Goal: Information Seeking & Learning: Learn about a topic

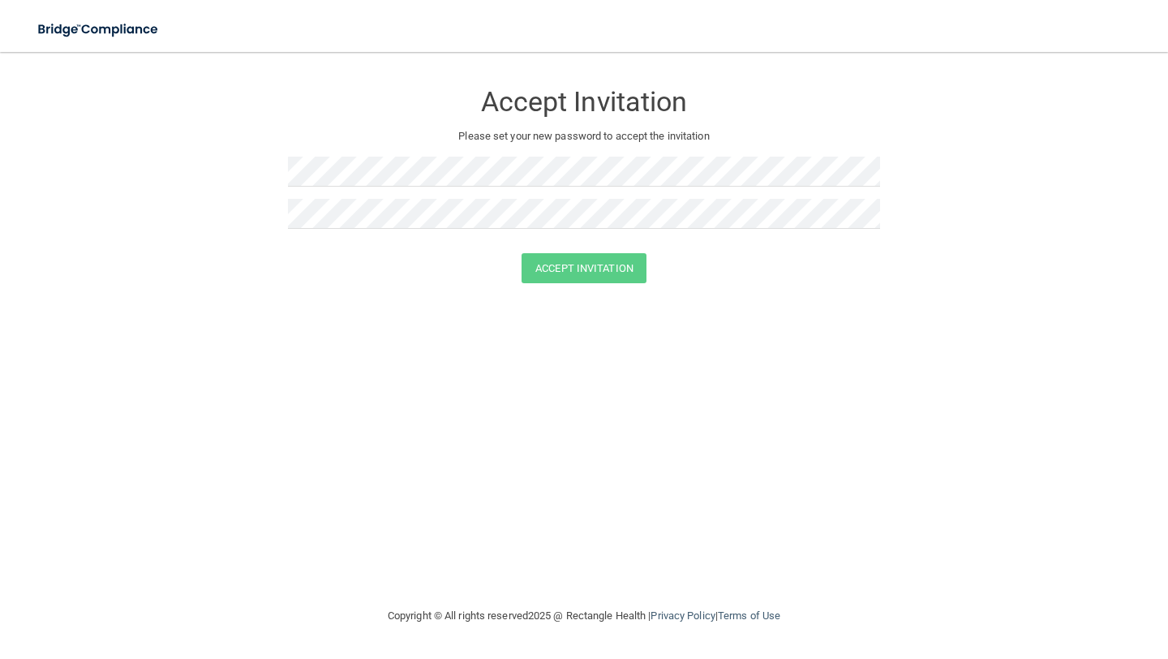
click at [529, 198] on div at bounding box center [584, 178] width 592 height 42
click at [623, 266] on button "Accept Invitation" at bounding box center [583, 268] width 125 height 30
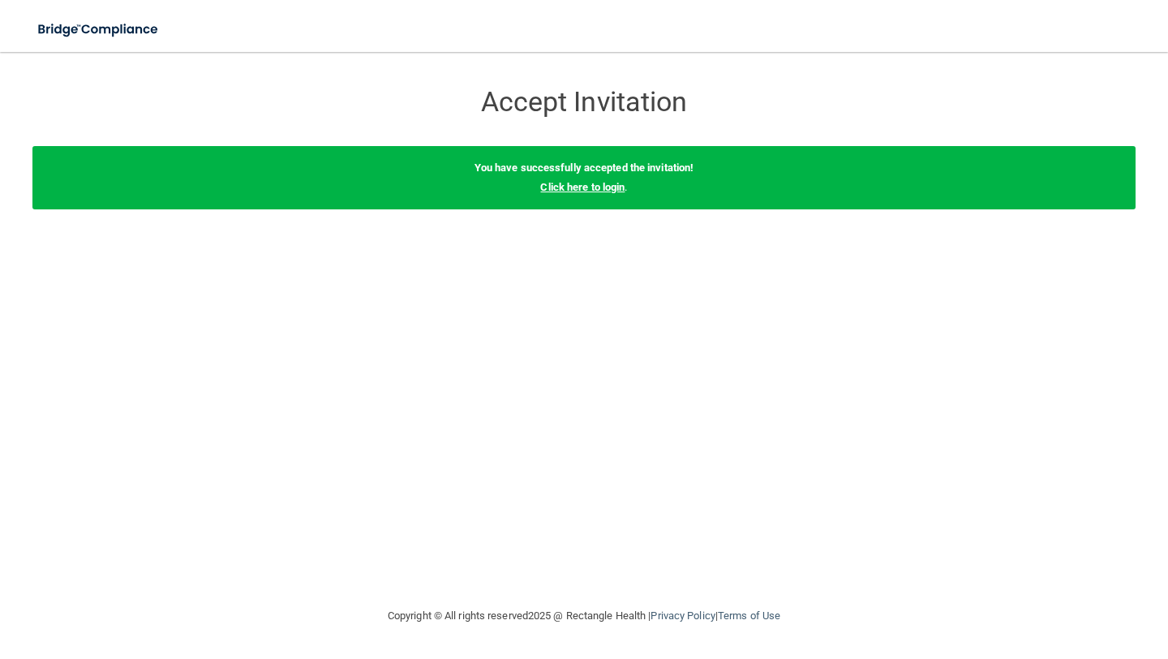
click at [615, 189] on link "Click here to login" at bounding box center [582, 187] width 84 height 12
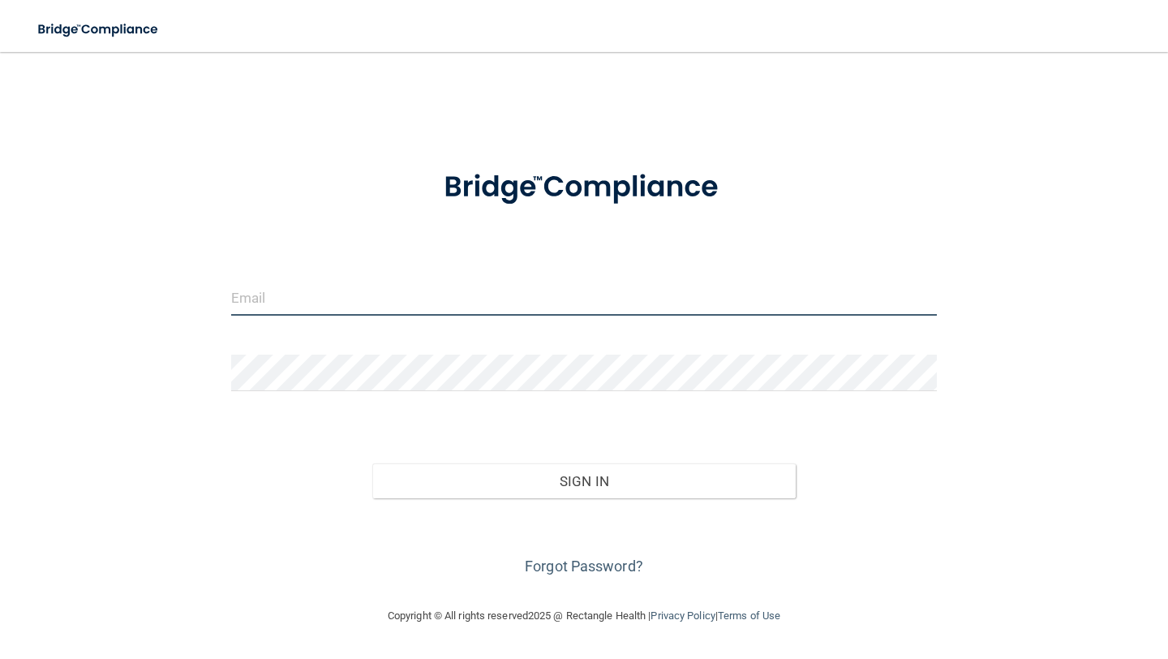
click at [468, 295] on input "email" at bounding box center [584, 297] width 706 height 36
type input "[EMAIL_ADDRESS][DOMAIN_NAME]"
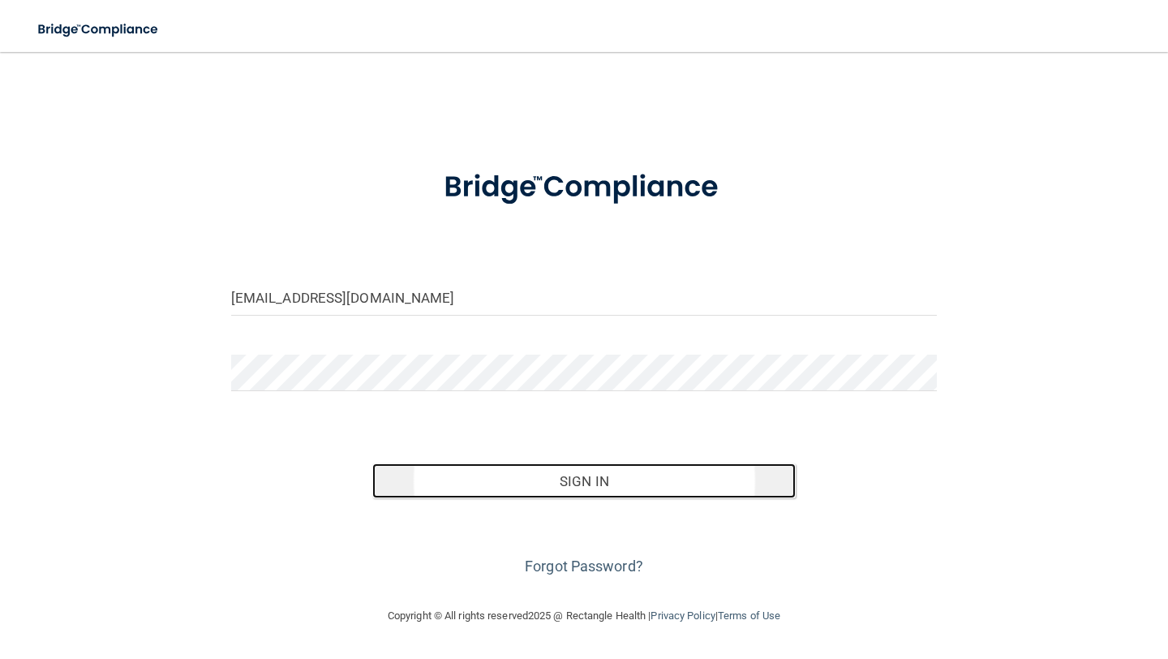
click at [503, 494] on button "Sign In" at bounding box center [583, 481] width 423 height 36
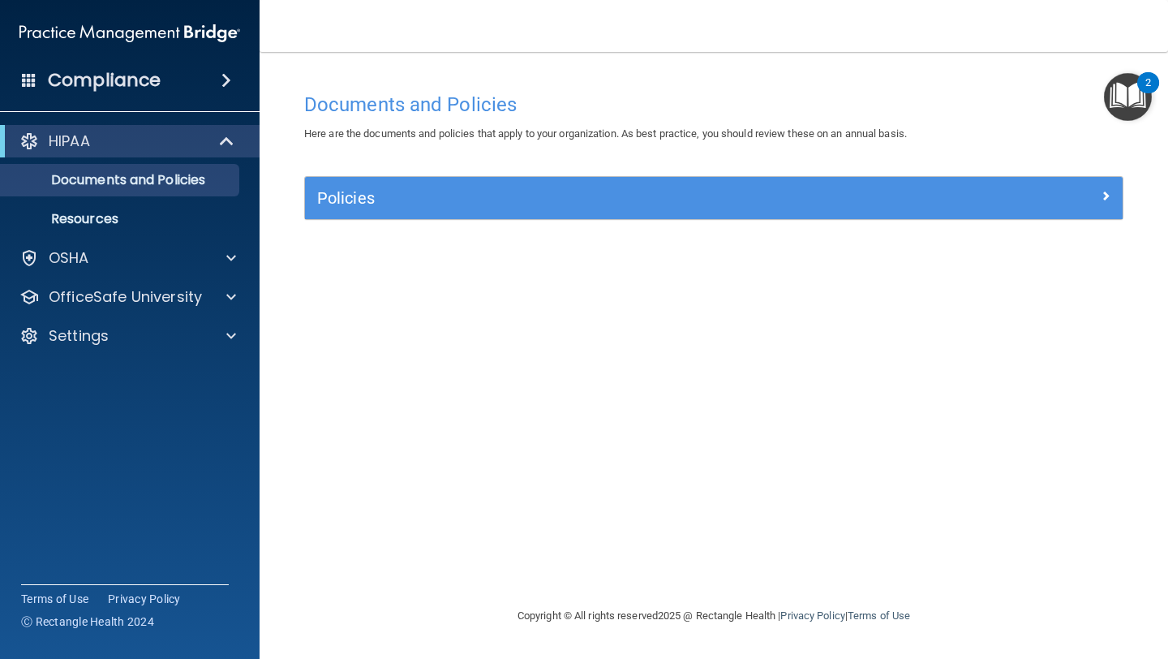
click at [1125, 97] on img "Open Resource Center, 2 new notifications" at bounding box center [1128, 97] width 48 height 48
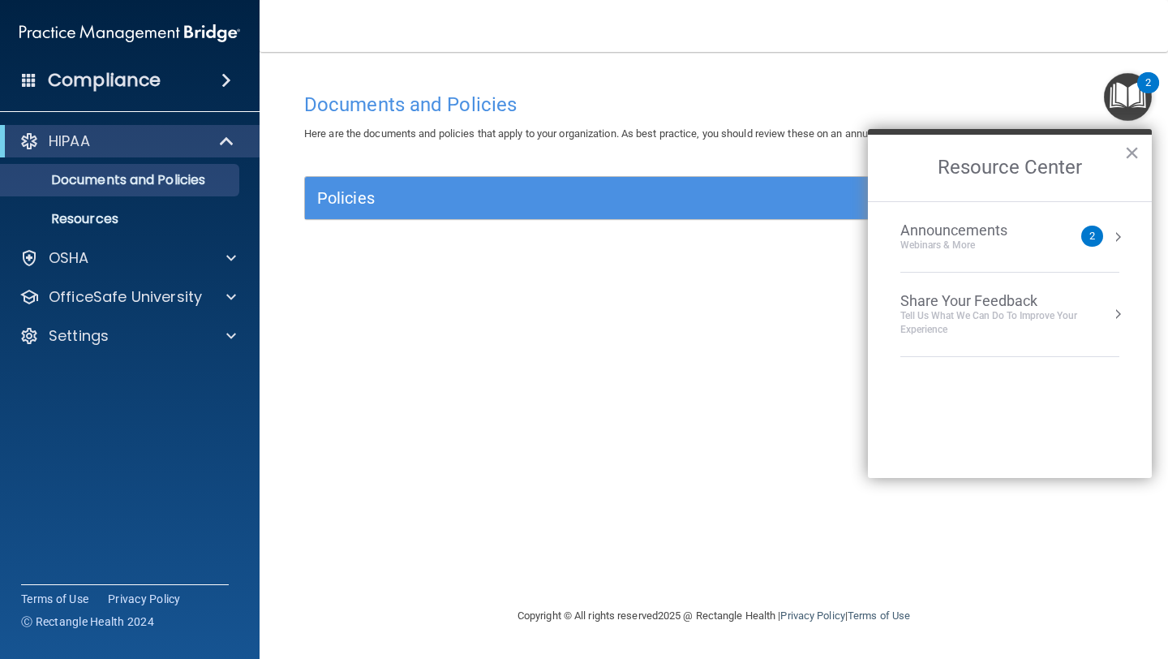
click at [1141, 146] on h2 "Resource Center" at bounding box center [1010, 168] width 284 height 66
click at [1135, 148] on button "×" at bounding box center [1131, 152] width 15 height 26
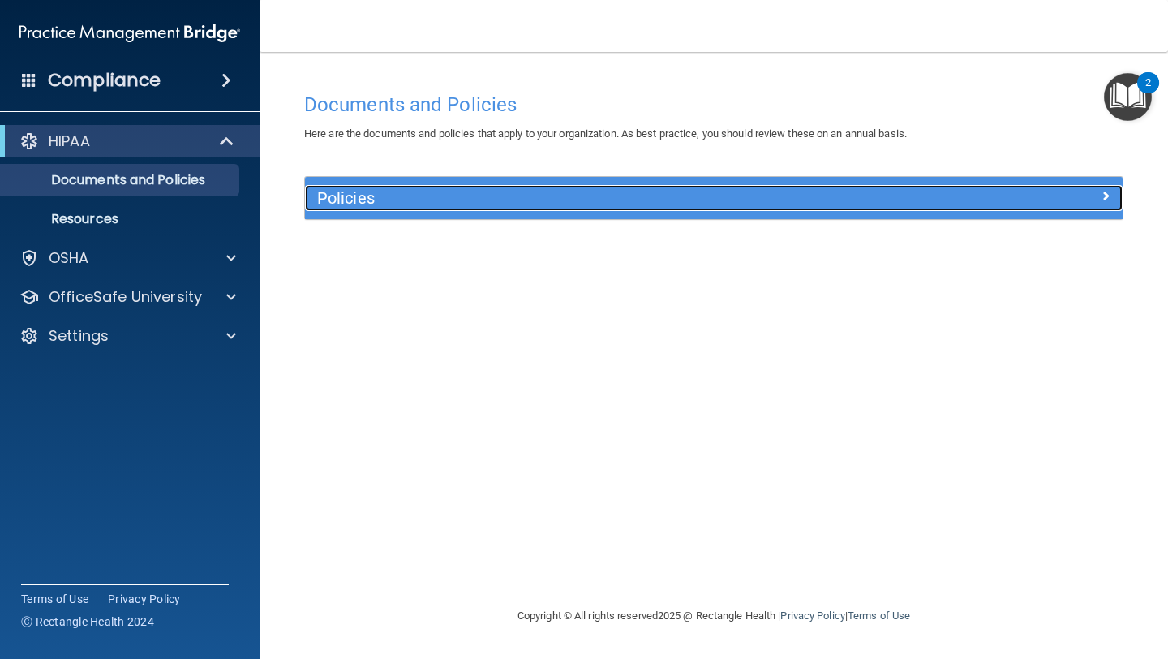
click at [860, 202] on h5 "Policies" at bounding box center [611, 198] width 589 height 18
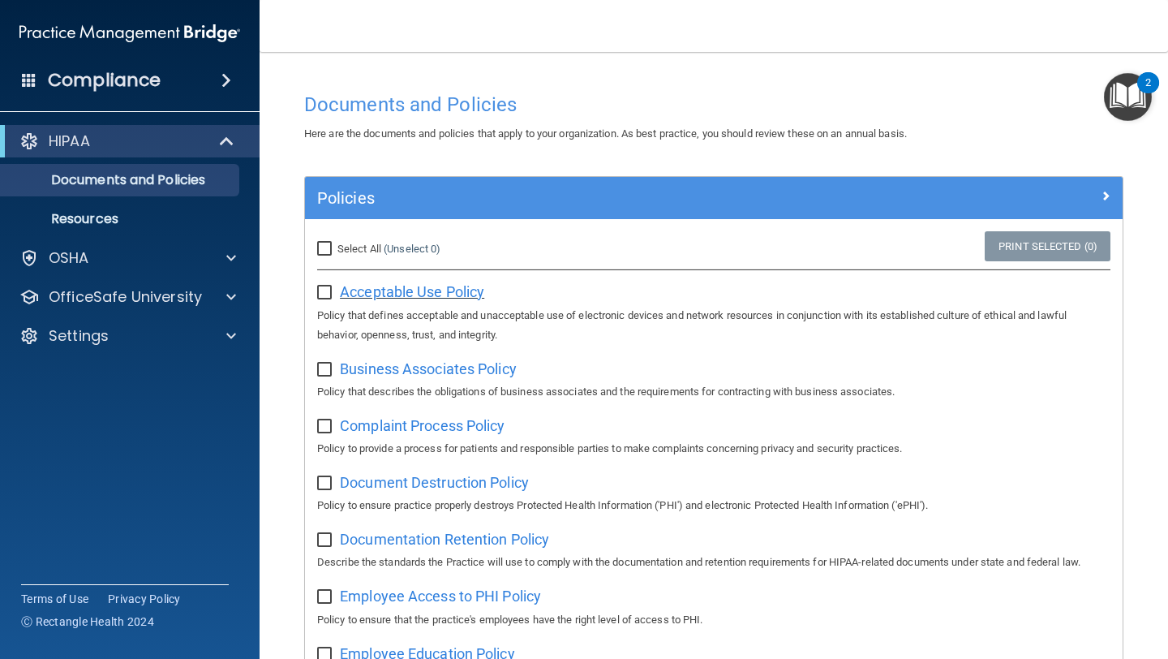
click at [440, 295] on span "Acceptable Use Policy" at bounding box center [412, 291] width 144 height 17
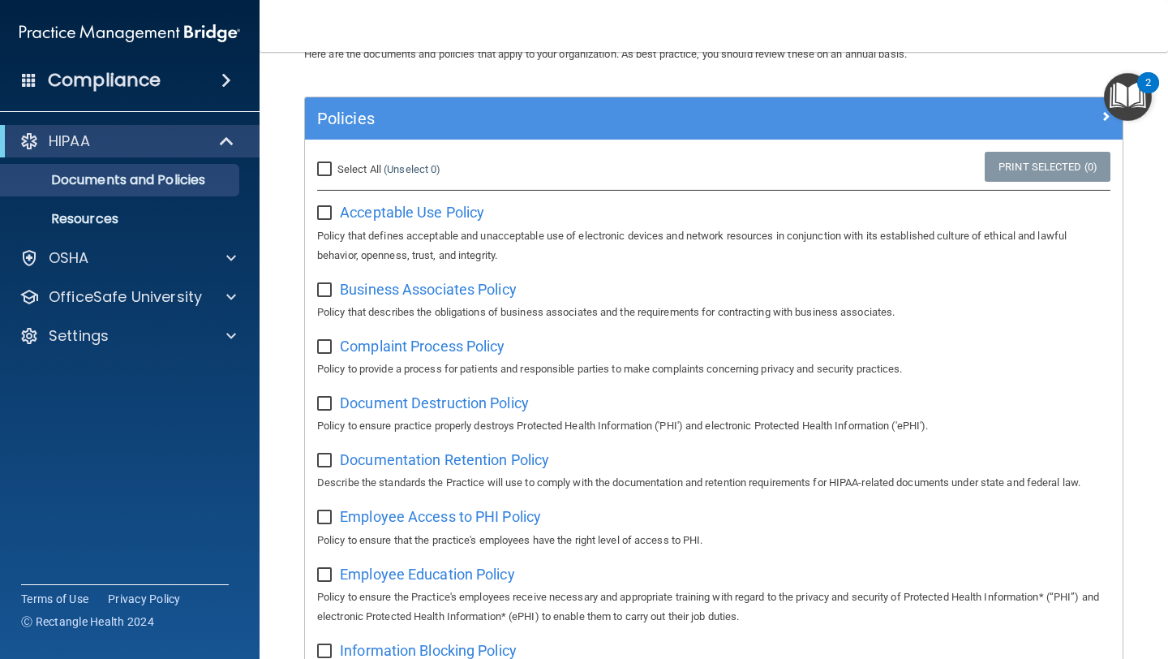
scroll to position [79, 0]
click at [326, 164] on input "Select All (Unselect 0) Unselect All" at bounding box center [326, 170] width 19 height 13
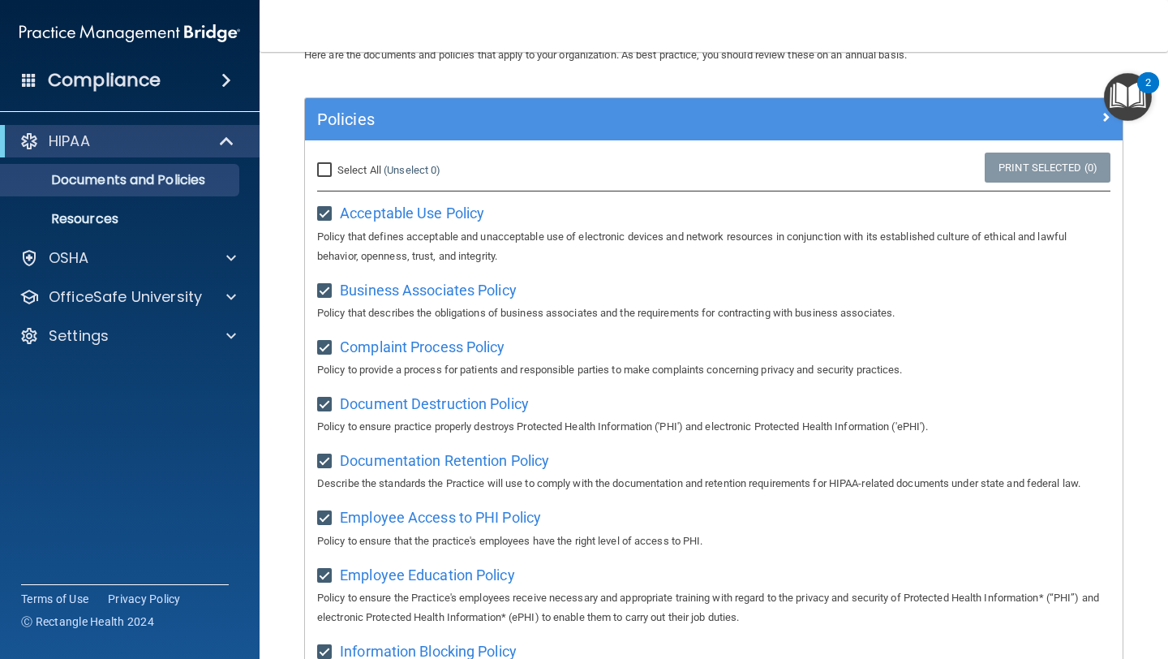
checkbox input "true"
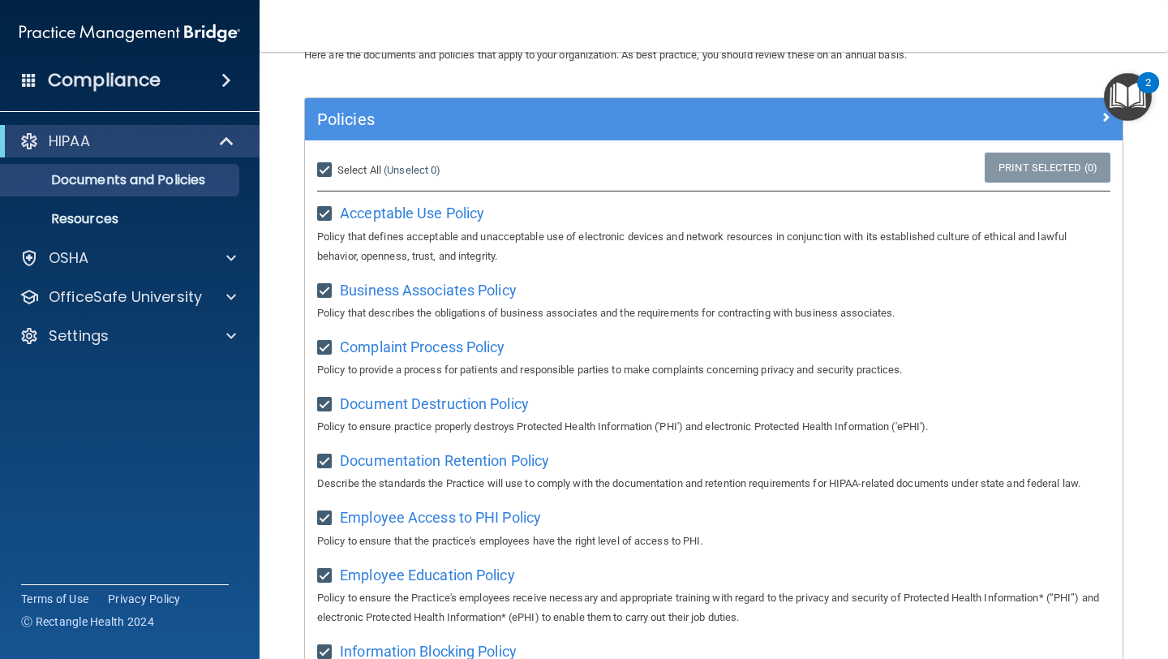
checkbox input "true"
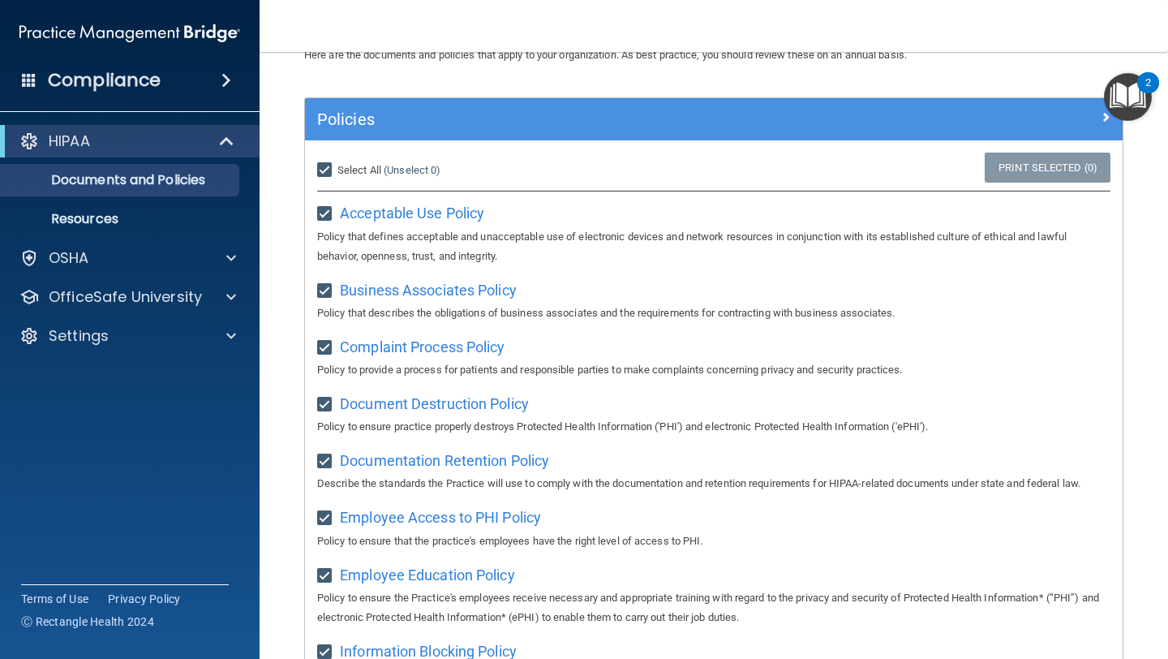
checkbox input "true"
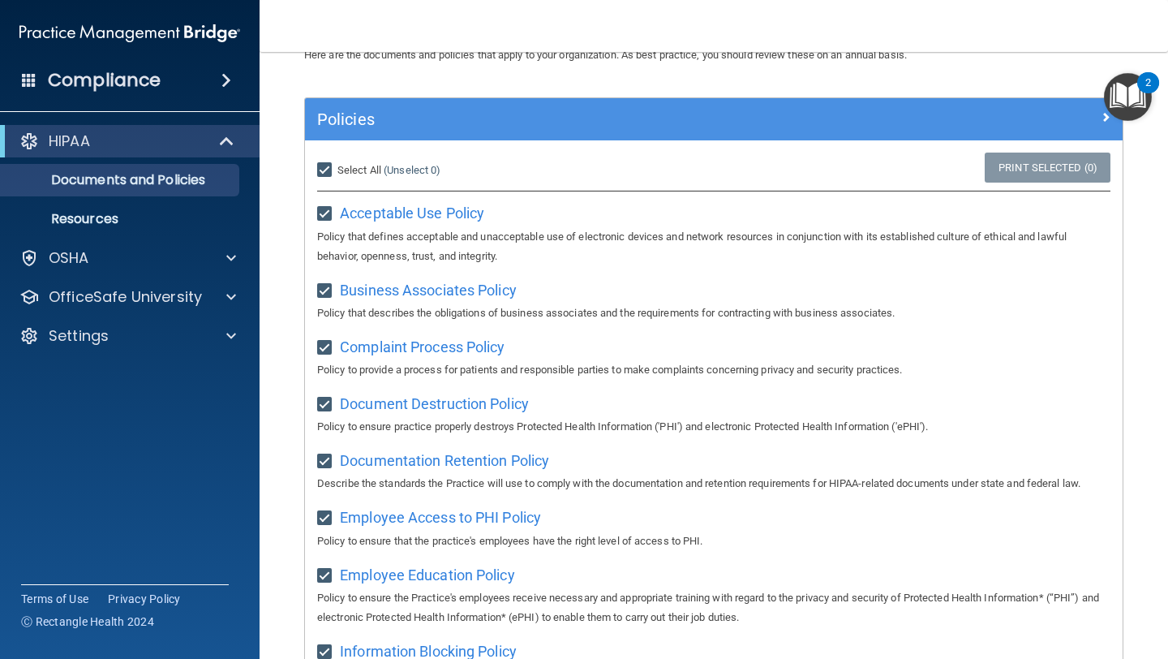
checkbox input "true"
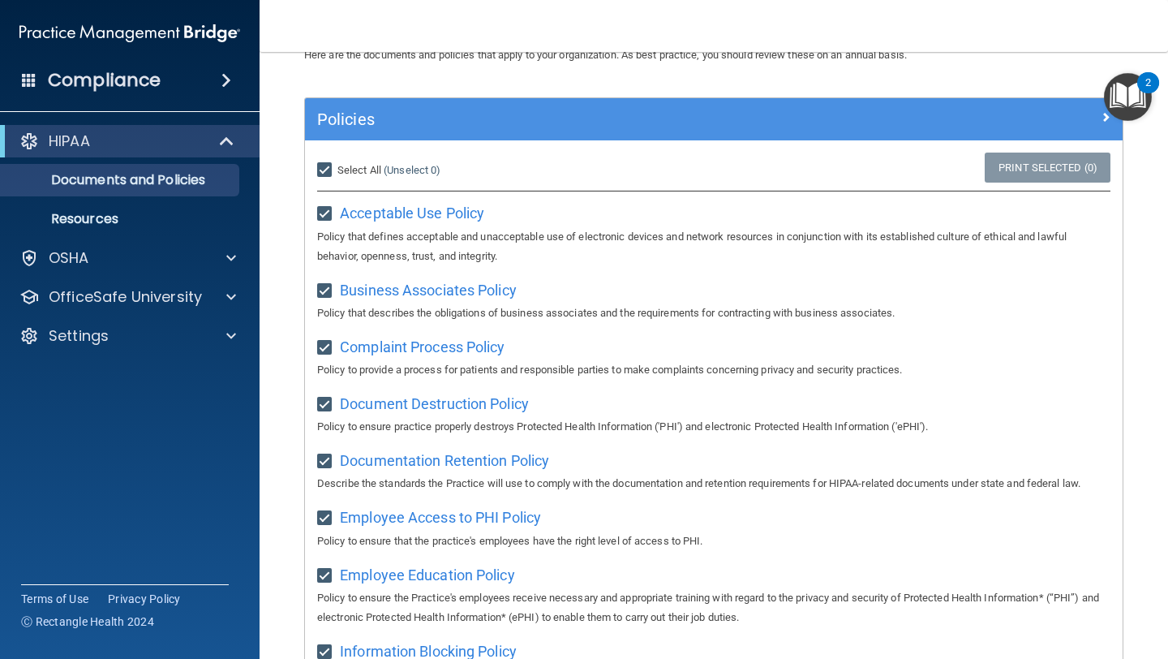
checkbox input "true"
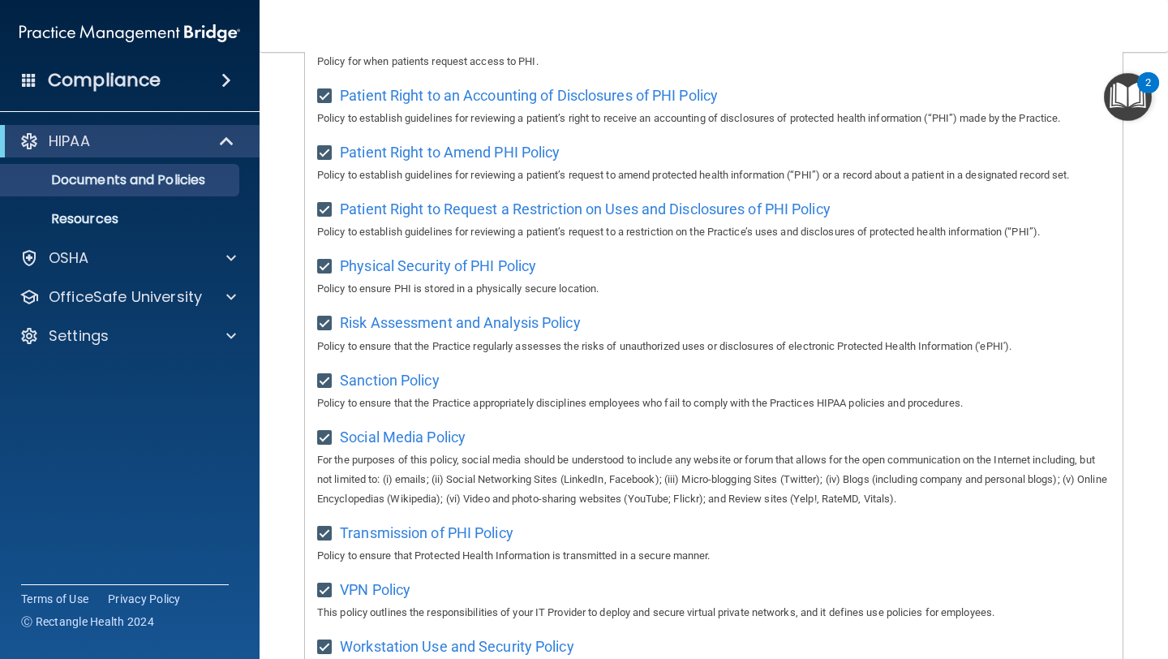
scroll to position [998, 0]
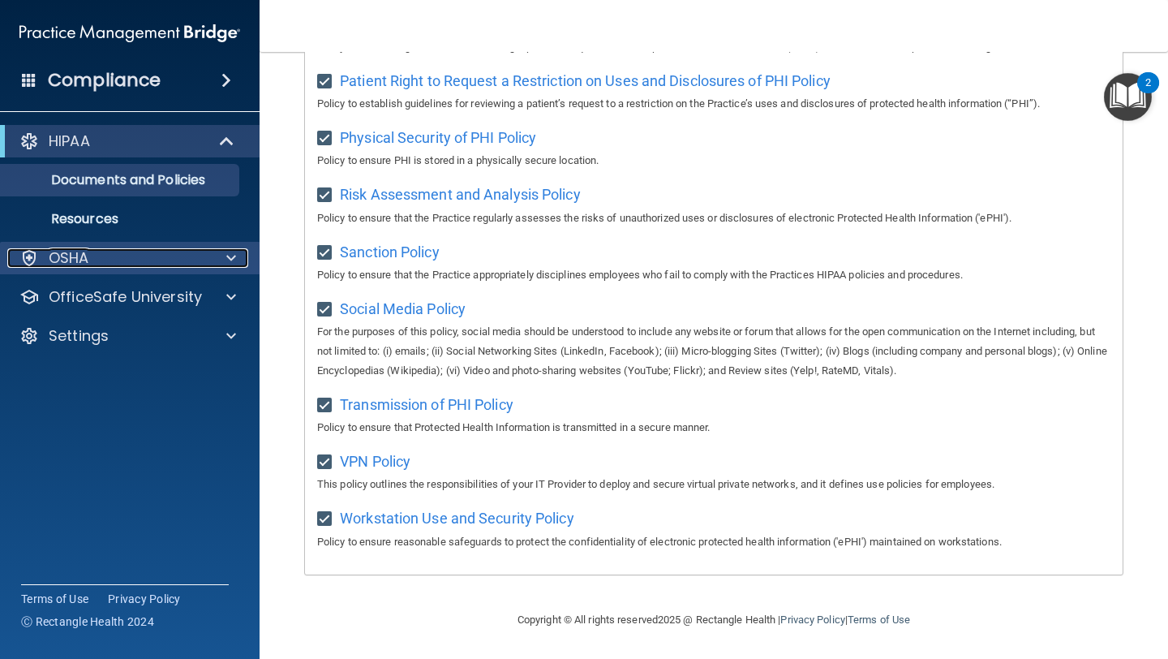
click at [166, 255] on div "OSHA" at bounding box center [107, 257] width 201 height 19
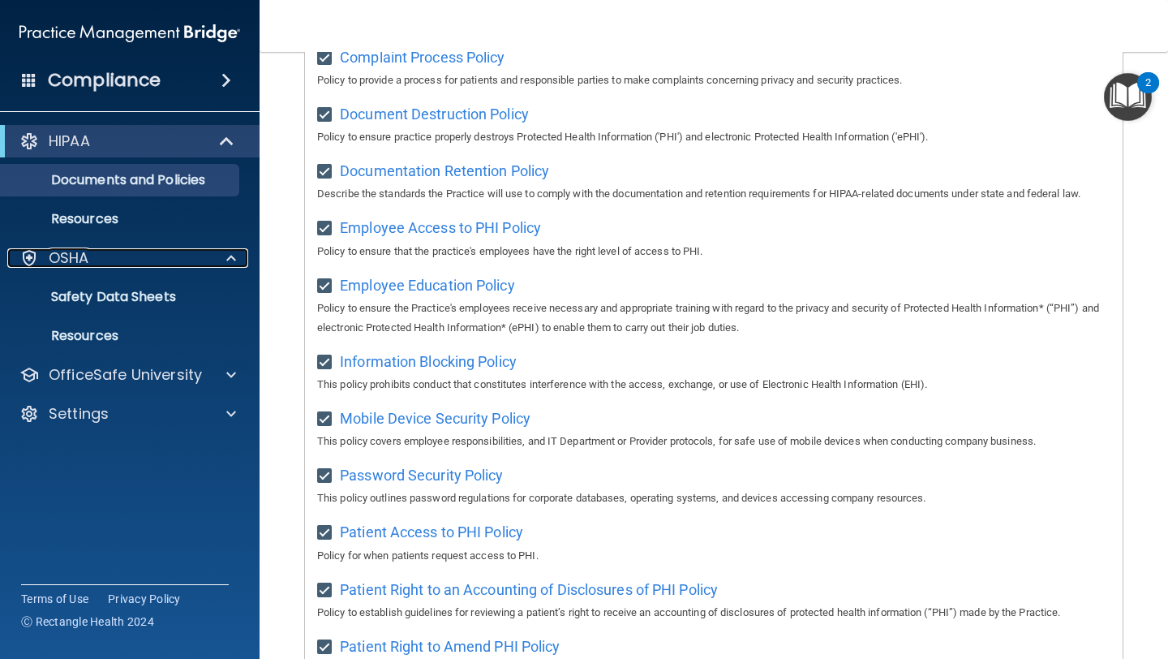
scroll to position [0, 0]
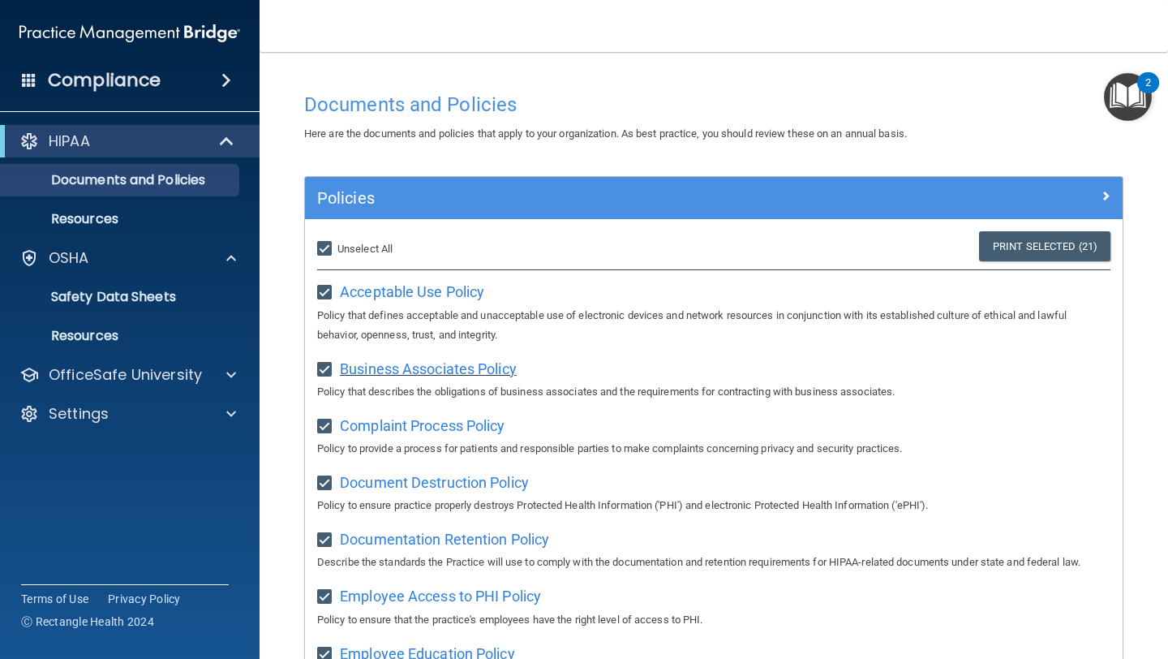
click at [423, 374] on span "Business Associates Policy" at bounding box center [428, 368] width 177 height 17
click at [1136, 109] on img "Open Resource Center, 2 new notifications" at bounding box center [1128, 97] width 48 height 48
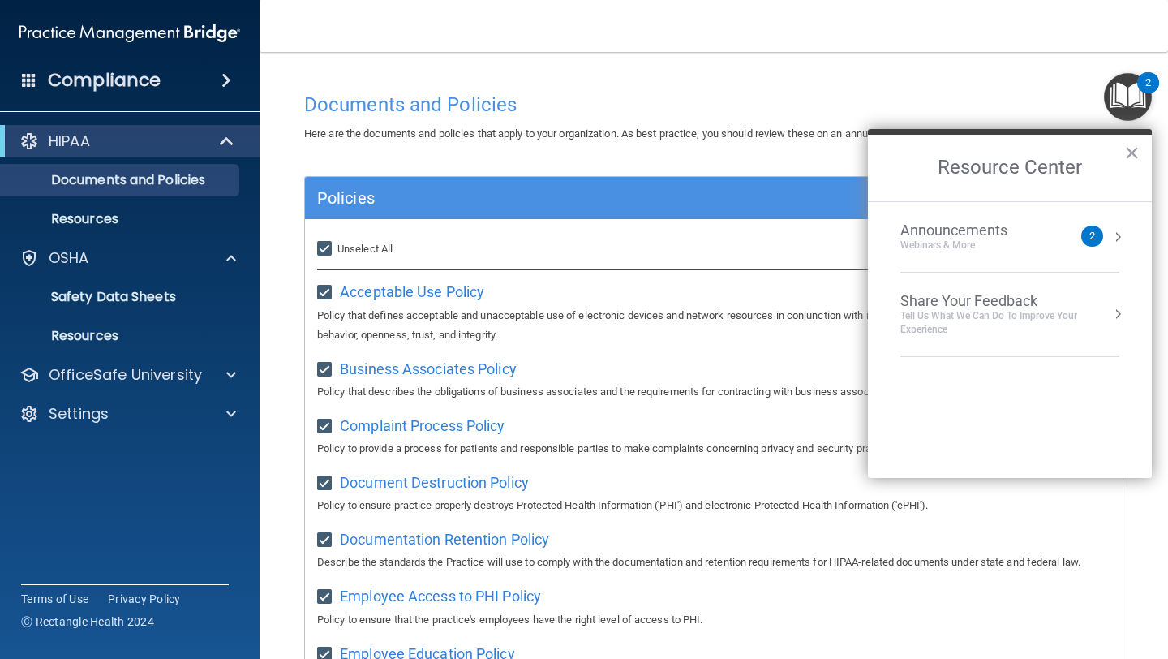
click at [1047, 236] on div "Announcements Webinars & More" at bounding box center [986, 236] width 172 height 31
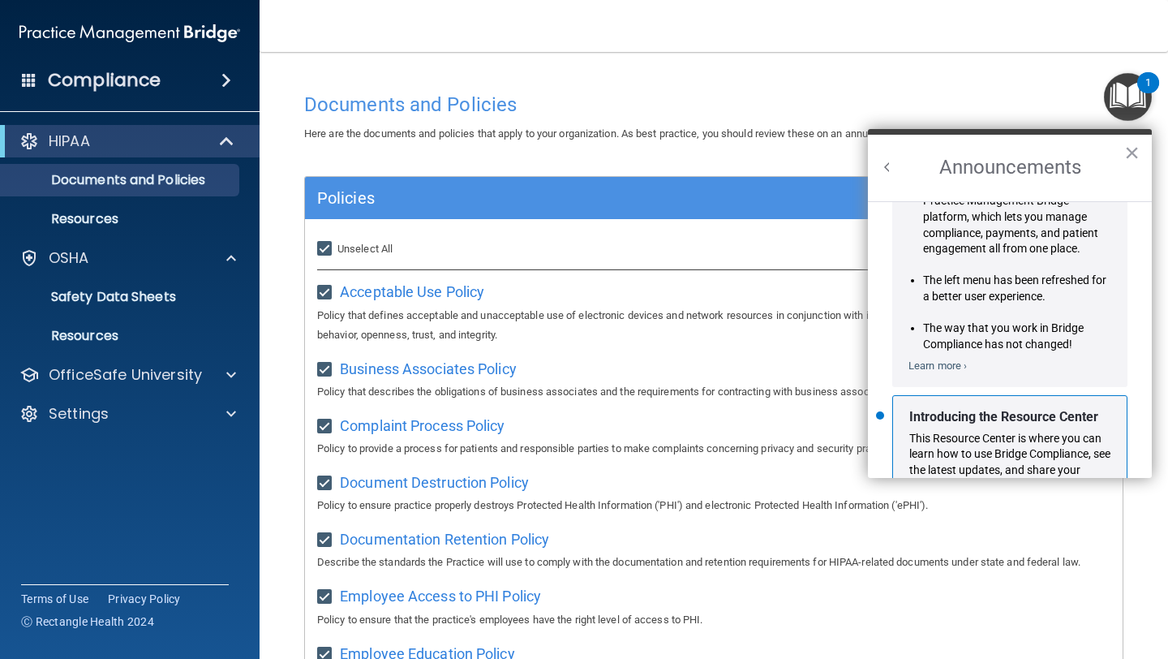
scroll to position [109, 0]
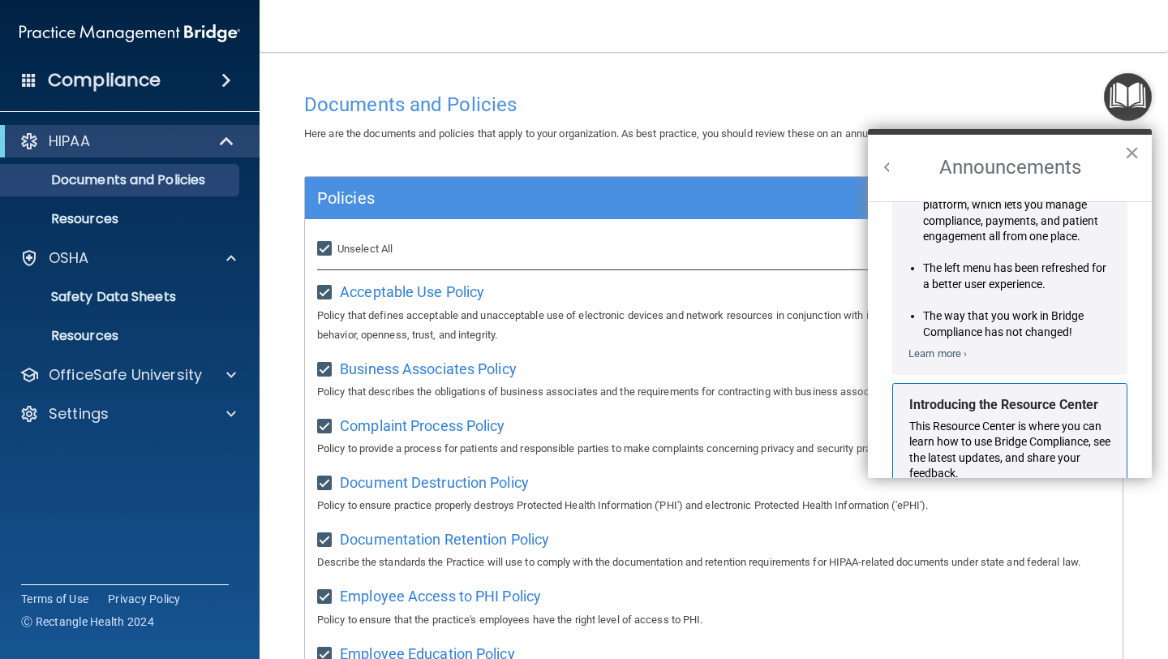
click at [1129, 155] on button "×" at bounding box center [1131, 152] width 15 height 26
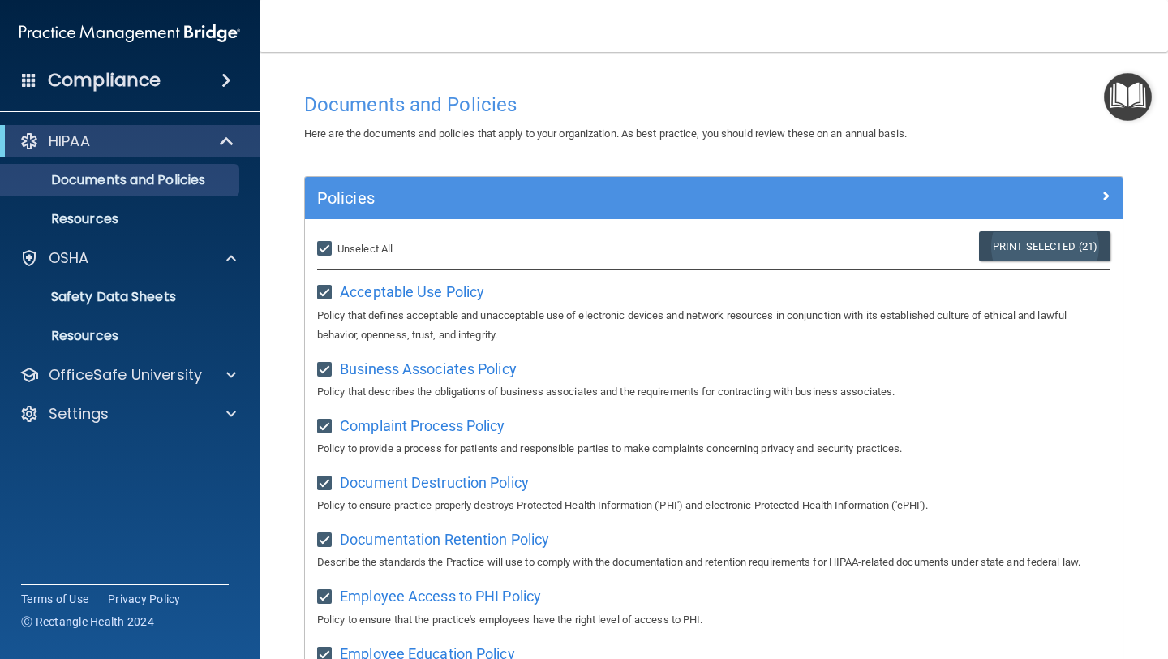
click at [1086, 247] on link "Print Selected (21)" at bounding box center [1044, 246] width 131 height 30
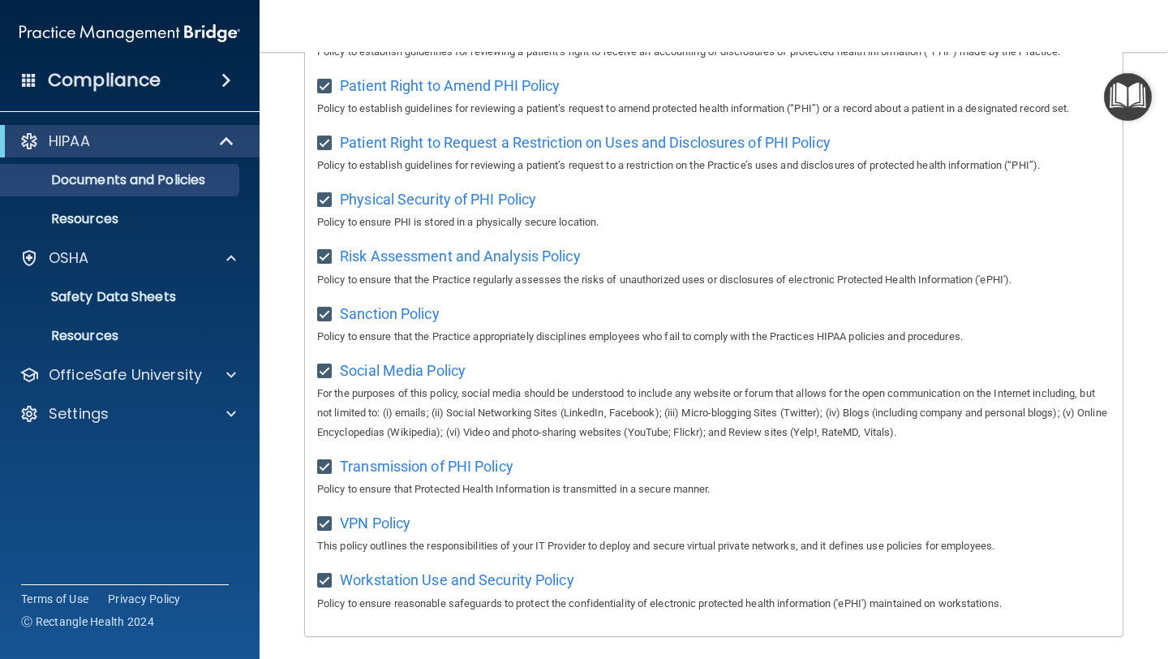
scroll to position [998, 0]
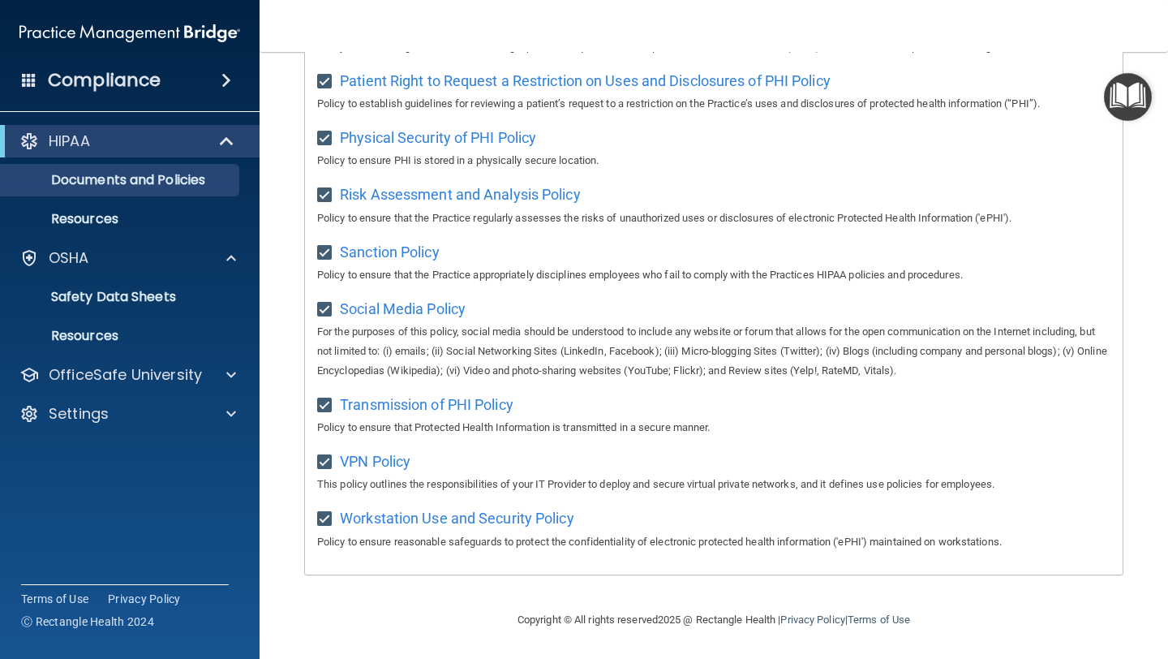
click at [198, 81] on div "Compliance" at bounding box center [130, 80] width 260 height 36
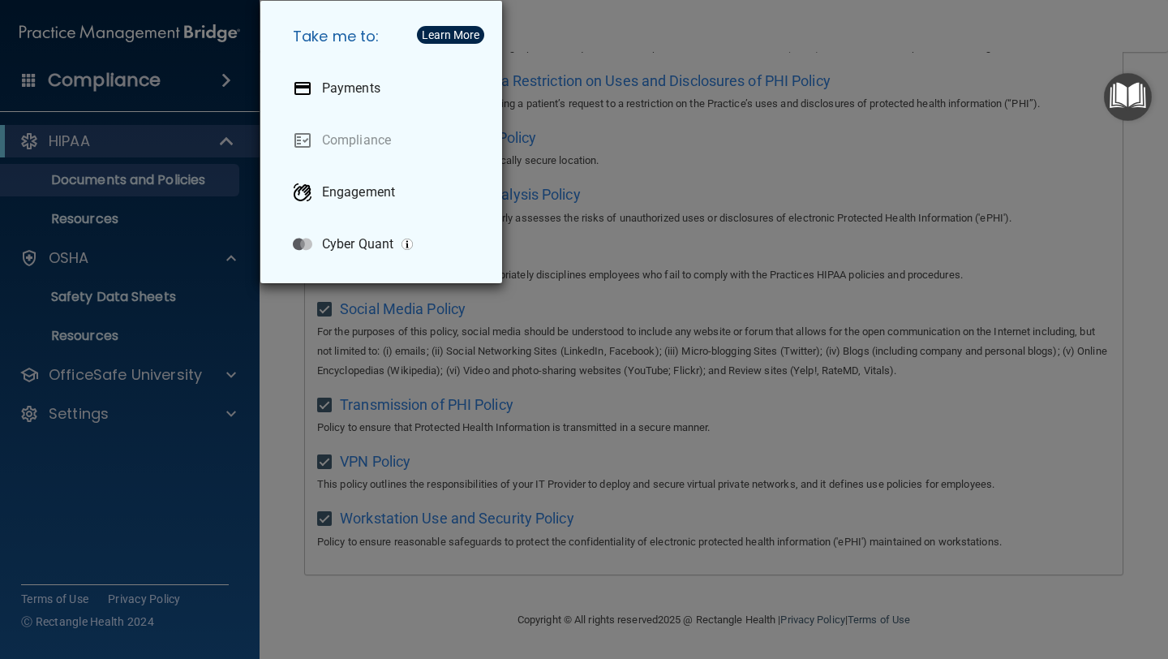
click at [193, 178] on div "Take me to: Payments Compliance Engagement Cyber Quant" at bounding box center [584, 329] width 1168 height 659
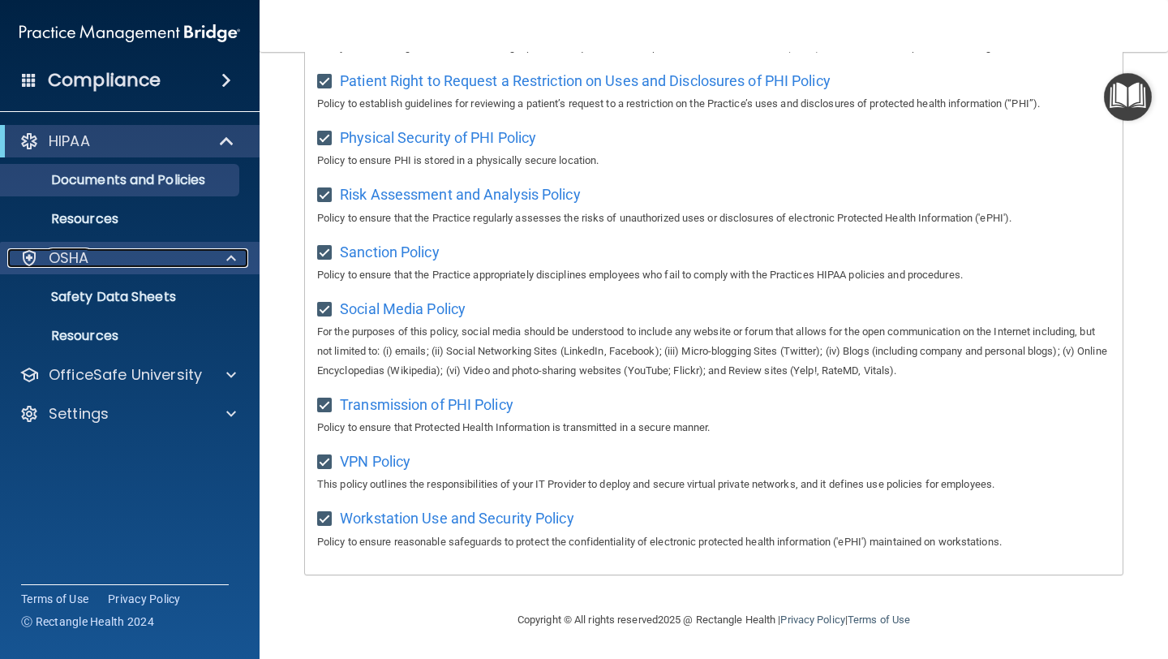
click at [84, 266] on p "OSHA" at bounding box center [69, 257] width 41 height 19
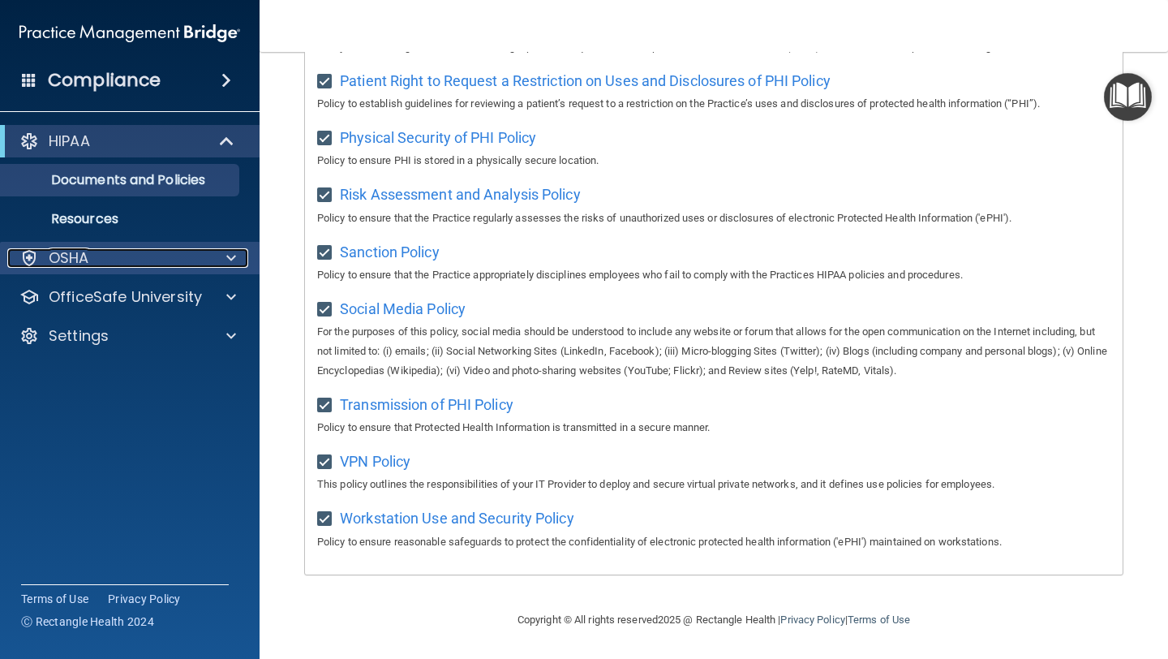
click at [84, 266] on p "OSHA" at bounding box center [69, 257] width 41 height 19
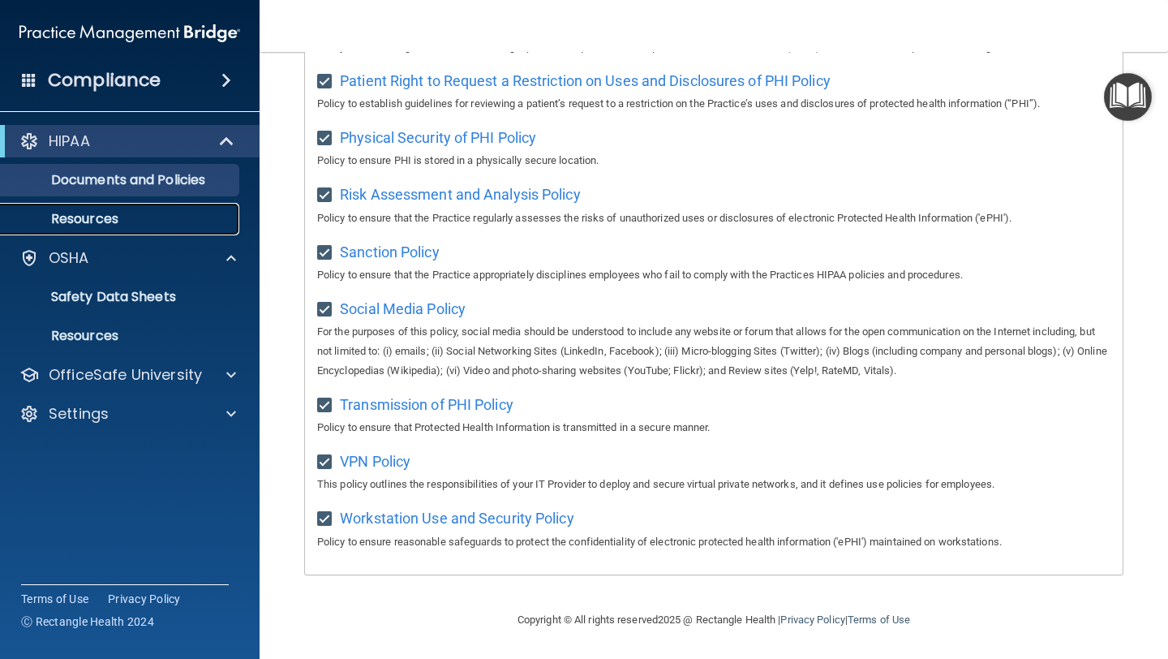
click at [130, 217] on p "Resources" at bounding box center [121, 219] width 221 height 16
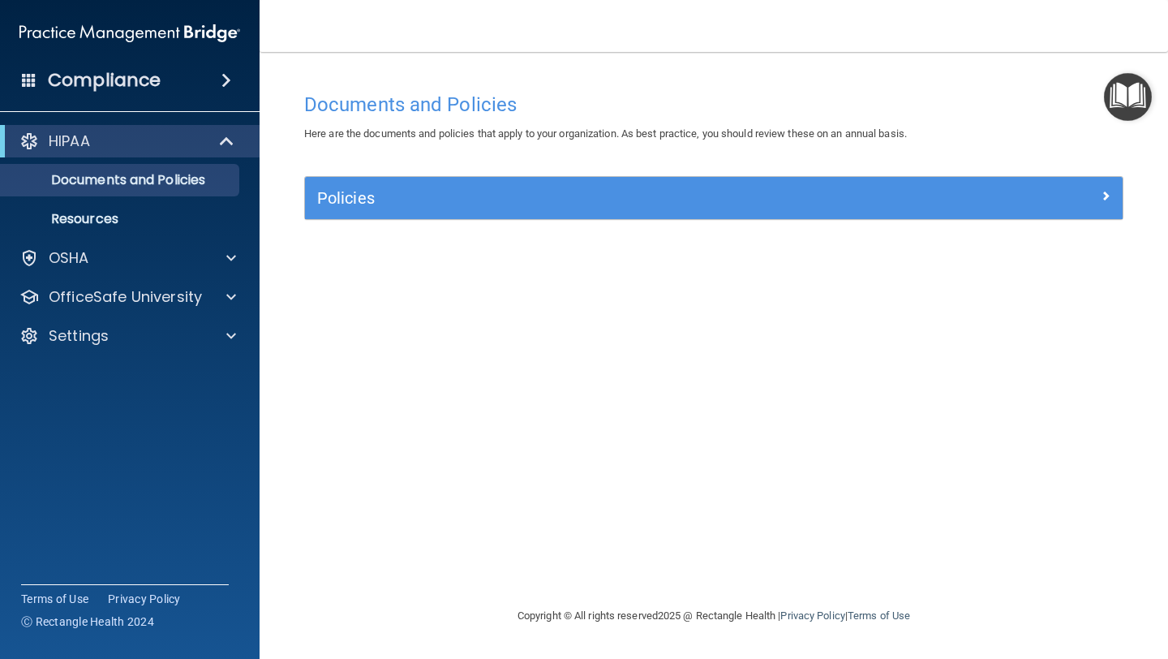
click at [521, 211] on div "Policies" at bounding box center [713, 198] width 817 height 42
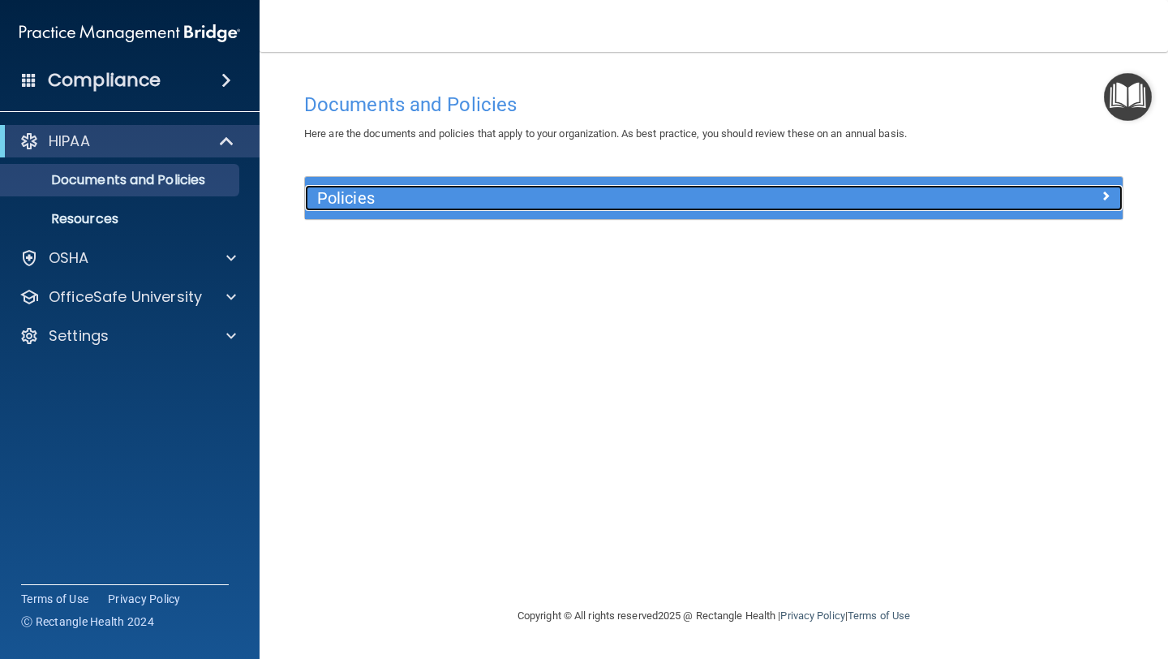
click at [1103, 189] on span at bounding box center [1105, 195] width 10 height 19
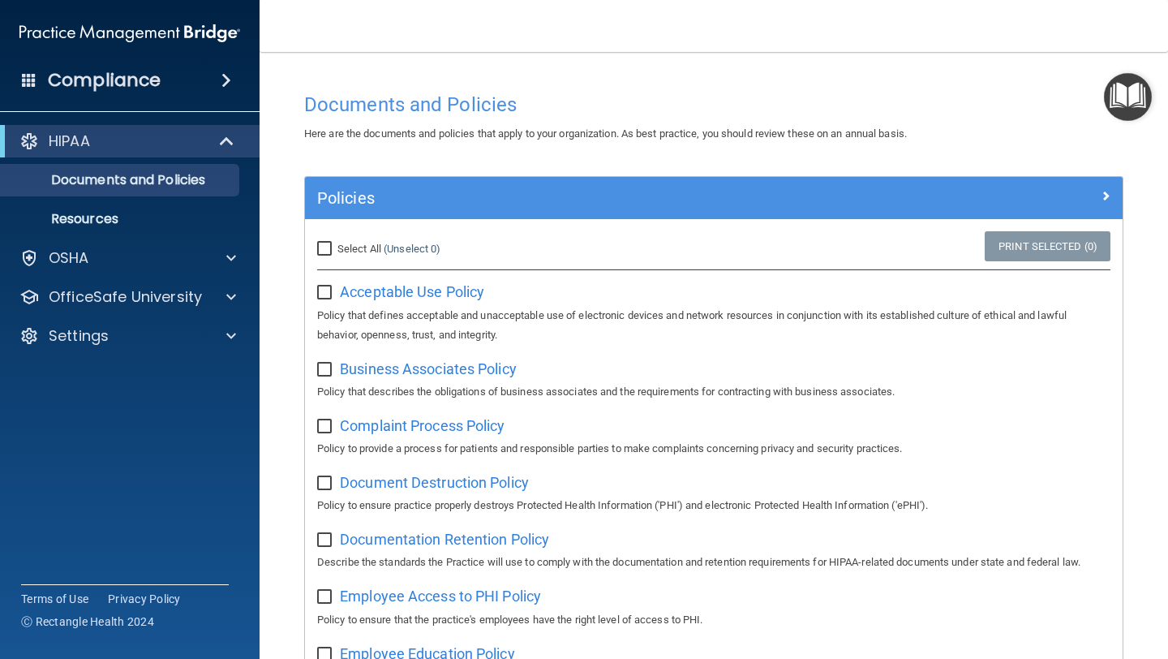
click at [332, 248] on input "Select All (Unselect 0) Unselect All" at bounding box center [326, 248] width 19 height 13
checkbox input "true"
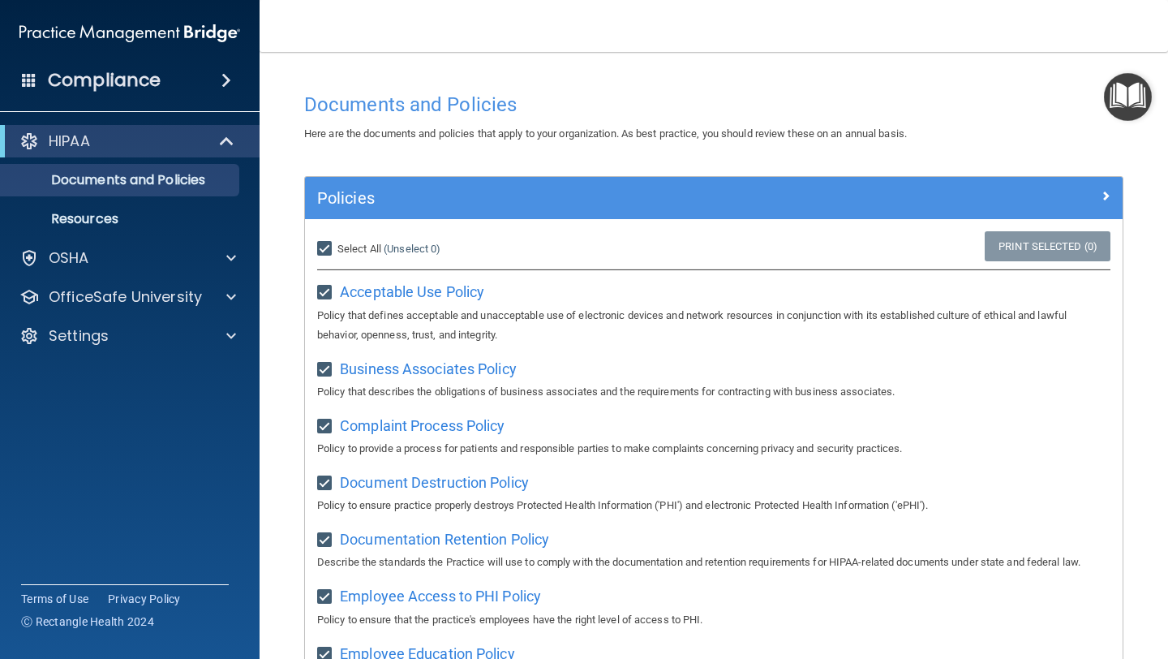
checkbox input "true"
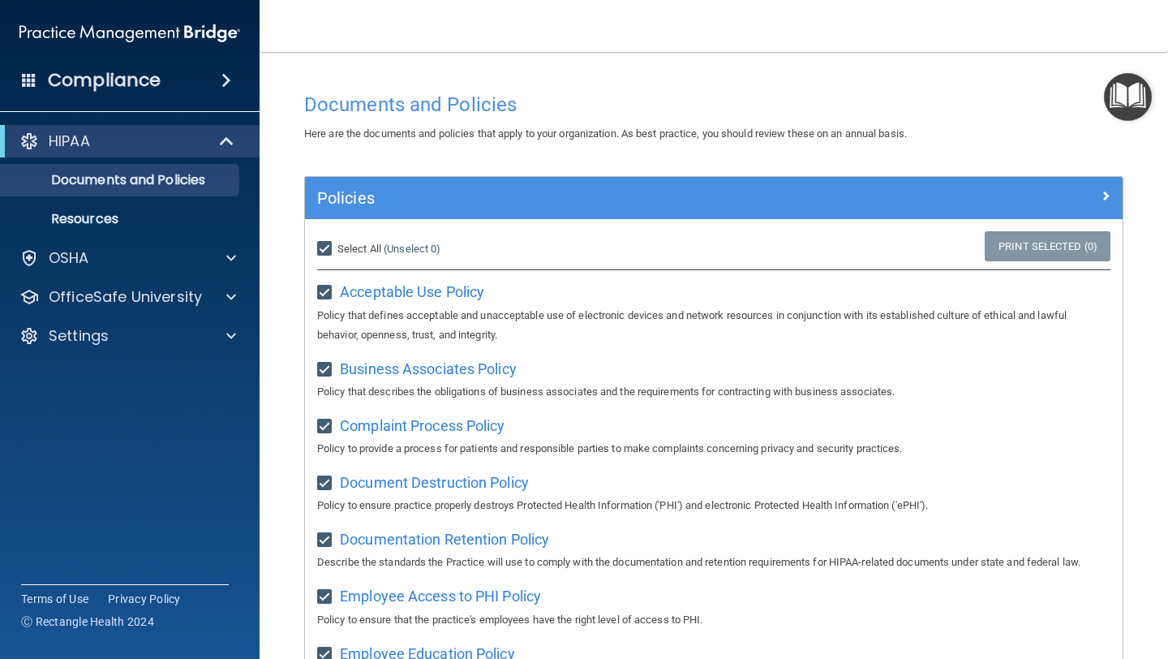
checkbox input "true"
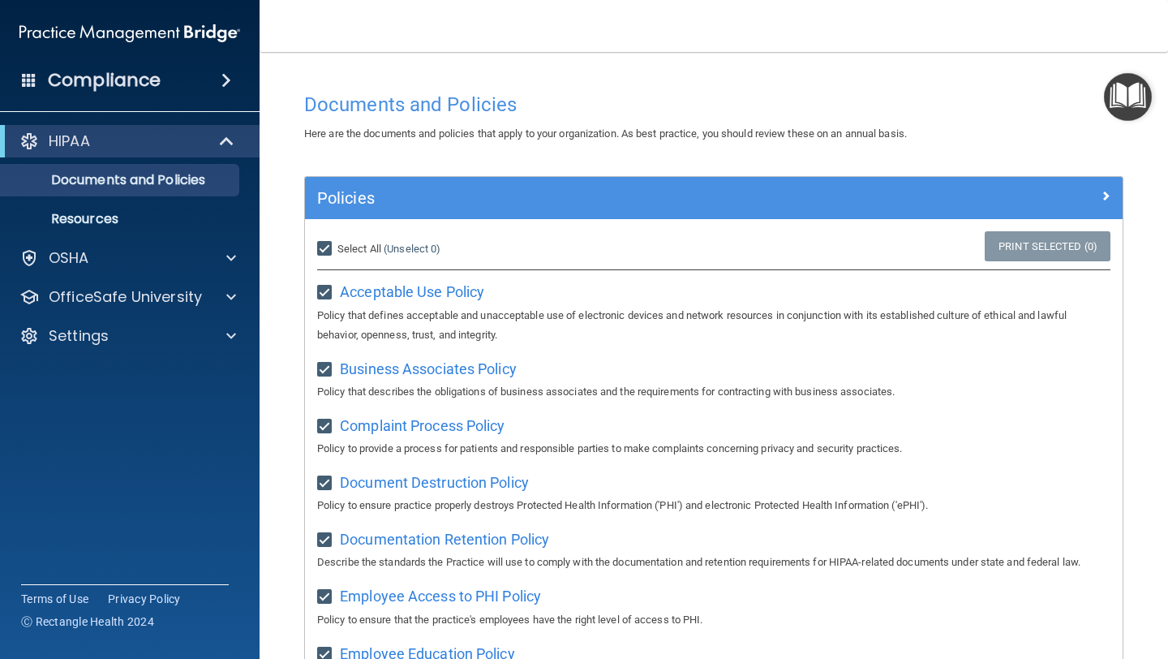
checkbox input "true"
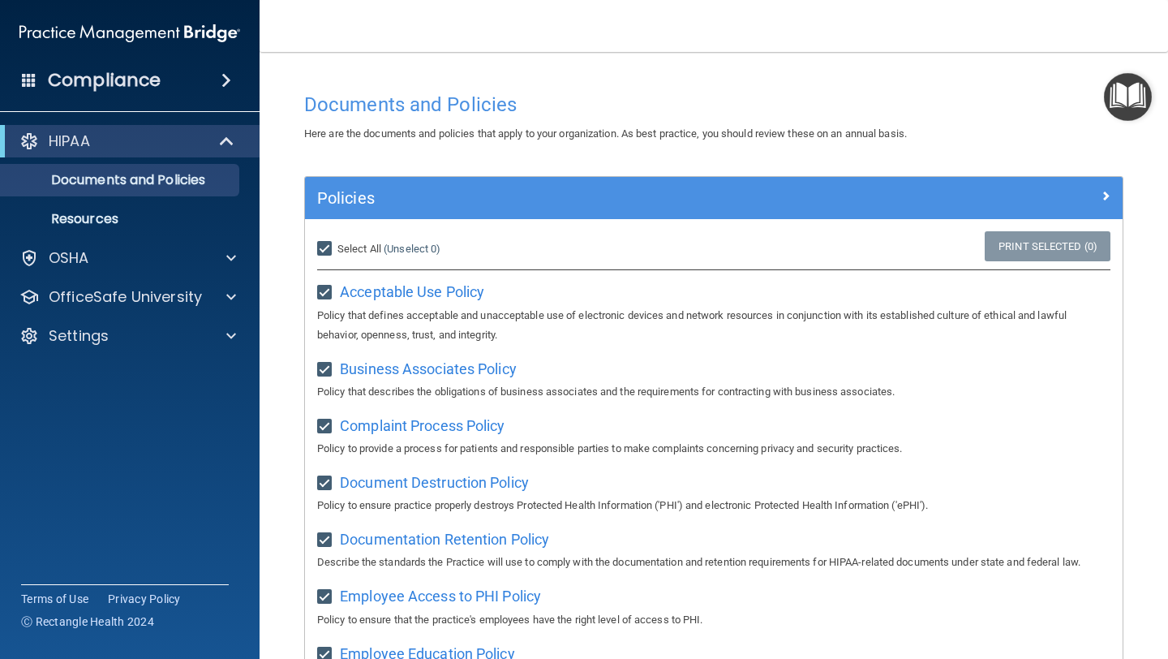
checkbox input "true"
click at [332, 249] on input "Select All (Unselect 21) Unselect All" at bounding box center [326, 248] width 19 height 13
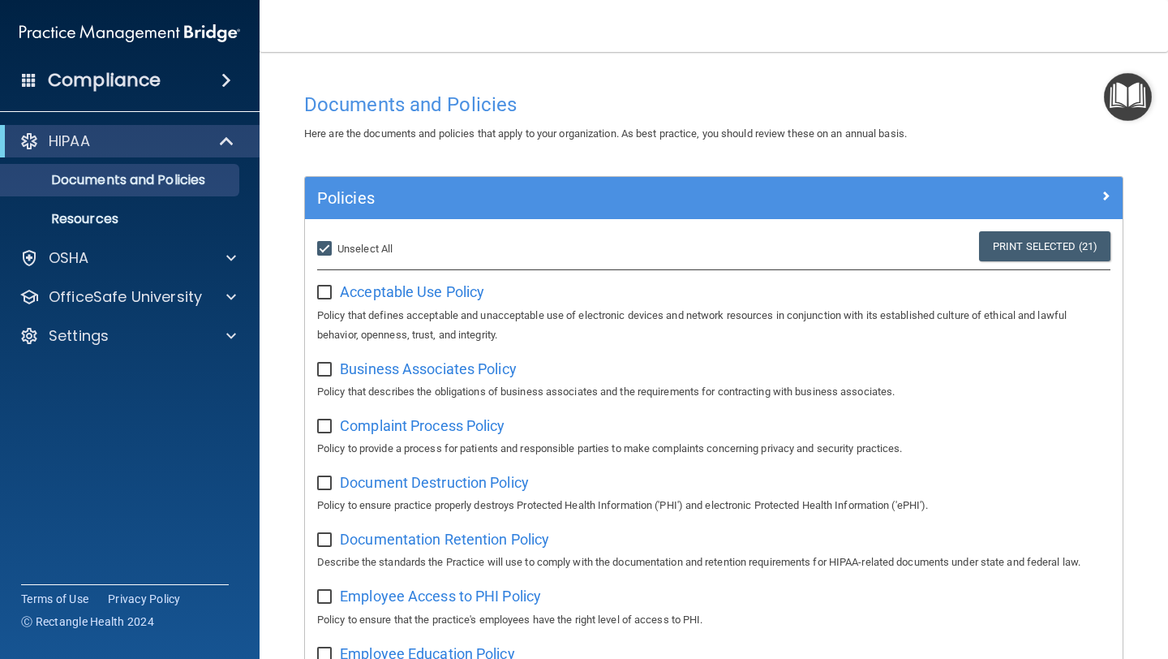
checkbox input "false"
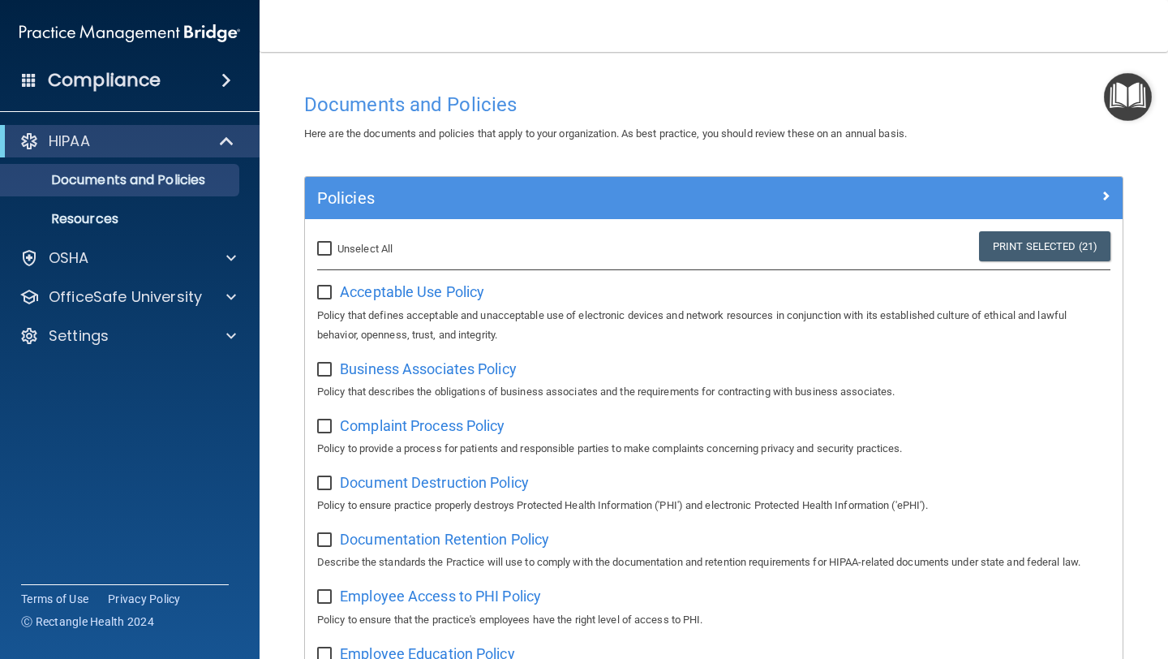
checkbox input "false"
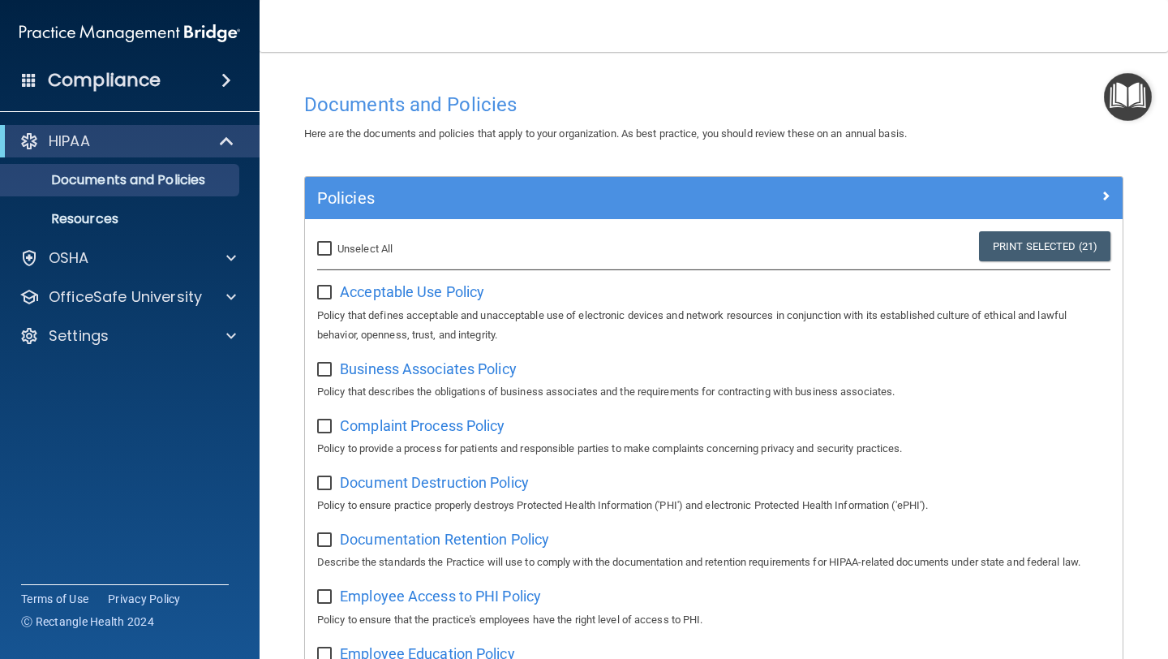
checkbox input "false"
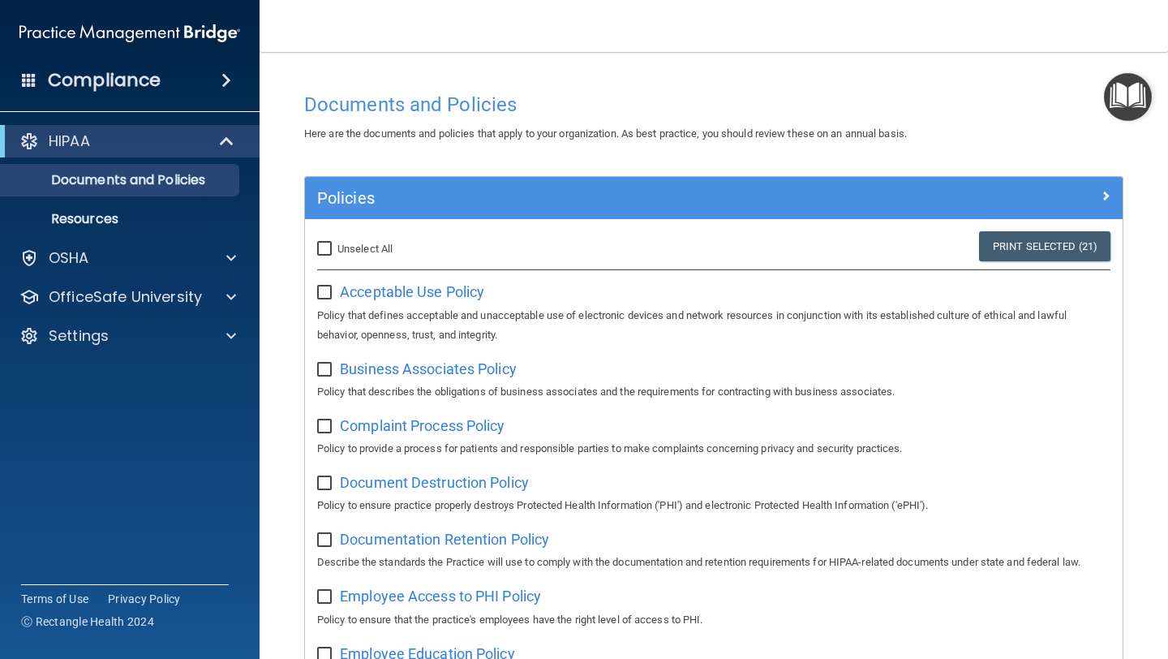
checkbox input "false"
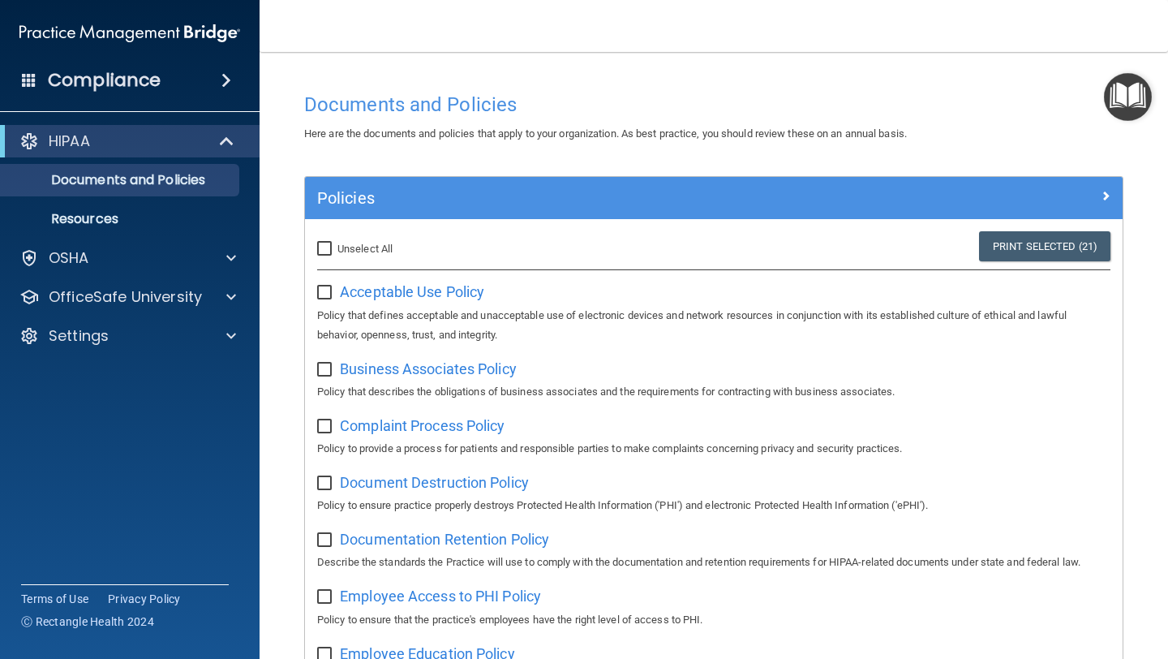
checkbox input "false"
click at [327, 291] on input "checkbox" at bounding box center [326, 292] width 19 height 13
click at [324, 294] on input "checkbox" at bounding box center [326, 292] width 19 height 13
checkbox input "false"
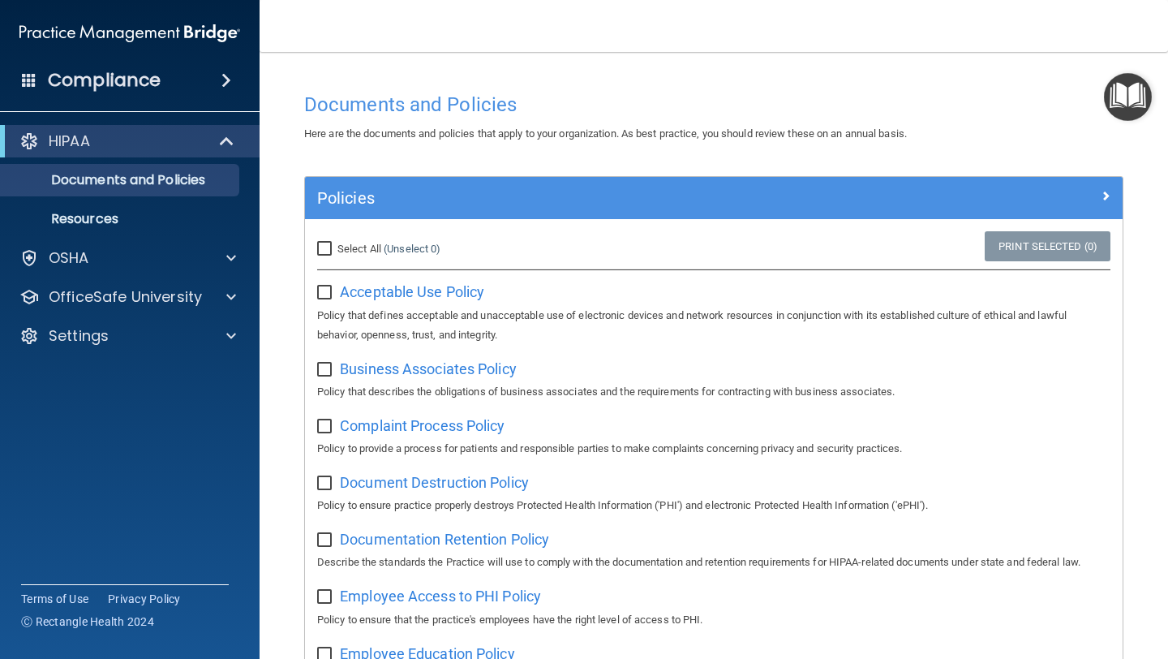
click at [320, 250] on input "Select All (Unselect 0) Unselect All" at bounding box center [326, 248] width 19 height 13
checkbox input "true"
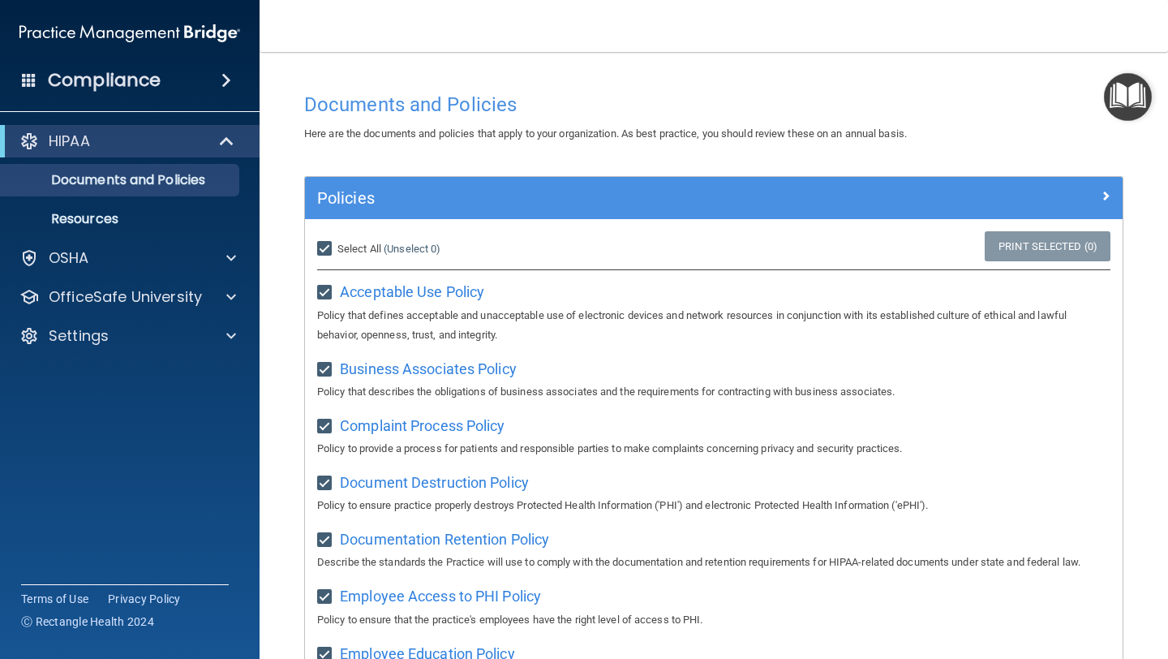
checkbox input "true"
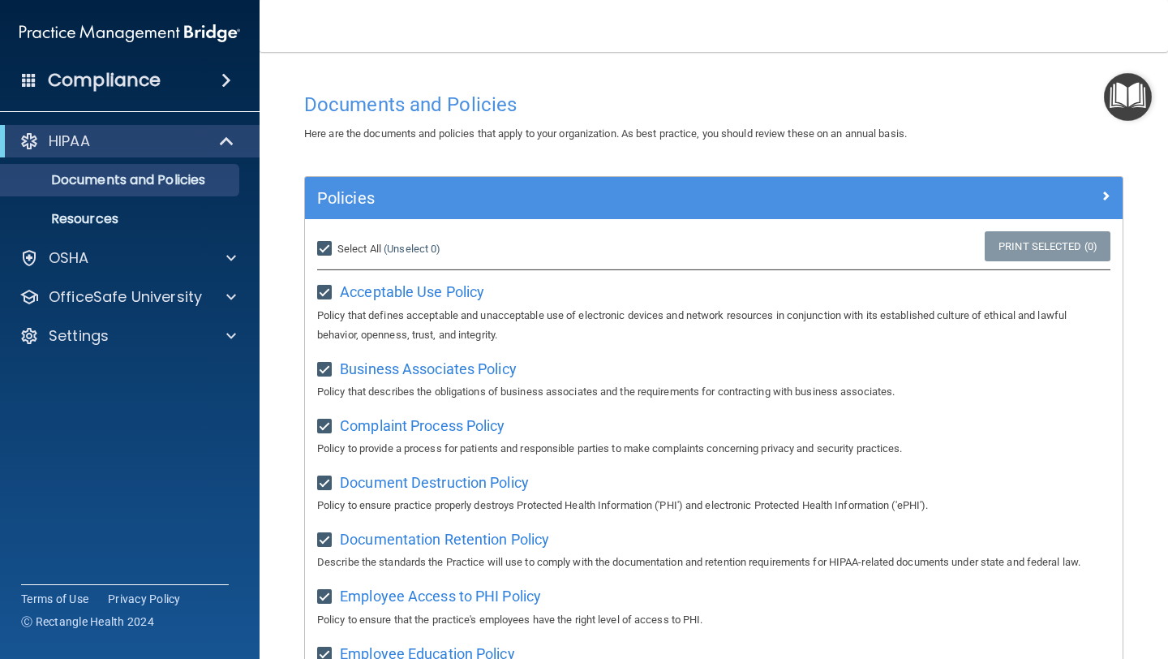
checkbox input "true"
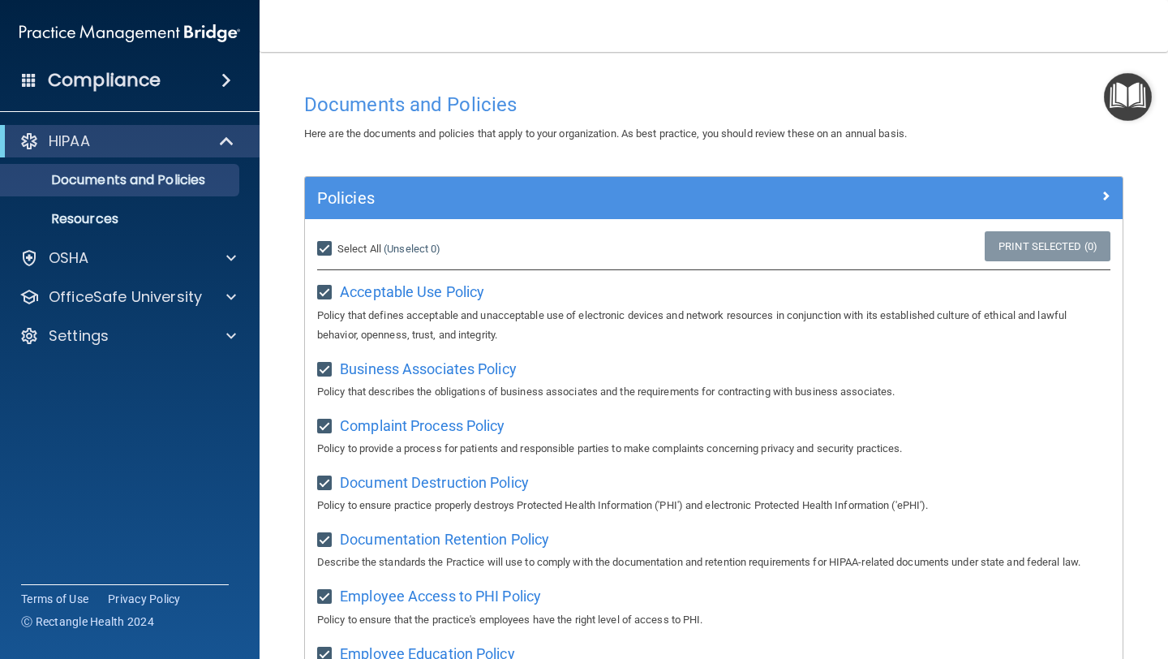
checkbox input "true"
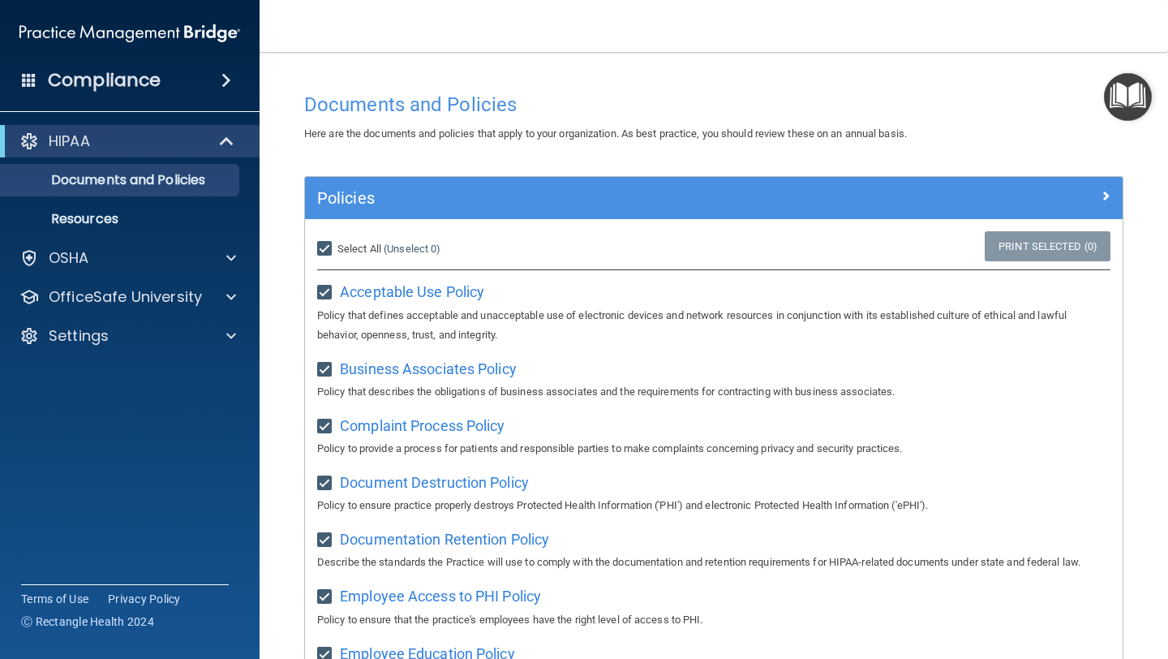
checkbox input "true"
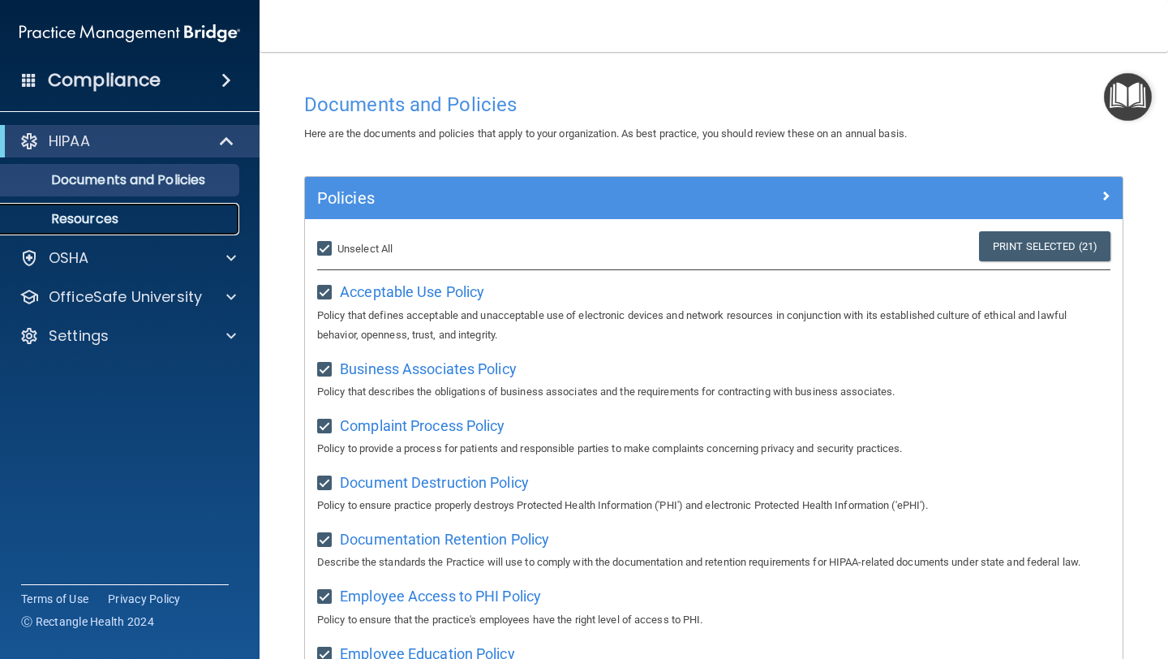
click at [167, 225] on p "Resources" at bounding box center [121, 219] width 221 height 16
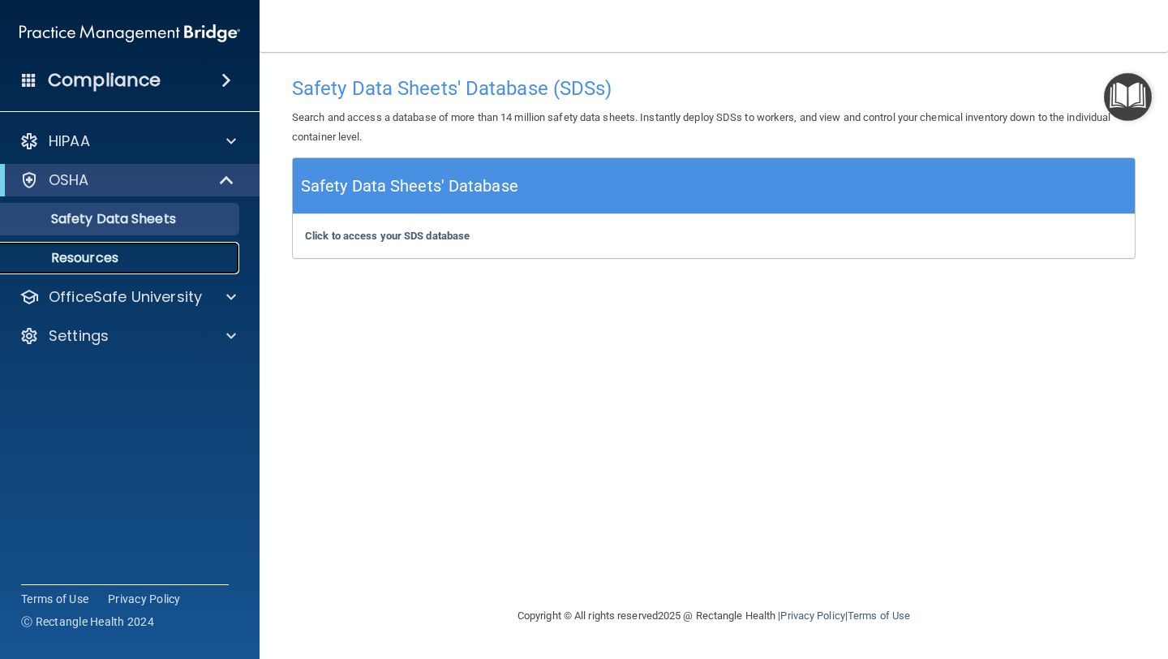
click at [157, 268] on link "Resources" at bounding box center [111, 258] width 255 height 32
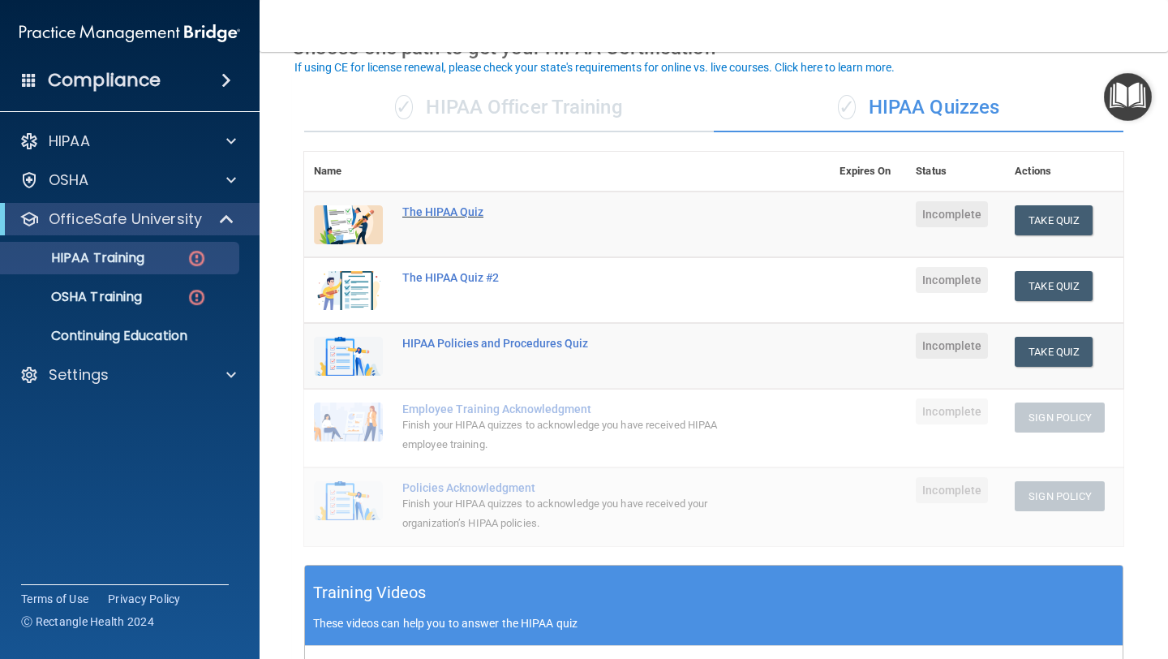
scroll to position [97, 0]
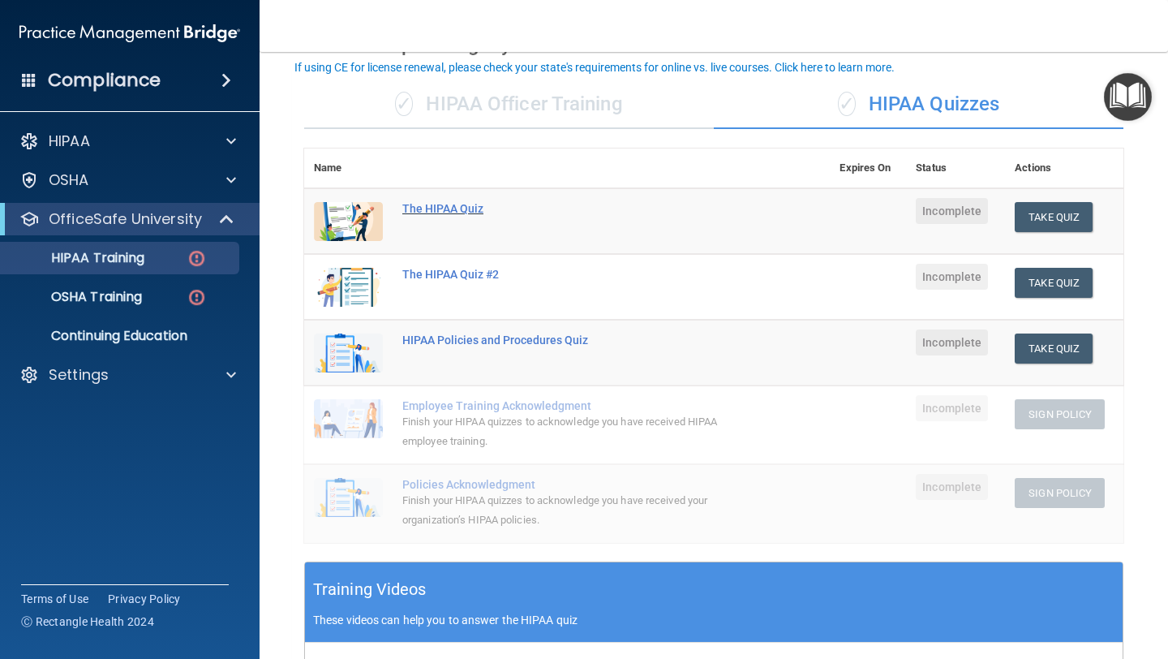
click at [435, 211] on div "The HIPAA Quiz" at bounding box center [575, 208] width 346 height 13
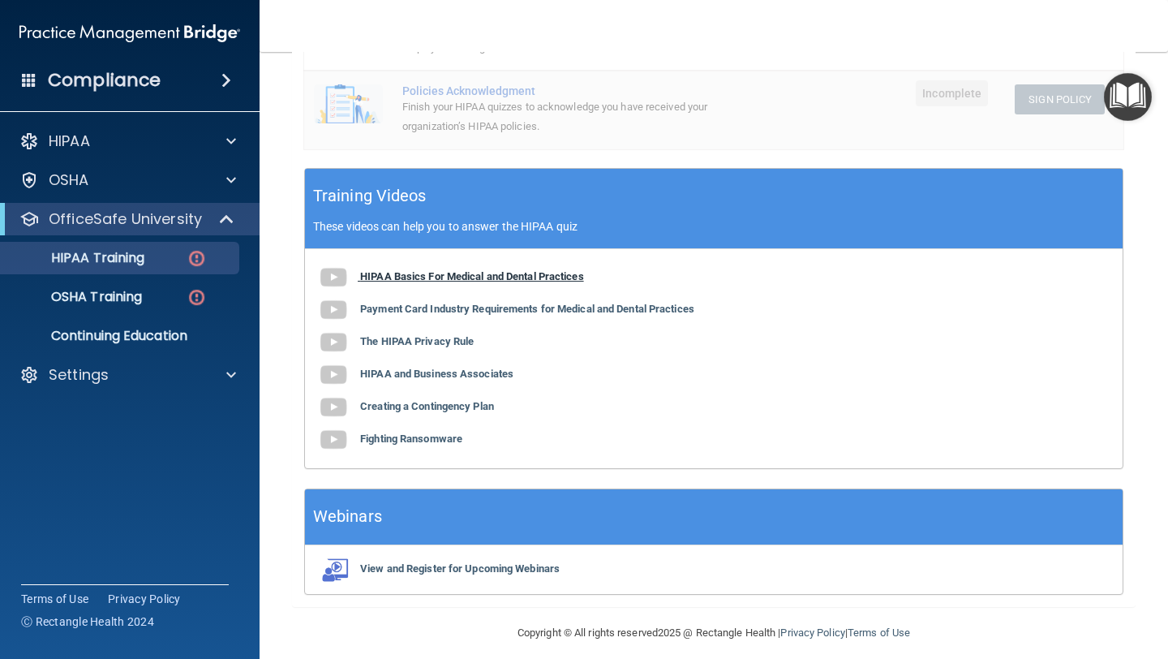
scroll to position [493, 0]
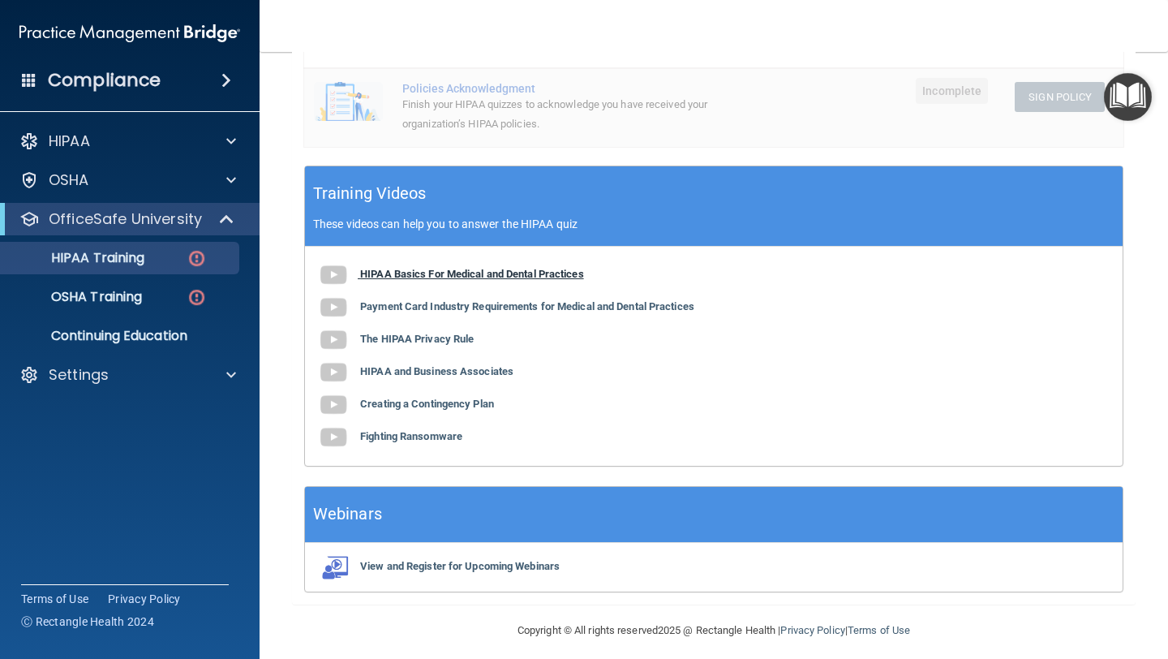
click at [436, 275] on b "HIPAA Basics For Medical and Dental Practices" at bounding box center [472, 274] width 224 height 12
click at [434, 309] on b "Payment Card Industry Requirements for Medical and Dental Practices" at bounding box center [527, 306] width 334 height 12
click at [438, 341] on b "The HIPAA Privacy Rule" at bounding box center [417, 338] width 114 height 12
click at [443, 369] on b "HIPAA and Business Associates" at bounding box center [436, 371] width 153 height 12
click at [426, 408] on b "Creating a Contingency Plan" at bounding box center [427, 403] width 134 height 12
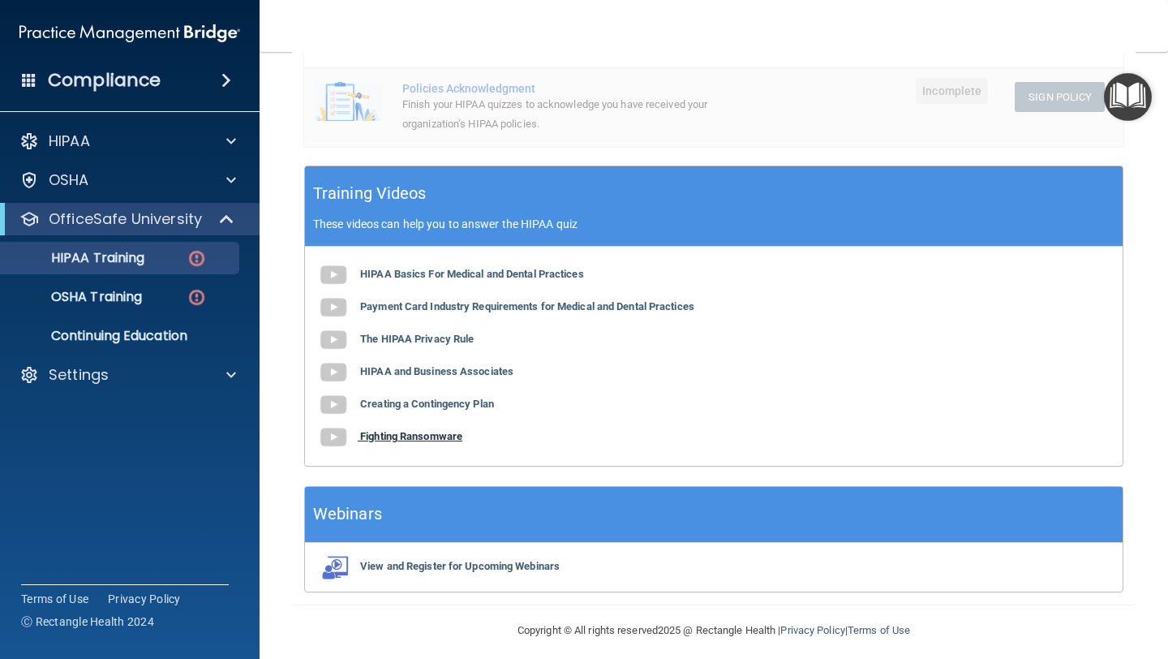
click at [409, 438] on b "Fighting Ransomware" at bounding box center [411, 436] width 102 height 12
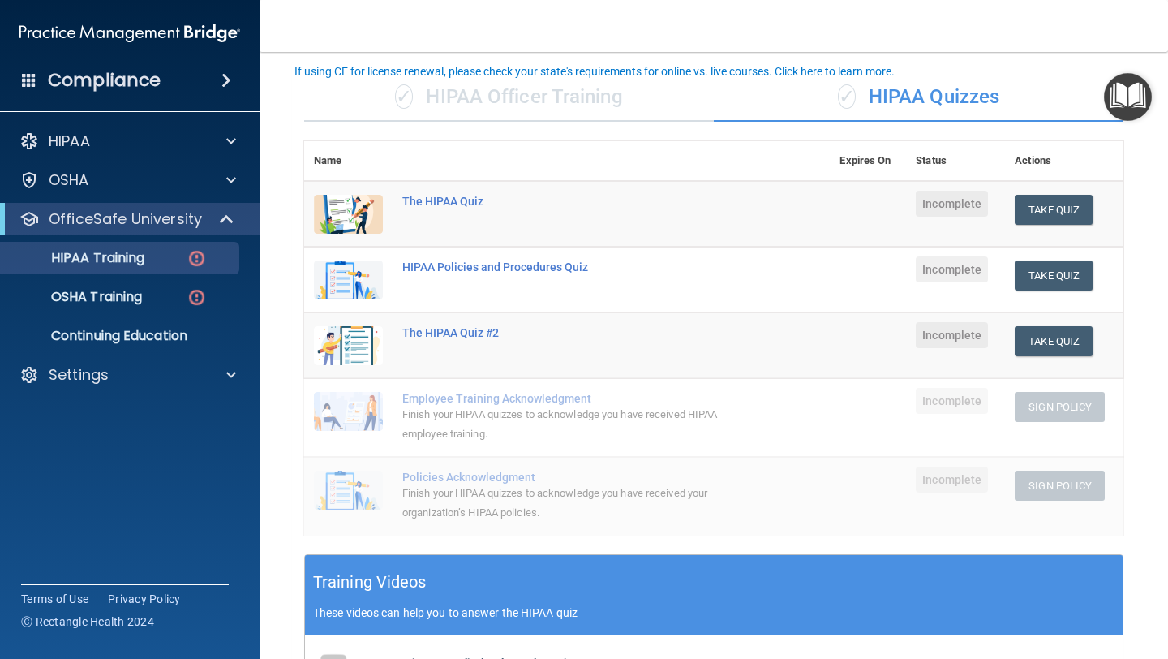
scroll to position [90, 0]
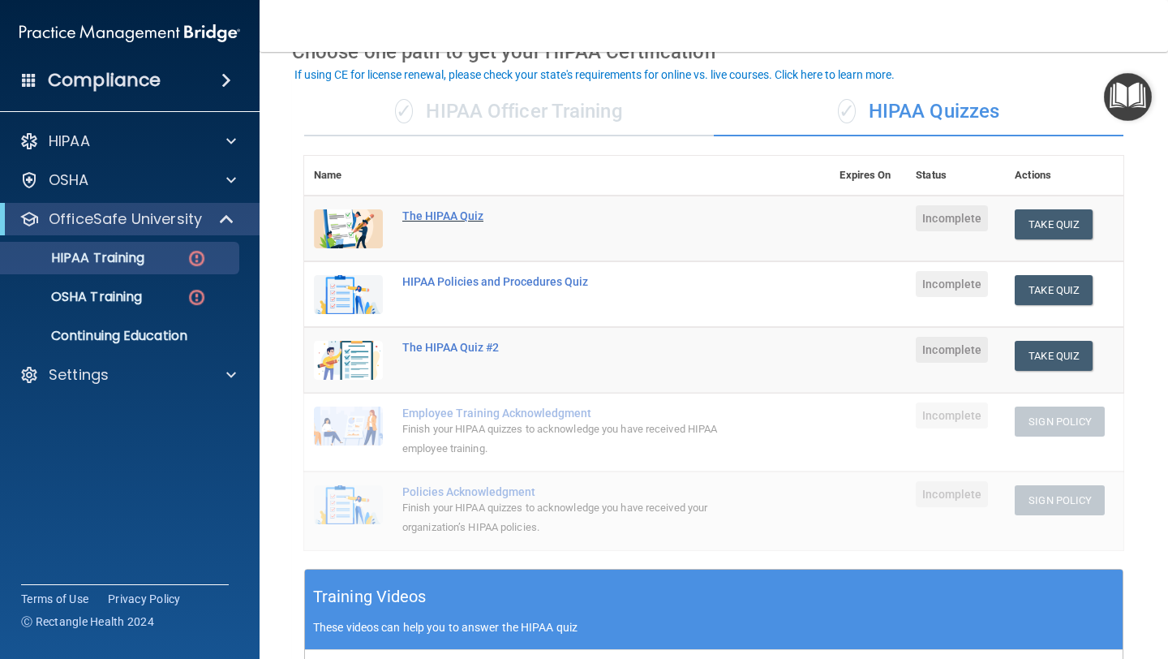
click at [447, 217] on div "The HIPAA Quiz" at bounding box center [575, 215] width 346 height 13
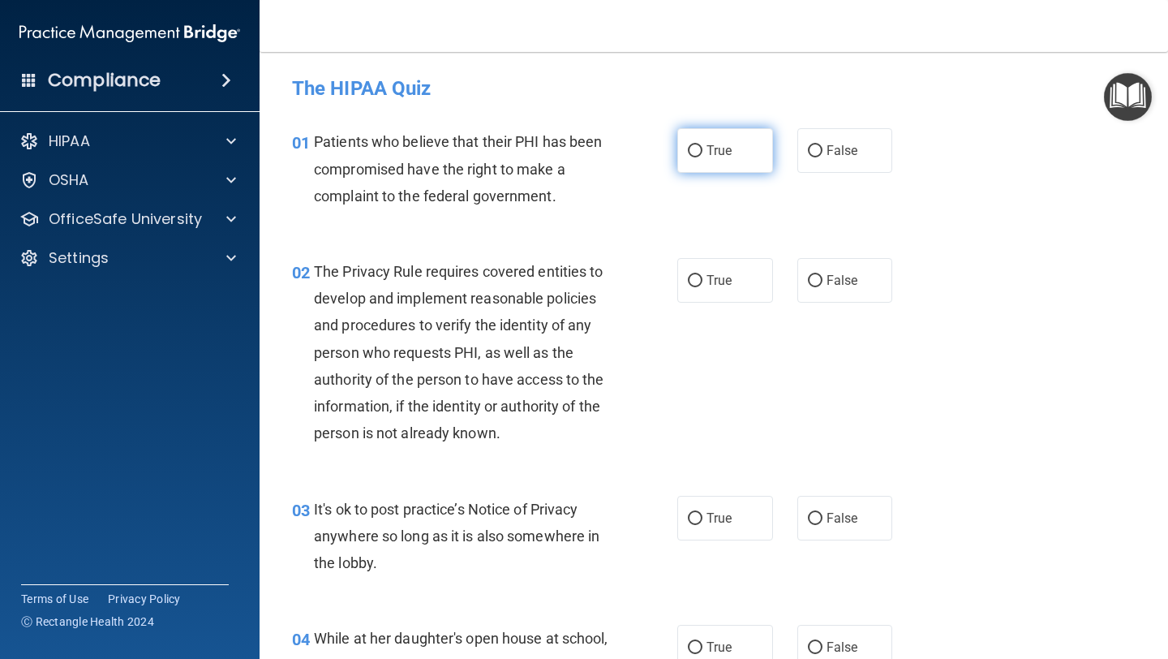
click at [703, 149] on label "True" at bounding box center [725, 150] width 96 height 45
click at [702, 149] on input "True" at bounding box center [695, 151] width 15 height 12
radio input "true"
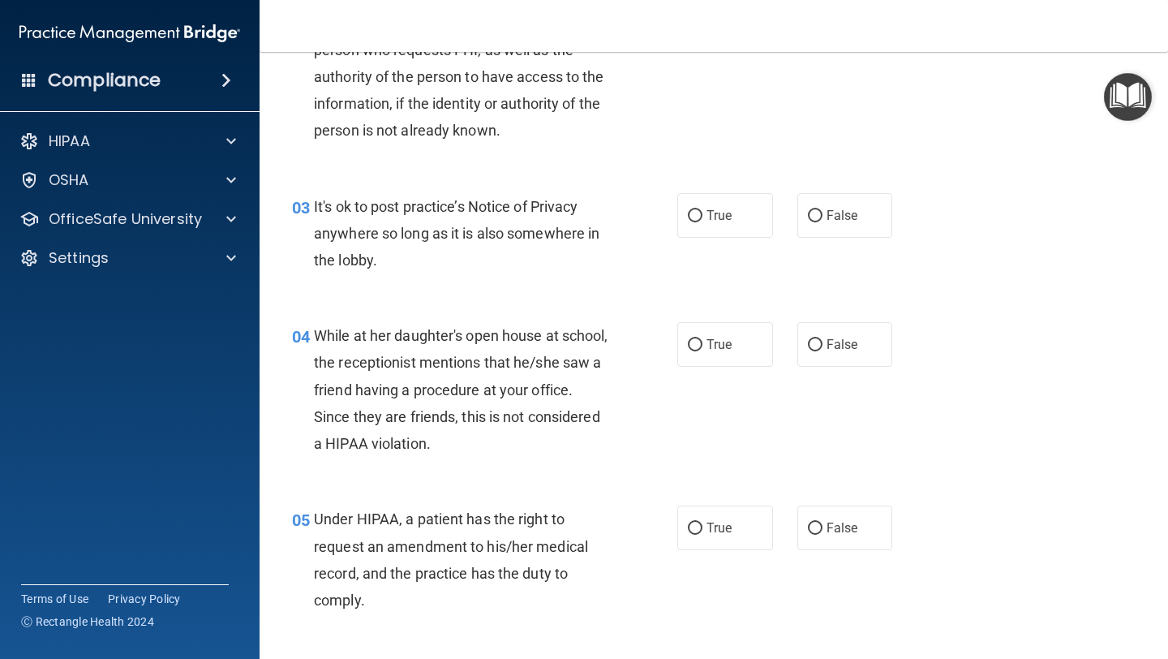
scroll to position [307, 0]
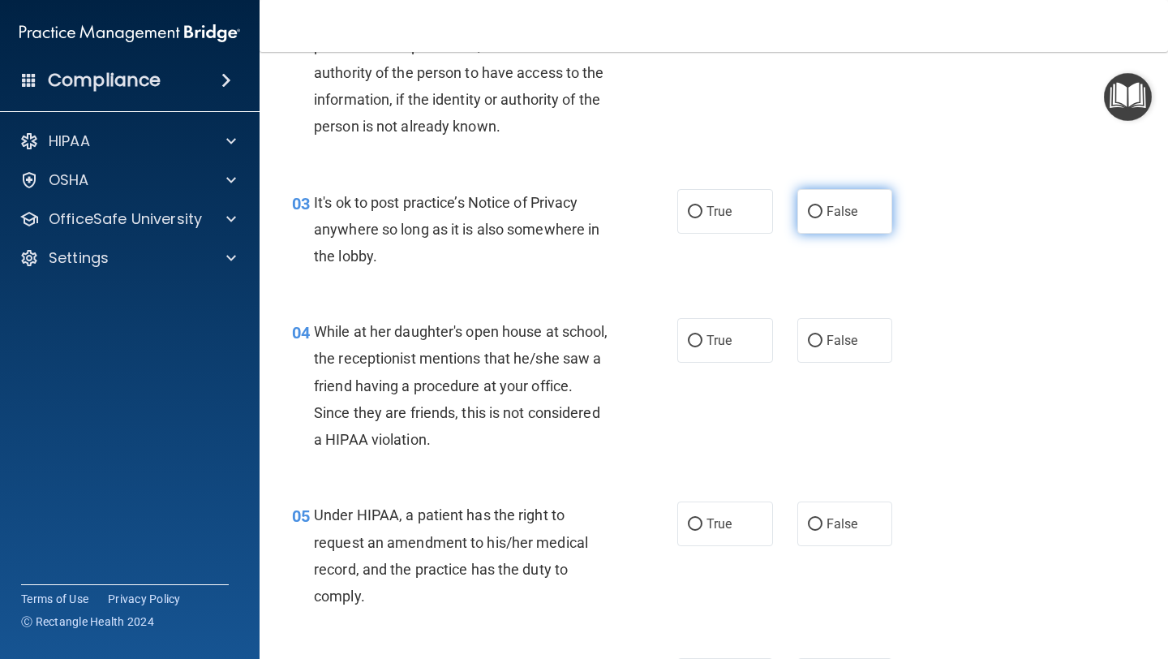
click at [810, 207] on input "False" at bounding box center [815, 212] width 15 height 12
radio input "true"
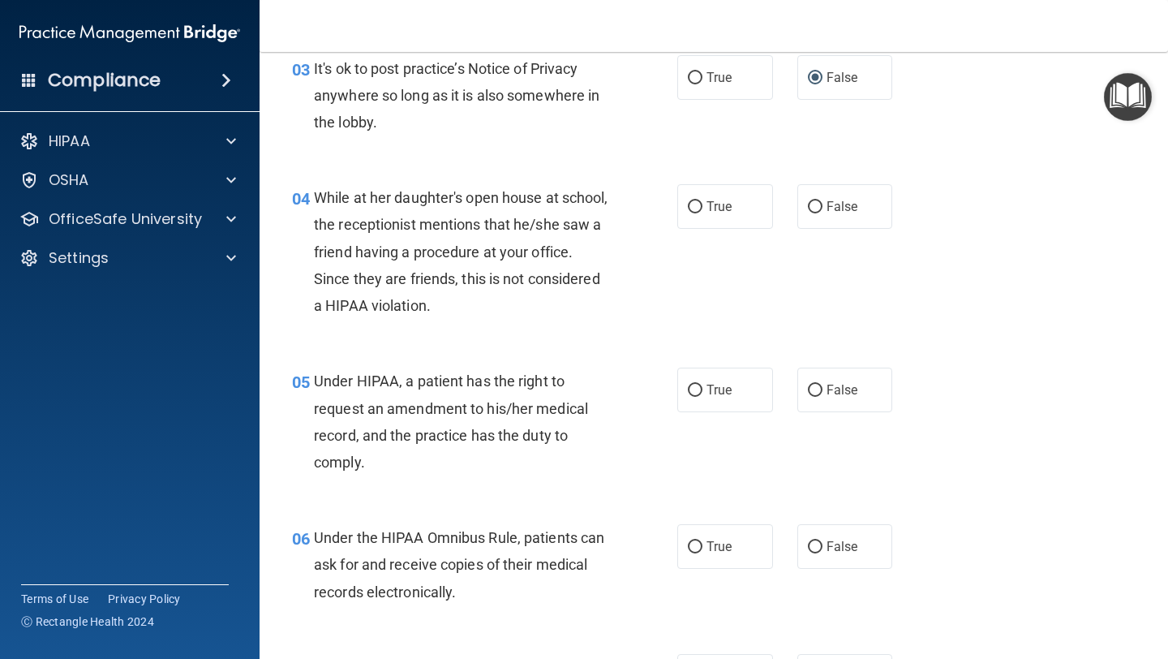
scroll to position [446, 0]
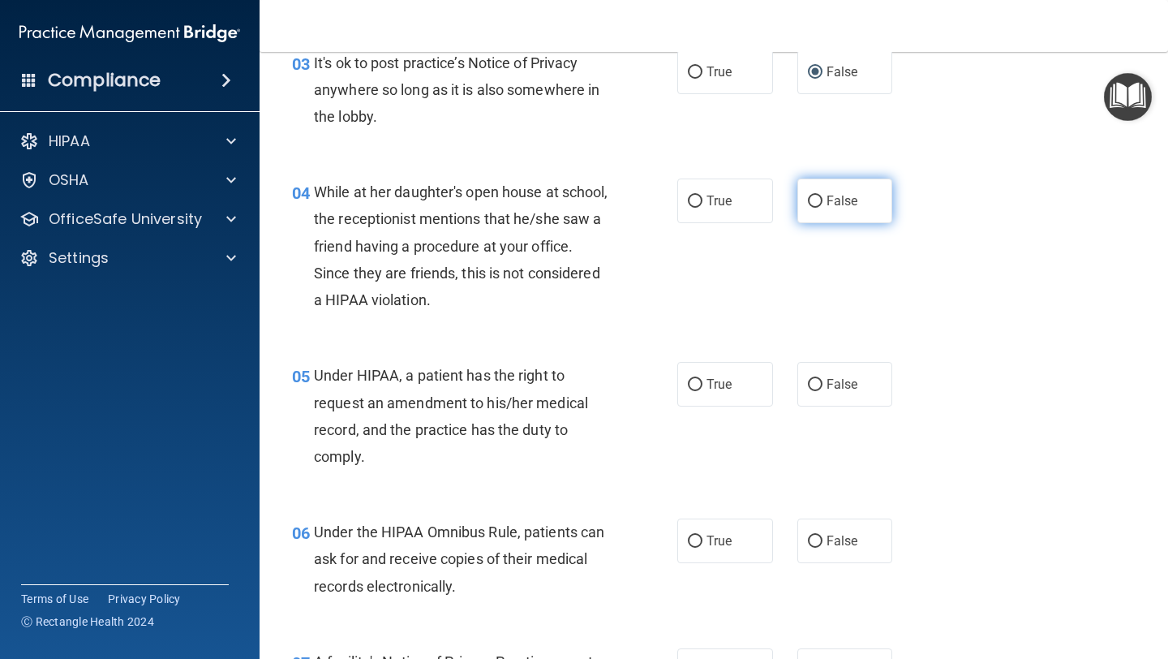
click at [819, 208] on input "False" at bounding box center [815, 201] width 15 height 12
radio input "true"
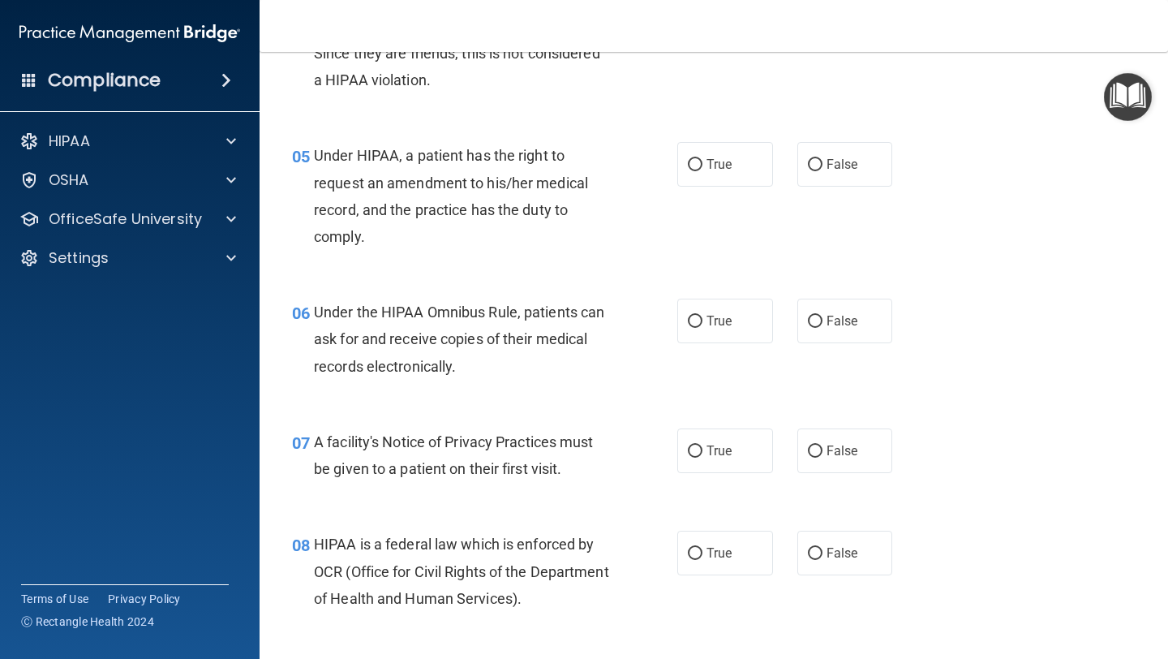
scroll to position [676, 0]
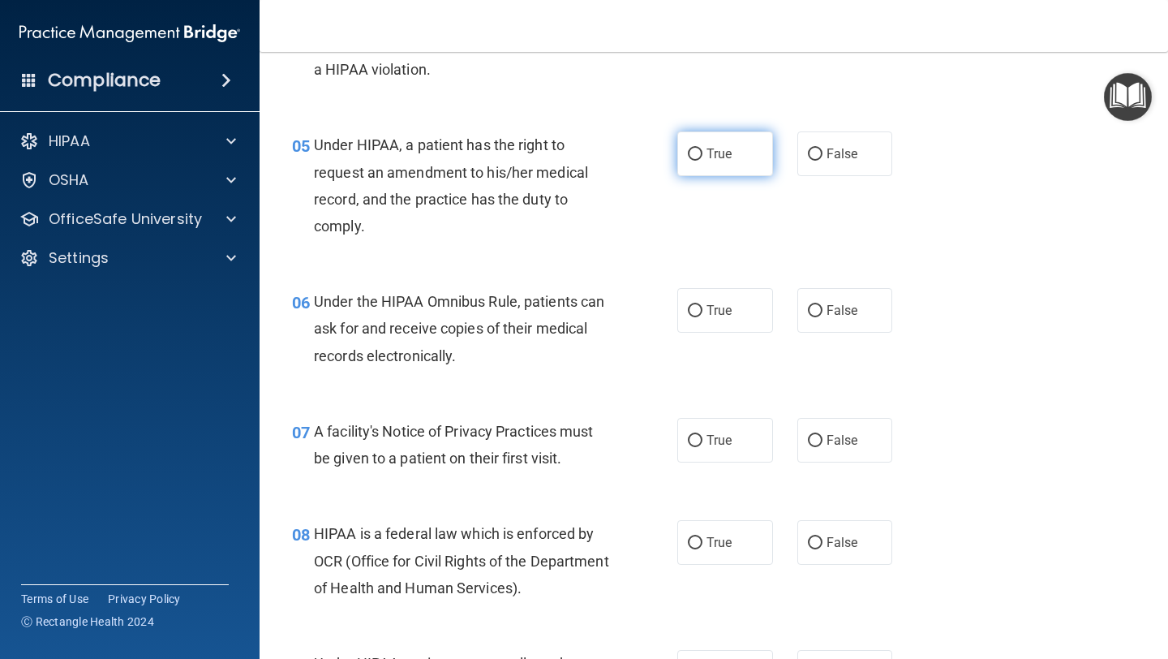
click at [689, 157] on input "True" at bounding box center [695, 154] width 15 height 12
radio input "true"
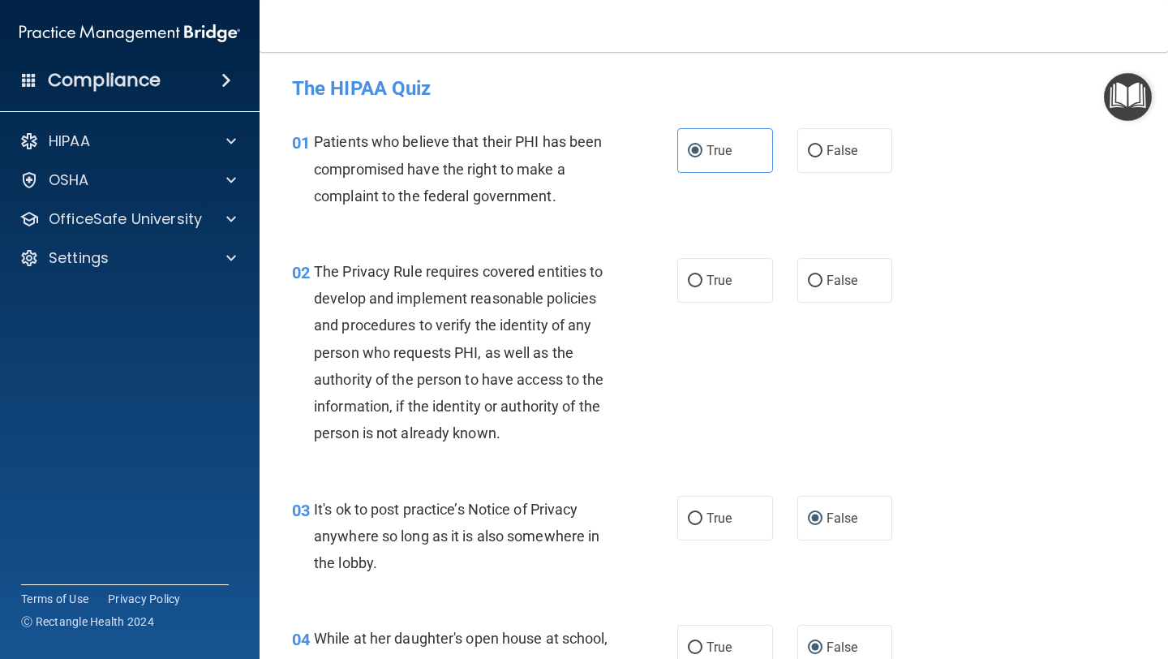
scroll to position [5, 0]
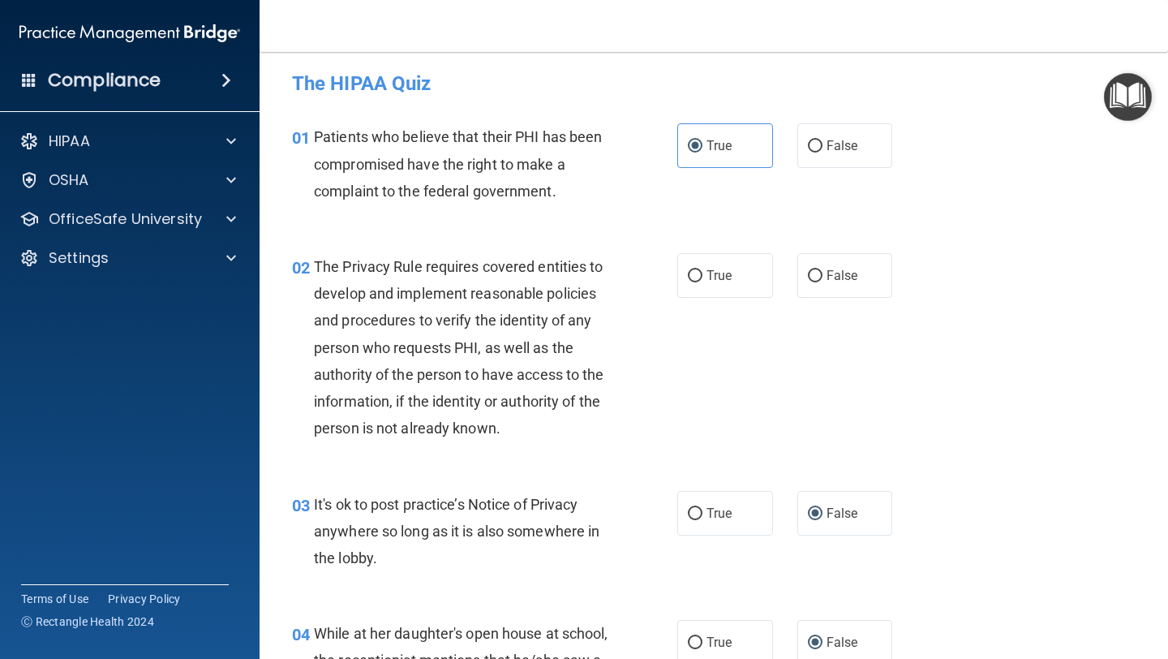
click at [314, 268] on span "The Privacy Rule requires covered entities to develop and implement reasonable …" at bounding box center [459, 347] width 290 height 178
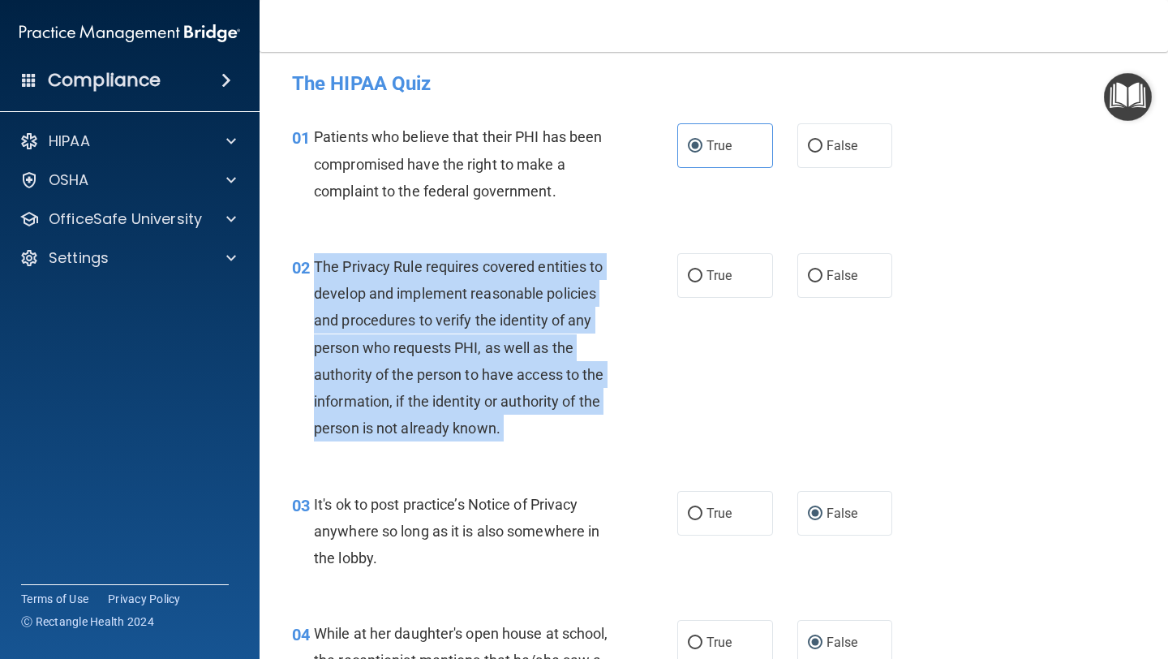
drag, startPoint x: 314, startPoint y: 268, endPoint x: 500, endPoint y: 435, distance: 250.3
click at [500, 437] on div "The Privacy Rule requires covered entities to develop and implement reasonable …" at bounding box center [467, 347] width 307 height 189
click at [494, 432] on span "The Privacy Rule requires covered entities to develop and implement reasonable …" at bounding box center [459, 347] width 290 height 178
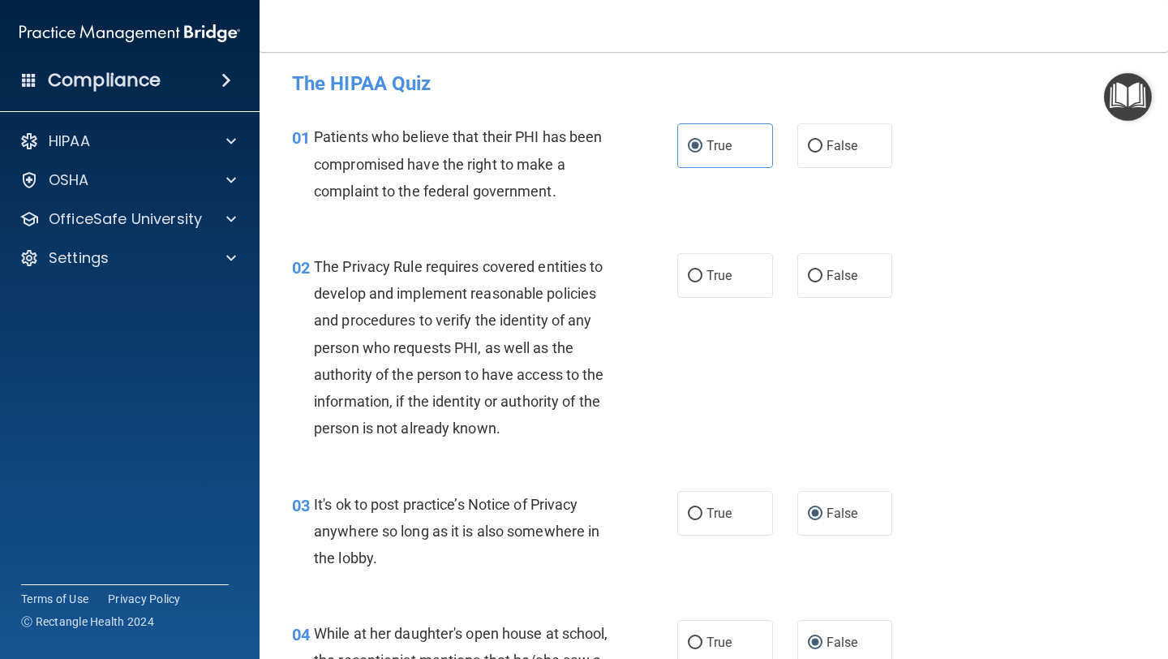
click at [494, 432] on span "The Privacy Rule requires covered entities to develop and implement reasonable …" at bounding box center [459, 347] width 290 height 178
click at [503, 432] on div "The Privacy Rule requires covered entities to develop and implement reasonable …" at bounding box center [467, 347] width 307 height 189
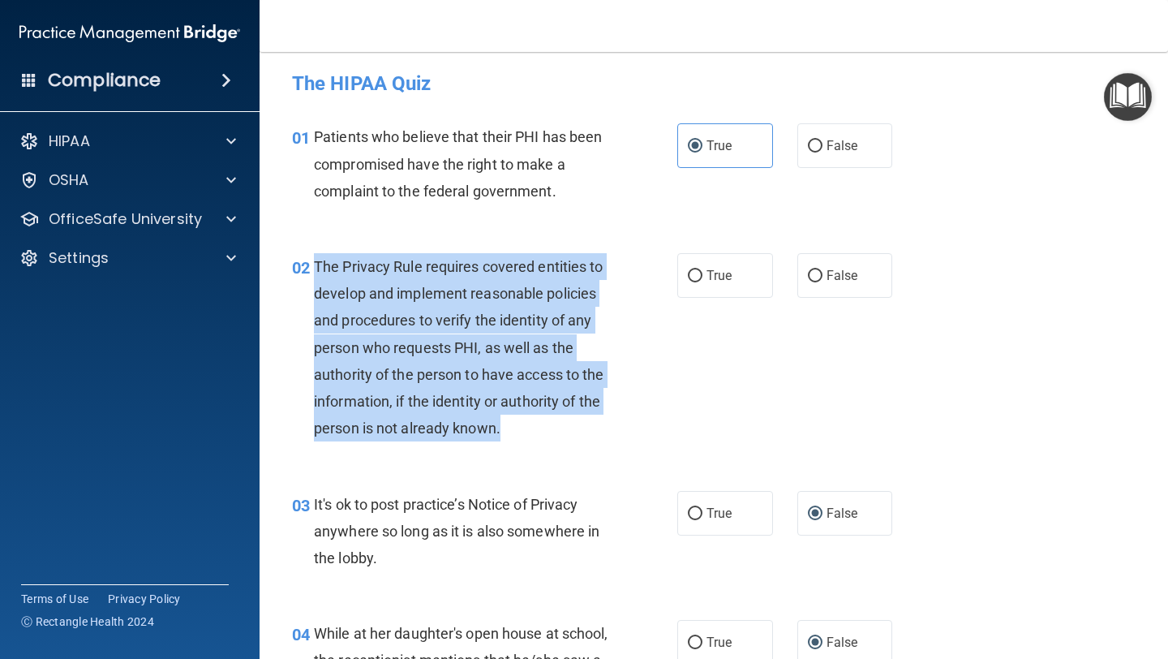
drag, startPoint x: 500, startPoint y: 432, endPoint x: 316, endPoint y: 265, distance: 248.6
click at [316, 265] on span "The Privacy Rule requires covered entities to develop and implement reasonable …" at bounding box center [459, 347] width 290 height 178
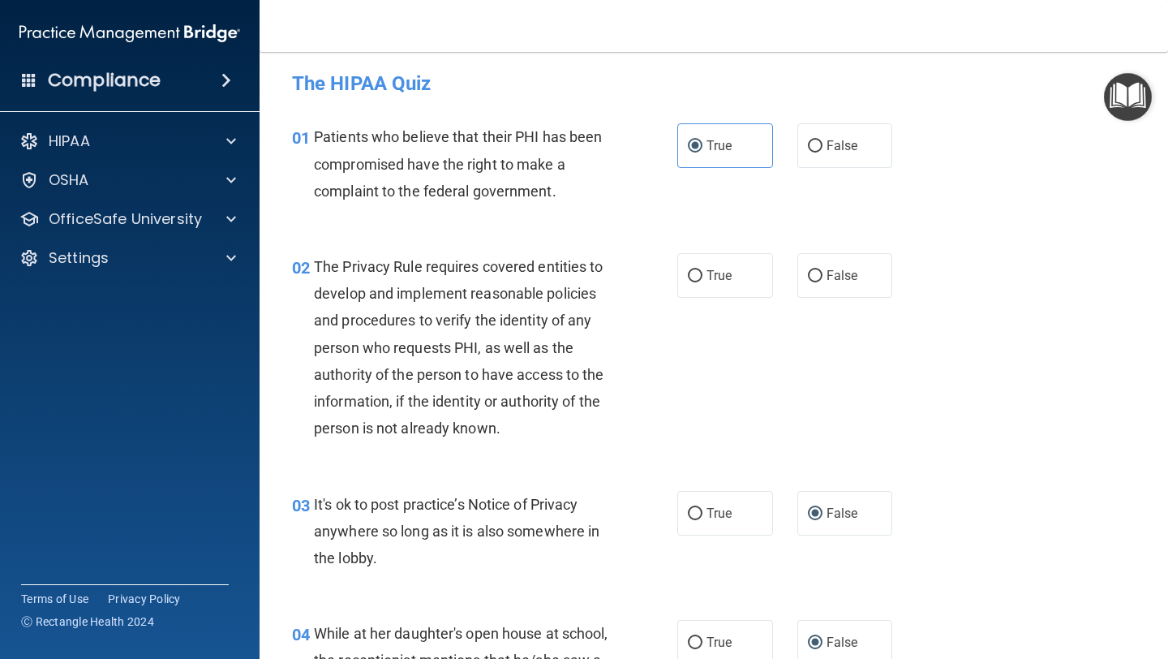
click at [635, 290] on div "02 The Privacy Rule requires covered entities to develop and implement reasonab…" at bounding box center [485, 351] width 434 height 197
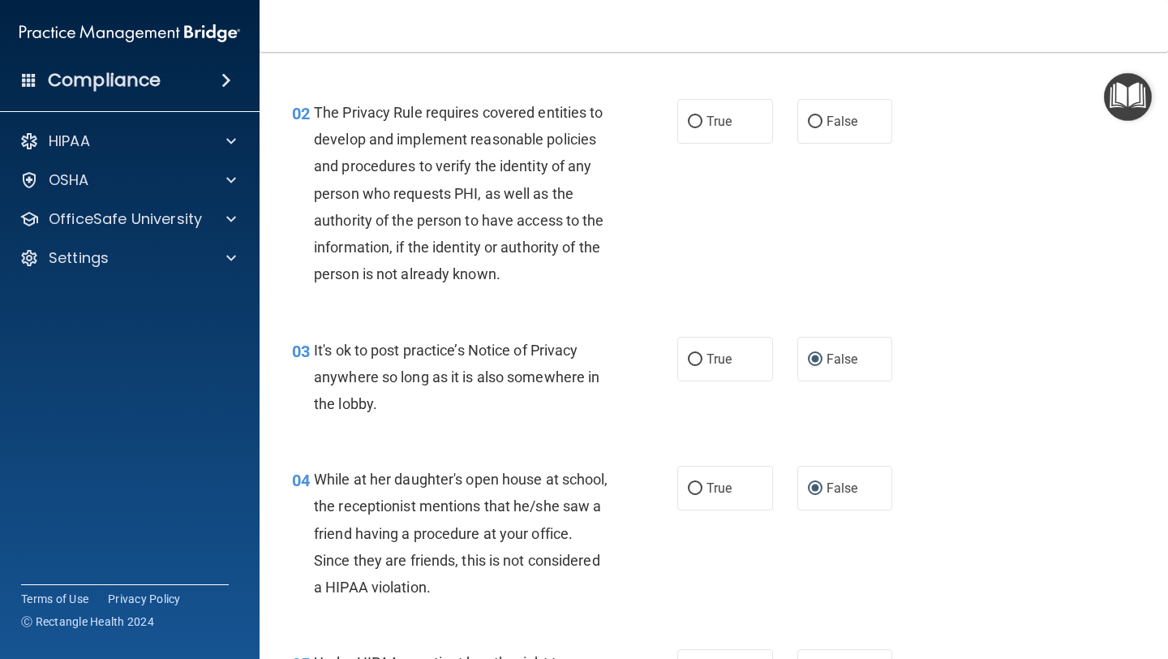
scroll to position [176, 0]
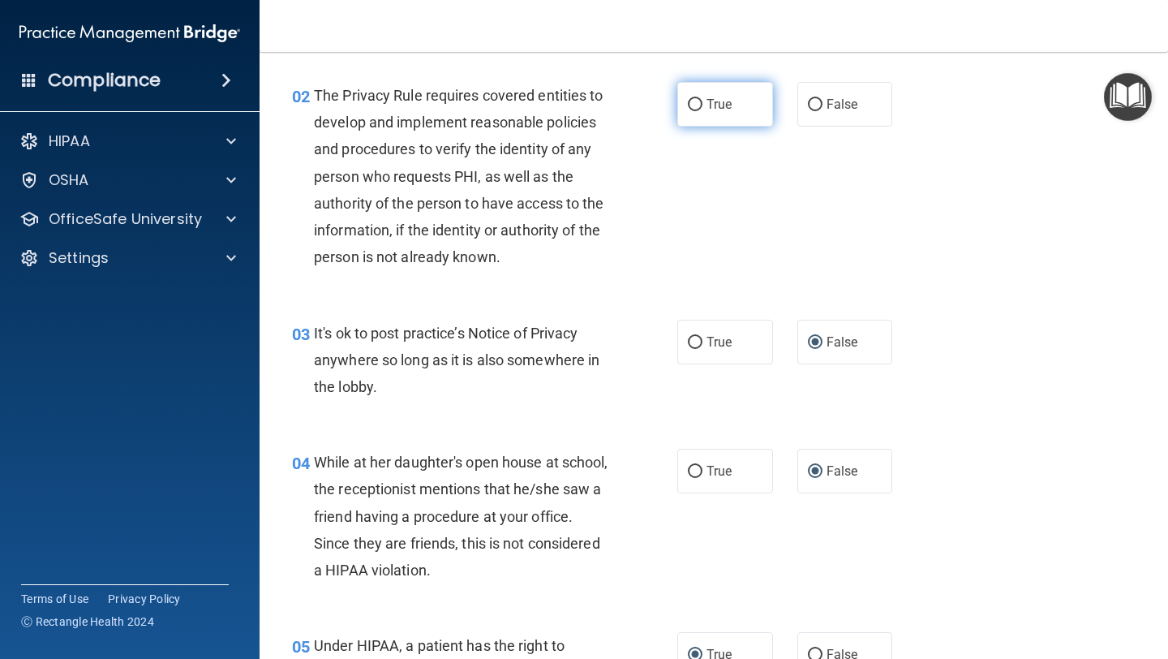
click at [694, 106] on input "True" at bounding box center [695, 105] width 15 height 12
radio input "true"
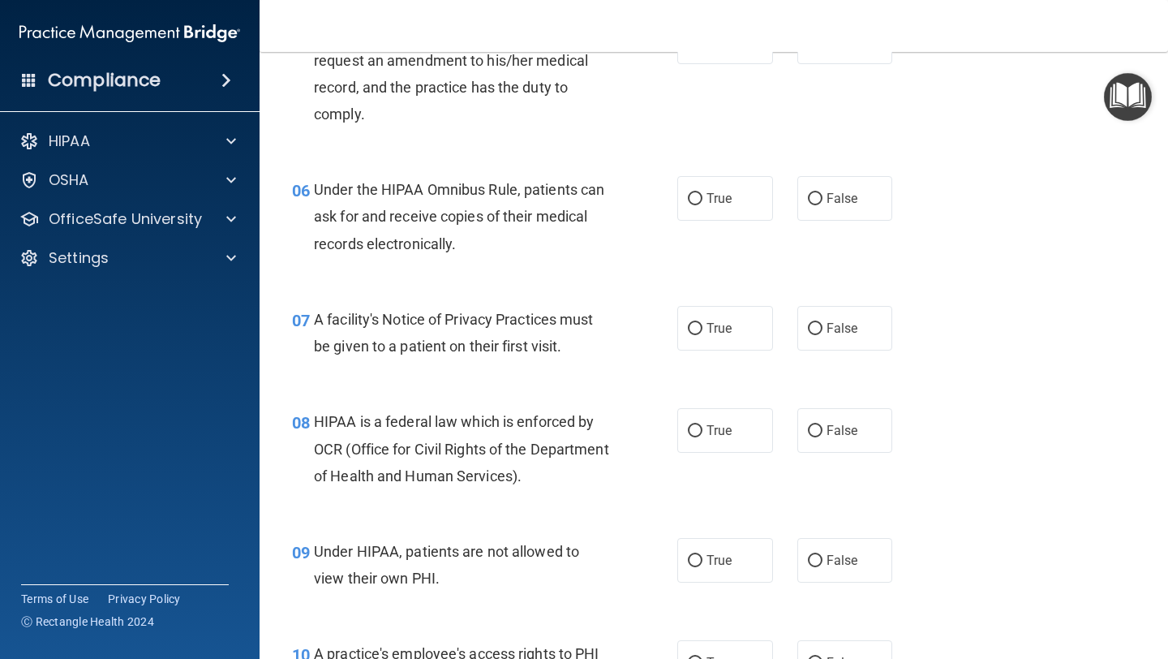
scroll to position [819, 0]
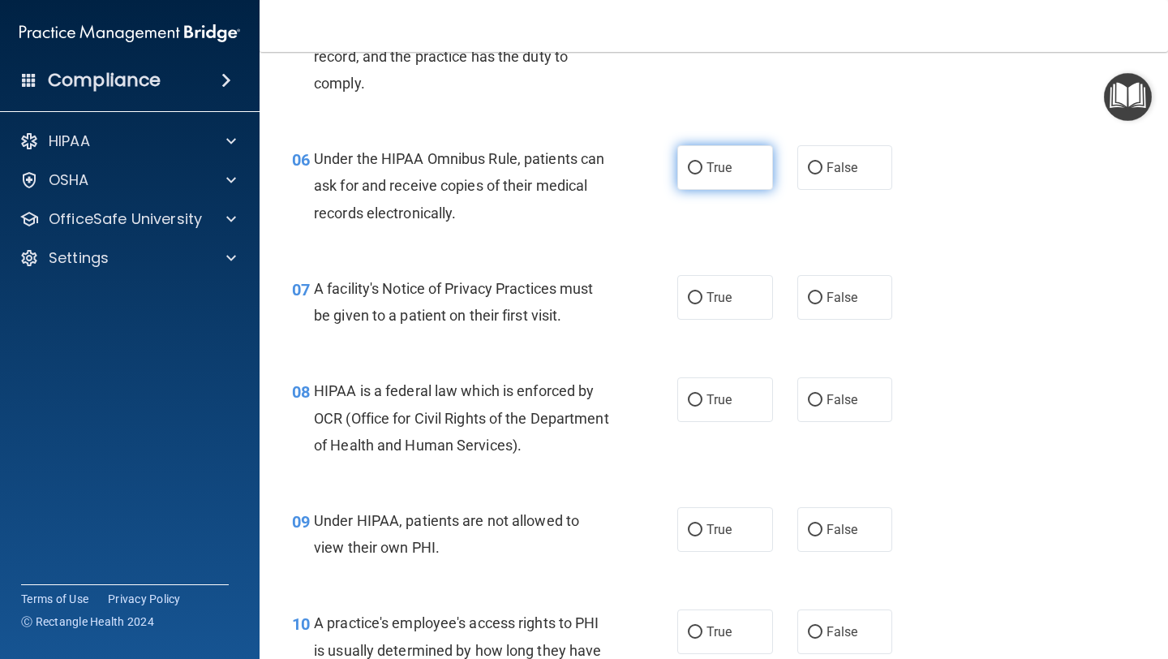
click at [684, 157] on label "True" at bounding box center [725, 167] width 96 height 45
click at [688, 162] on input "True" at bounding box center [695, 168] width 15 height 12
radio input "true"
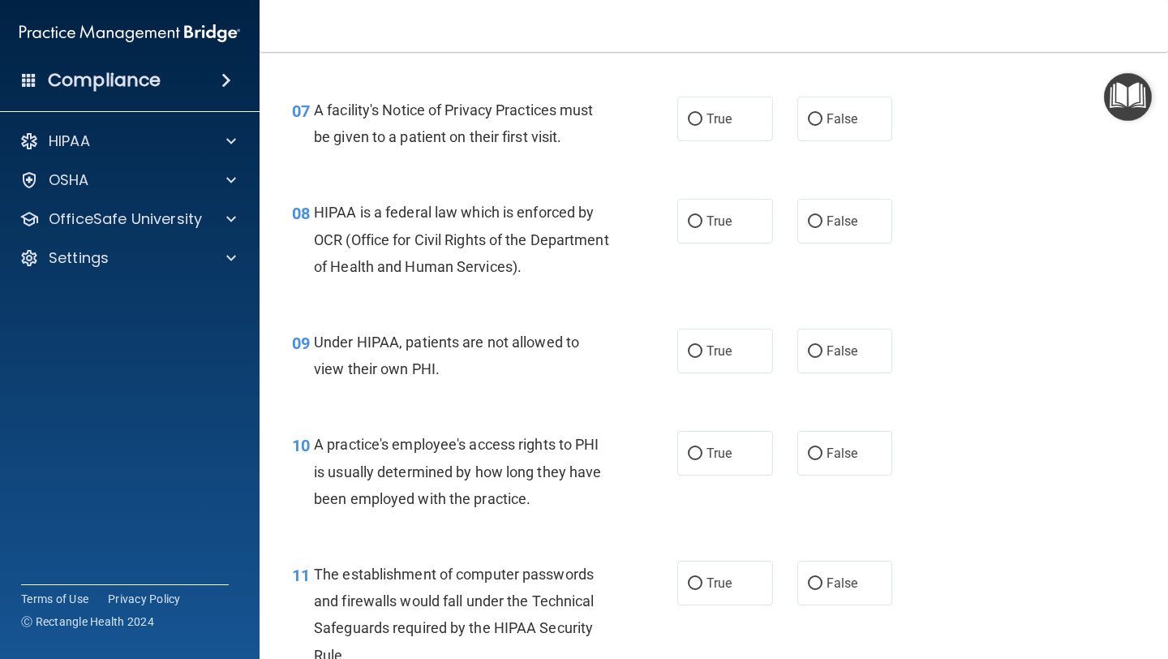
scroll to position [1011, 0]
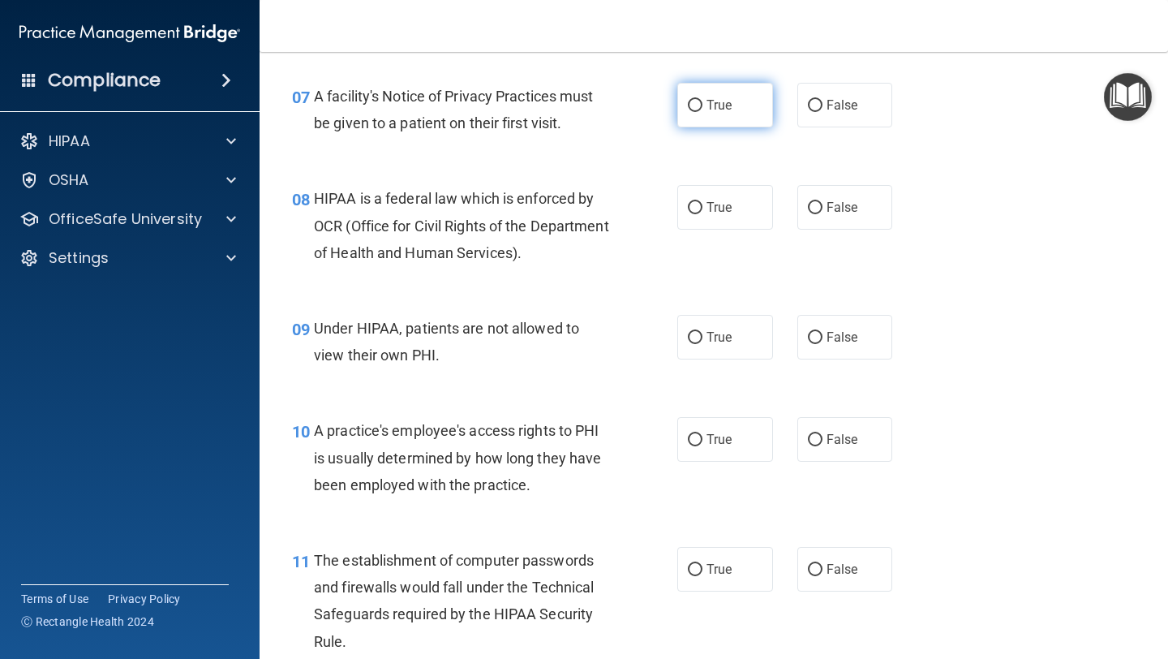
click at [695, 109] on input "True" at bounding box center [695, 106] width 15 height 12
radio input "true"
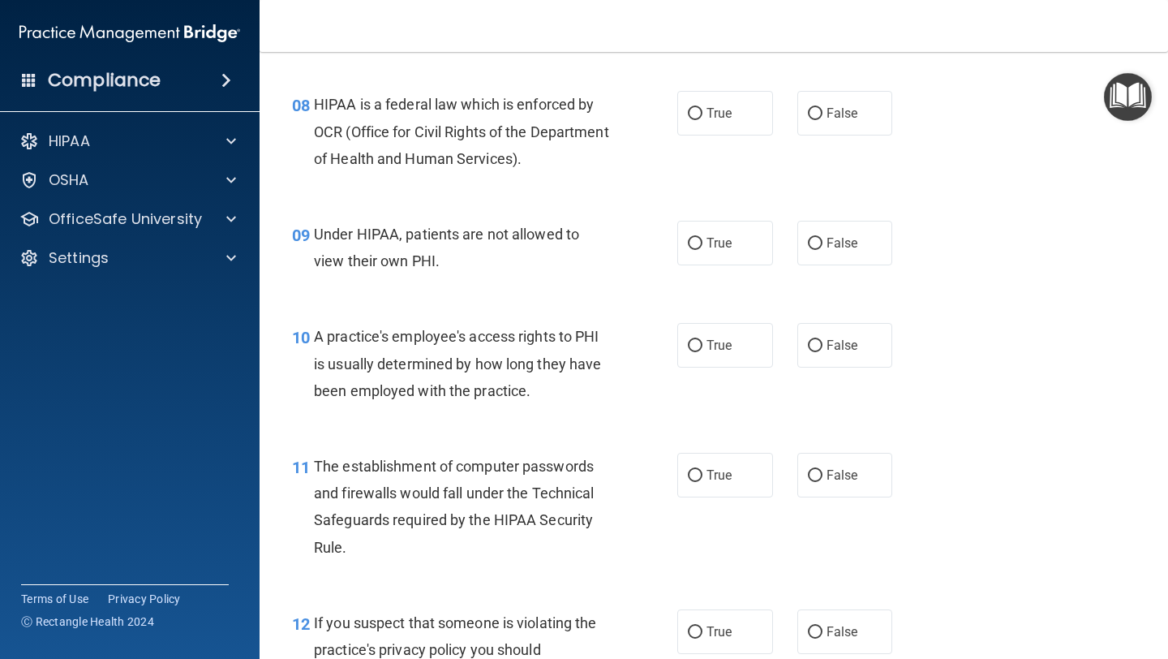
scroll to position [1110, 0]
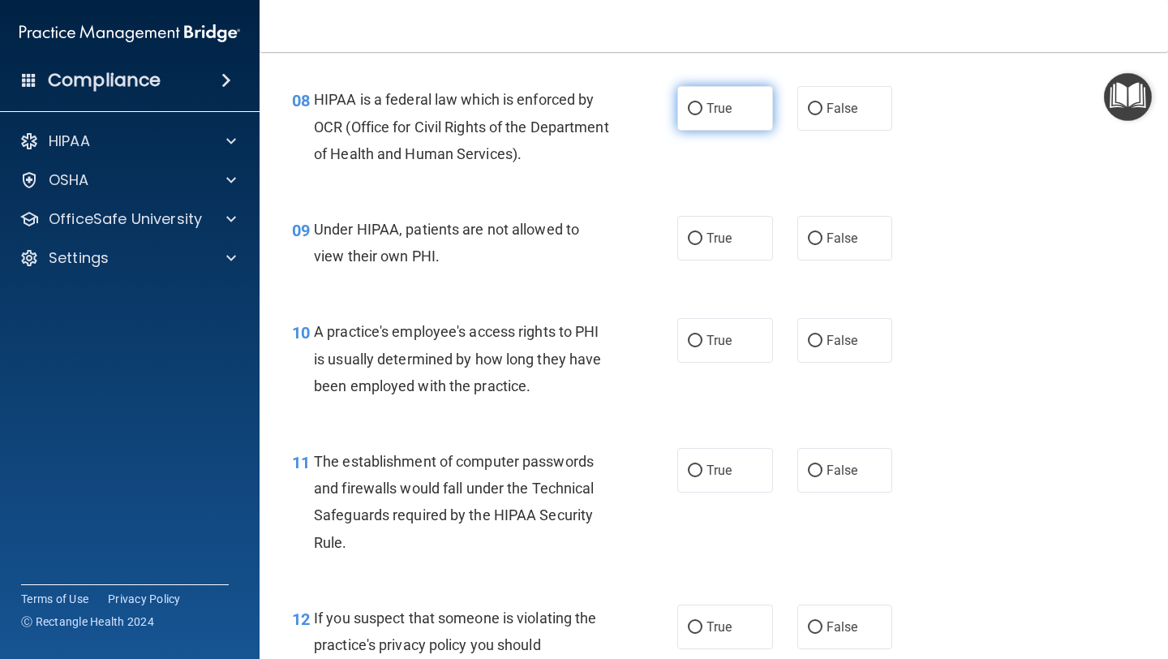
click at [684, 113] on label "True" at bounding box center [725, 108] width 96 height 45
click at [688, 113] on input "True" at bounding box center [695, 109] width 15 height 12
radio input "true"
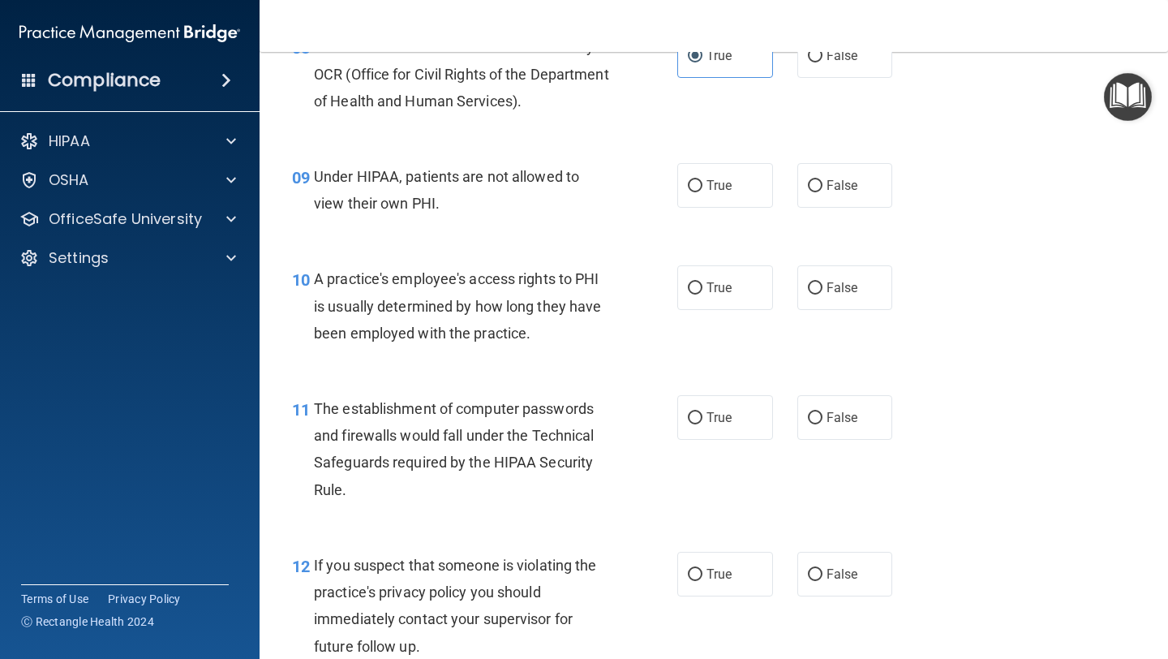
scroll to position [1170, 0]
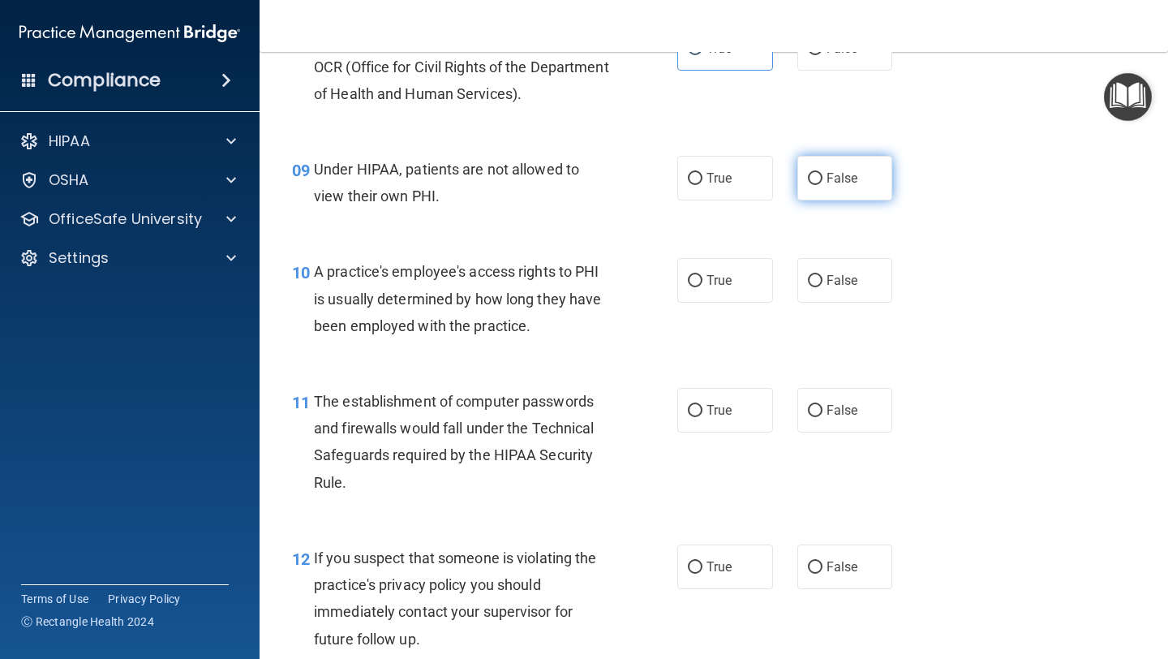
click at [806, 191] on label "False" at bounding box center [845, 178] width 96 height 45
click at [808, 185] on input "False" at bounding box center [815, 179] width 15 height 12
radio input "true"
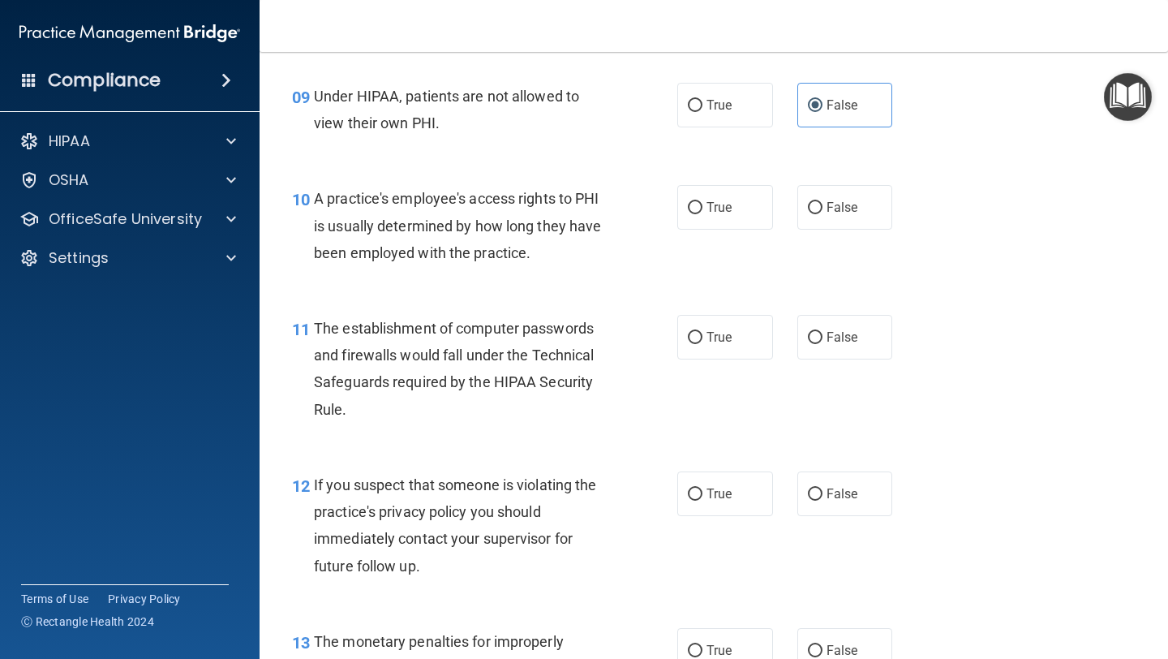
scroll to position [1246, 0]
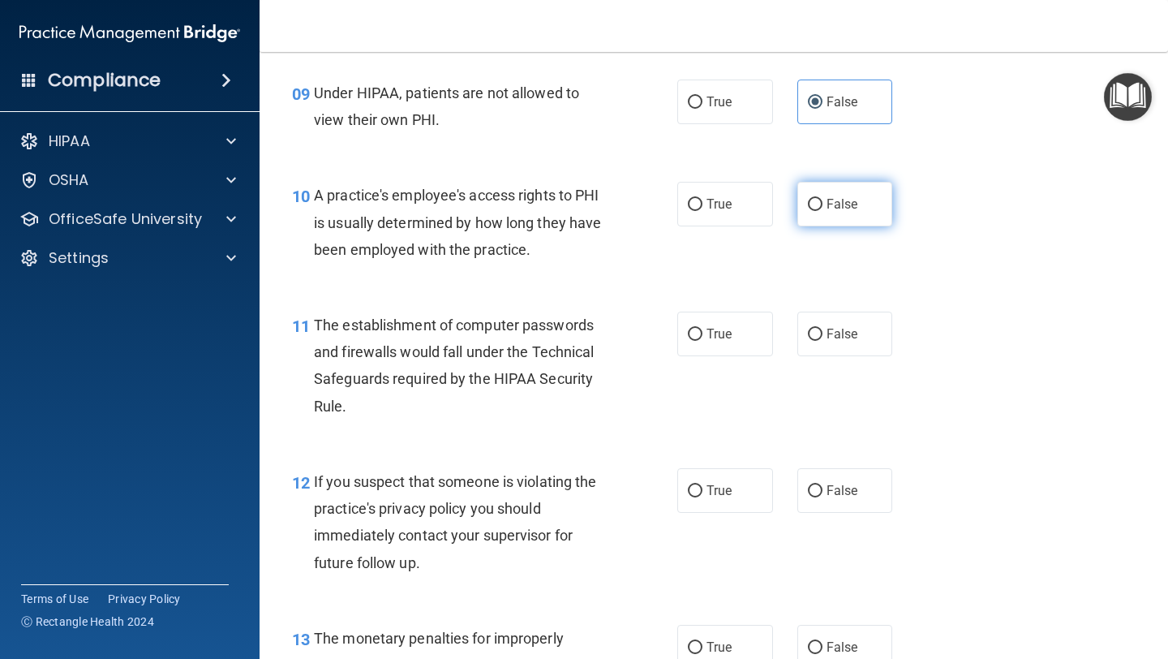
click at [821, 211] on input "False" at bounding box center [815, 205] width 15 height 12
radio input "true"
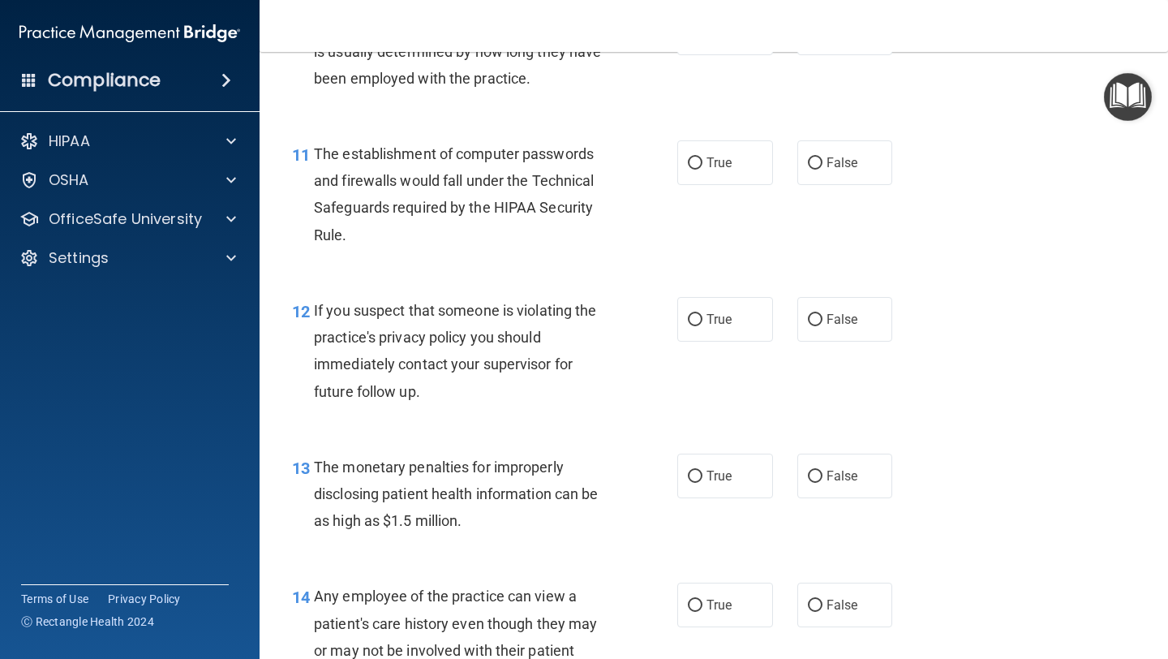
scroll to position [1409, 0]
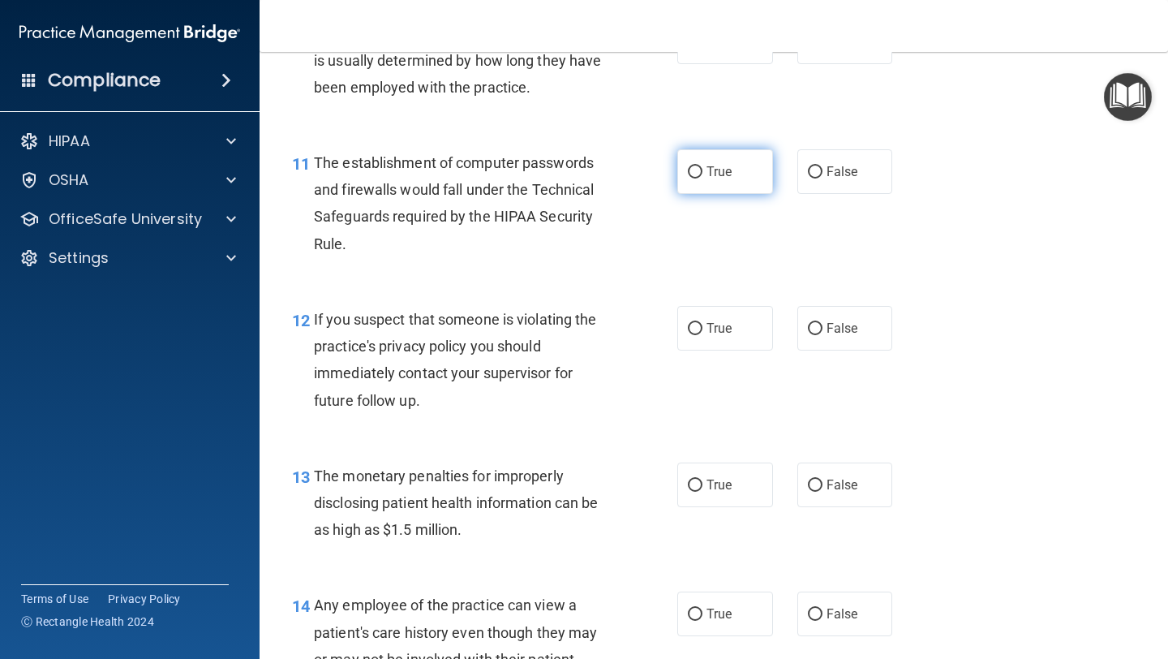
click at [733, 170] on label "True" at bounding box center [725, 171] width 96 height 45
click at [702, 170] on input "True" at bounding box center [695, 172] width 15 height 12
radio input "true"
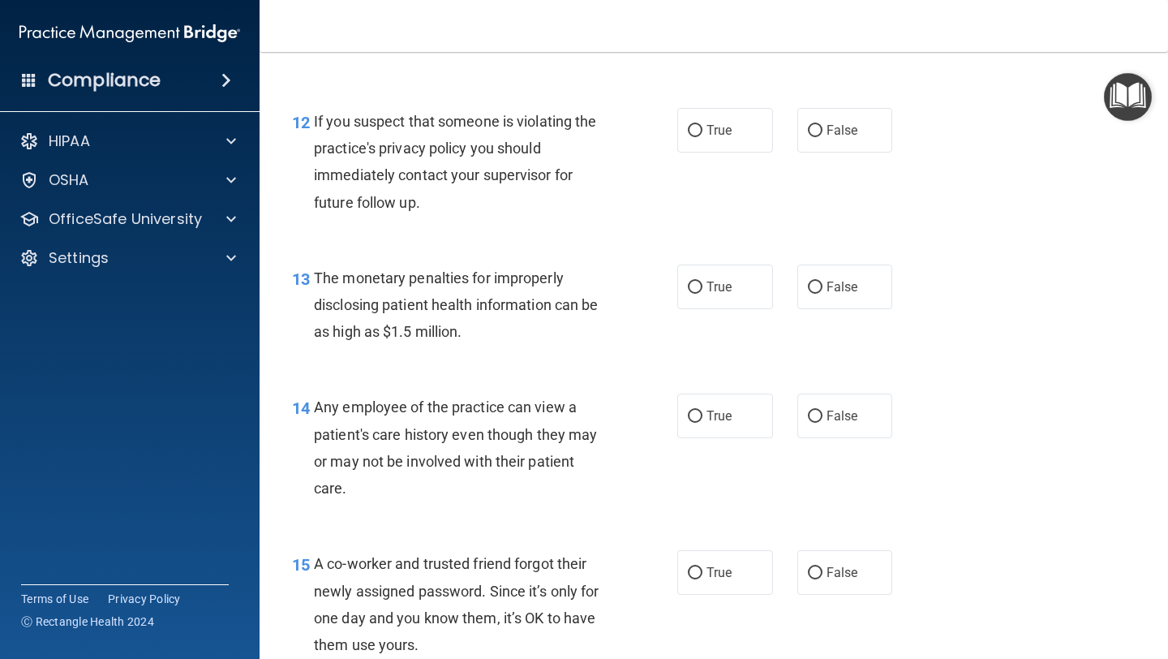
scroll to position [1610, 0]
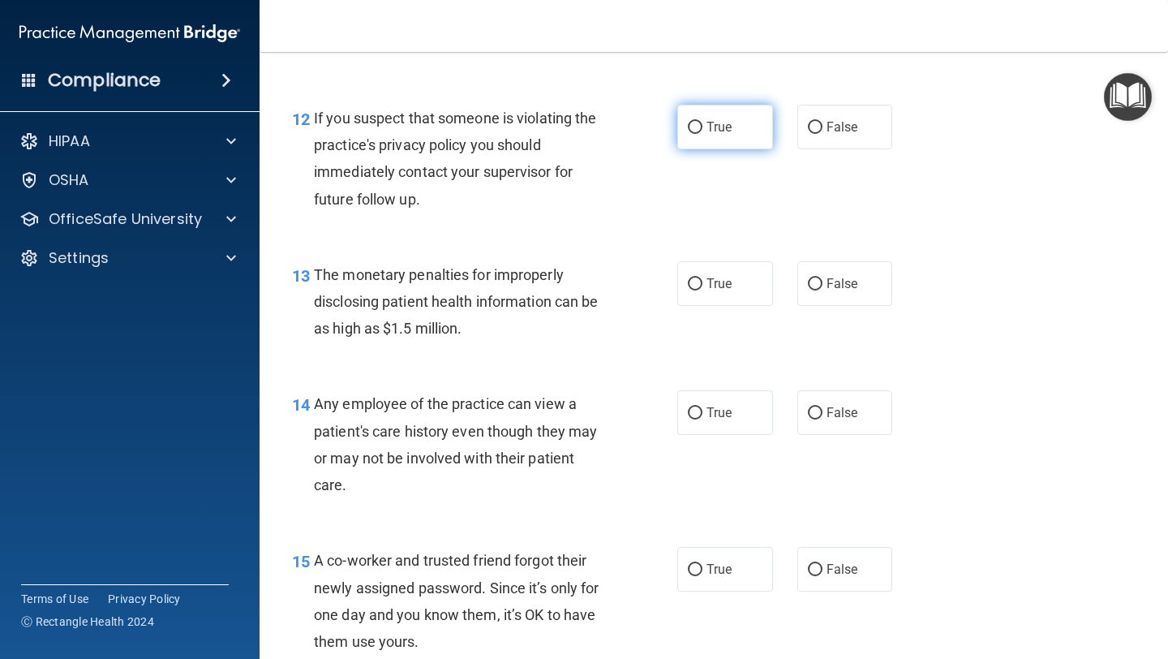
click at [693, 122] on input "True" at bounding box center [695, 128] width 15 height 12
radio input "true"
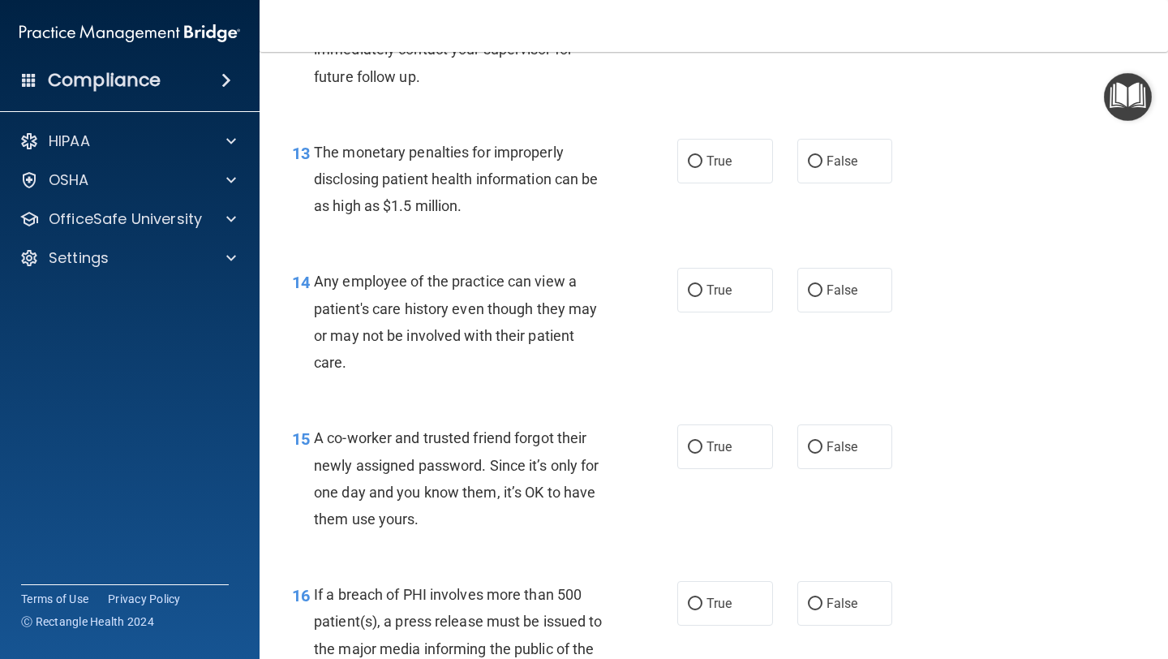
scroll to position [1741, 0]
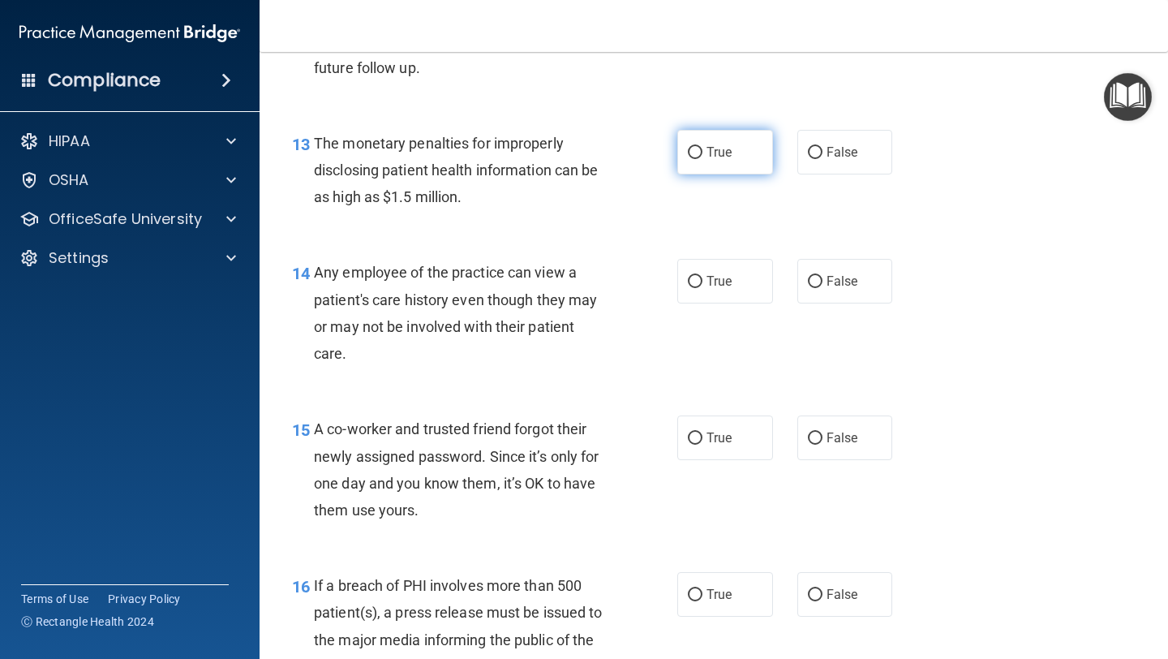
click at [701, 145] on label "True" at bounding box center [725, 152] width 96 height 45
click at [701, 147] on input "True" at bounding box center [695, 153] width 15 height 12
radio input "true"
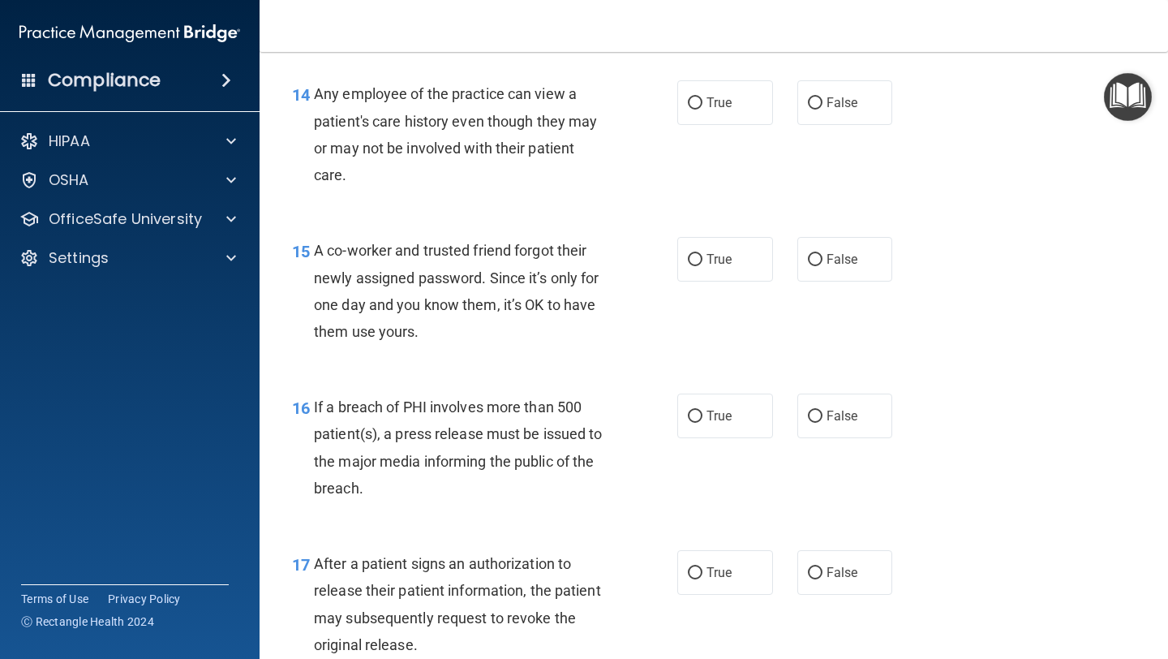
scroll to position [1928, 0]
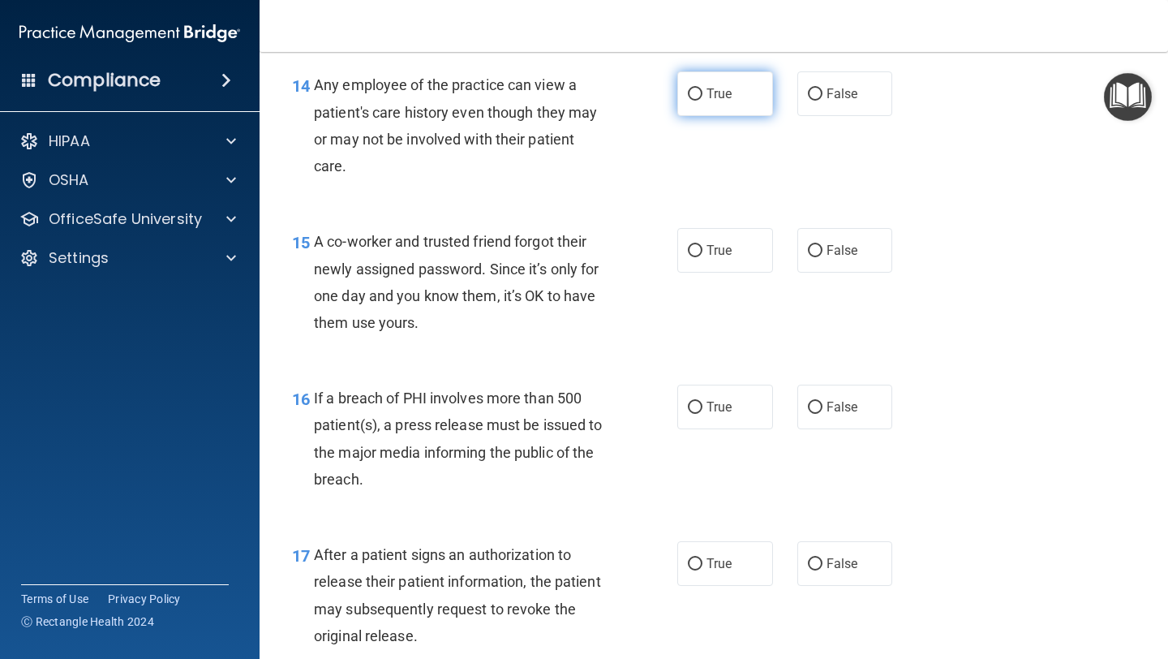
click at [684, 97] on label "True" at bounding box center [725, 93] width 96 height 45
click at [688, 97] on input "True" at bounding box center [695, 94] width 15 height 12
radio input "true"
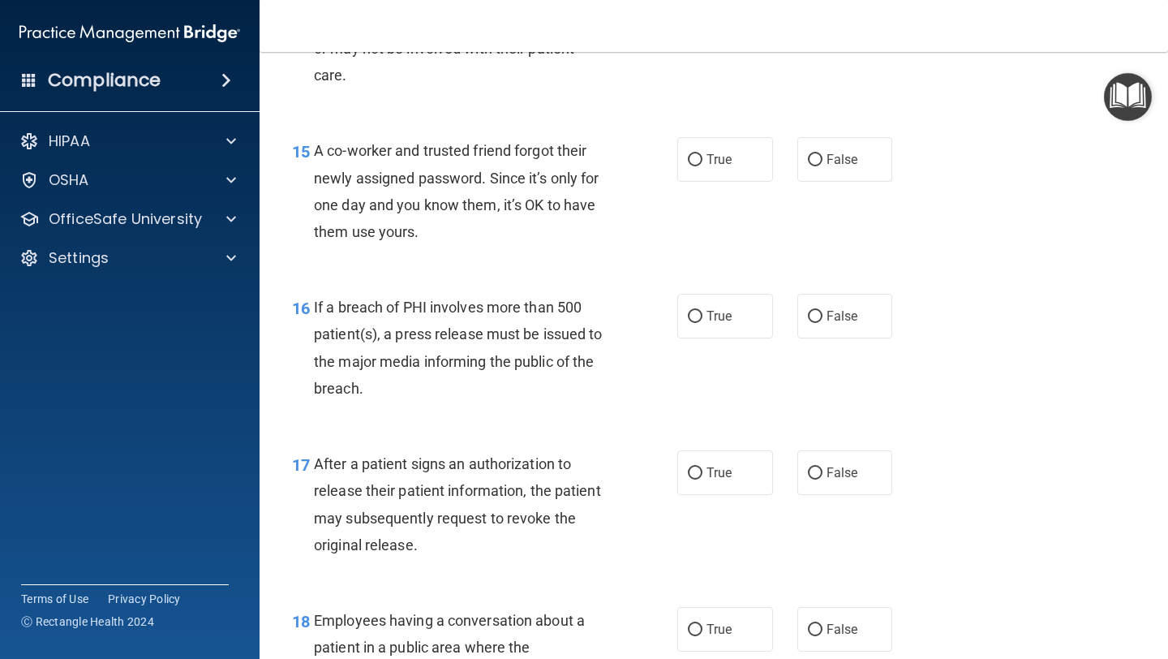
scroll to position [2039, 0]
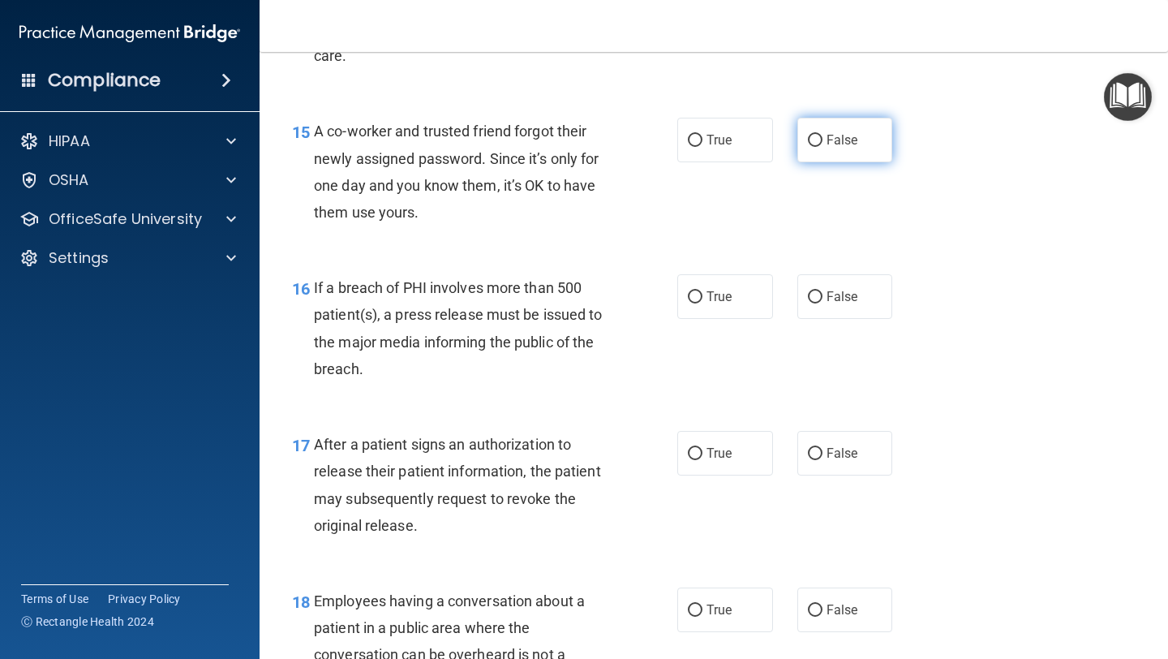
click at [814, 135] on input "False" at bounding box center [815, 141] width 15 height 12
radio input "true"
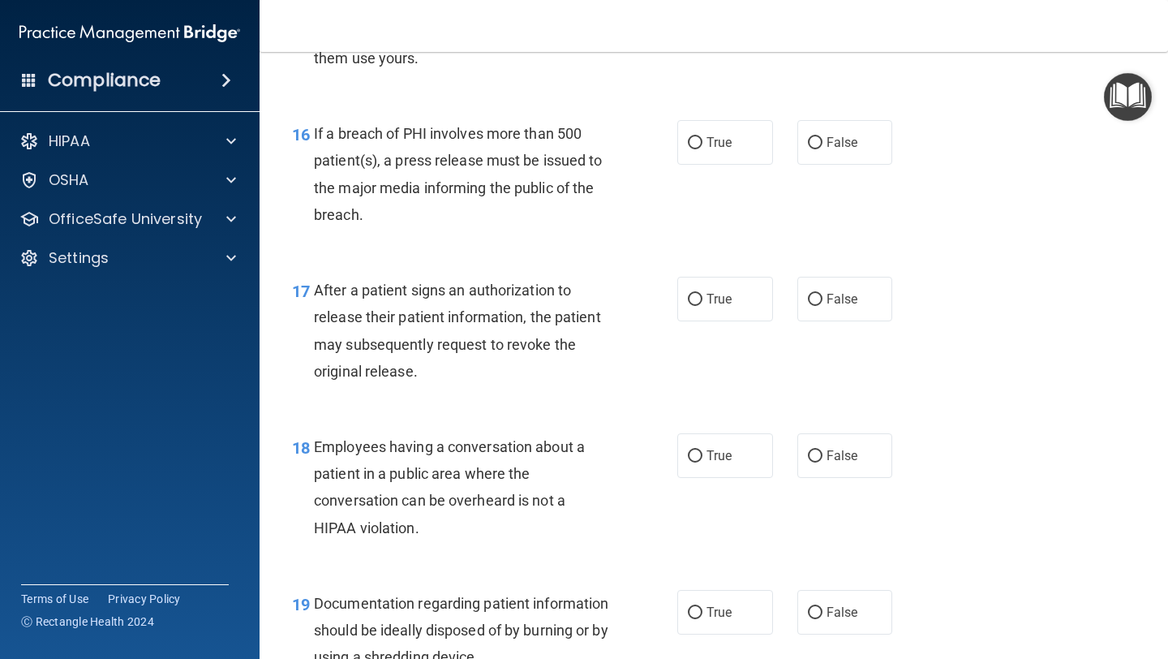
scroll to position [2199, 0]
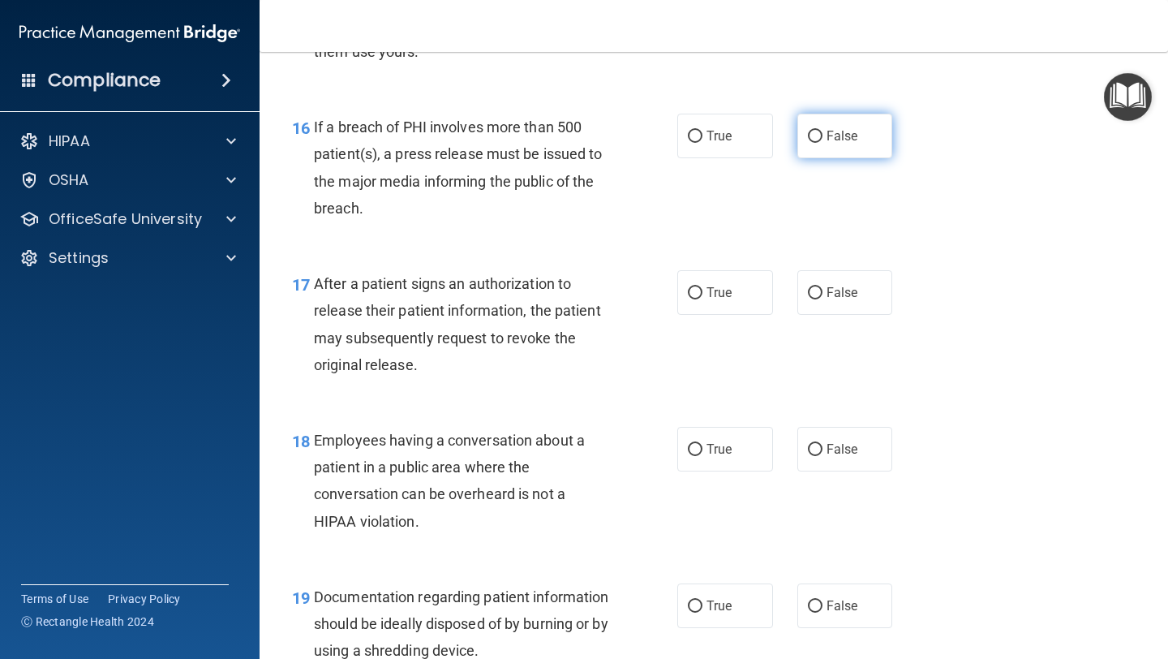
click at [825, 128] on label "False" at bounding box center [845, 136] width 96 height 45
click at [822, 131] on input "False" at bounding box center [815, 137] width 15 height 12
radio input "true"
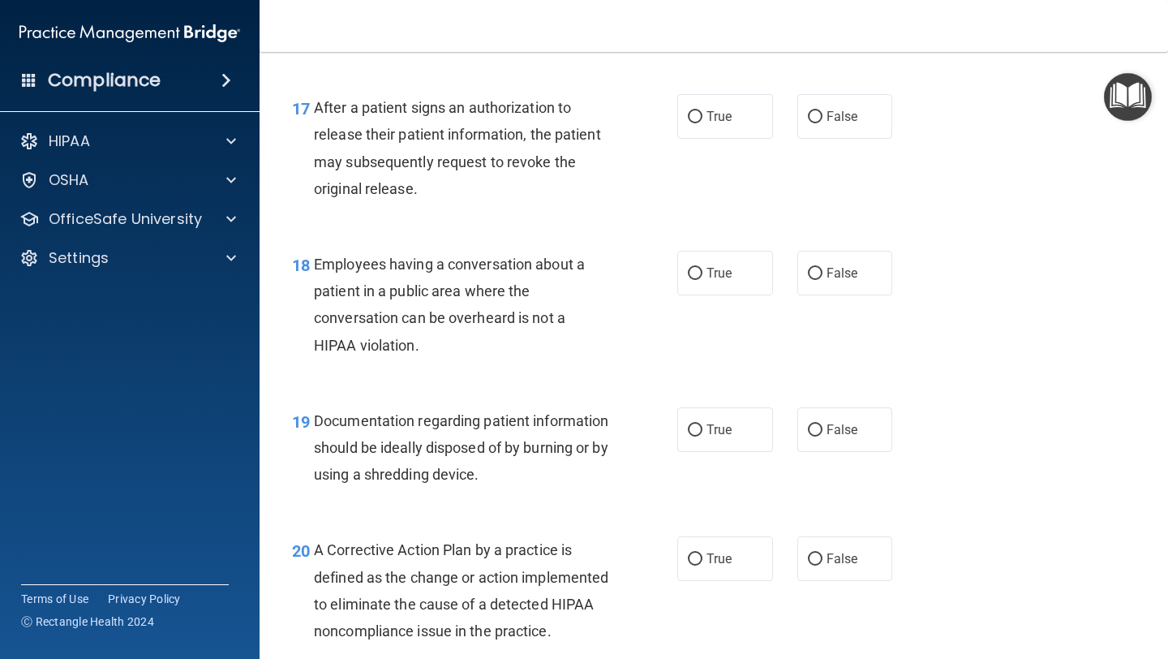
scroll to position [2376, 0]
click at [701, 102] on label "True" at bounding box center [725, 115] width 96 height 45
click at [701, 110] on input "True" at bounding box center [695, 116] width 15 height 12
radio input "true"
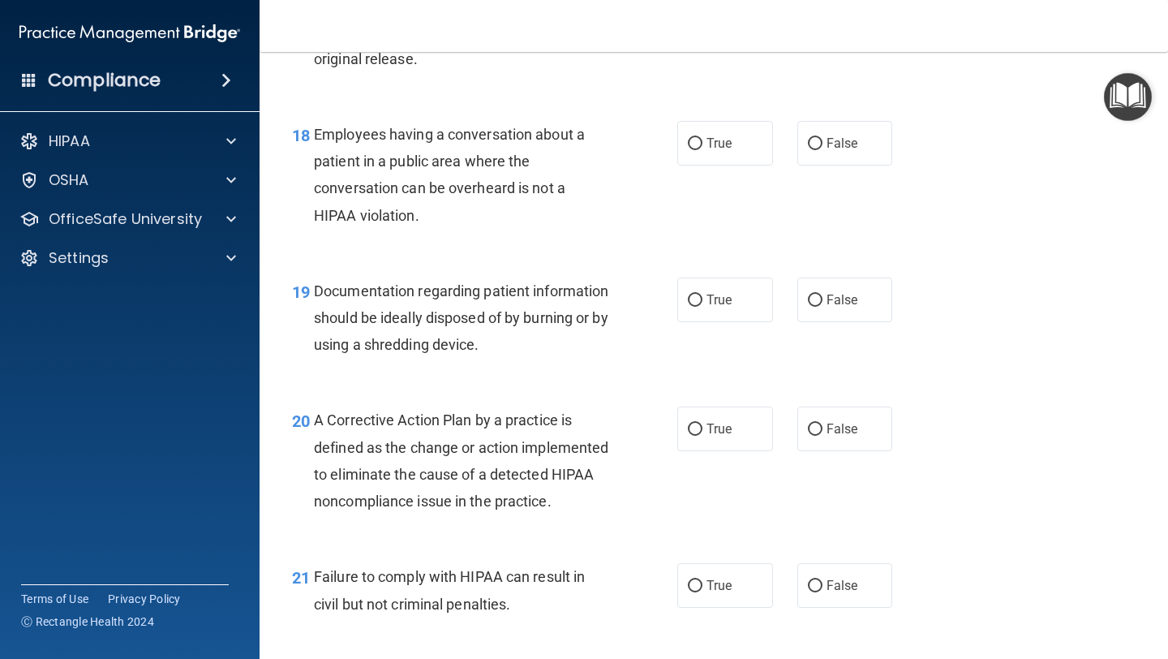
scroll to position [2509, 0]
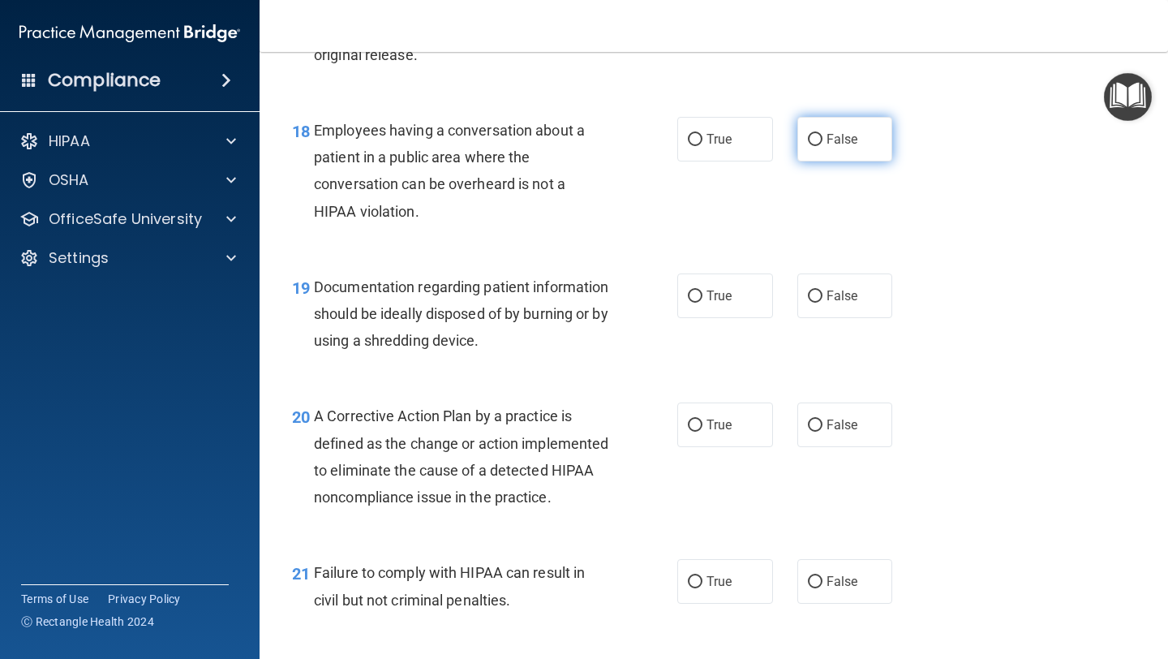
click at [813, 141] on input "False" at bounding box center [815, 140] width 15 height 12
radio input "true"
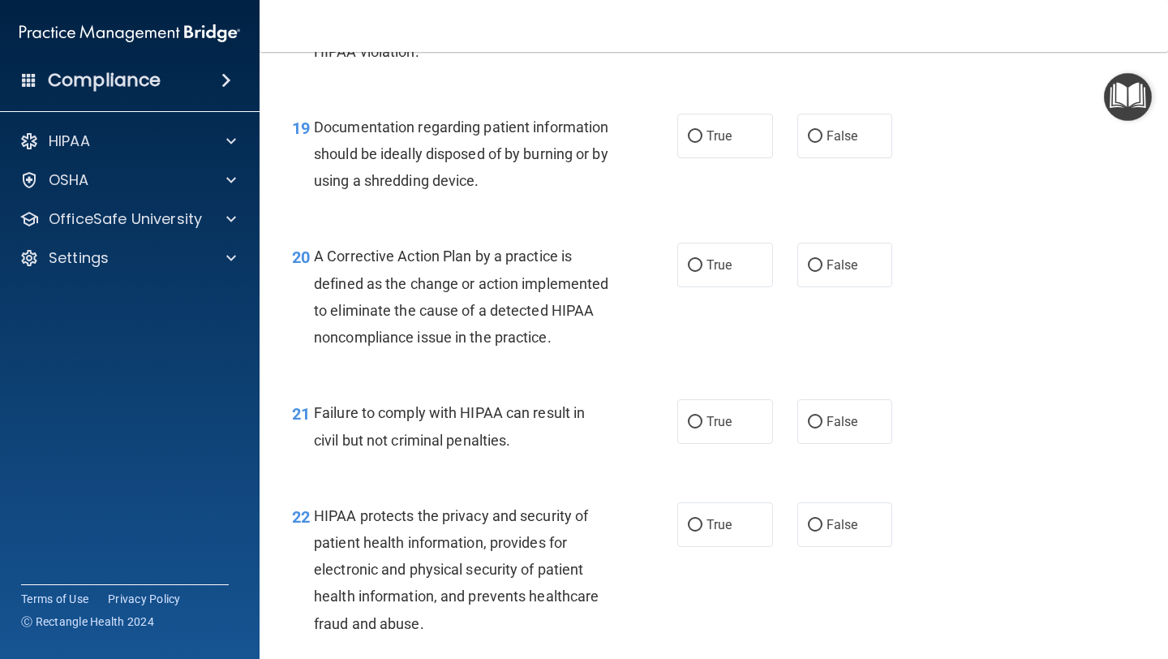
scroll to position [2681, 0]
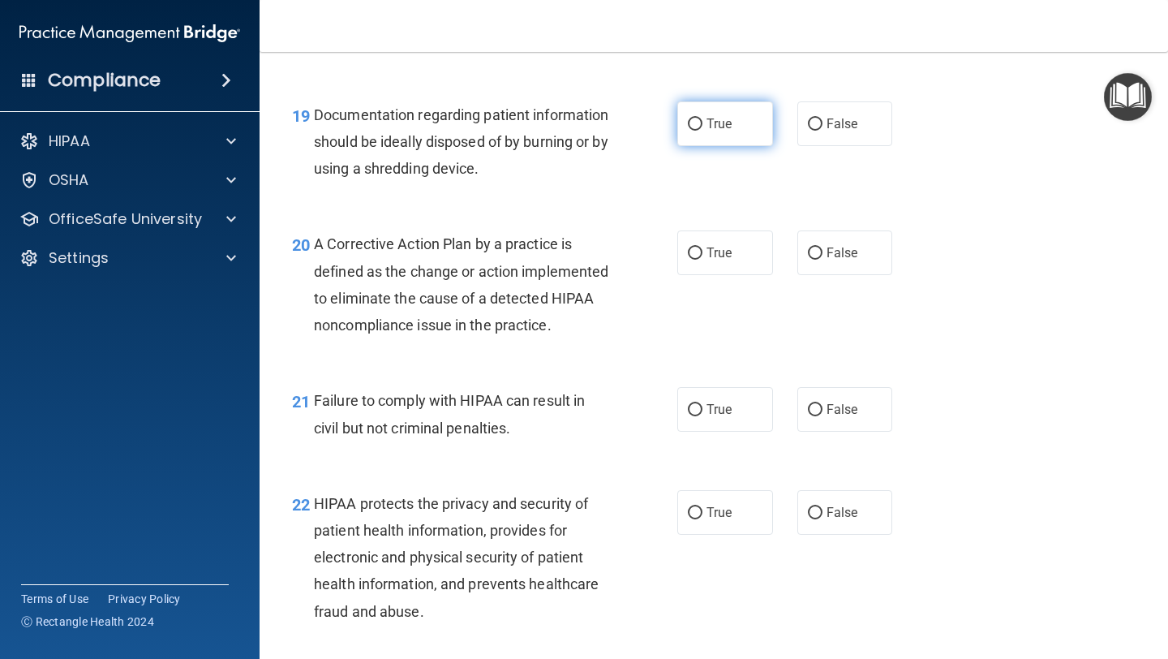
click at [713, 121] on span "True" at bounding box center [718, 123] width 25 height 15
click at [702, 121] on input "True" at bounding box center [695, 124] width 15 height 12
radio input "true"
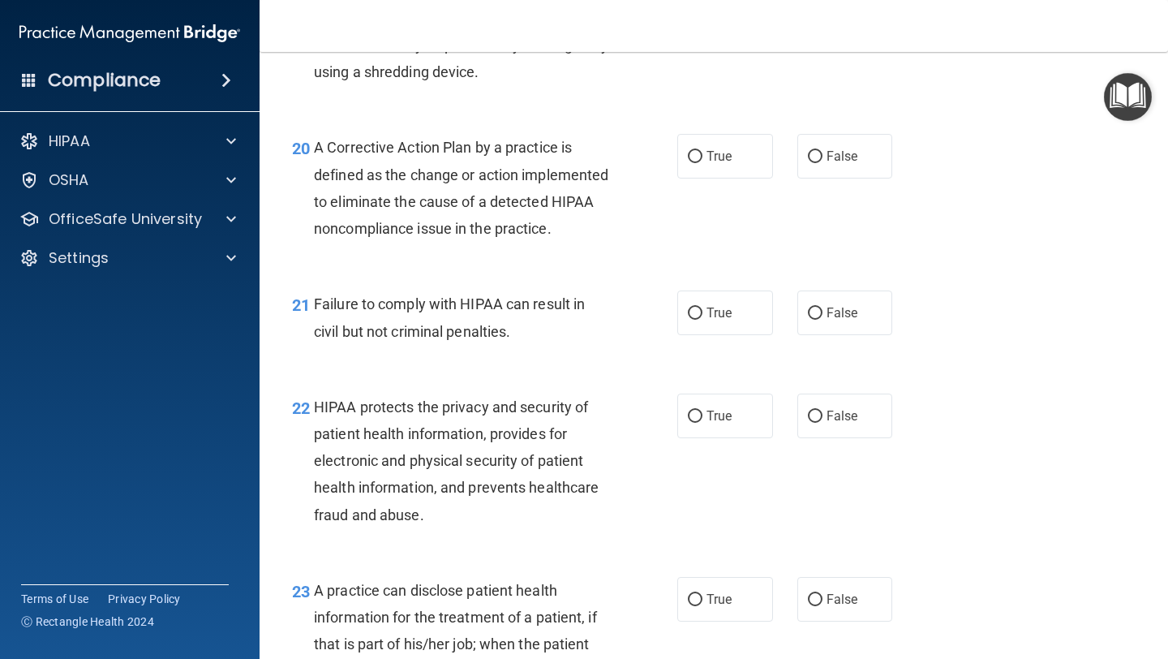
scroll to position [2769, 0]
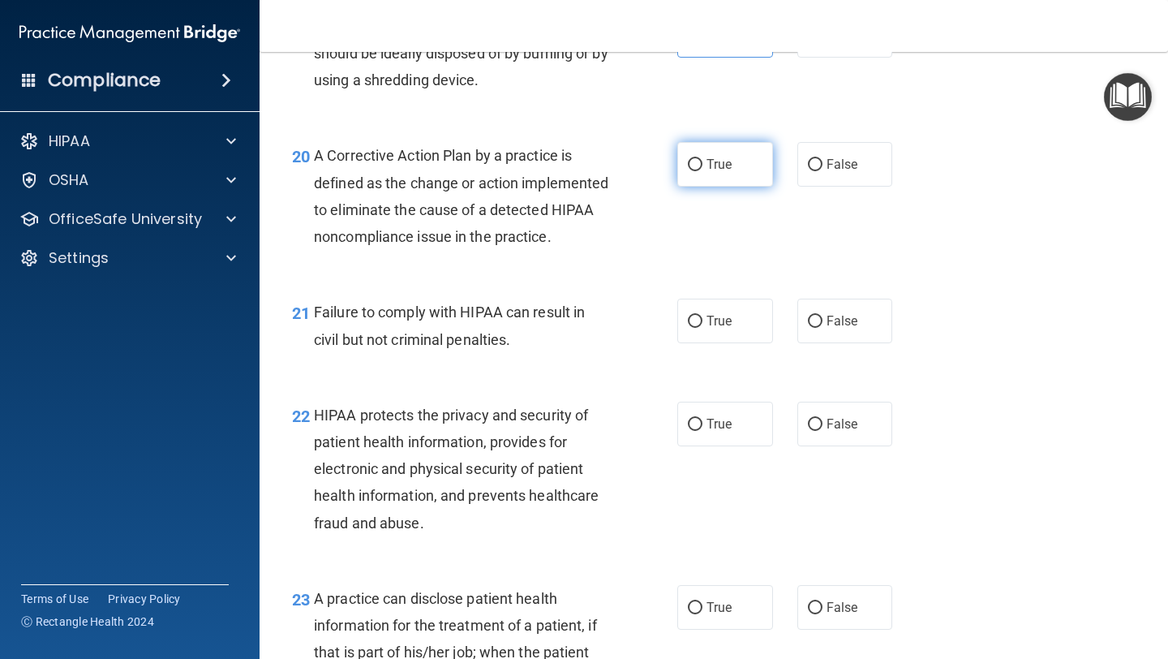
click at [729, 174] on label "True" at bounding box center [725, 164] width 96 height 45
click at [702, 171] on input "True" at bounding box center [695, 165] width 15 height 12
radio input "true"
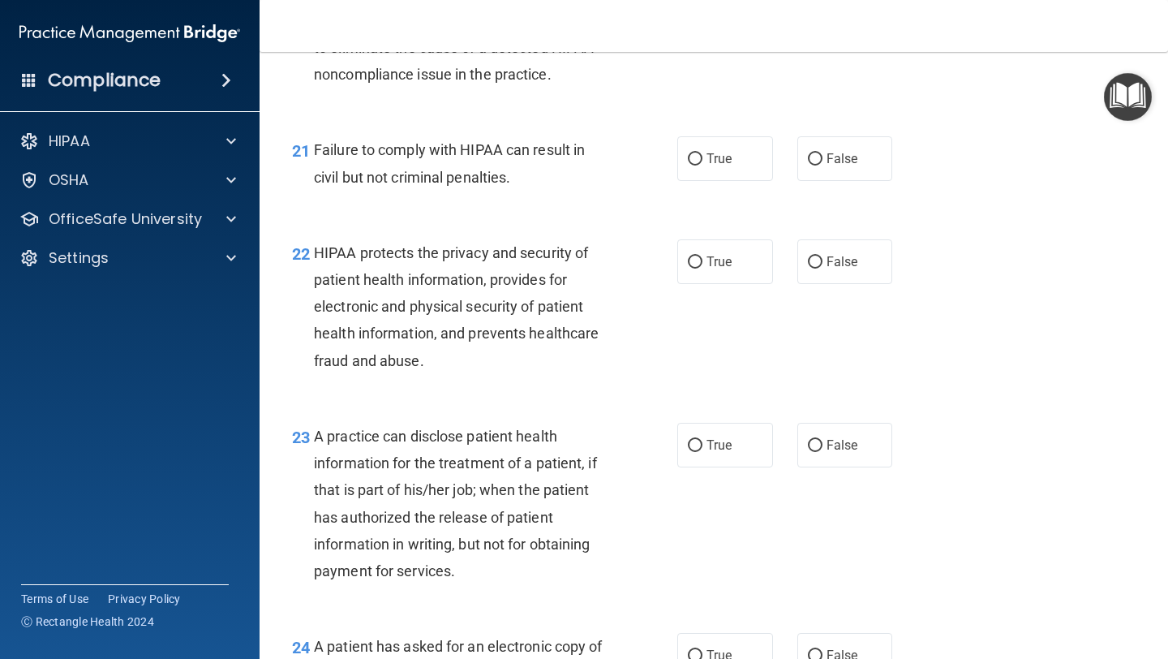
scroll to position [2937, 0]
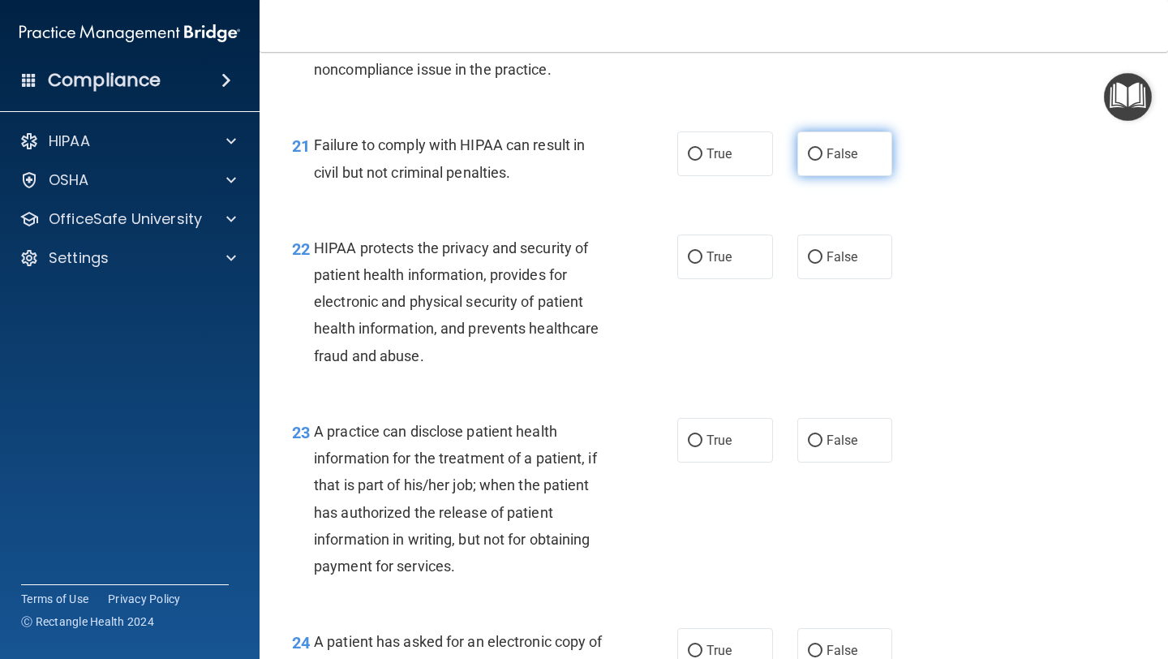
click at [840, 161] on span "False" at bounding box center [842, 153] width 32 height 15
click at [822, 161] on input "False" at bounding box center [815, 154] width 15 height 12
radio input "true"
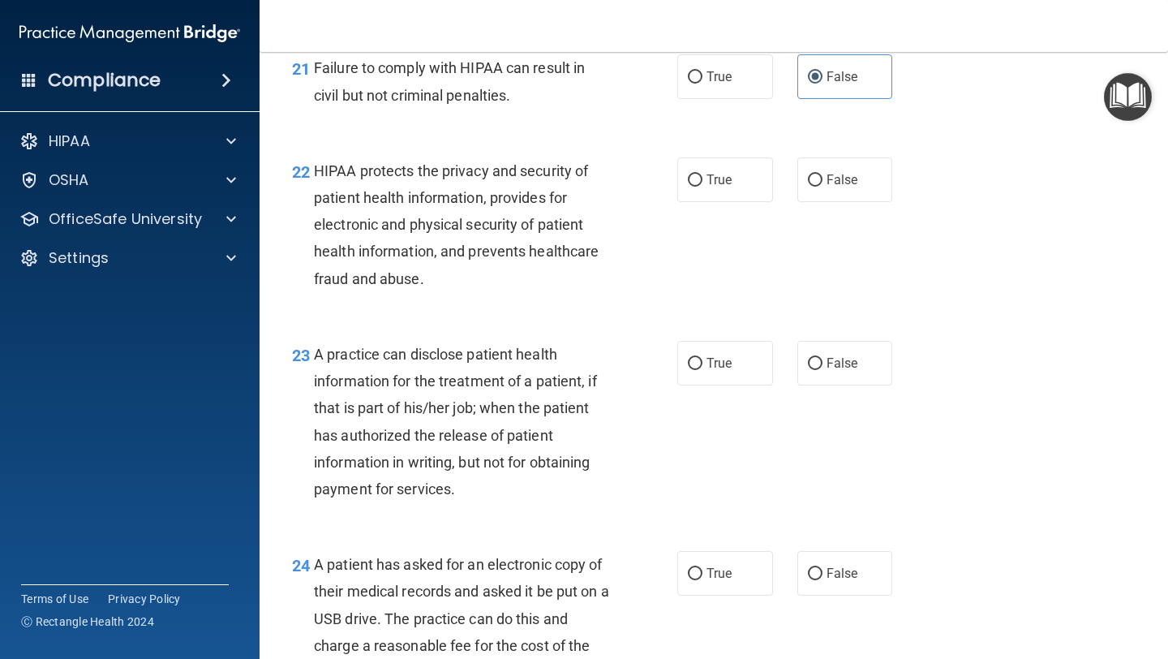
scroll to position [3026, 0]
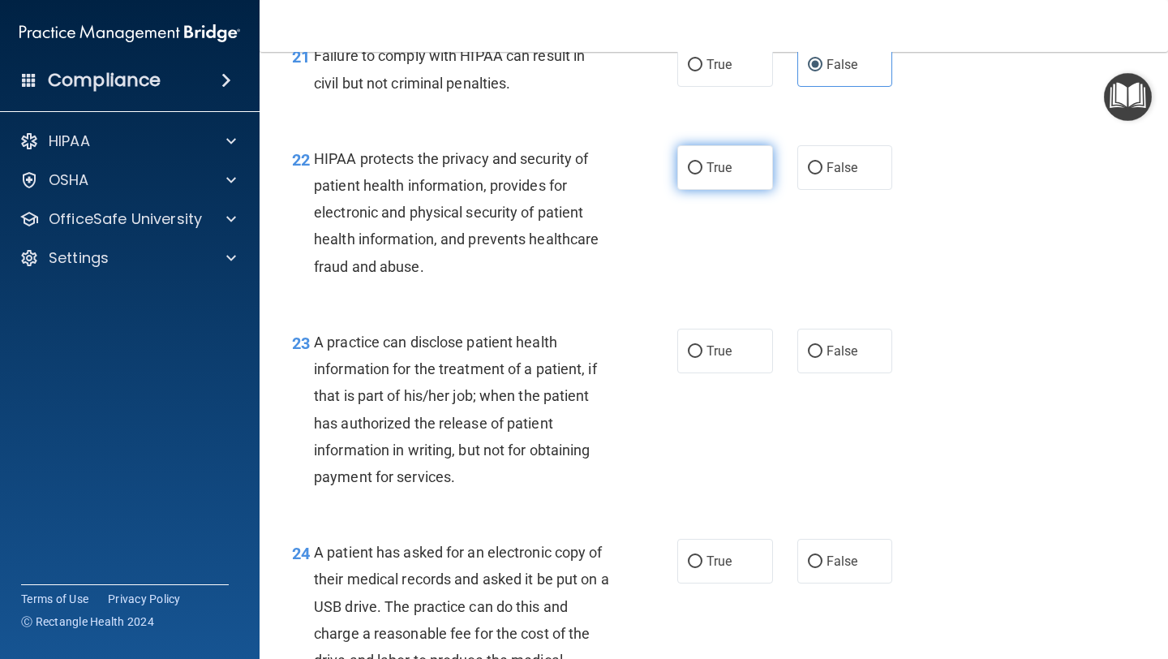
click at [708, 175] on span "True" at bounding box center [718, 167] width 25 height 15
click at [702, 174] on input "True" at bounding box center [695, 168] width 15 height 12
radio input "true"
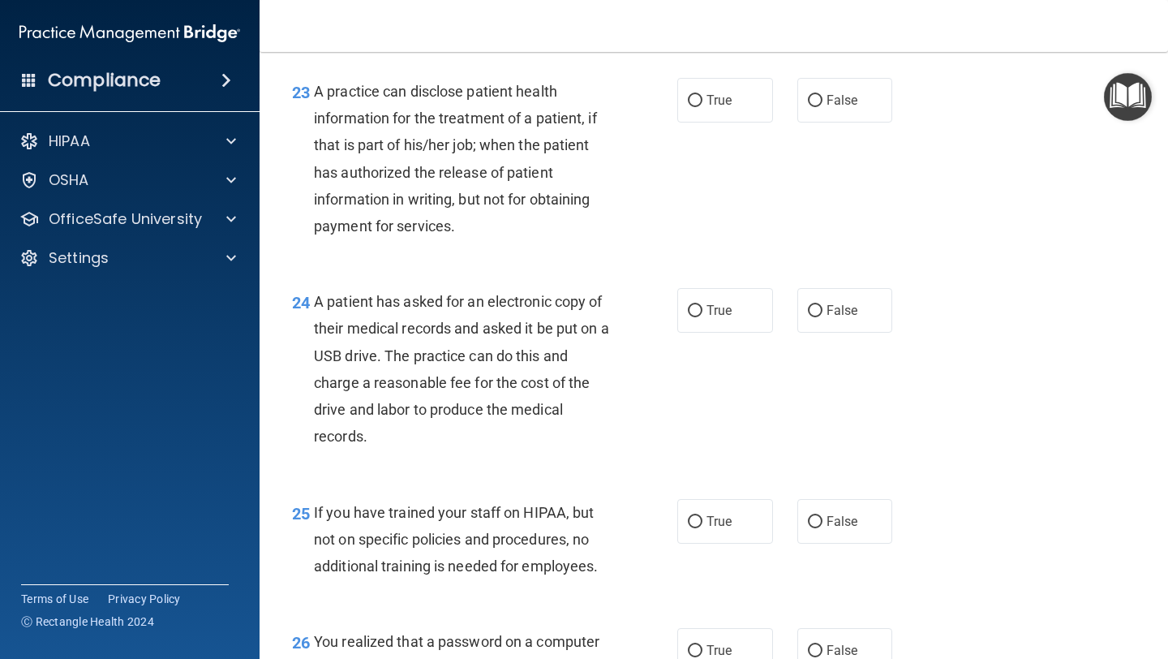
scroll to position [3277, 0]
click at [703, 122] on label "True" at bounding box center [725, 99] width 96 height 45
click at [702, 106] on input "True" at bounding box center [695, 100] width 15 height 12
radio input "true"
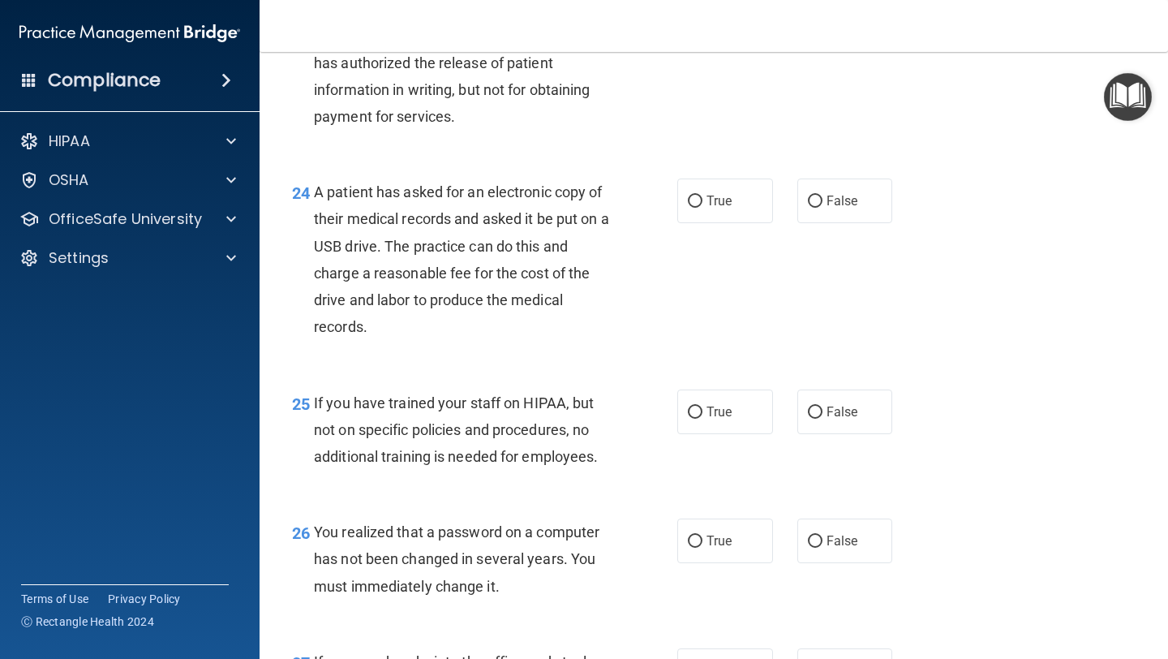
scroll to position [3389, 0]
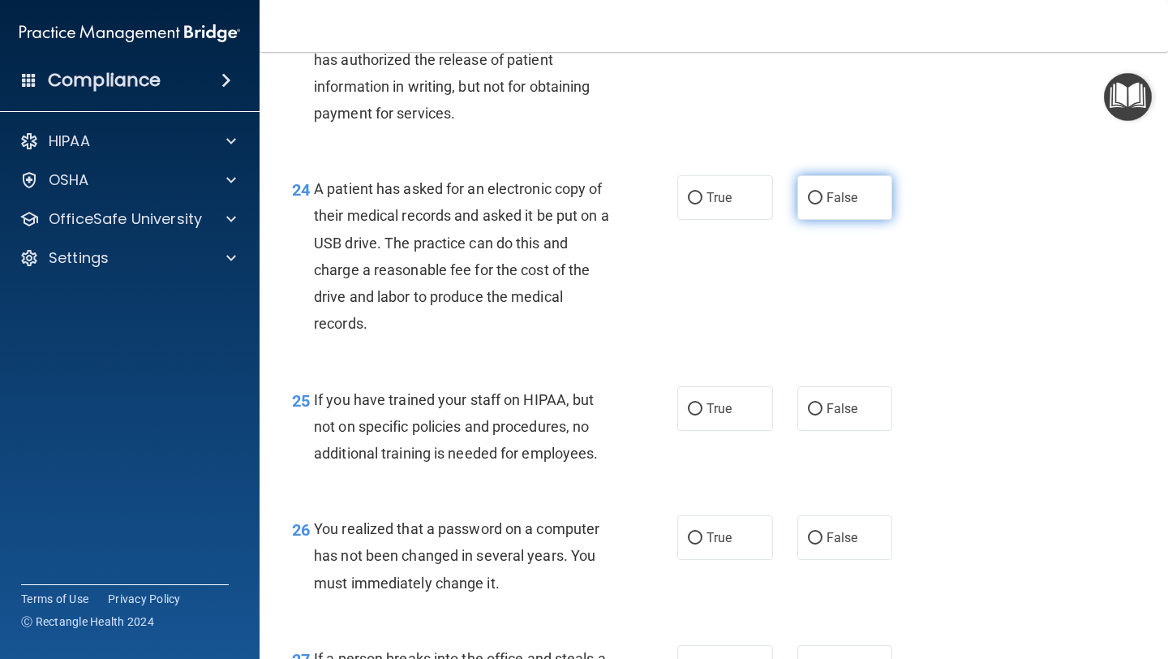
click at [850, 205] on span "False" at bounding box center [842, 197] width 32 height 15
click at [822, 204] on input "False" at bounding box center [815, 198] width 15 height 12
radio input "true"
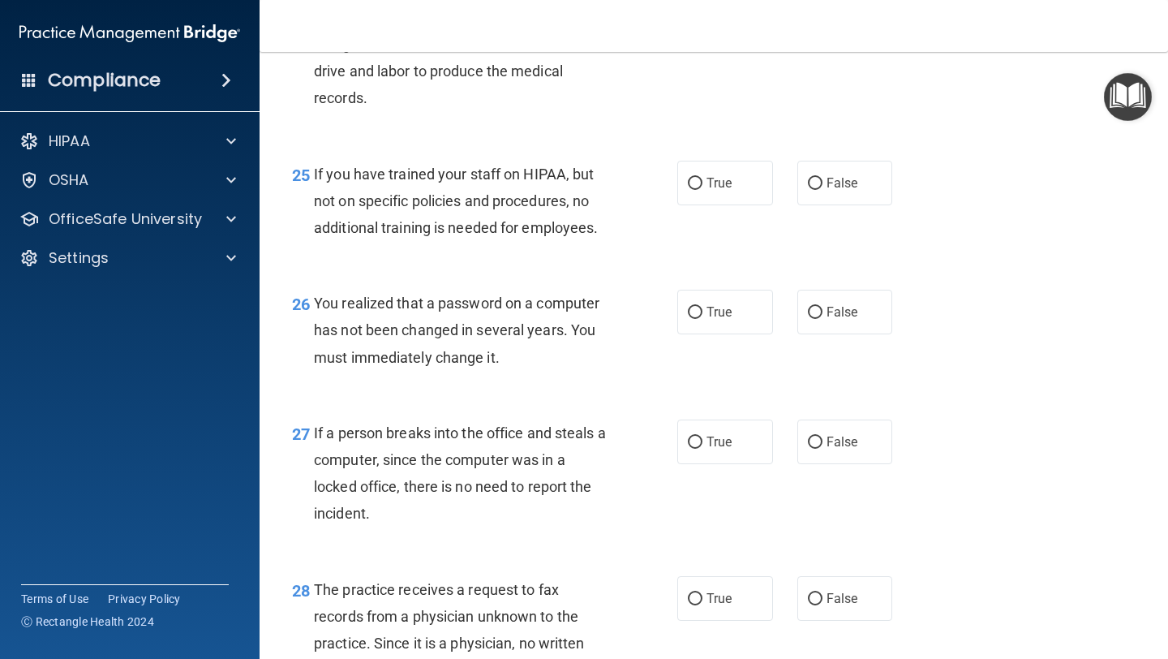
scroll to position [3624, 0]
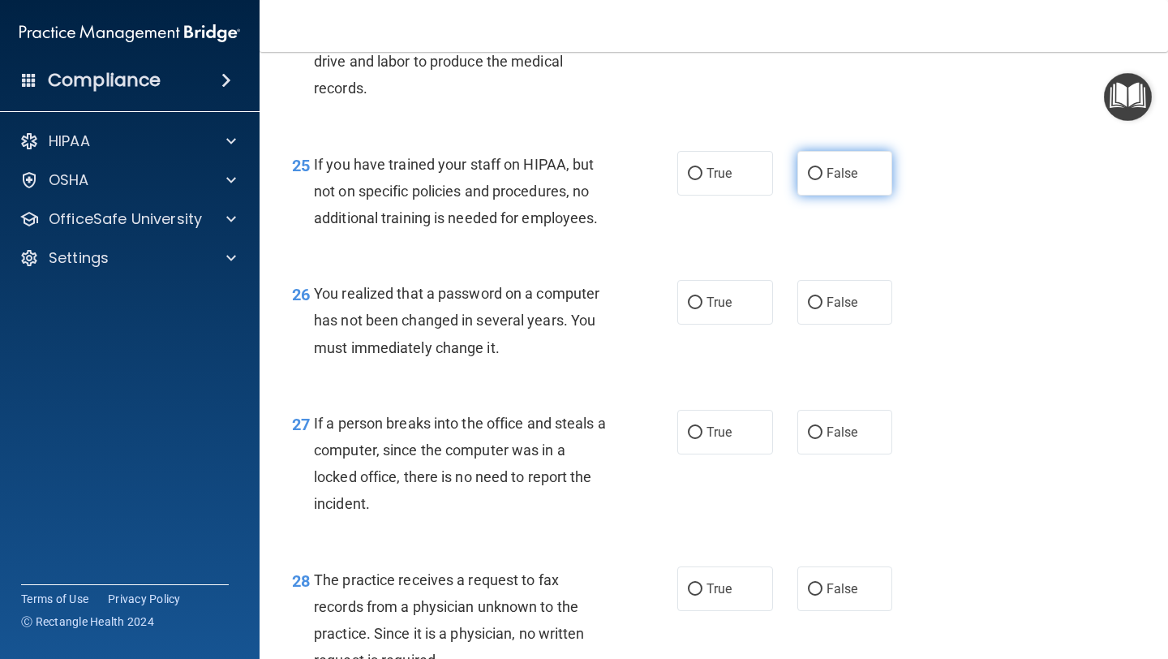
click at [828, 195] on label "False" at bounding box center [845, 173] width 96 height 45
click at [822, 180] on input "False" at bounding box center [815, 174] width 15 height 12
radio input "true"
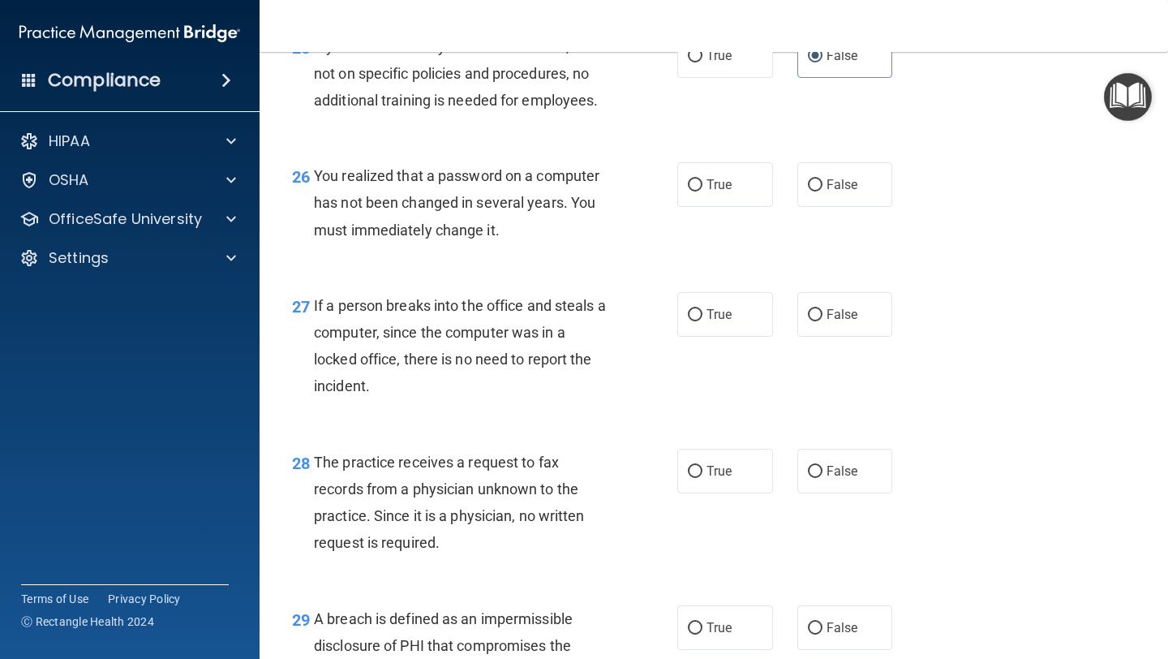
scroll to position [3743, 0]
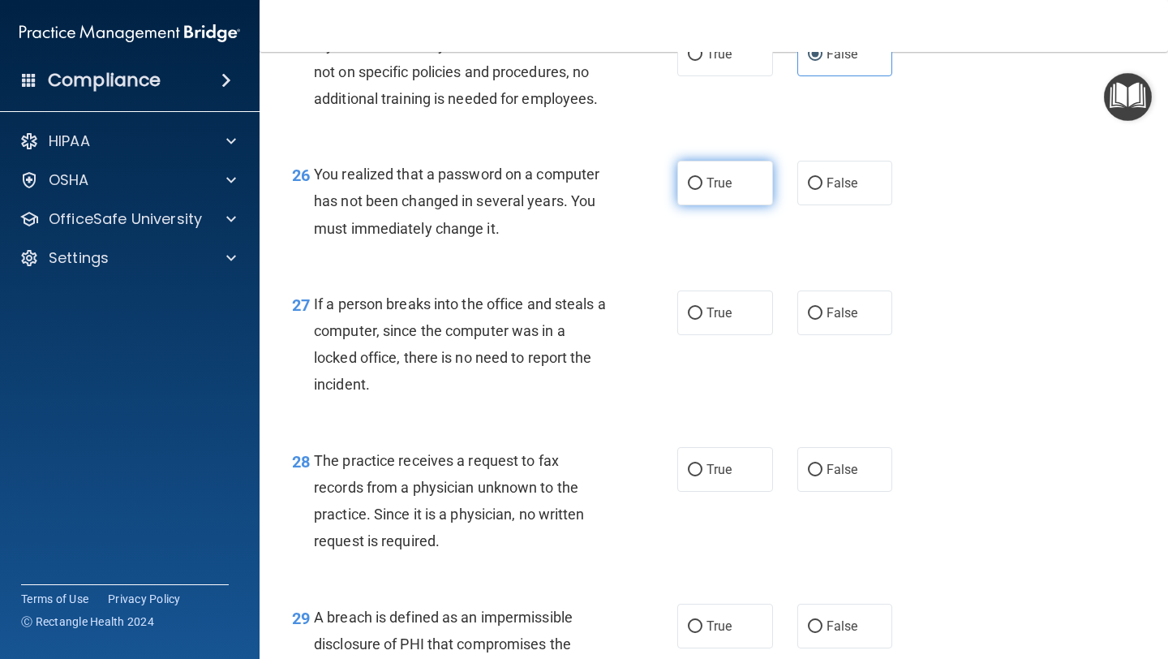
click at [701, 190] on input "True" at bounding box center [695, 184] width 15 height 12
radio input "true"
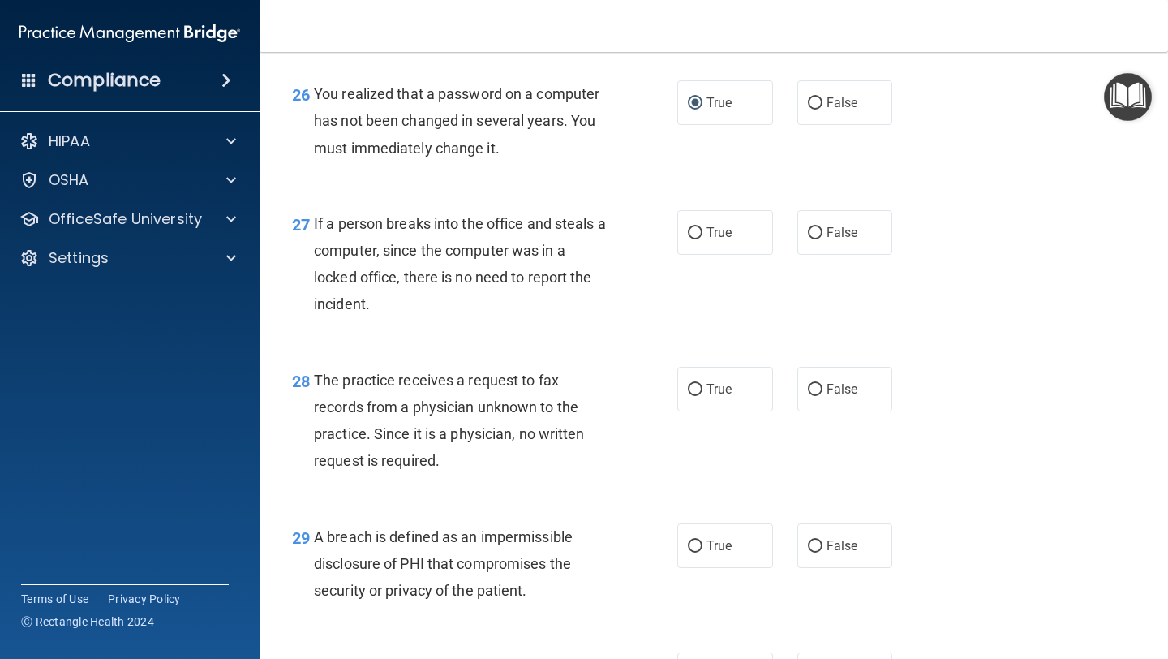
scroll to position [3833, 0]
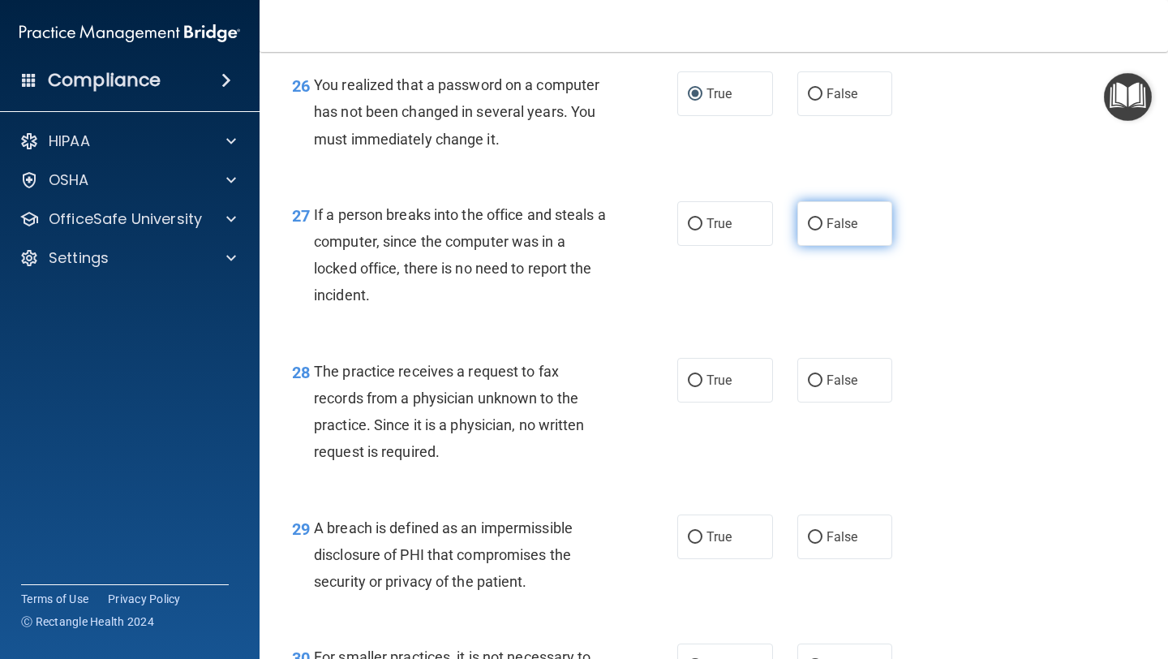
click at [818, 230] on input "False" at bounding box center [815, 224] width 15 height 12
radio input "true"
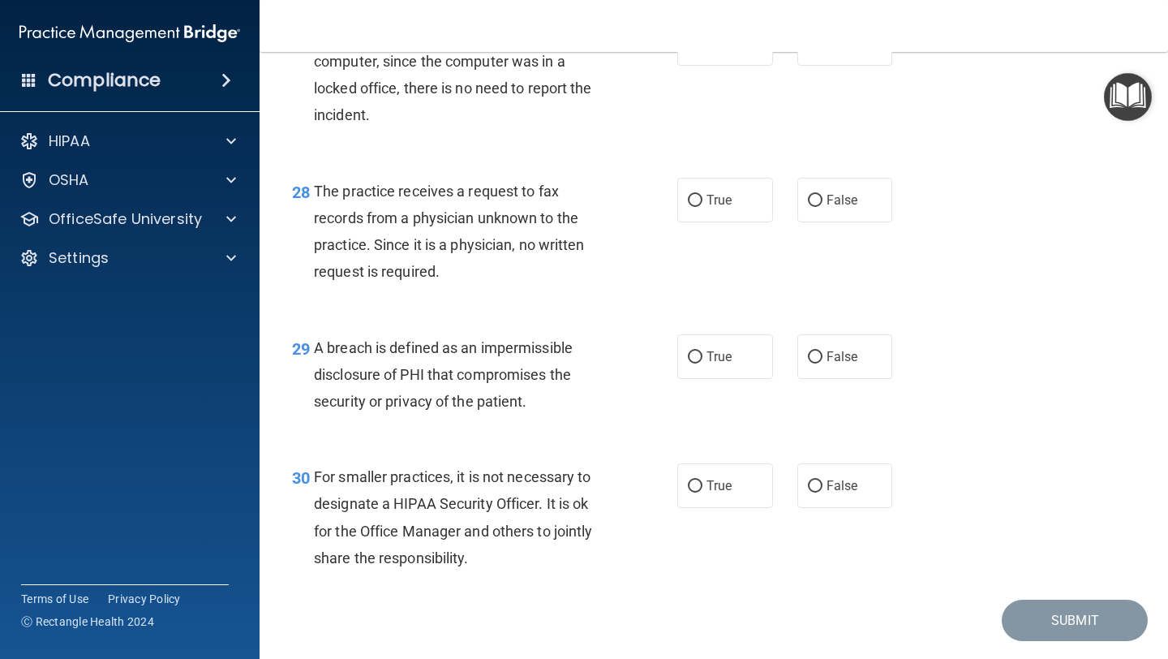
scroll to position [4018, 0]
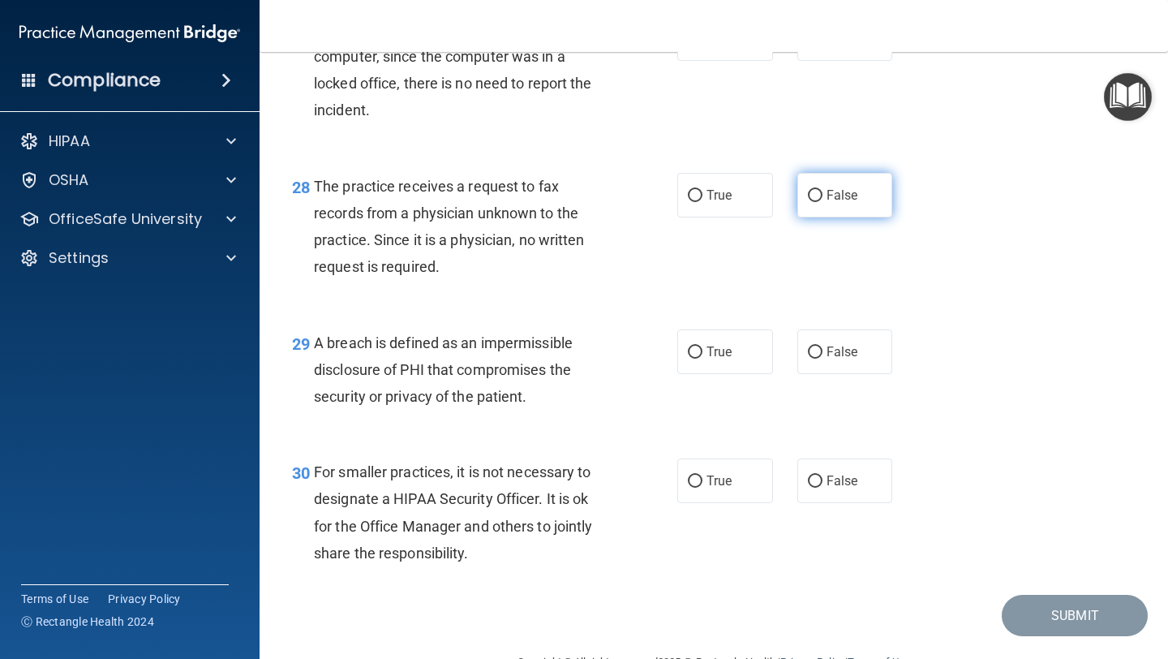
click at [847, 217] on label "False" at bounding box center [845, 195] width 96 height 45
click at [822, 202] on input "False" at bounding box center [815, 196] width 15 height 12
radio input "true"
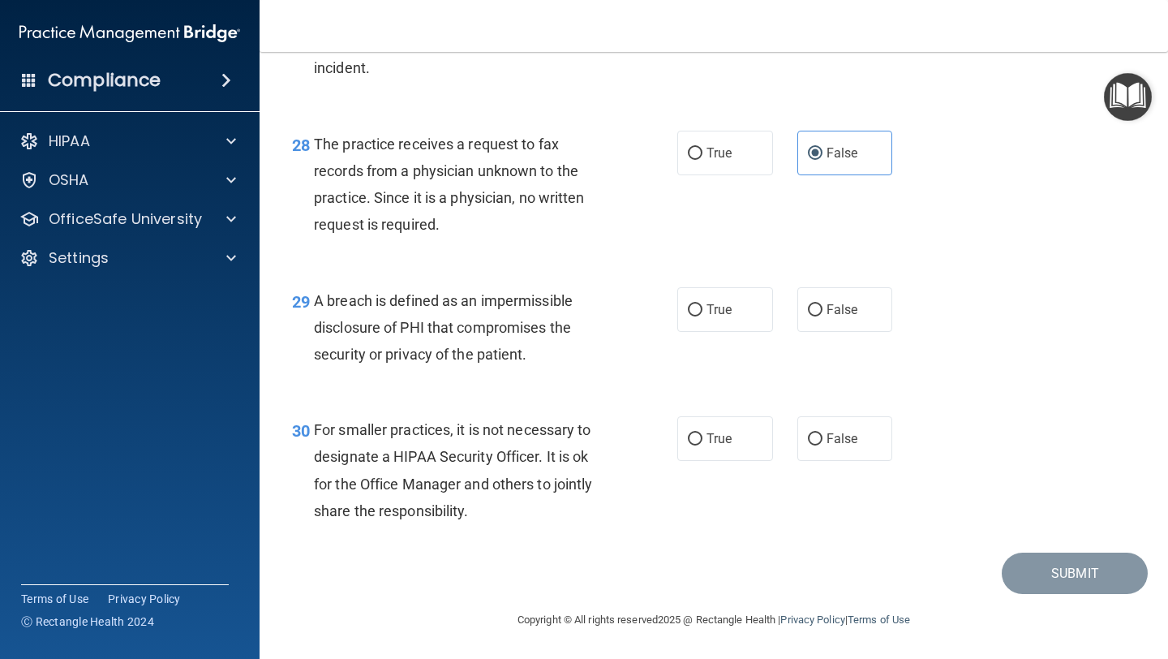
scroll to position [4087, 0]
click at [697, 316] on label "True" at bounding box center [725, 309] width 96 height 45
click at [697, 316] on input "True" at bounding box center [695, 310] width 15 height 12
radio input "true"
click at [735, 438] on label "True" at bounding box center [725, 438] width 96 height 45
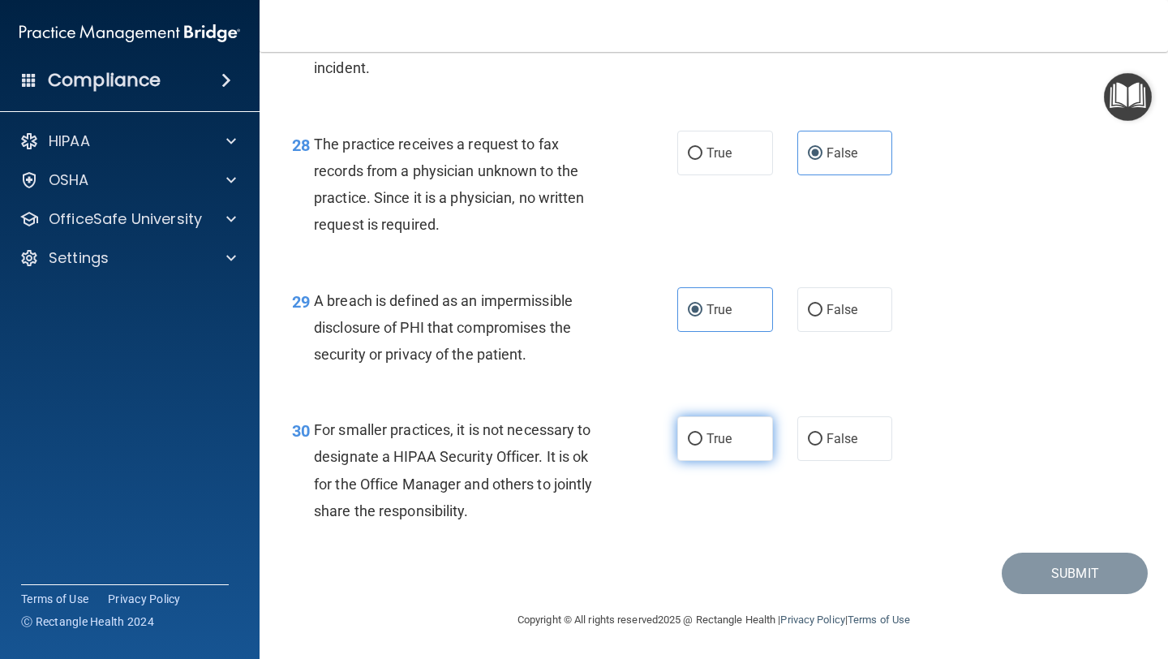
click at [702, 438] on input "True" at bounding box center [695, 439] width 15 height 12
radio input "true"
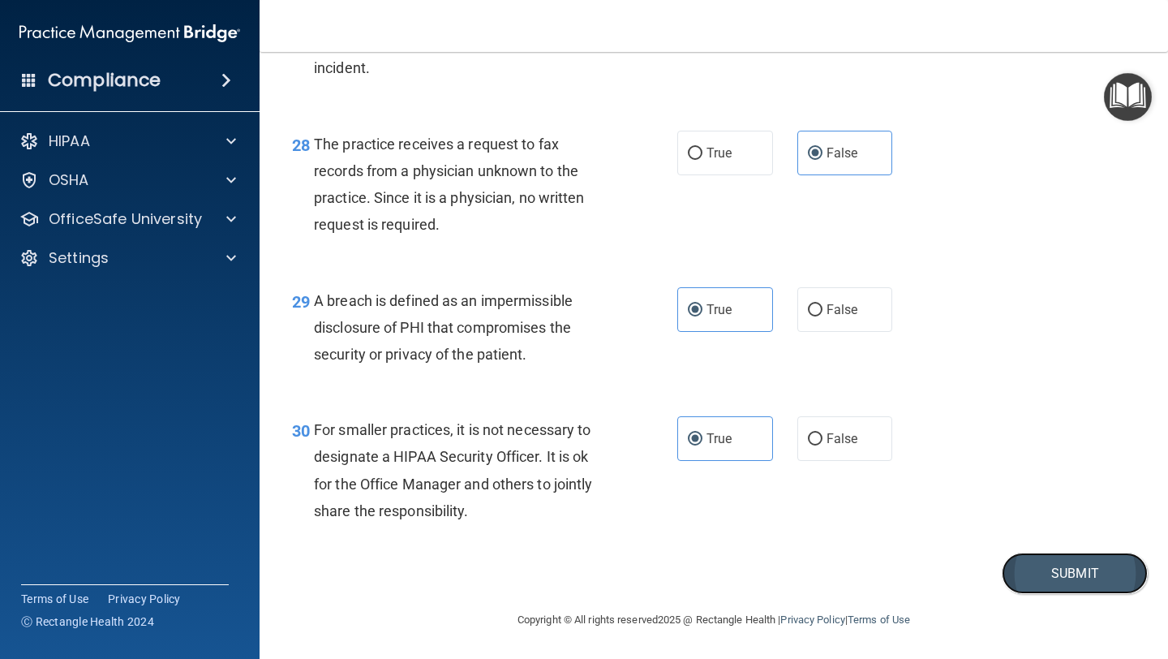
click at [1033, 581] on button "Submit" at bounding box center [1075, 572] width 146 height 41
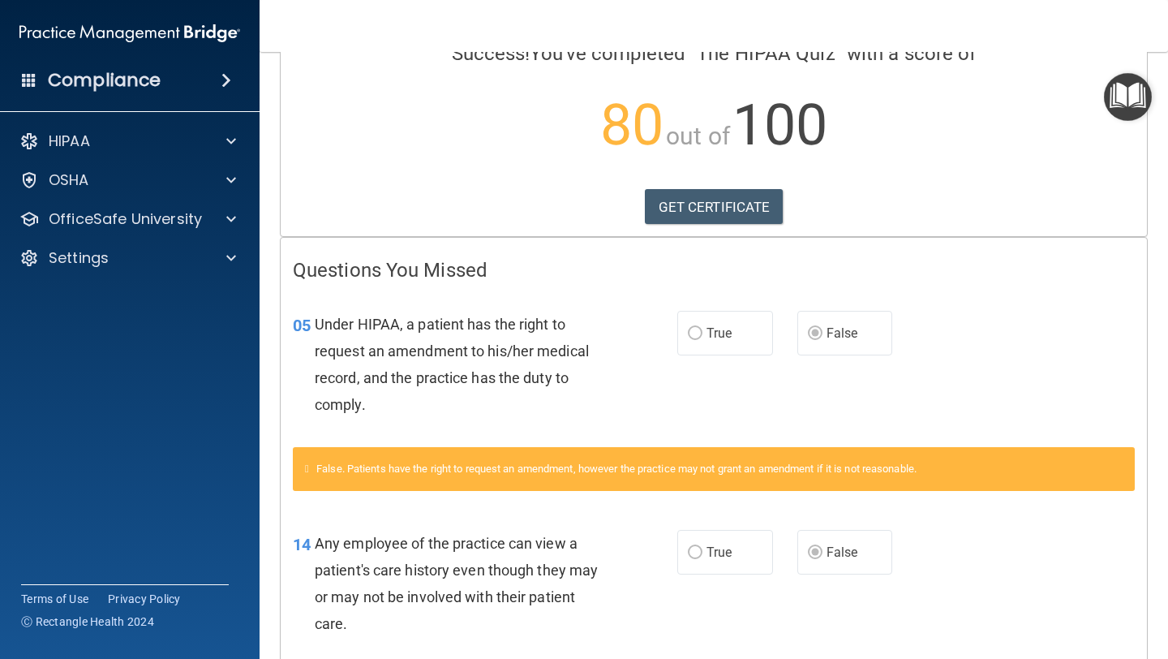
scroll to position [159, 0]
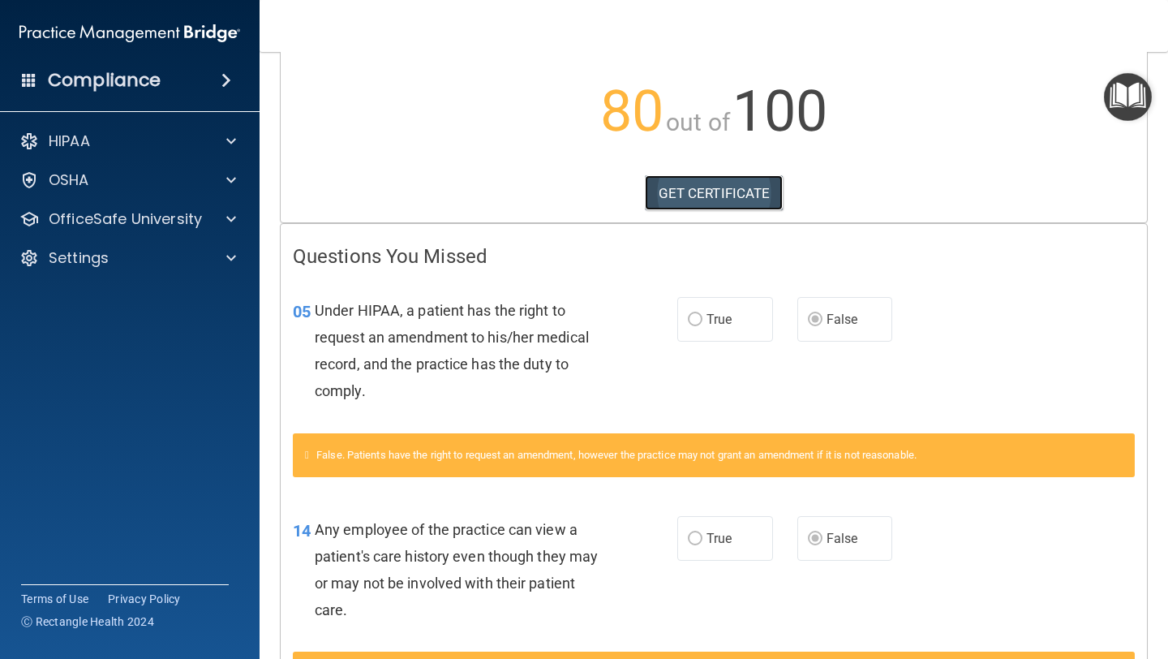
click at [701, 191] on link "GET CERTIFICATE" at bounding box center [714, 193] width 139 height 36
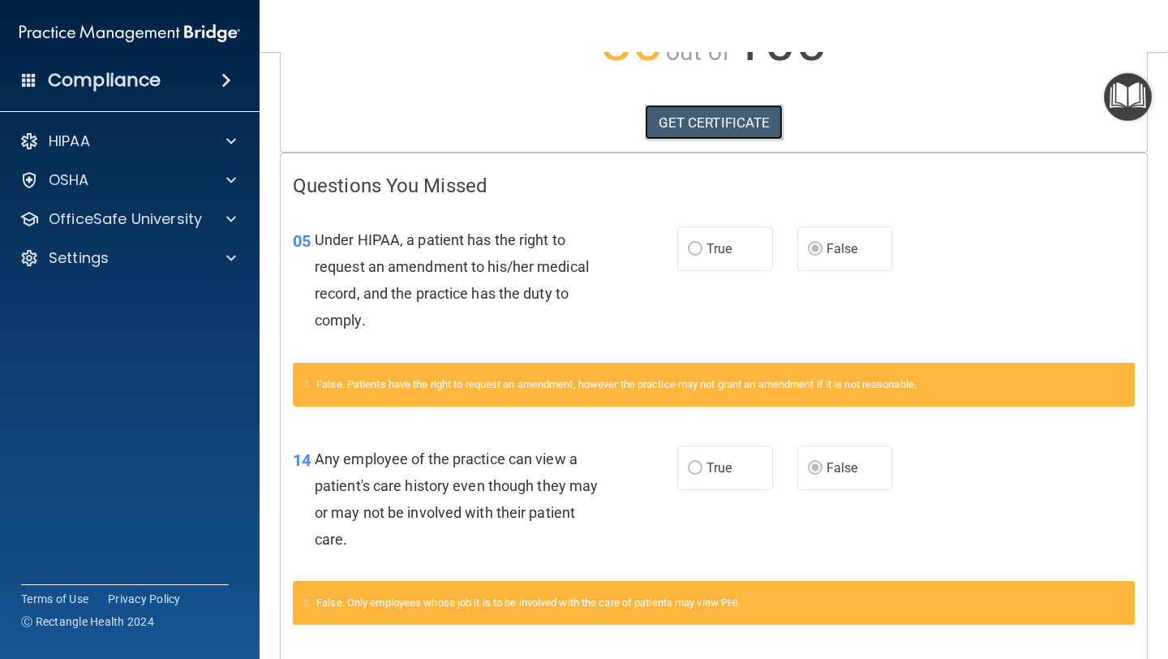
scroll to position [227, 0]
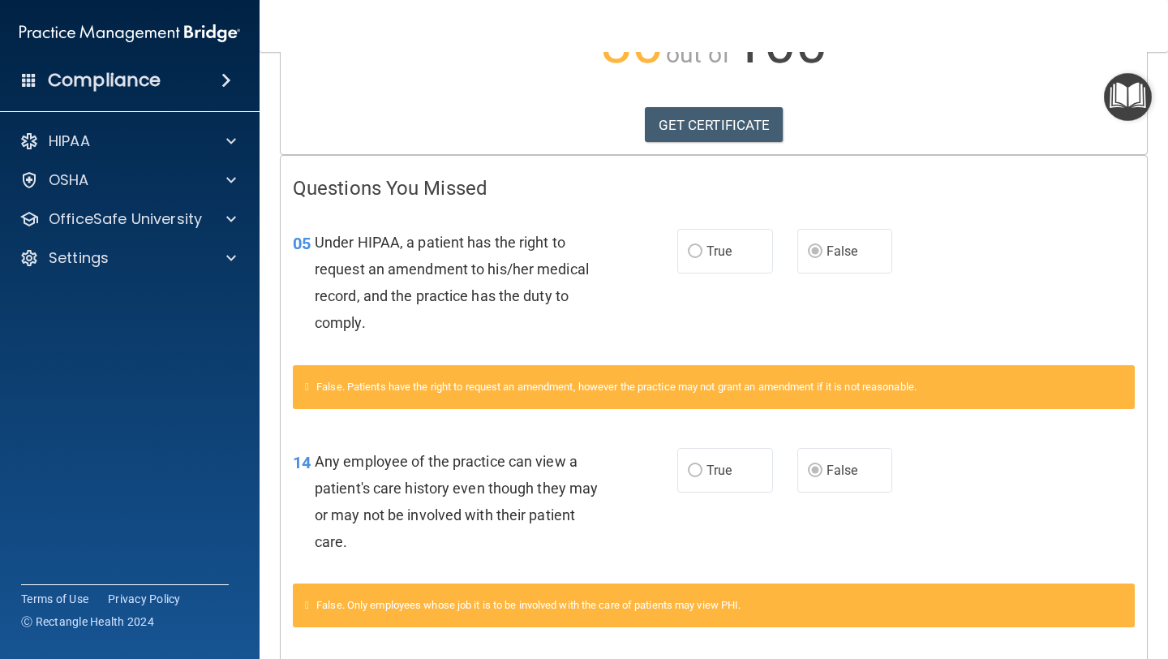
click at [706, 248] on span "True" at bounding box center [718, 250] width 25 height 15
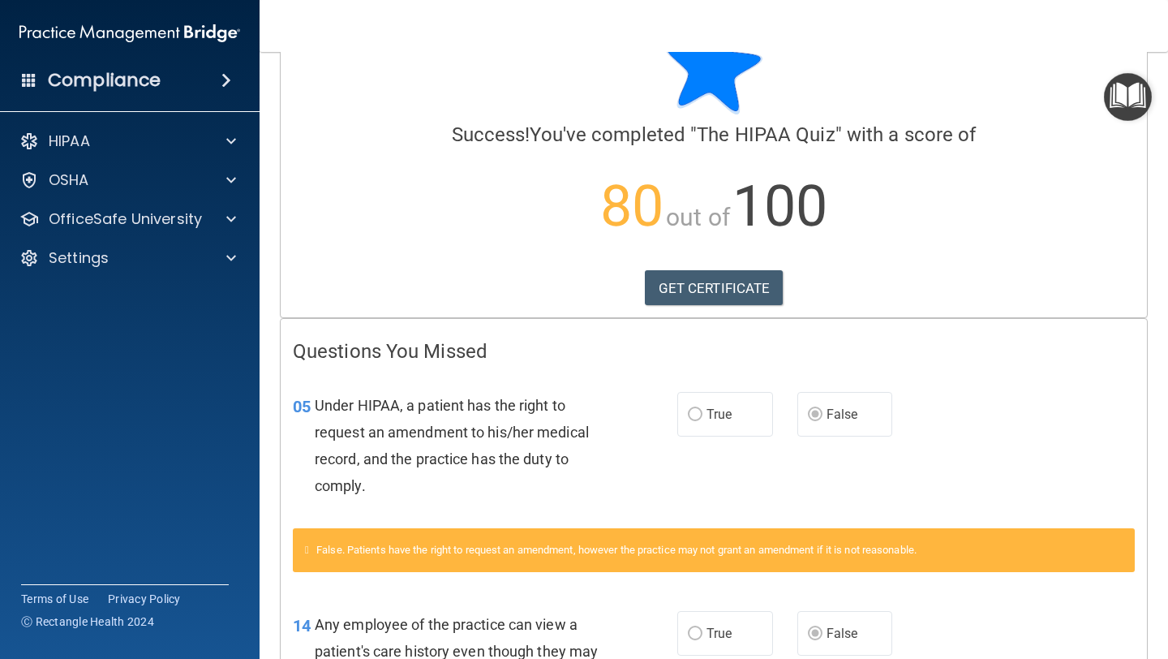
scroll to position [0, 0]
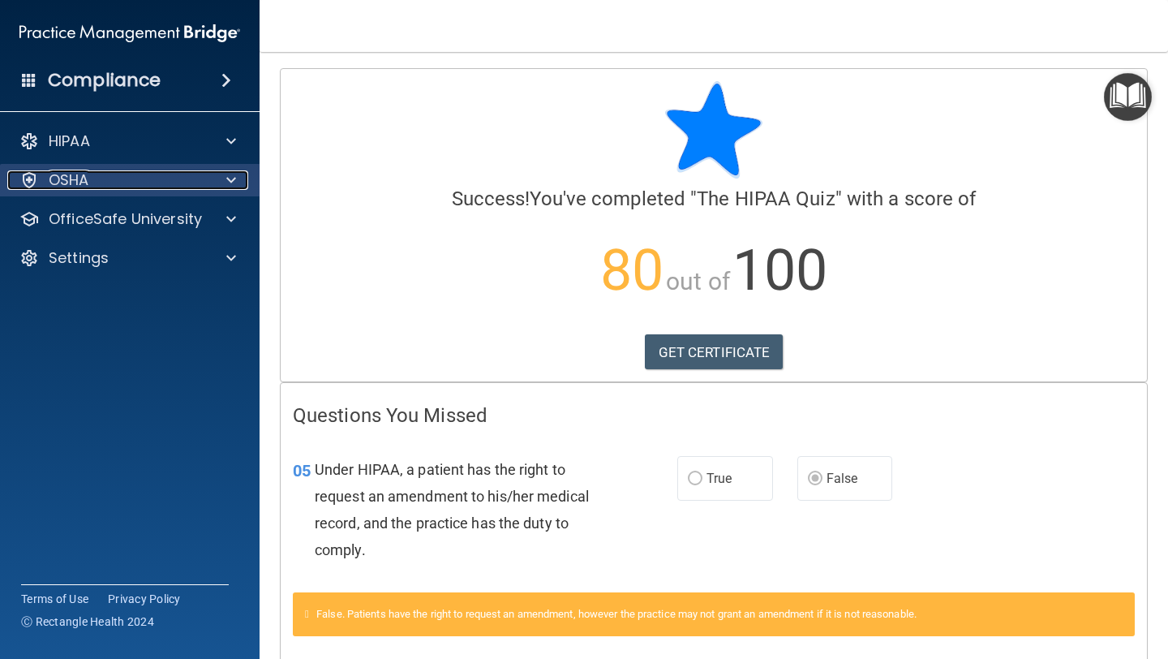
click at [161, 184] on div "OSHA" at bounding box center [107, 179] width 201 height 19
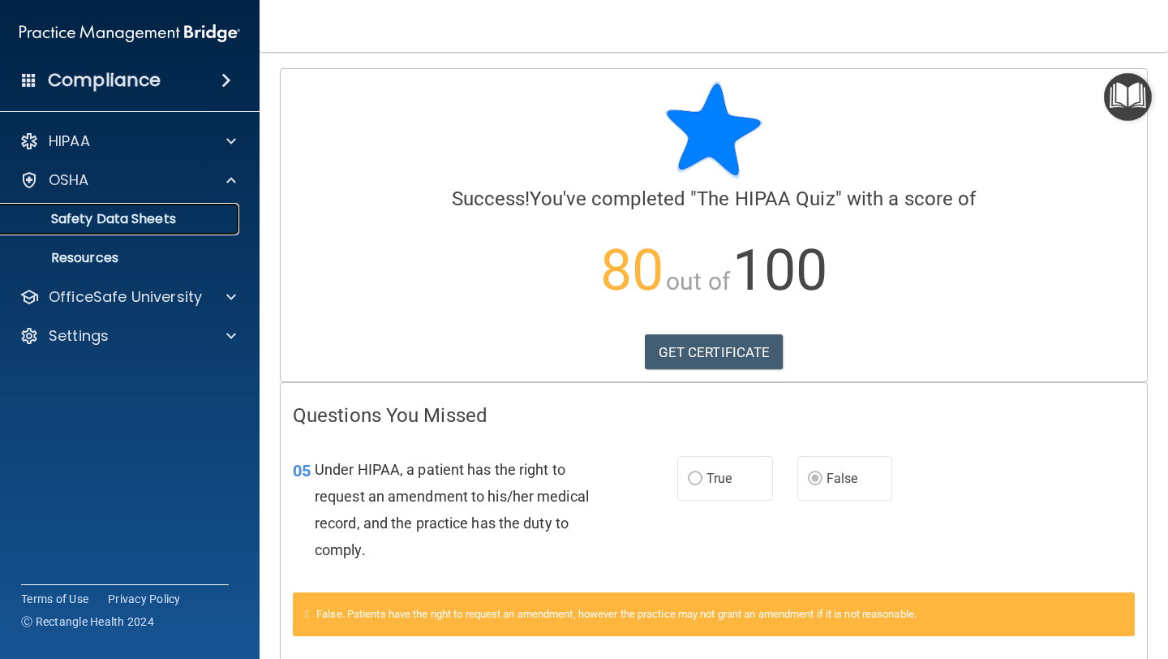
click at [171, 218] on p "Safety Data Sheets" at bounding box center [121, 219] width 221 height 16
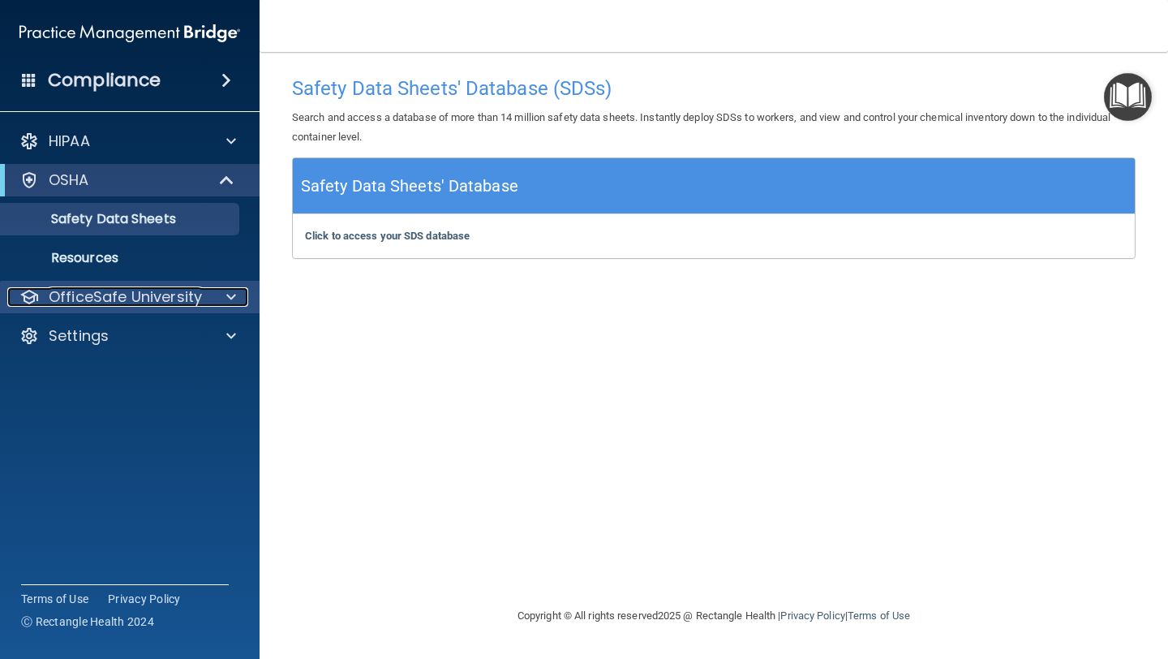
click at [209, 302] on div at bounding box center [228, 296] width 41 height 19
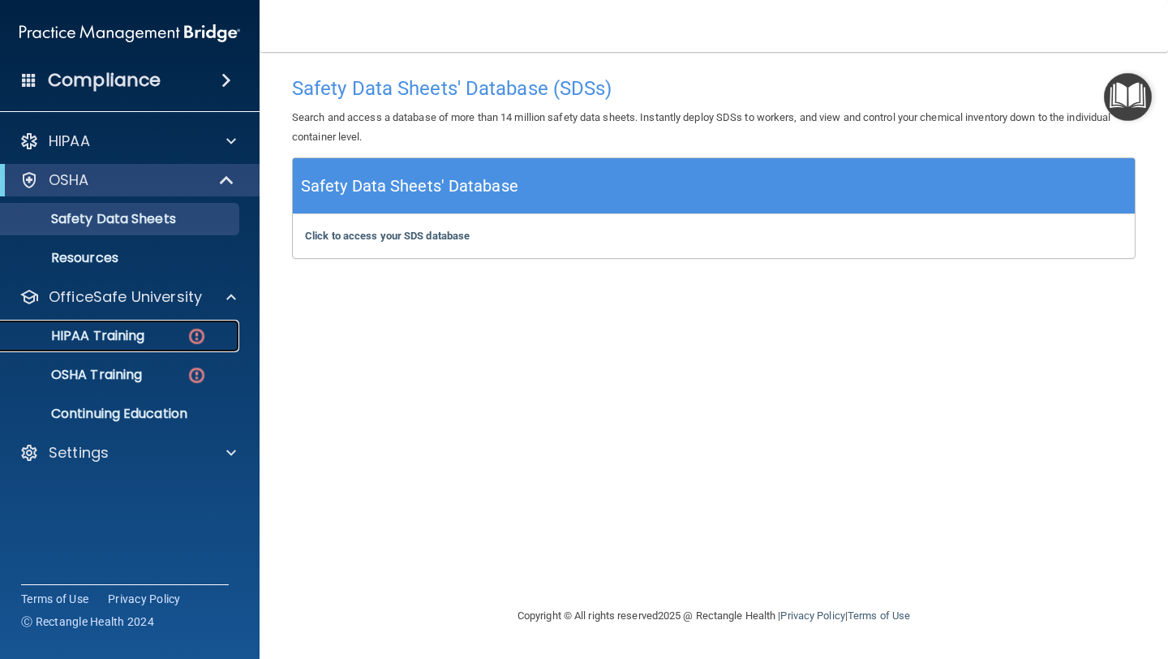
click at [186, 341] on div "HIPAA Training" at bounding box center [121, 336] width 221 height 16
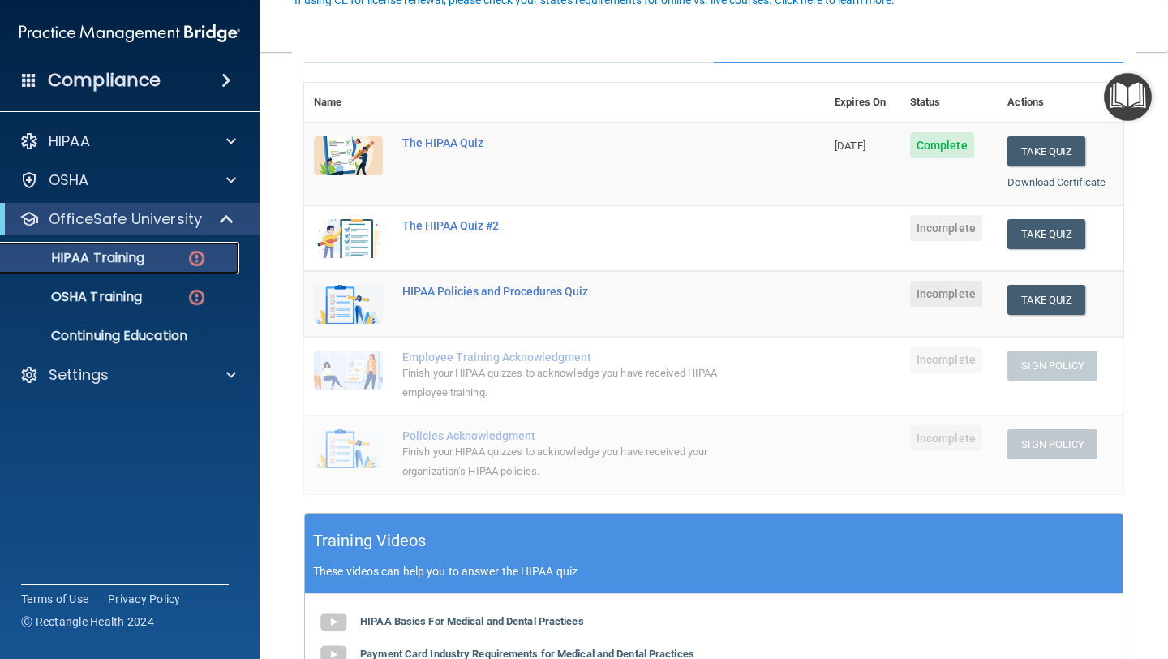
scroll to position [165, 0]
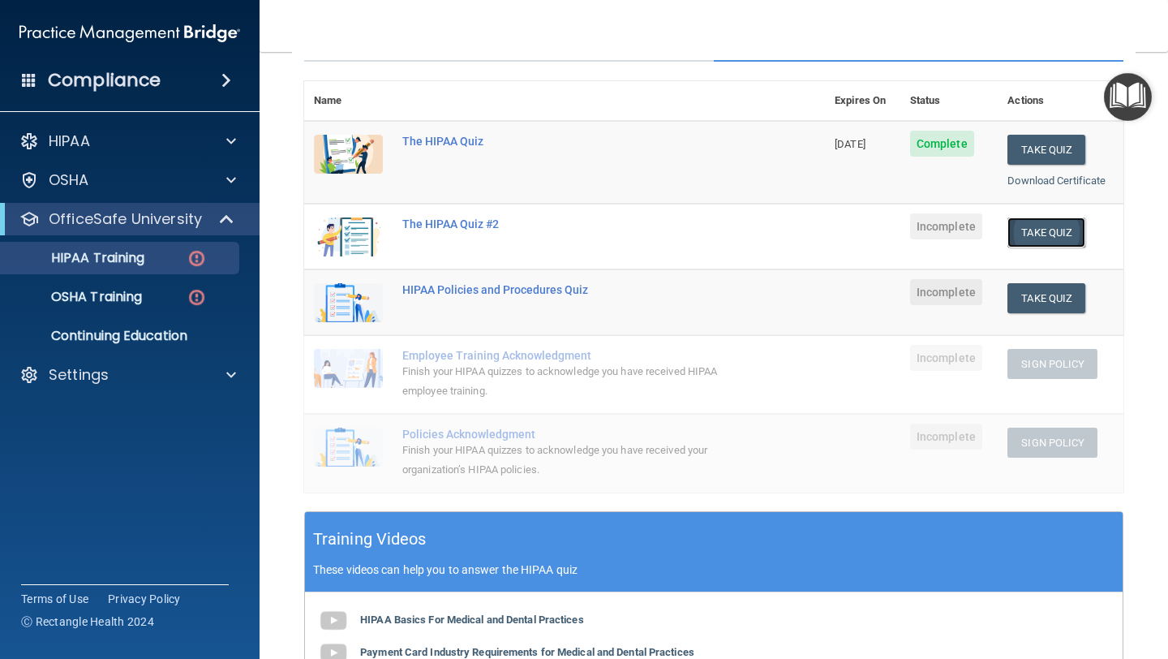
click at [1059, 232] on button "Take Quiz" at bounding box center [1046, 232] width 78 height 30
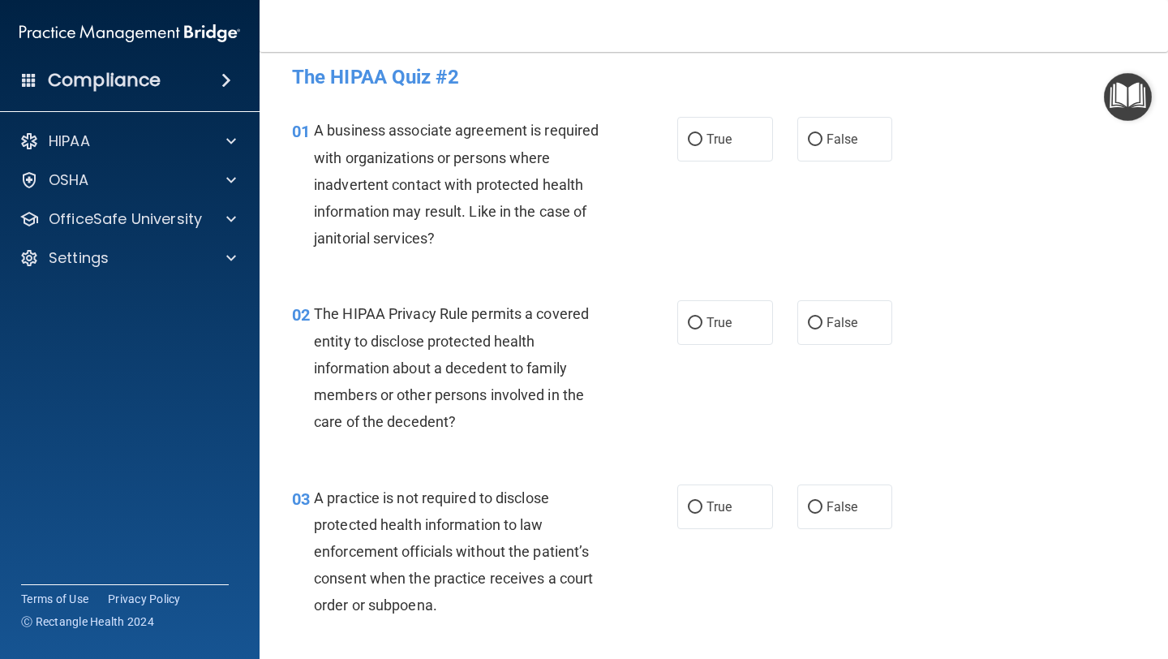
scroll to position [11, 0]
click at [836, 141] on span "False" at bounding box center [842, 139] width 32 height 15
click at [822, 141] on input "False" at bounding box center [815, 141] width 15 height 12
radio input "true"
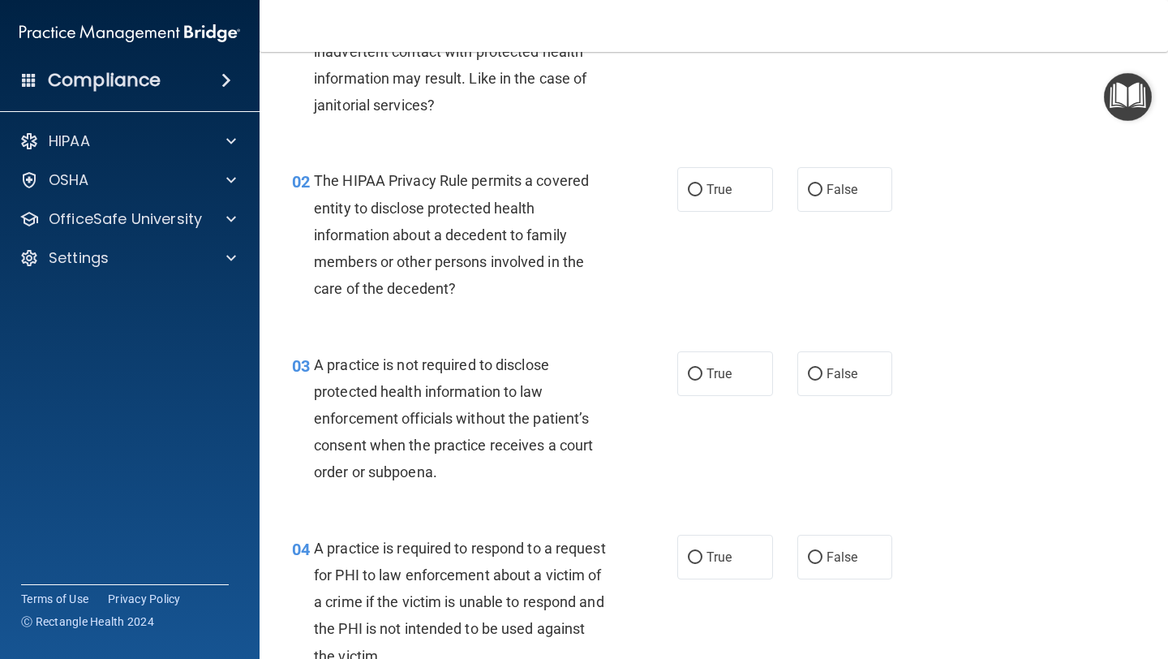
scroll to position [153, 0]
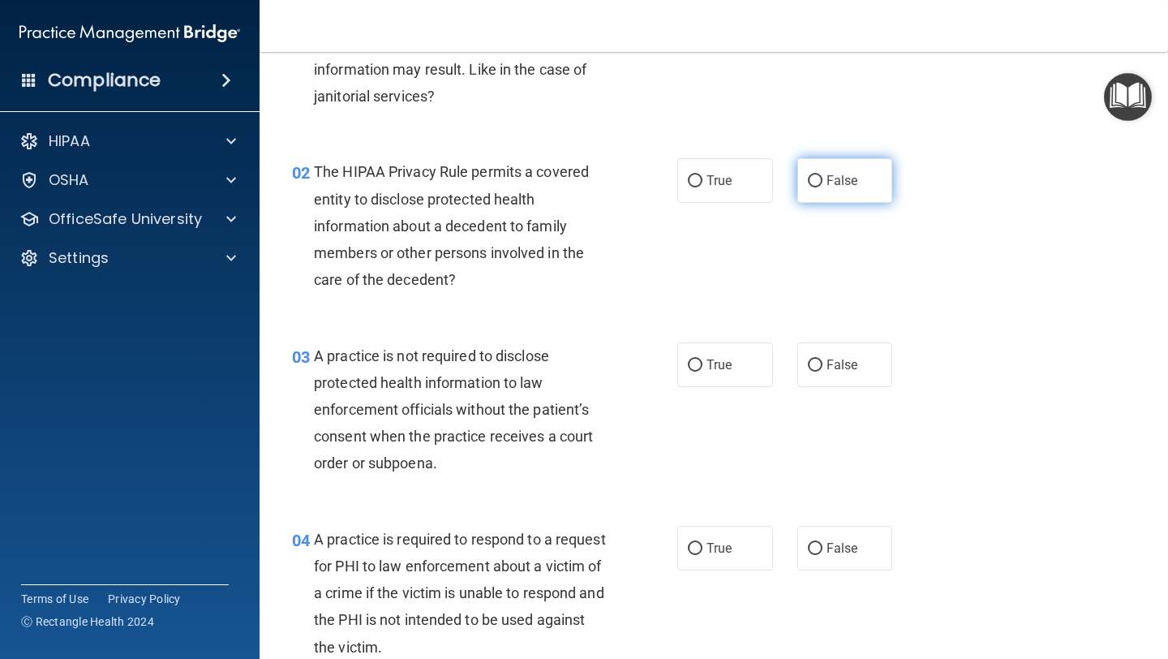
click at [811, 183] on input "False" at bounding box center [815, 181] width 15 height 12
radio input "true"
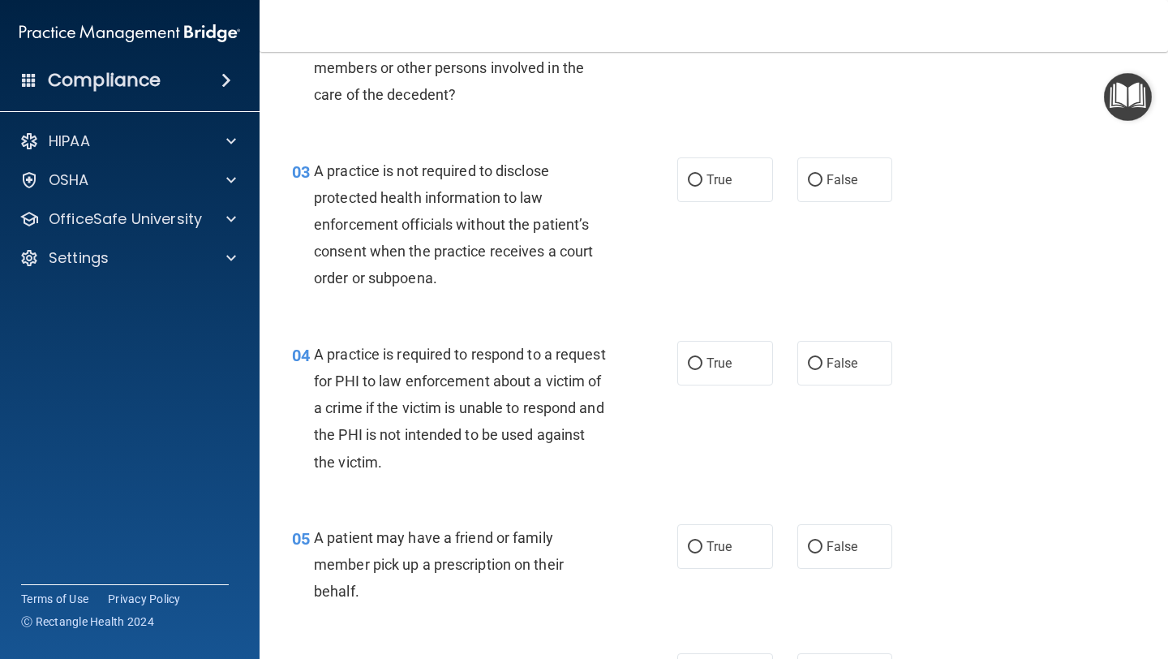
scroll to position [361, 0]
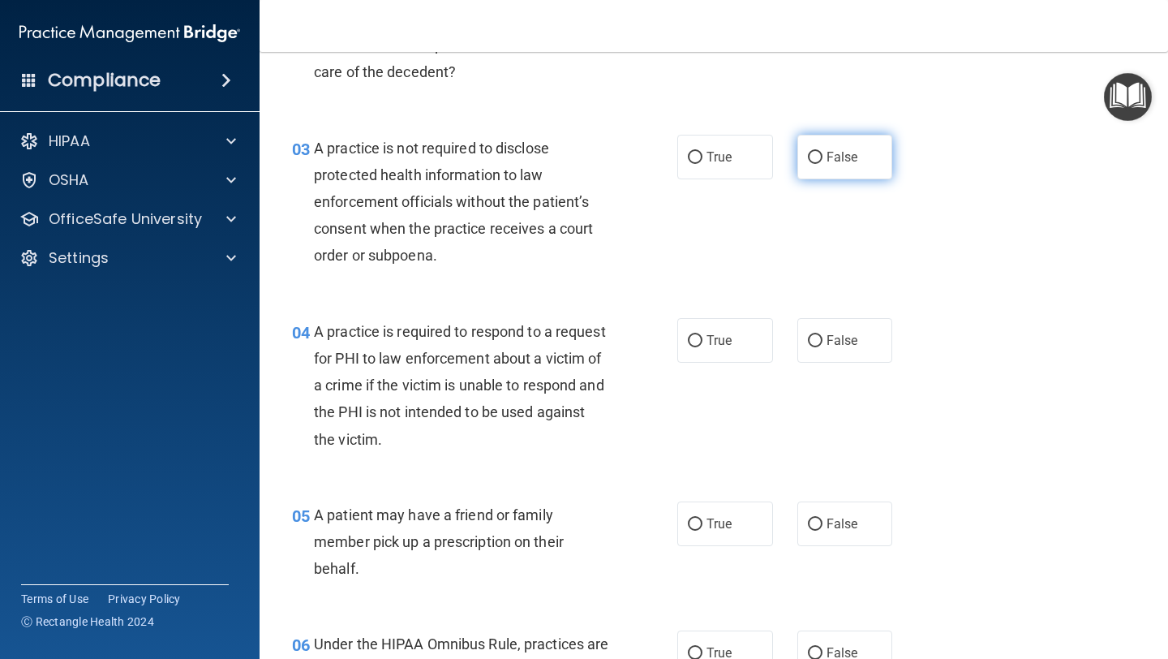
click at [817, 161] on input "False" at bounding box center [815, 158] width 15 height 12
radio input "true"
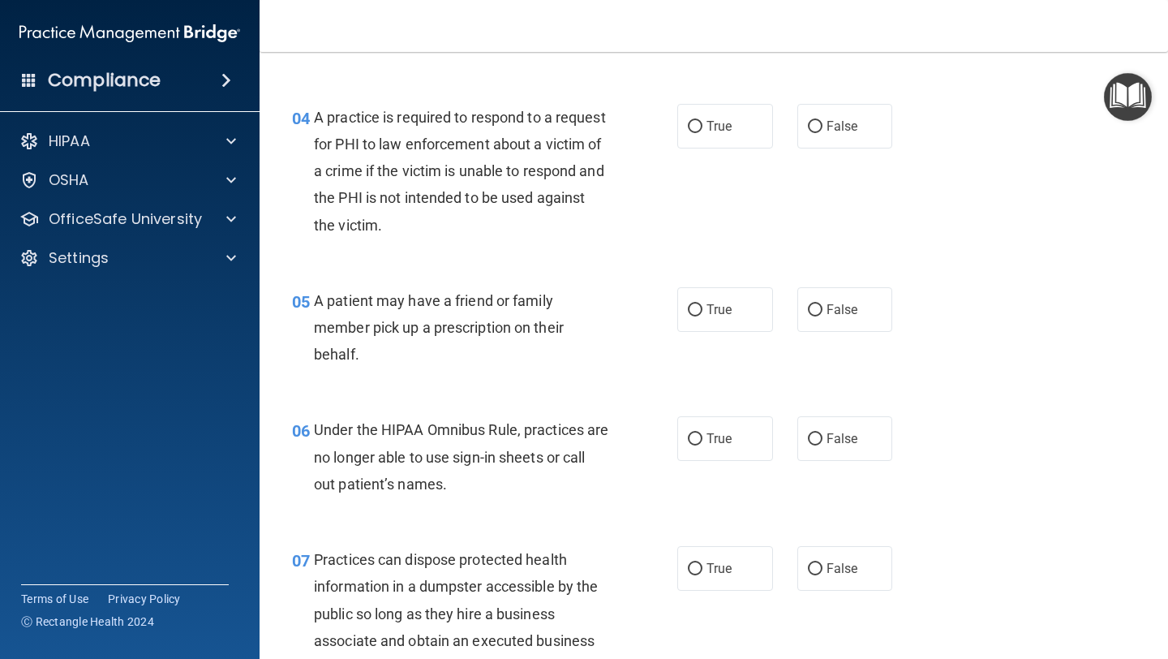
scroll to position [607, 0]
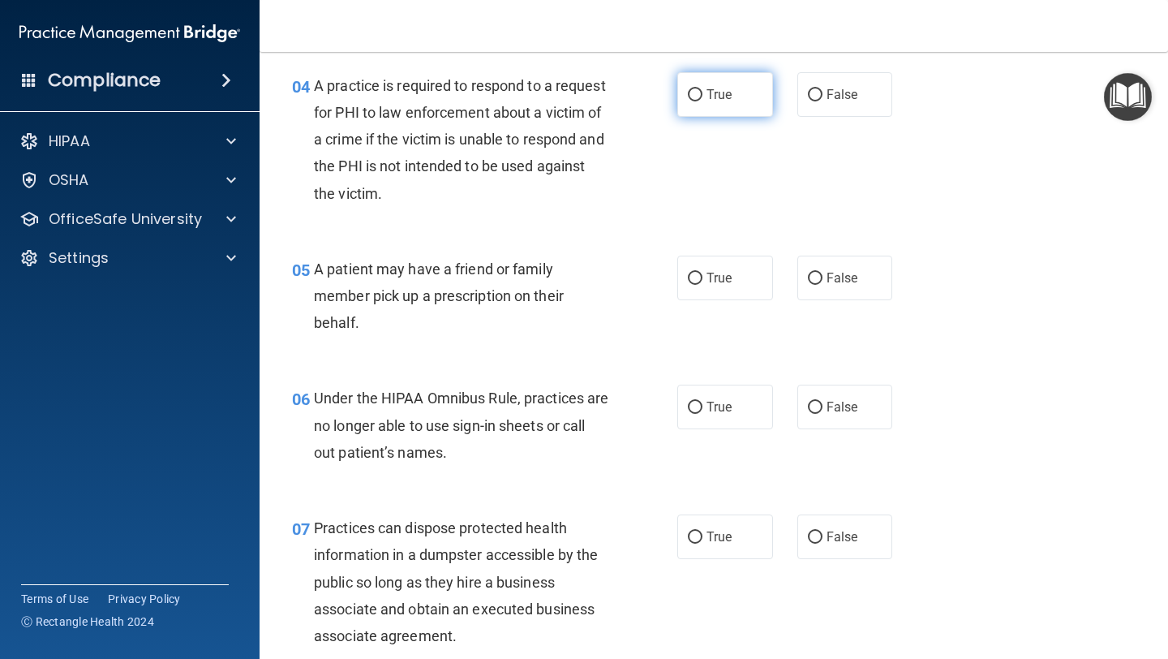
click at [685, 104] on label "True" at bounding box center [725, 94] width 96 height 45
click at [688, 101] on input "True" at bounding box center [695, 95] width 15 height 12
radio input "true"
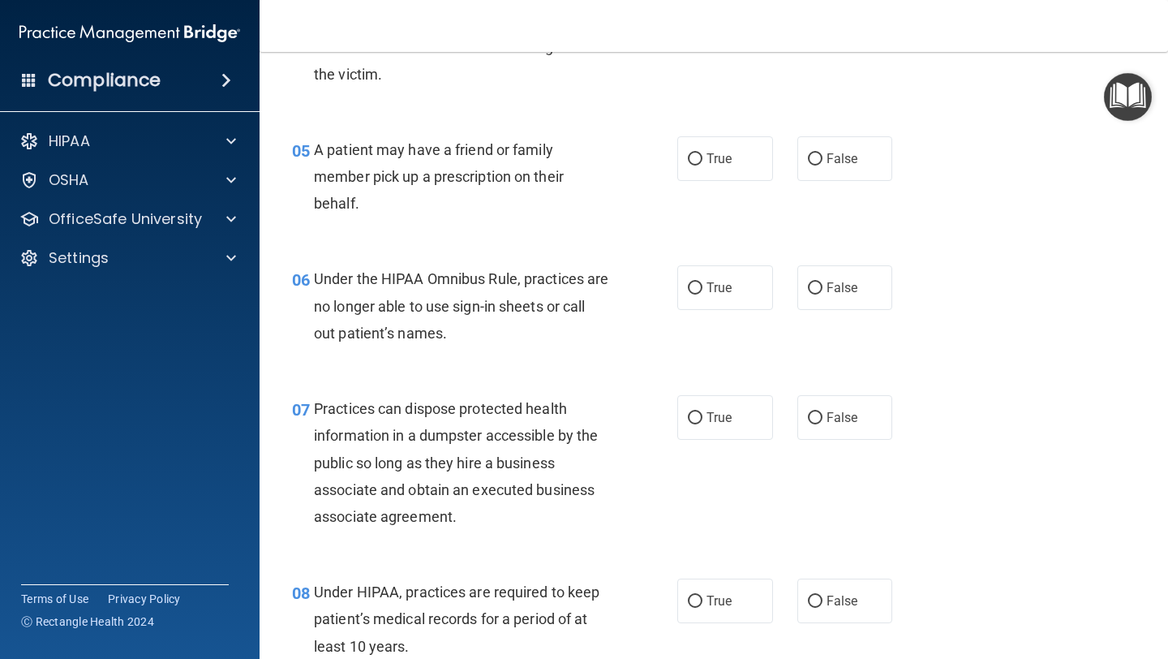
scroll to position [737, 0]
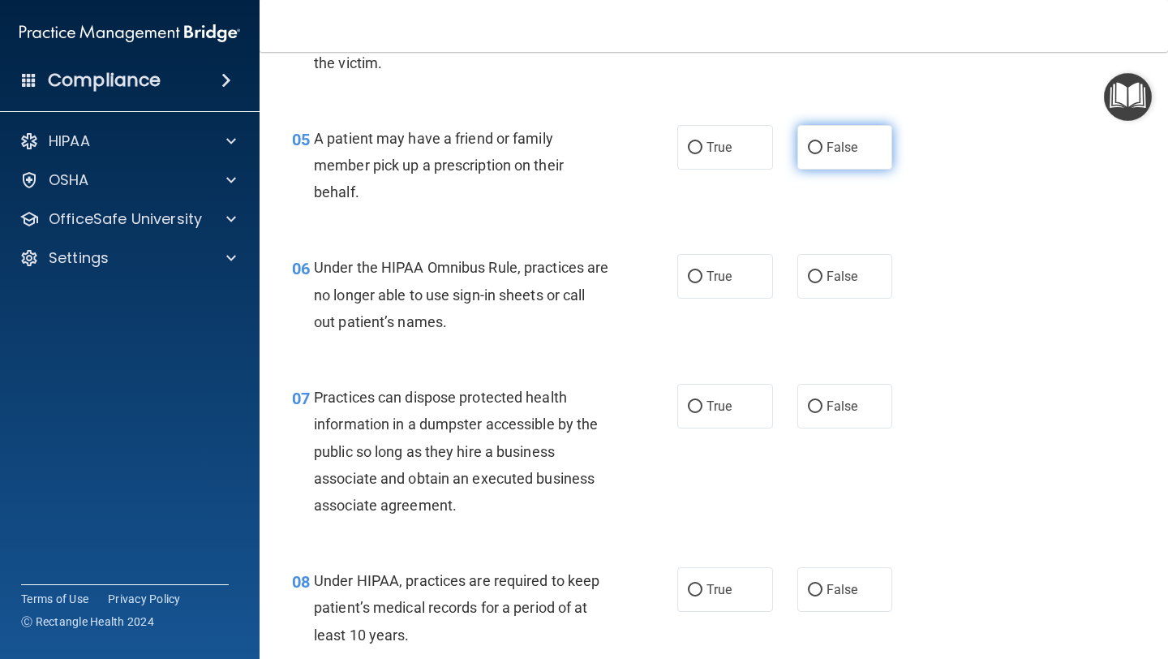
click at [813, 148] on input "False" at bounding box center [815, 148] width 15 height 12
radio input "true"
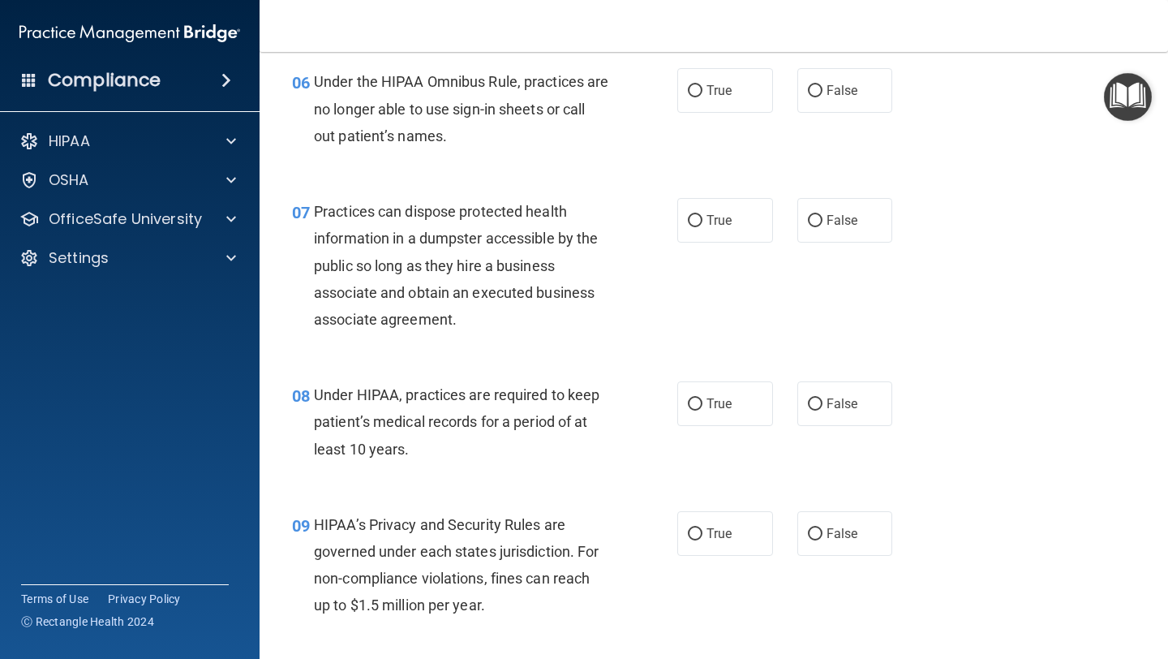
scroll to position [921, 0]
click at [813, 82] on label "False" at bounding box center [845, 92] width 96 height 45
click at [813, 87] on input "False" at bounding box center [815, 93] width 15 height 12
radio input "true"
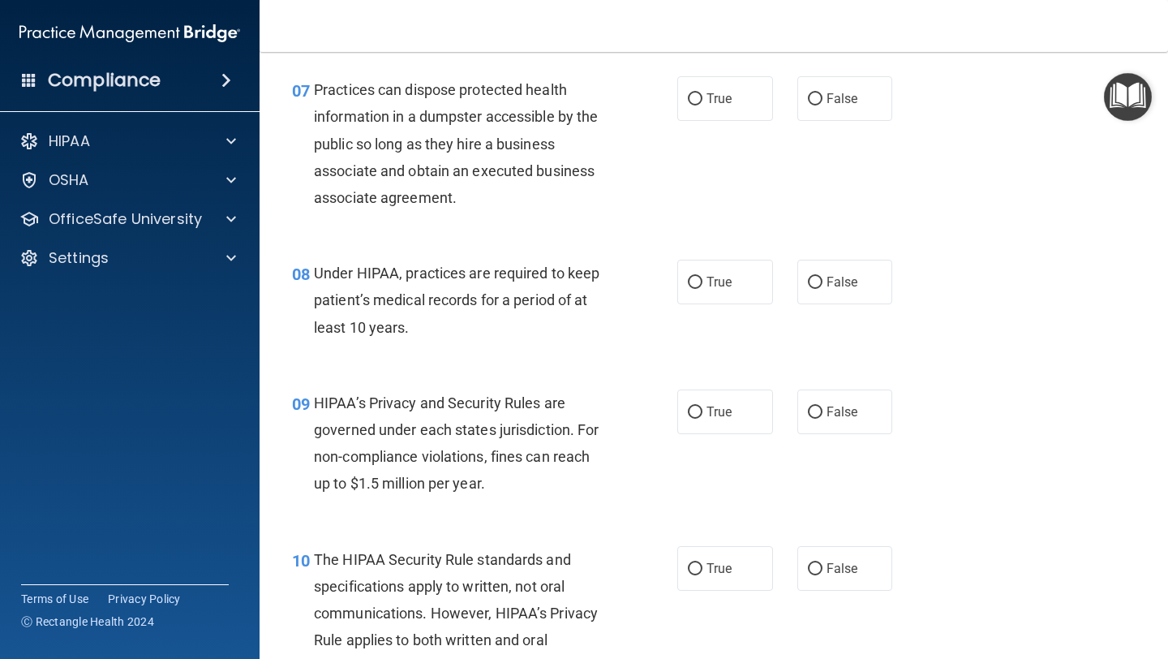
scroll to position [1045, 0]
click at [804, 97] on label "False" at bounding box center [845, 97] width 96 height 45
click at [808, 97] on input "False" at bounding box center [815, 98] width 15 height 12
radio input "true"
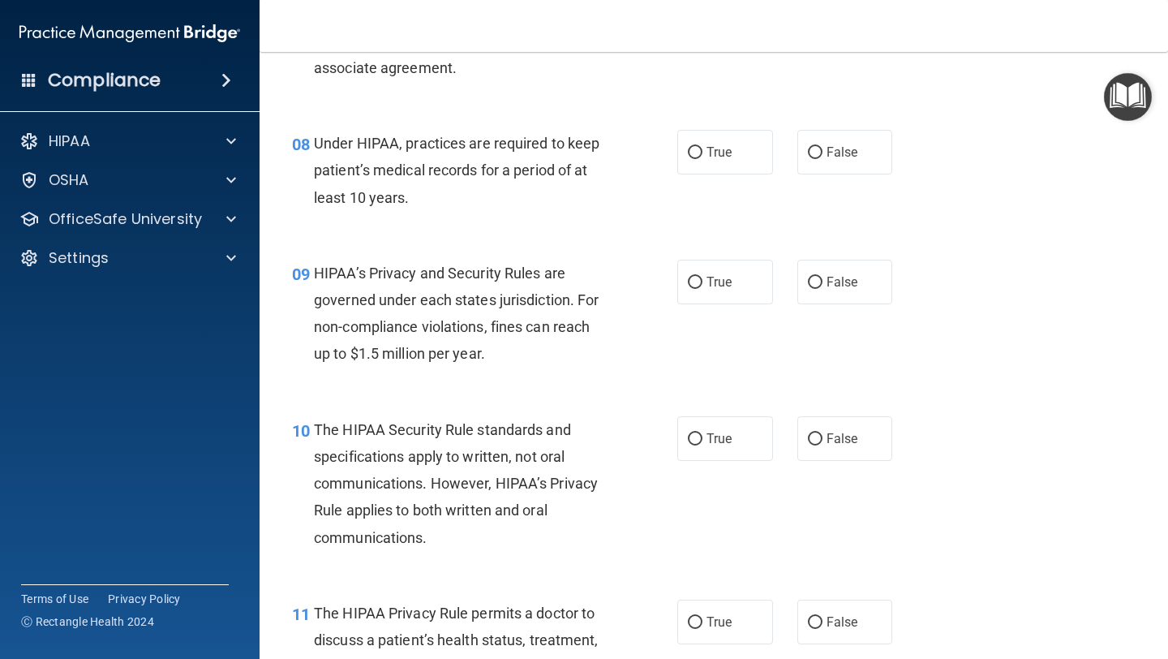
scroll to position [1178, 0]
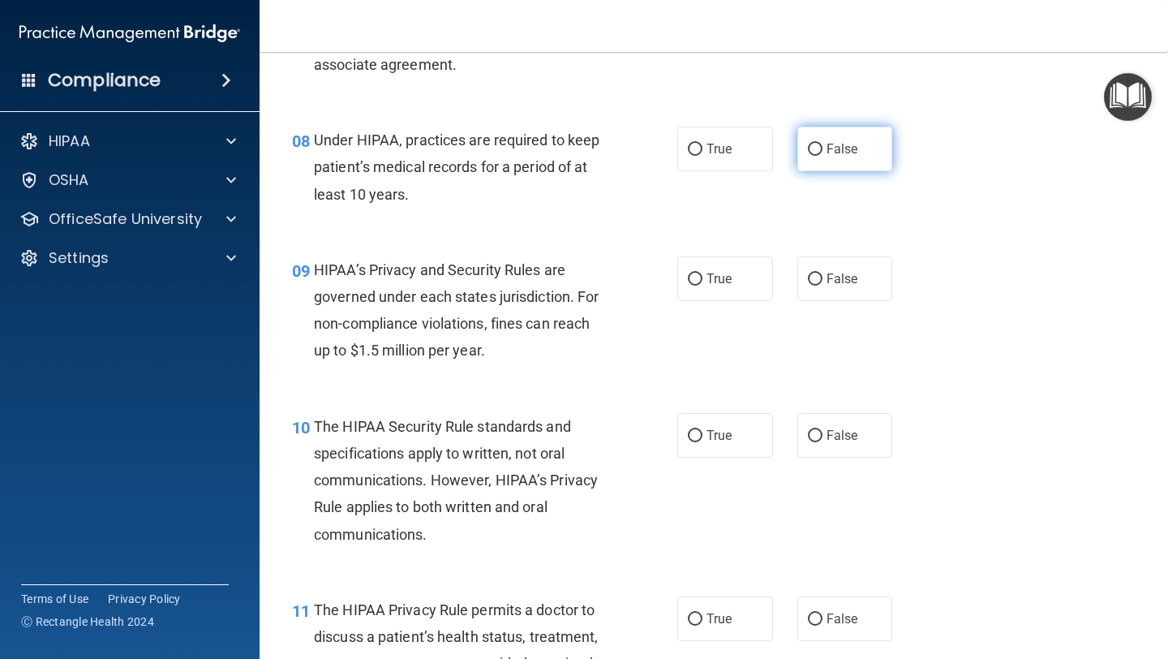
click at [854, 145] on span "False" at bounding box center [842, 148] width 32 height 15
click at [822, 145] on input "False" at bounding box center [815, 150] width 15 height 12
radio input "true"
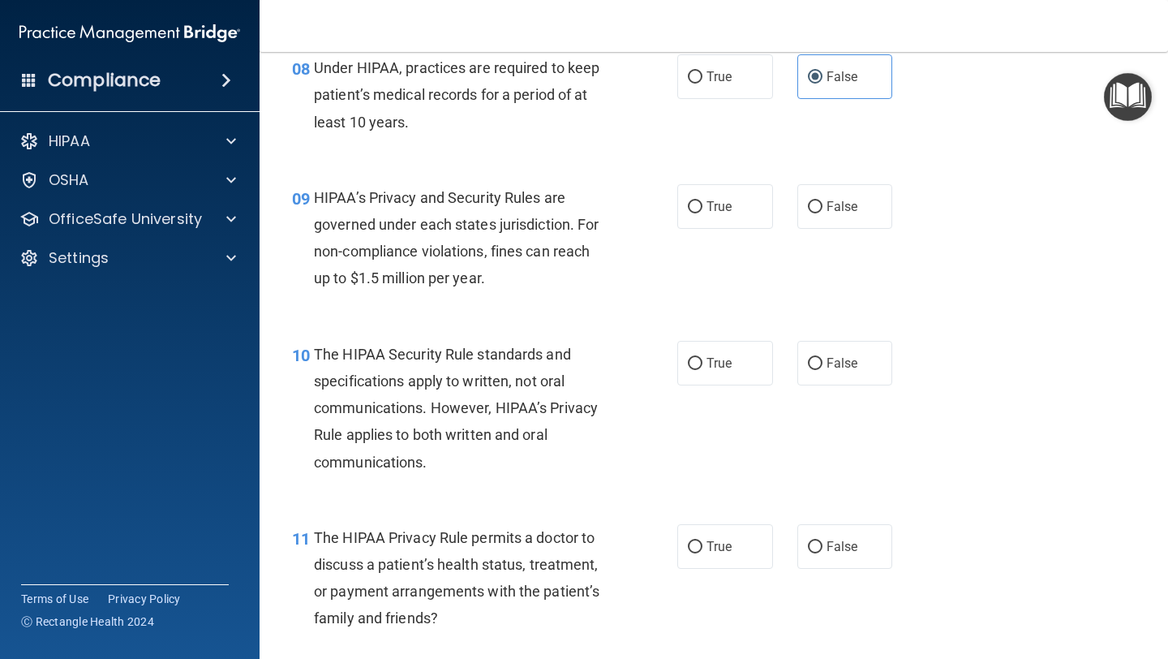
scroll to position [1254, 0]
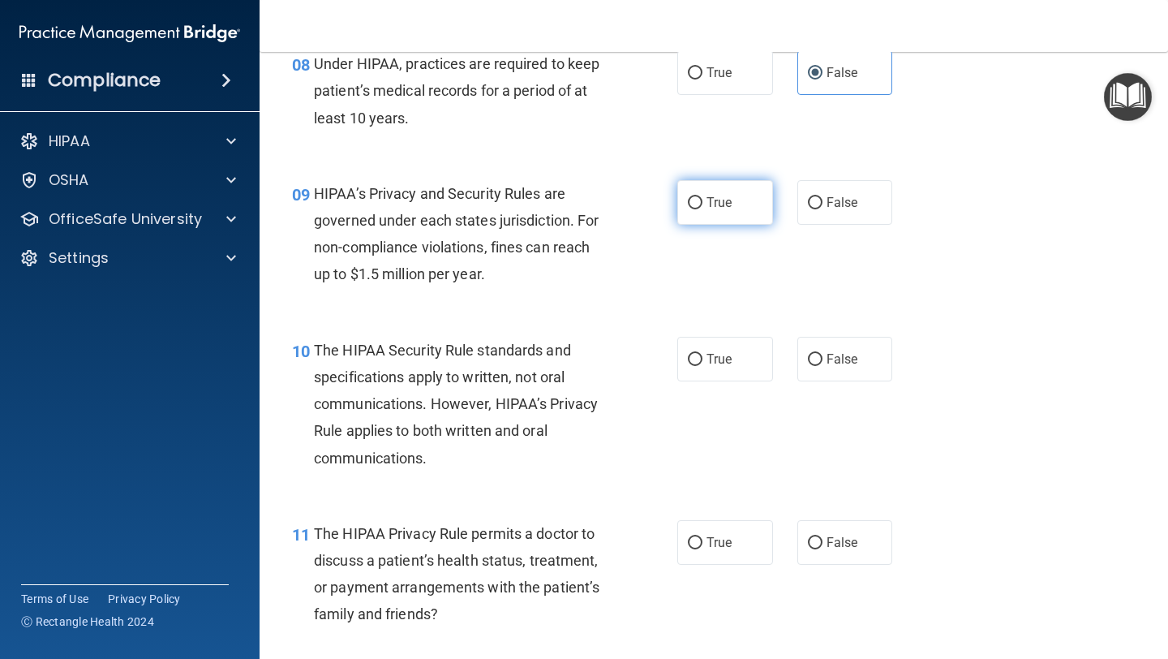
click at [725, 207] on span "True" at bounding box center [718, 202] width 25 height 15
click at [702, 207] on input "True" at bounding box center [695, 203] width 15 height 12
radio input "true"
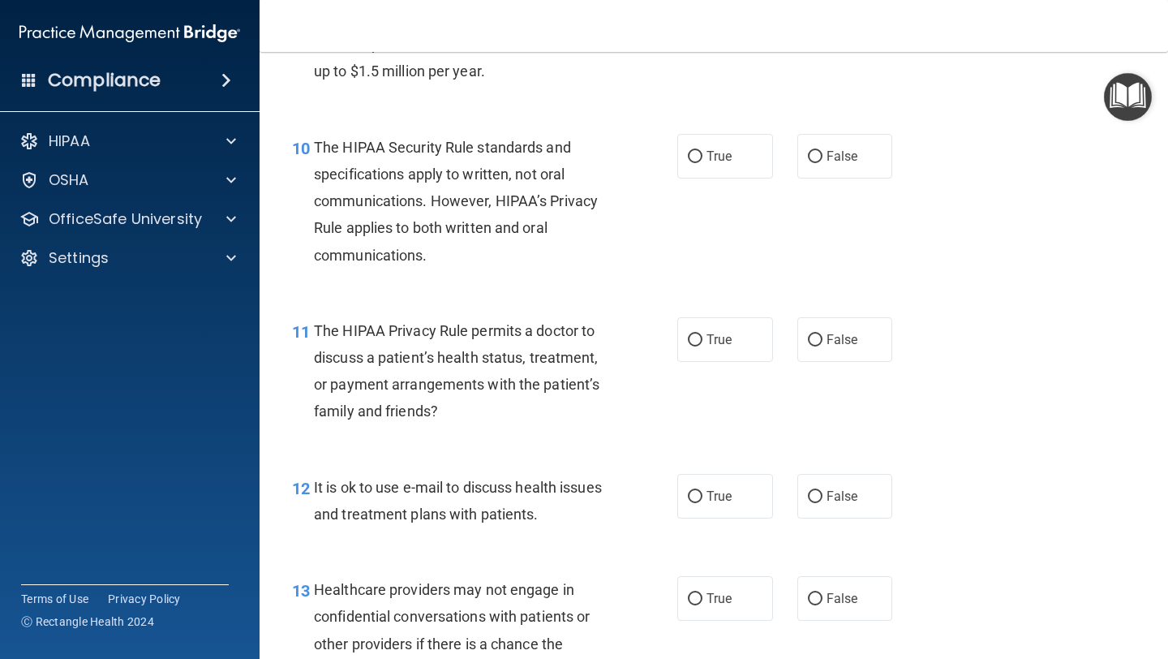
scroll to position [1464, 0]
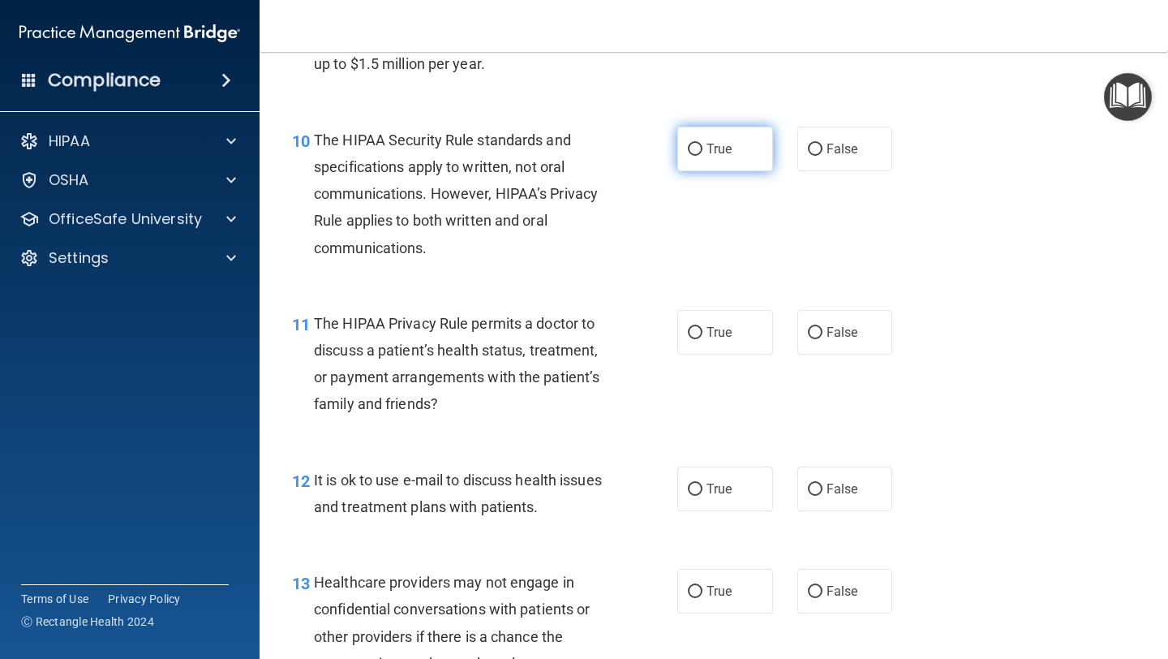
click at [707, 166] on label "True" at bounding box center [725, 149] width 96 height 45
click at [702, 156] on input "True" at bounding box center [695, 150] width 15 height 12
radio input "true"
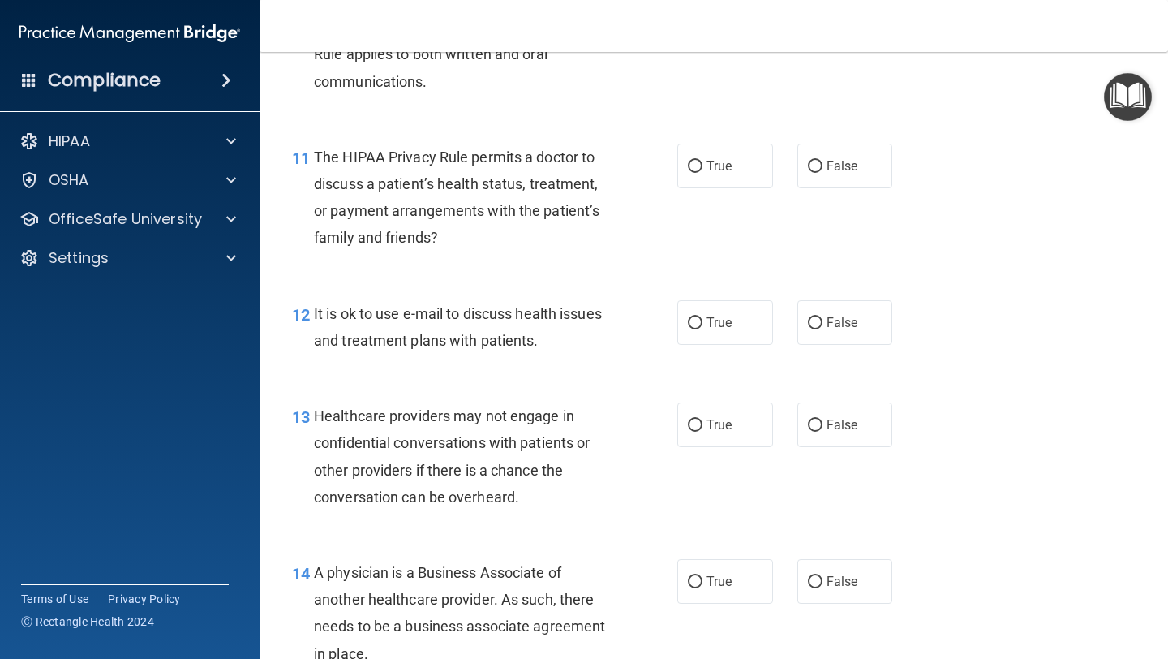
scroll to position [1633, 0]
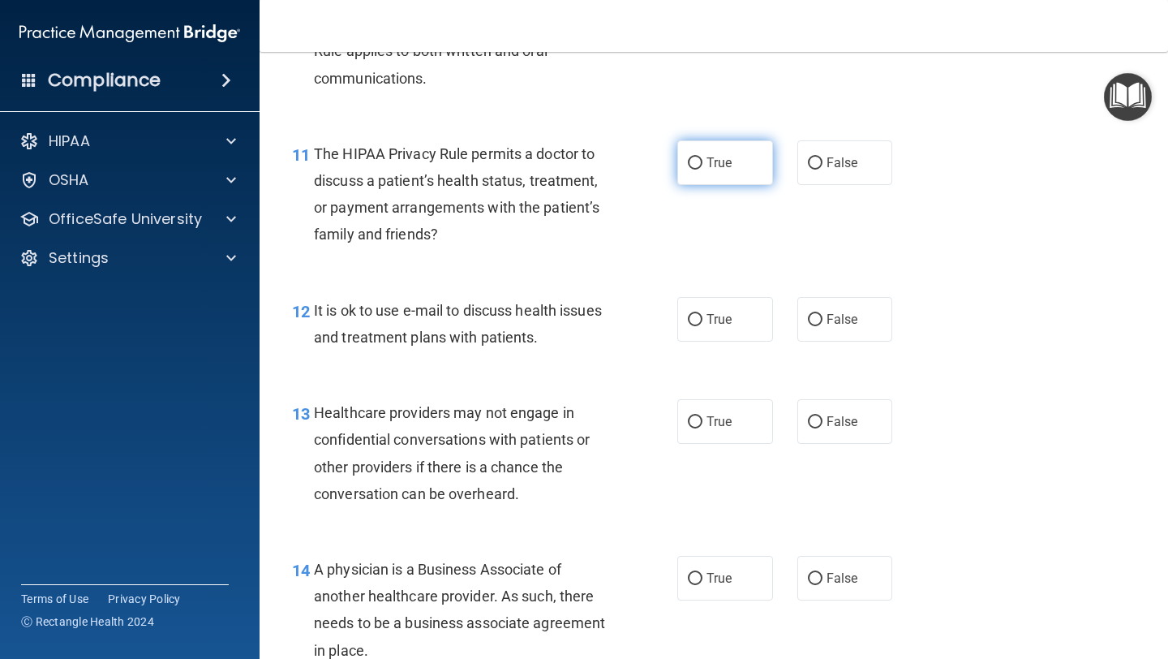
click at [715, 160] on span "True" at bounding box center [718, 162] width 25 height 15
click at [702, 160] on input "True" at bounding box center [695, 163] width 15 height 12
radio input "true"
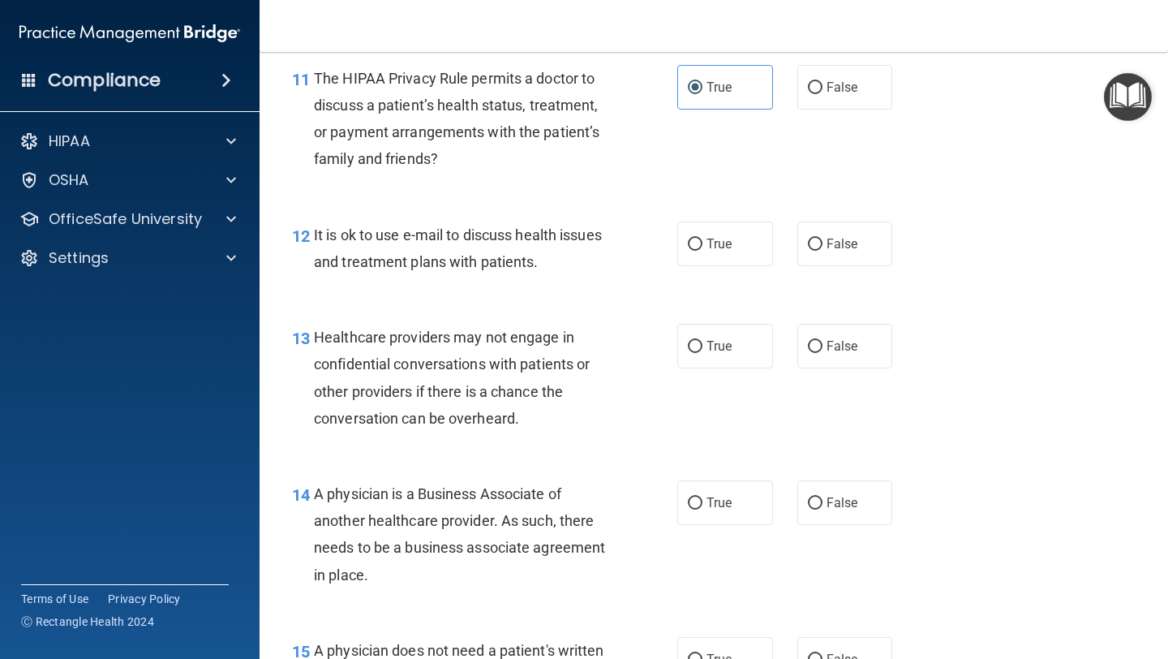
scroll to position [1663, 0]
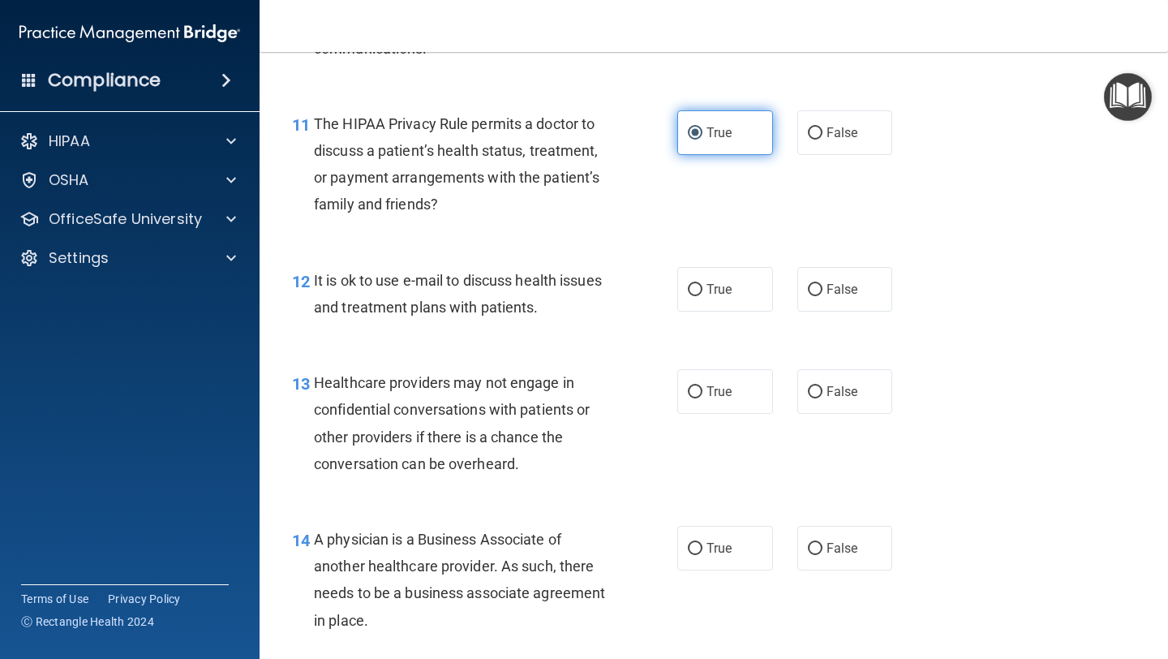
click at [731, 129] on span "True" at bounding box center [718, 132] width 25 height 15
click at [702, 129] on input "True" at bounding box center [695, 133] width 15 height 12
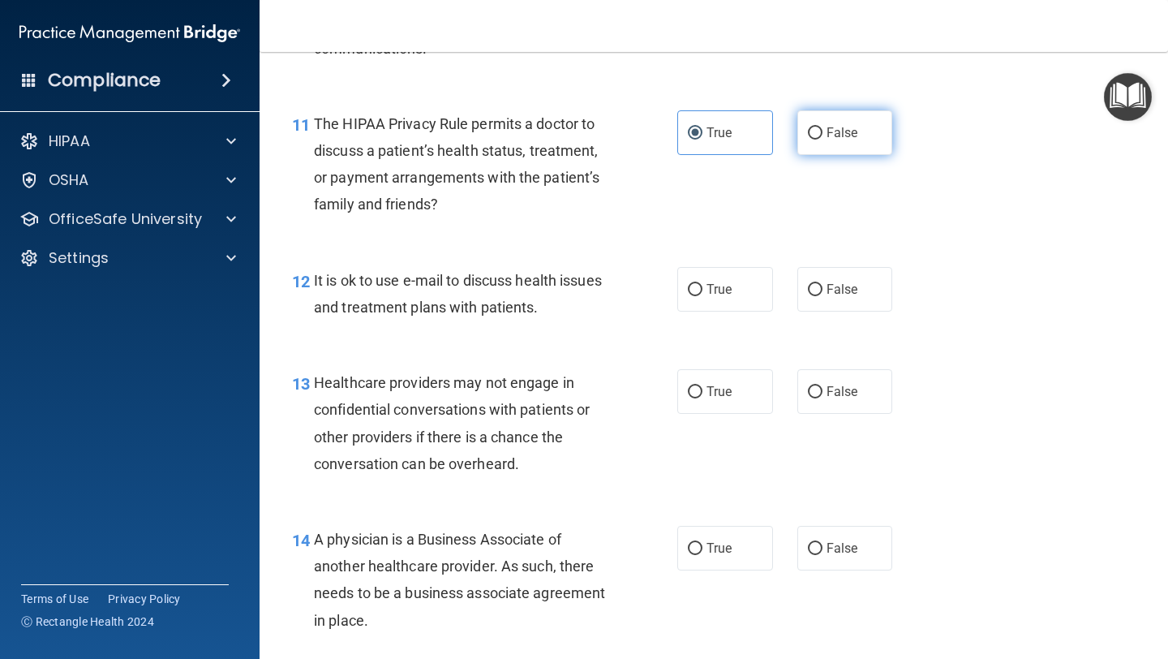
click at [827, 136] on span "False" at bounding box center [842, 132] width 32 height 15
click at [822, 136] on input "False" at bounding box center [815, 133] width 15 height 12
radio input "true"
radio input "false"
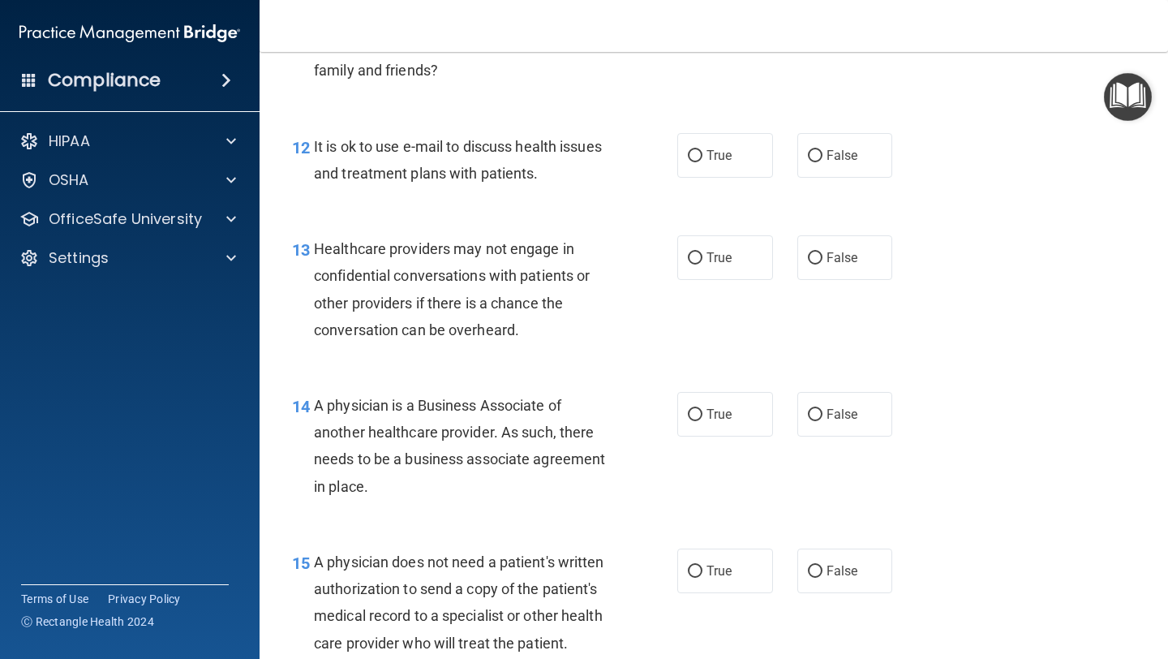
scroll to position [1806, 0]
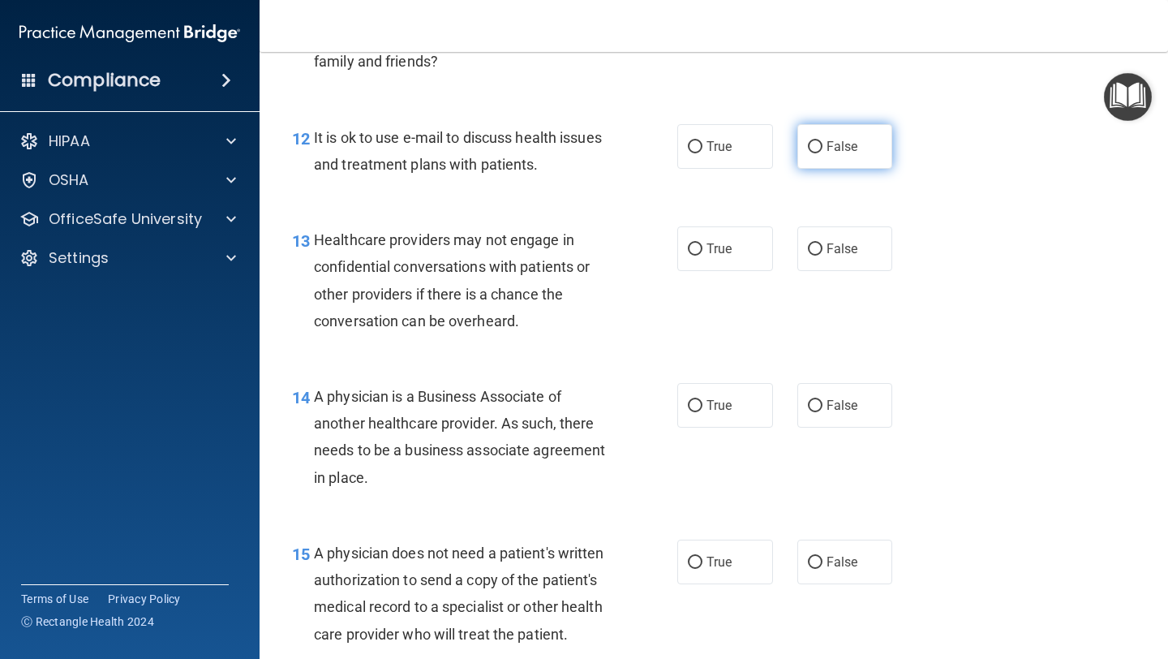
click at [820, 151] on input "False" at bounding box center [815, 147] width 15 height 12
radio input "true"
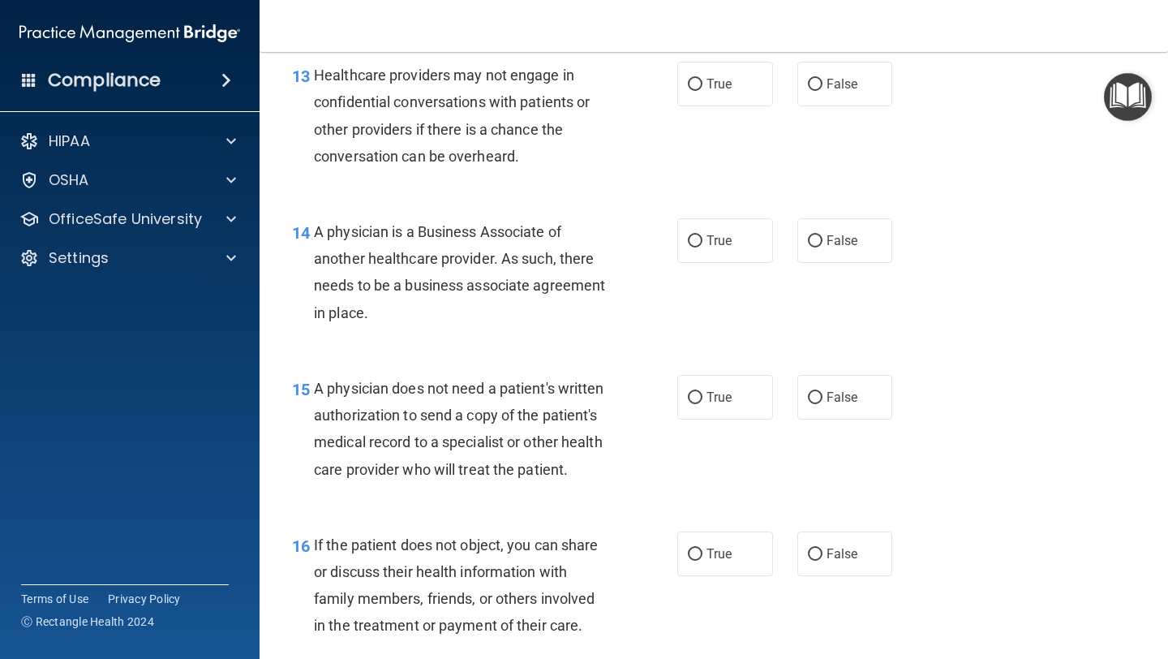
scroll to position [1972, 0]
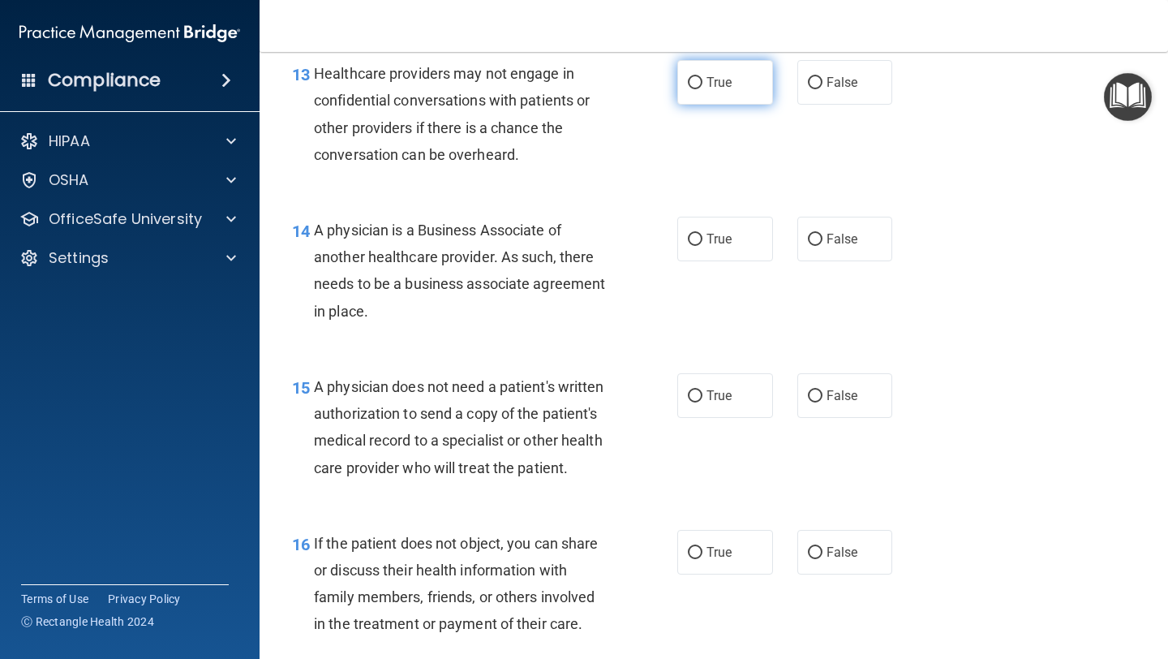
click at [711, 76] on span "True" at bounding box center [718, 82] width 25 height 15
click at [702, 77] on input "True" at bounding box center [695, 83] width 15 height 12
radio input "true"
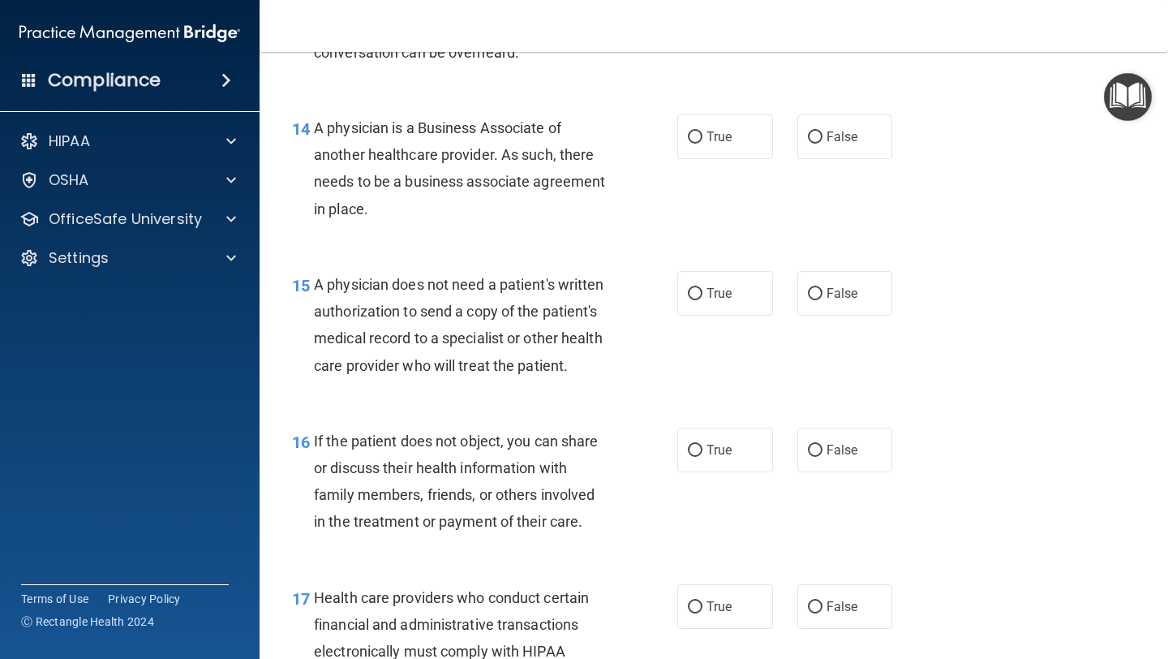
scroll to position [2079, 0]
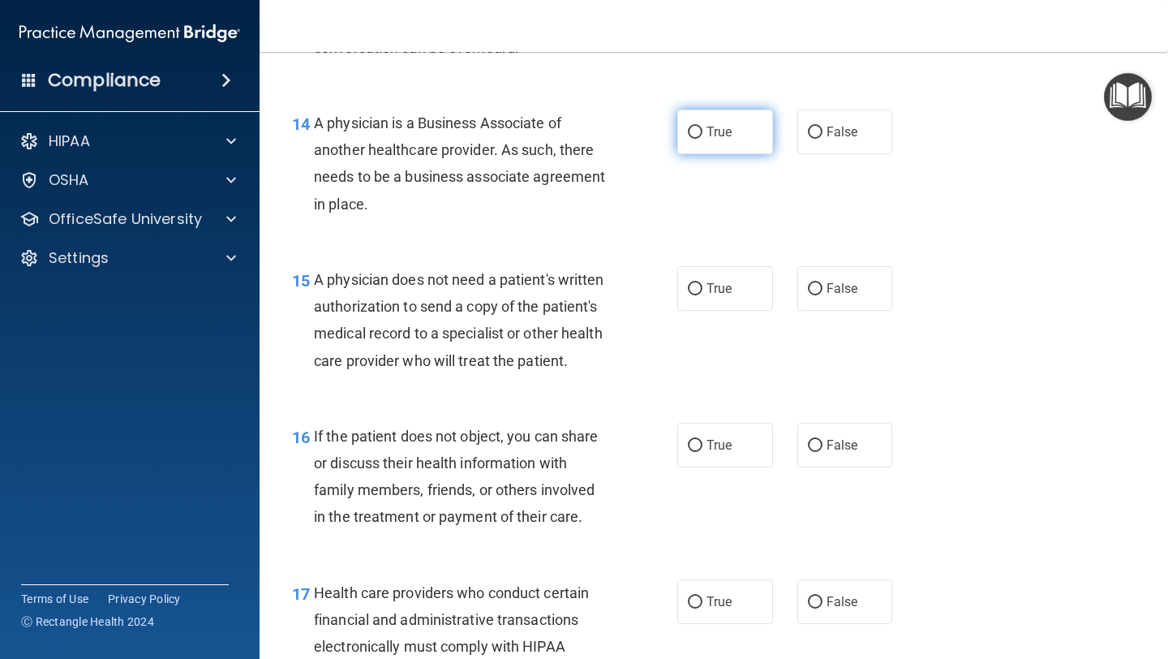
click at [691, 136] on input "True" at bounding box center [695, 133] width 15 height 12
radio input "true"
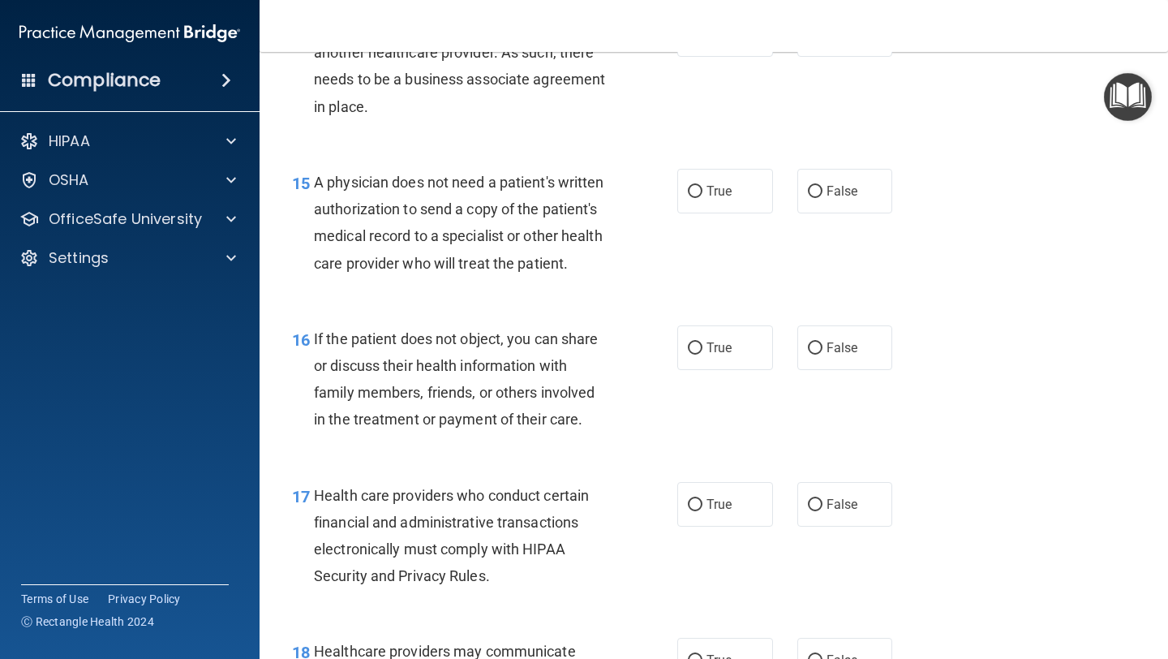
scroll to position [2194, 0]
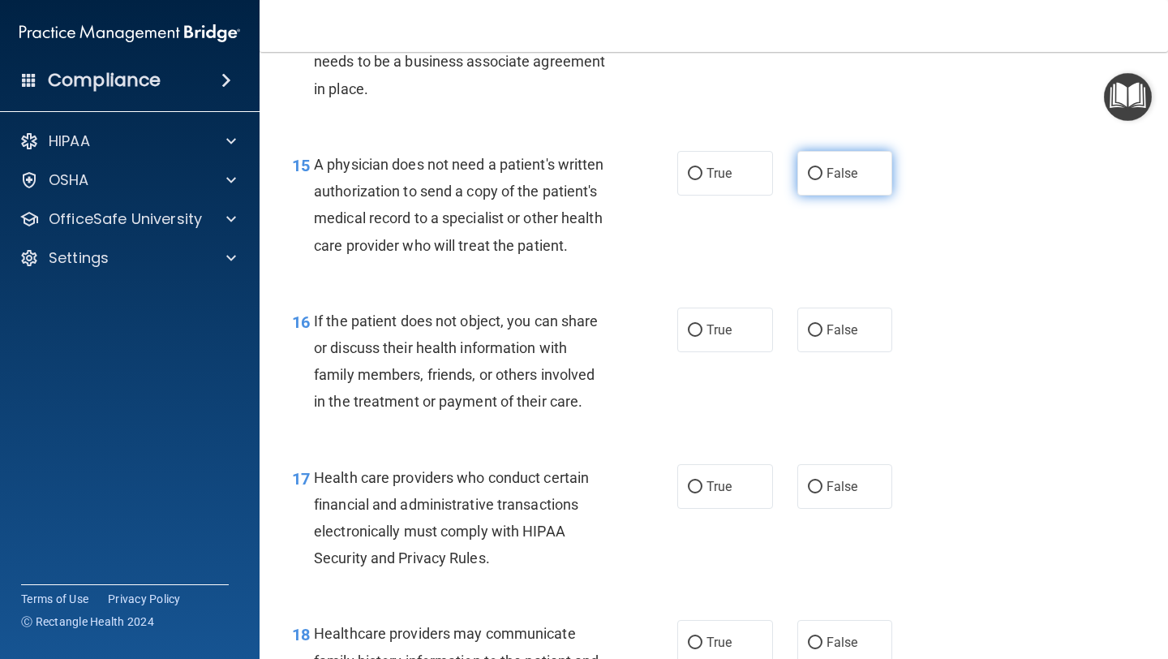
click at [806, 163] on label "False" at bounding box center [845, 173] width 96 height 45
click at [808, 168] on input "False" at bounding box center [815, 174] width 15 height 12
radio input "true"
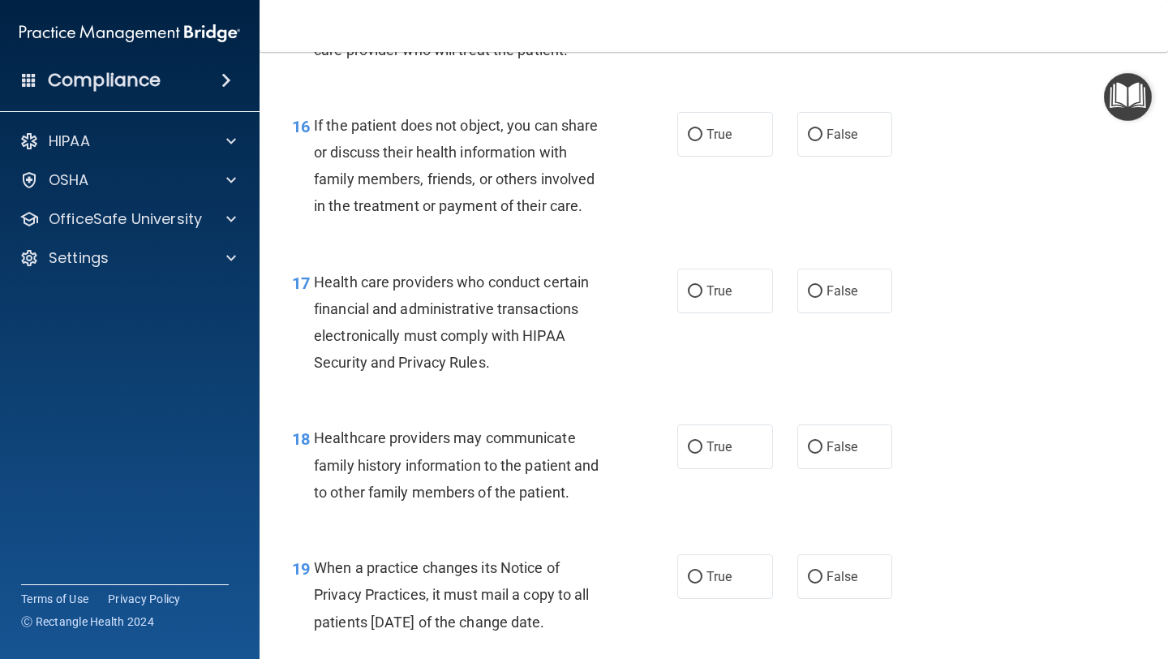
scroll to position [2392, 0]
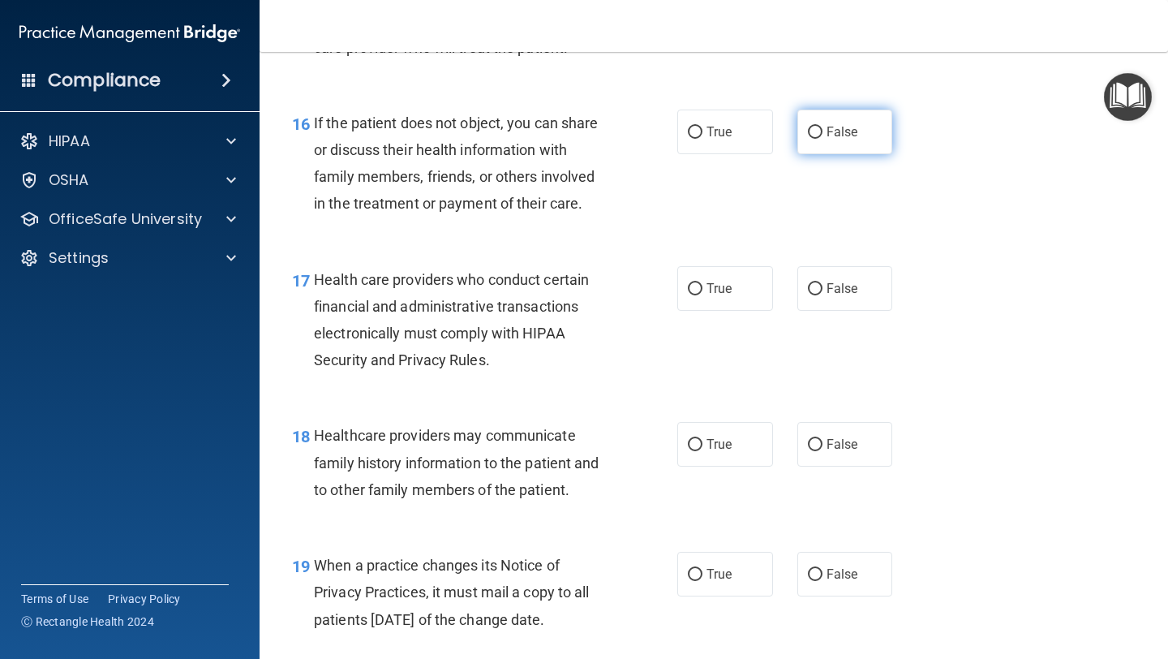
click at [816, 133] on input "False" at bounding box center [815, 133] width 15 height 12
radio input "true"
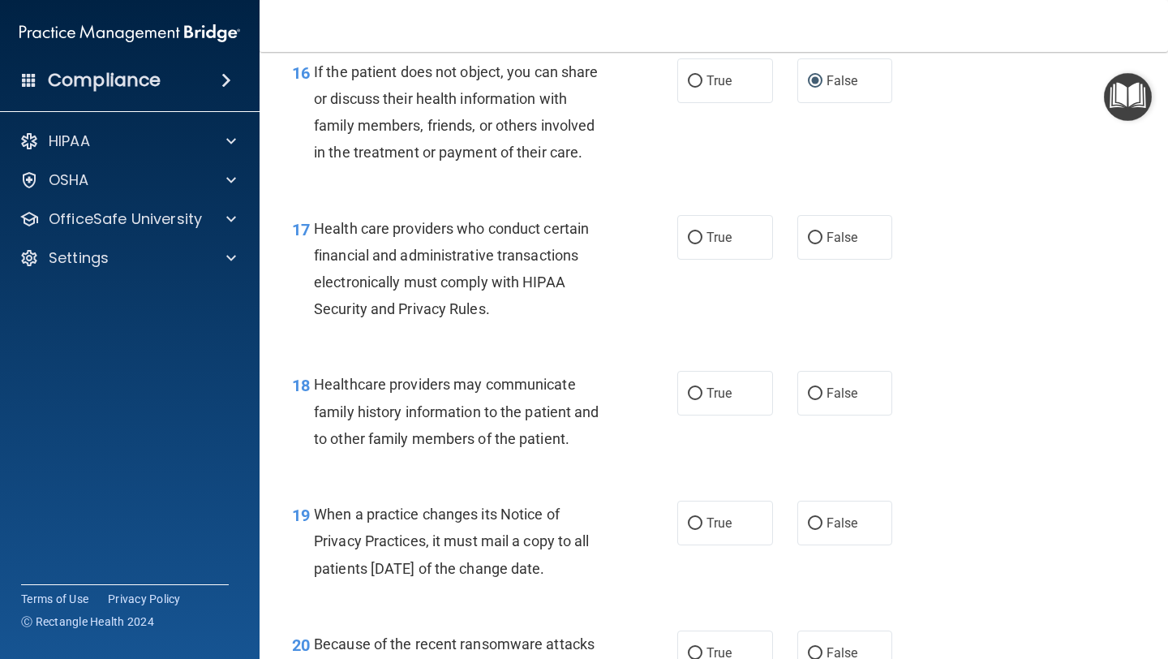
scroll to position [2443, 0]
click at [724, 87] on span "True" at bounding box center [718, 81] width 25 height 15
click at [702, 87] on input "True" at bounding box center [695, 82] width 15 height 12
radio input "true"
radio input "false"
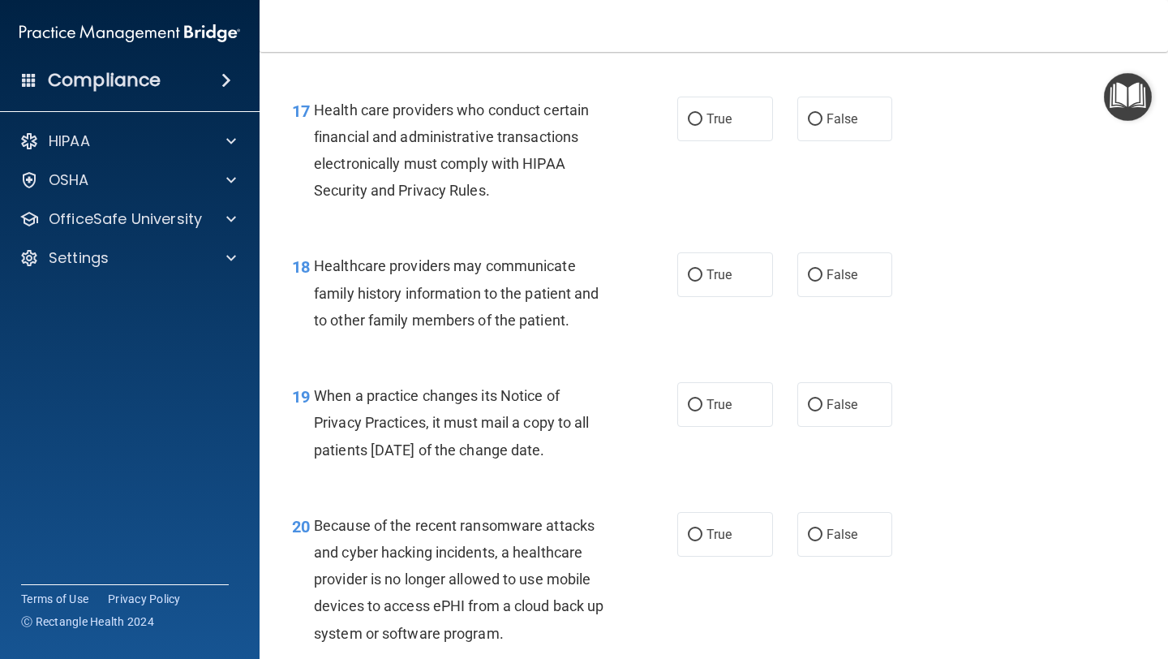
scroll to position [2563, 0]
click at [699, 110] on label "True" at bounding box center [725, 118] width 96 height 45
click at [699, 113] on input "True" at bounding box center [695, 119] width 15 height 12
radio input "true"
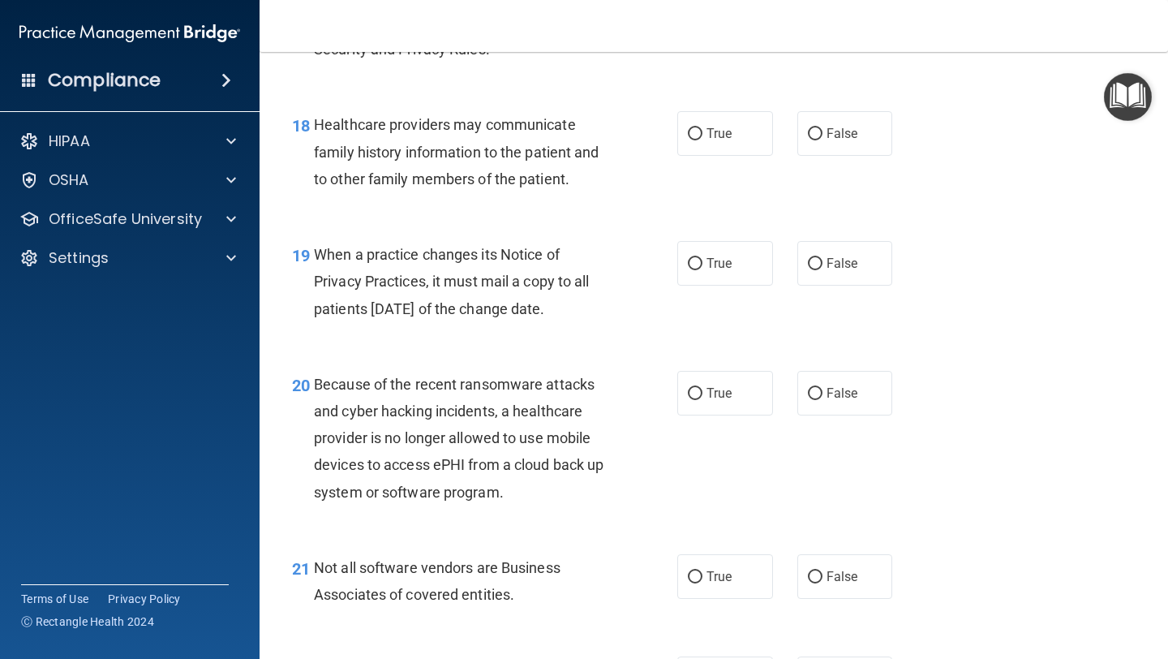
scroll to position [2709, 0]
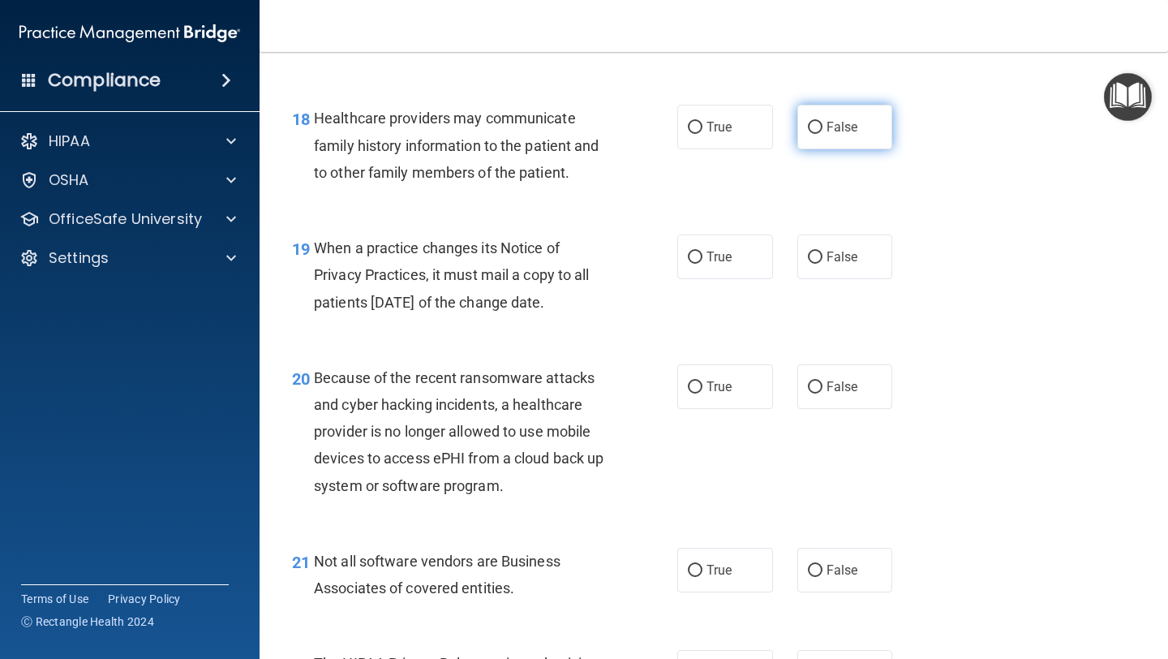
click at [834, 117] on label "False" at bounding box center [845, 127] width 96 height 45
click at [822, 122] on input "False" at bounding box center [815, 128] width 15 height 12
radio input "true"
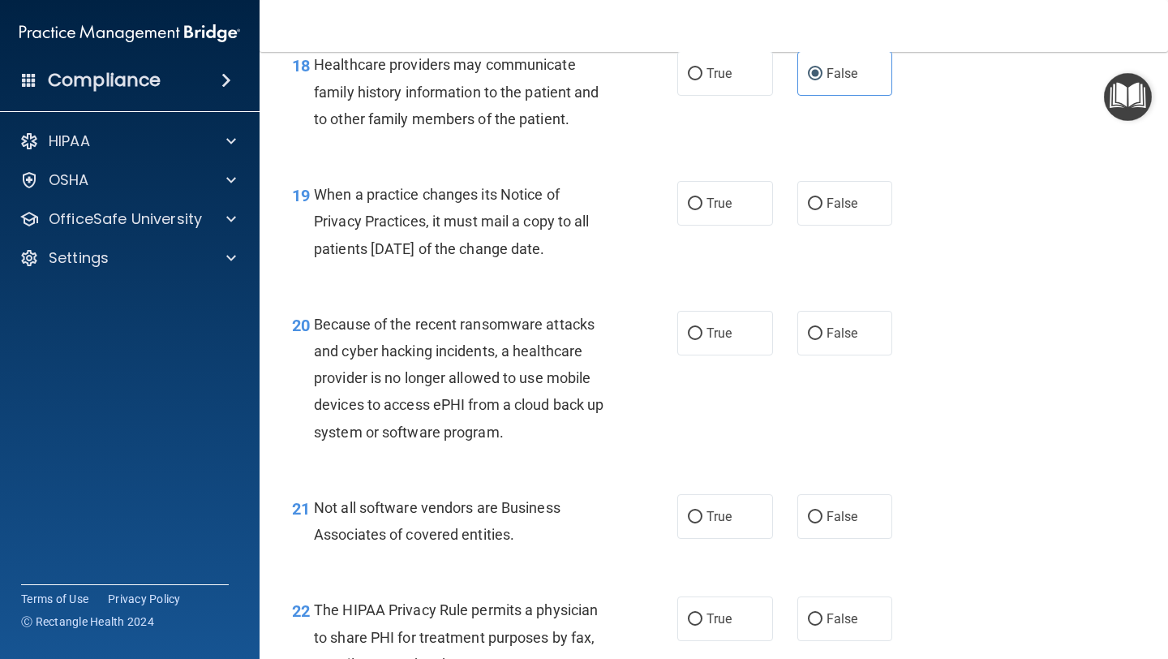
scroll to position [2767, 0]
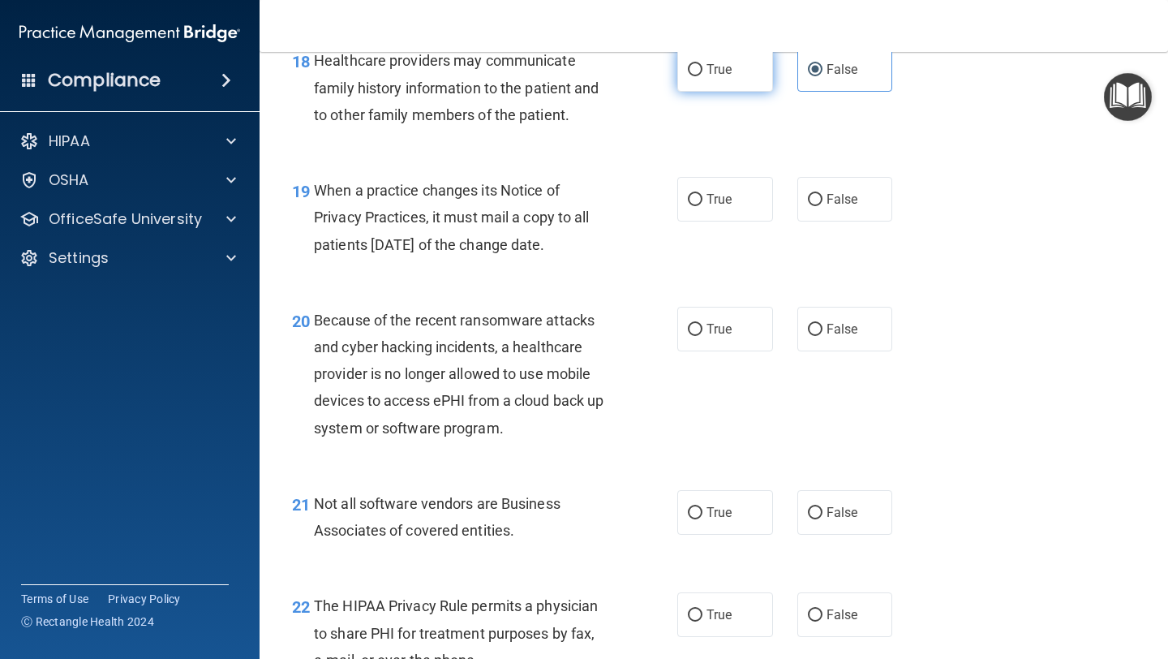
click at [740, 87] on label "True" at bounding box center [725, 69] width 96 height 45
click at [702, 76] on input "True" at bounding box center [695, 70] width 15 height 12
radio input "true"
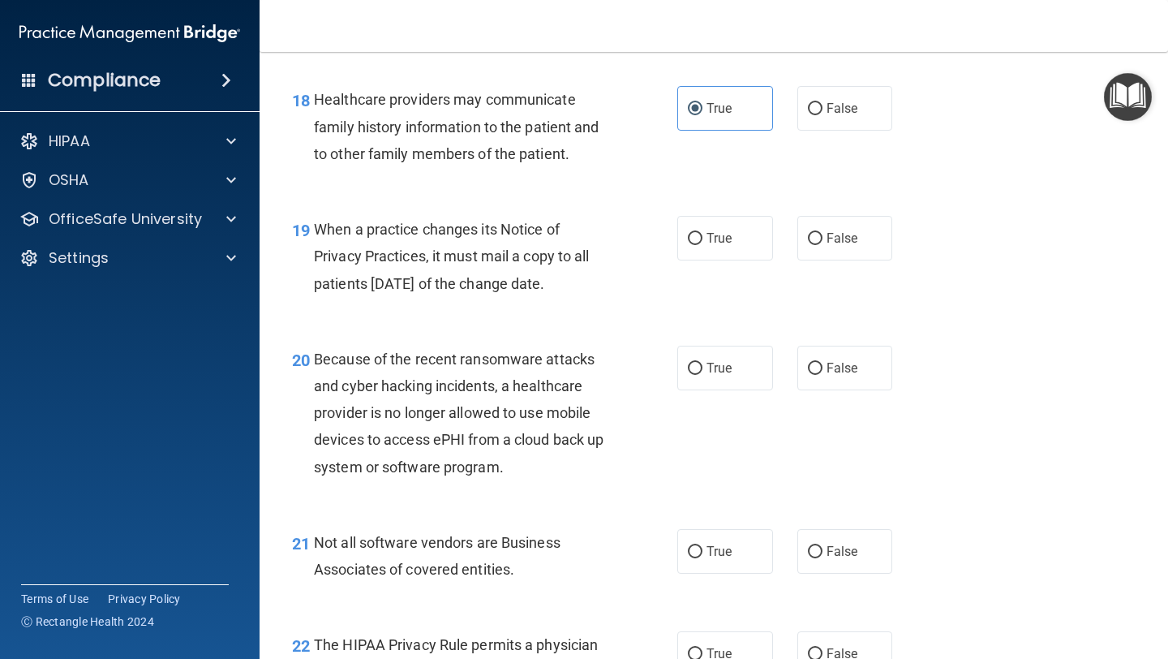
scroll to position [2719, 0]
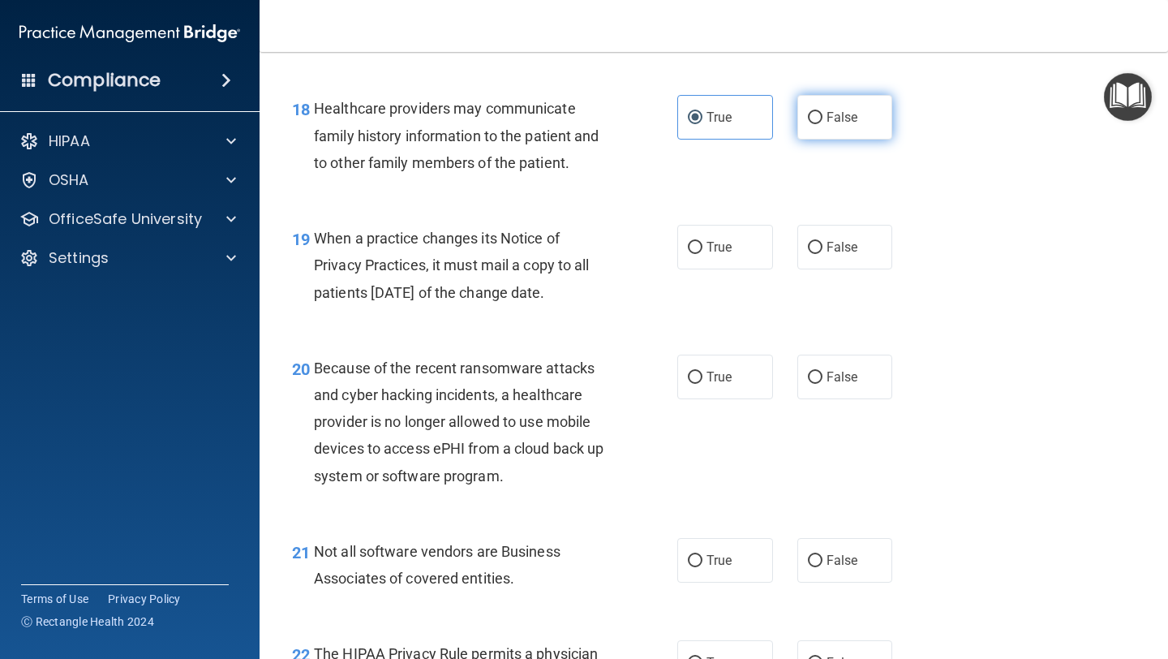
click at [837, 125] on span "False" at bounding box center [842, 116] width 32 height 15
click at [822, 124] on input "False" at bounding box center [815, 118] width 15 height 12
radio input "true"
radio input "false"
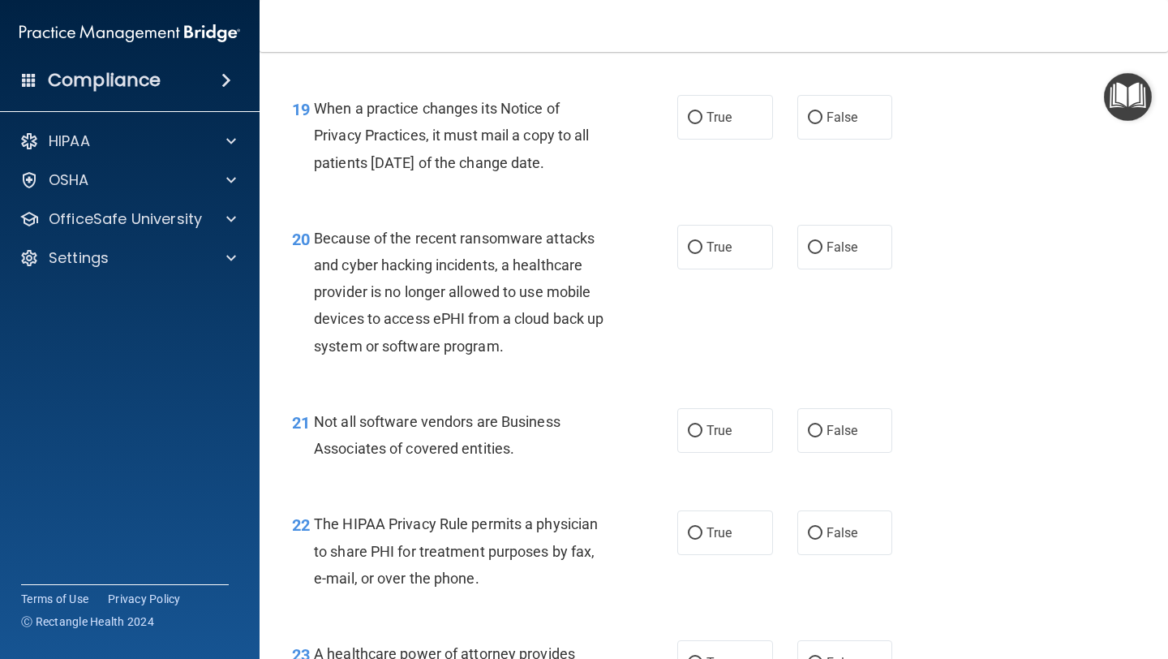
scroll to position [2843, 0]
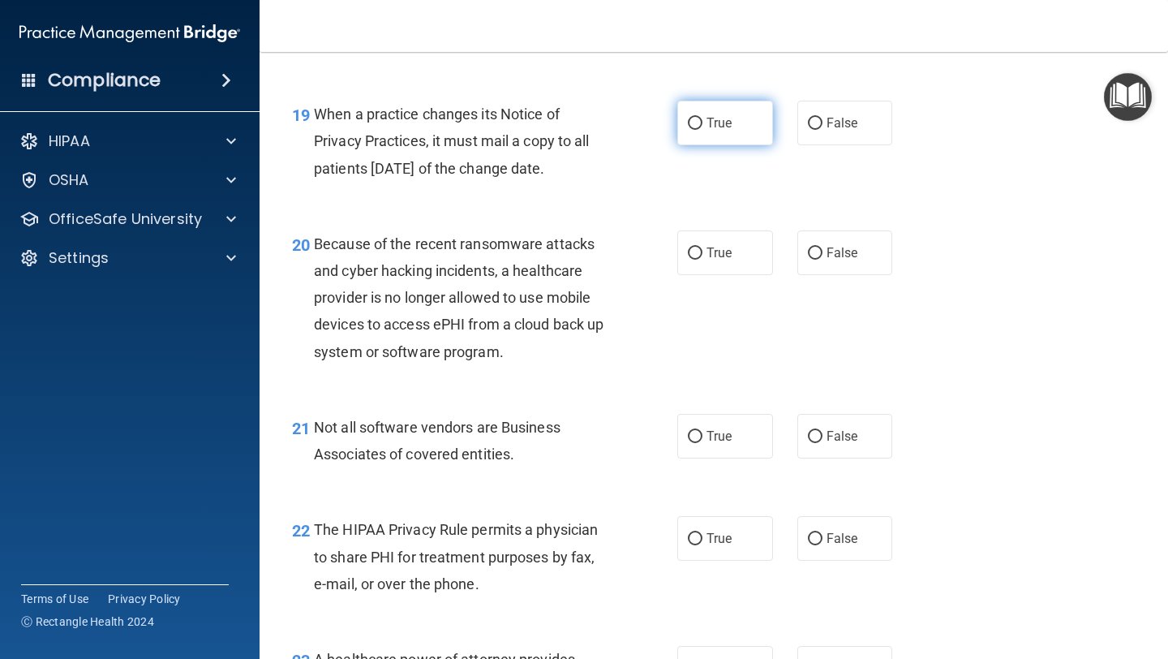
click at [718, 127] on span "True" at bounding box center [718, 122] width 25 height 15
click at [702, 127] on input "True" at bounding box center [695, 124] width 15 height 12
radio input "true"
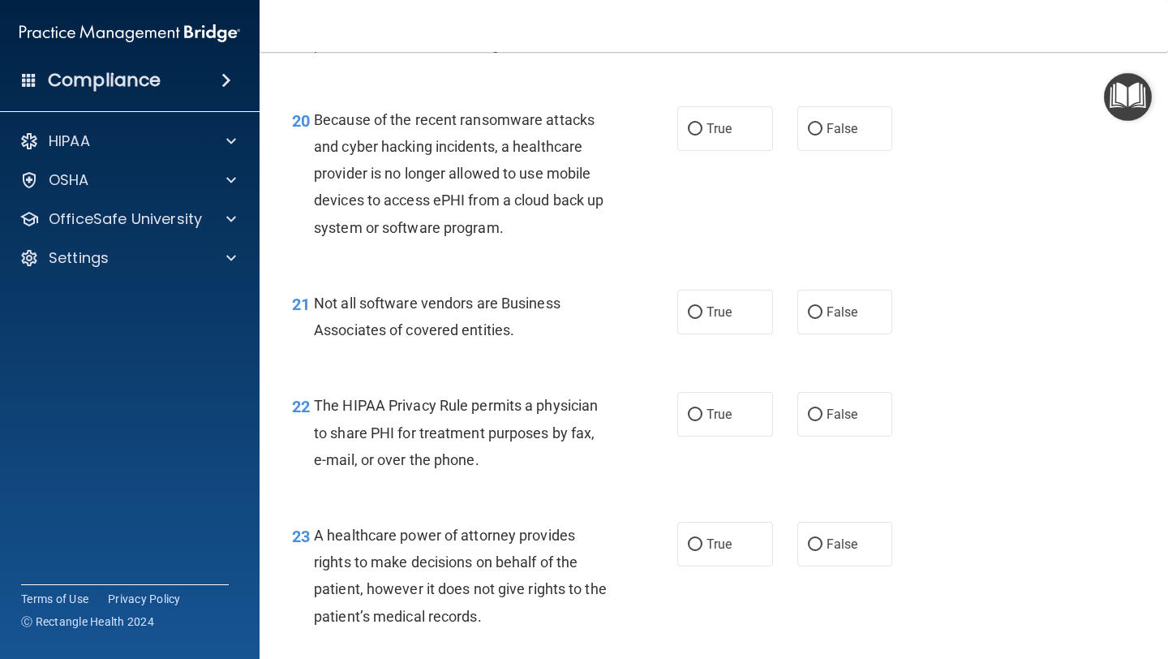
scroll to position [2968, 0]
click at [847, 133] on span "False" at bounding box center [842, 127] width 32 height 15
click at [822, 133] on input "False" at bounding box center [815, 128] width 15 height 12
radio input "true"
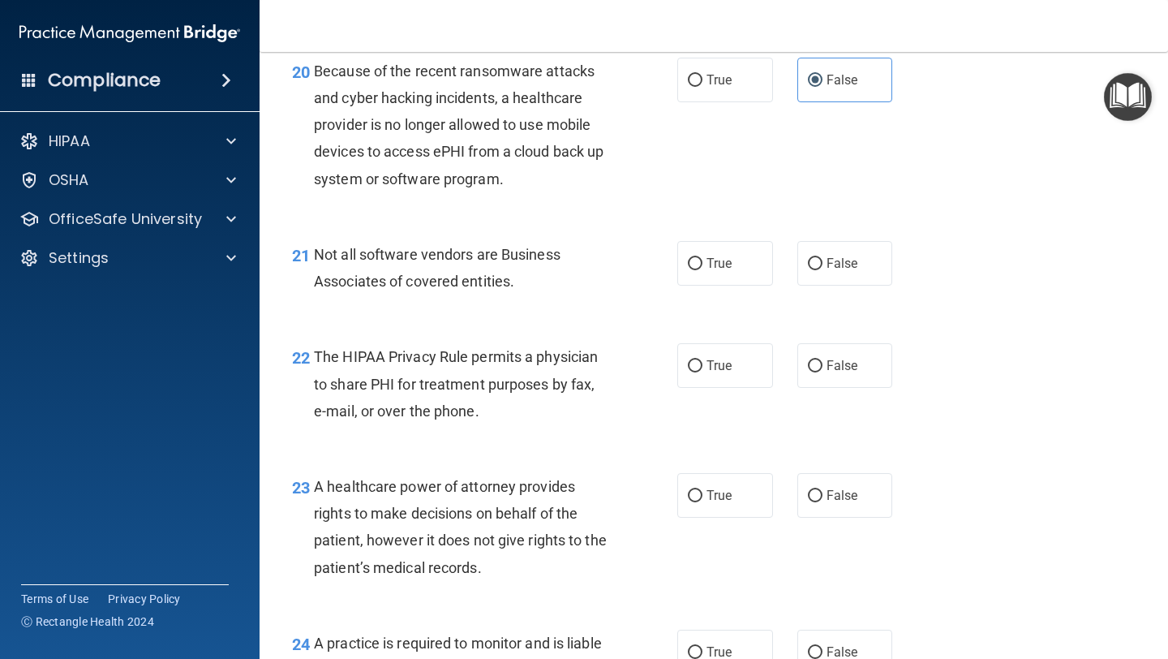
scroll to position [3041, 0]
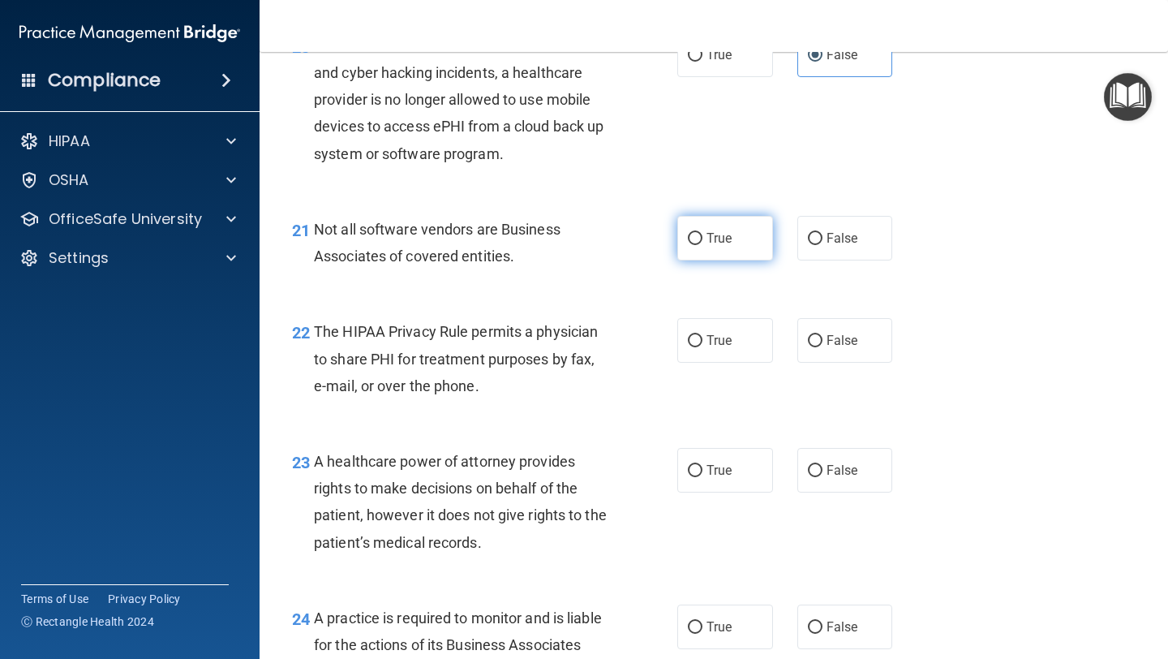
click at [718, 227] on label "True" at bounding box center [725, 238] width 96 height 45
click at [702, 233] on input "True" at bounding box center [695, 239] width 15 height 12
radio input "true"
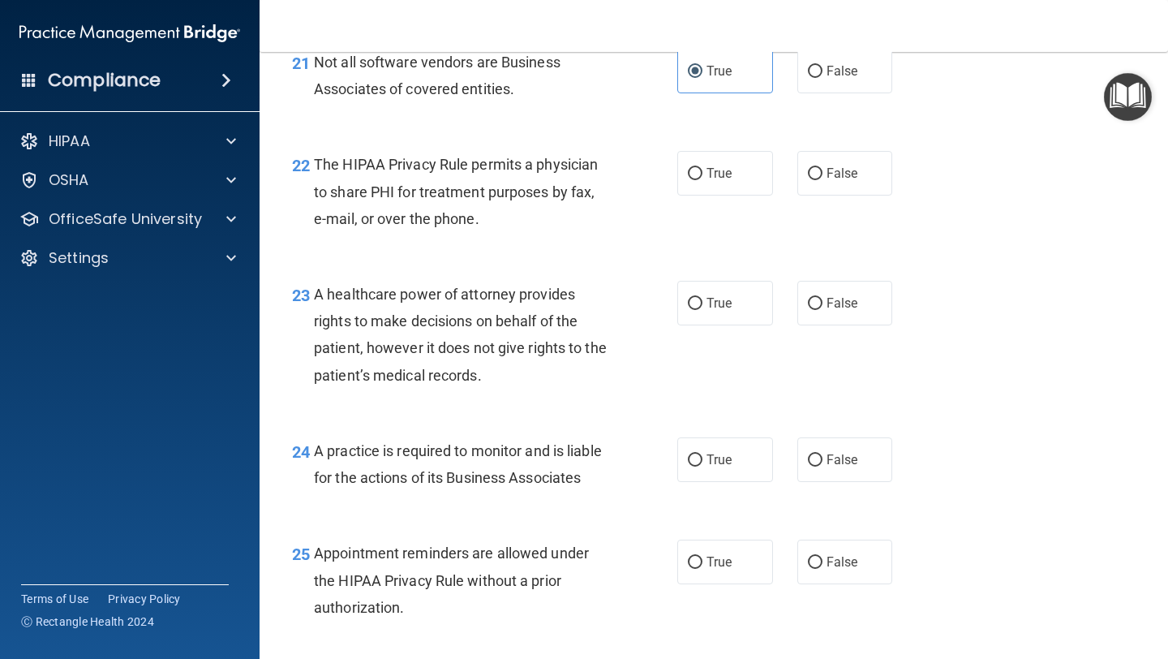
scroll to position [3214, 0]
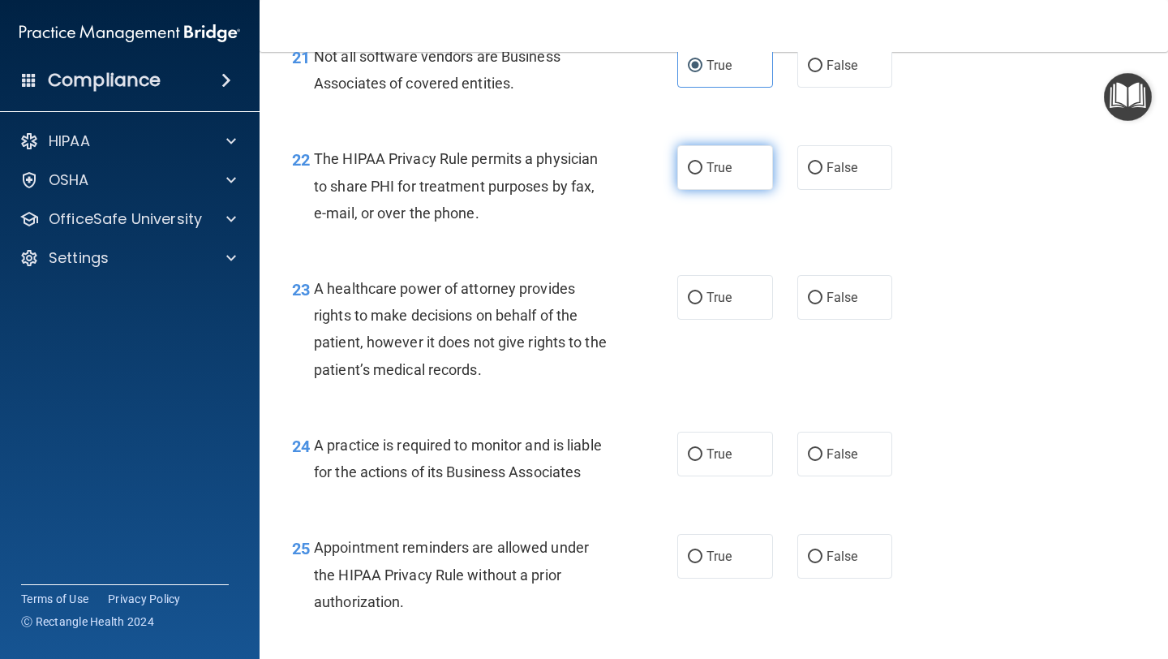
click at [711, 169] on span "True" at bounding box center [718, 167] width 25 height 15
click at [702, 169] on input "True" at bounding box center [695, 168] width 15 height 12
radio input "true"
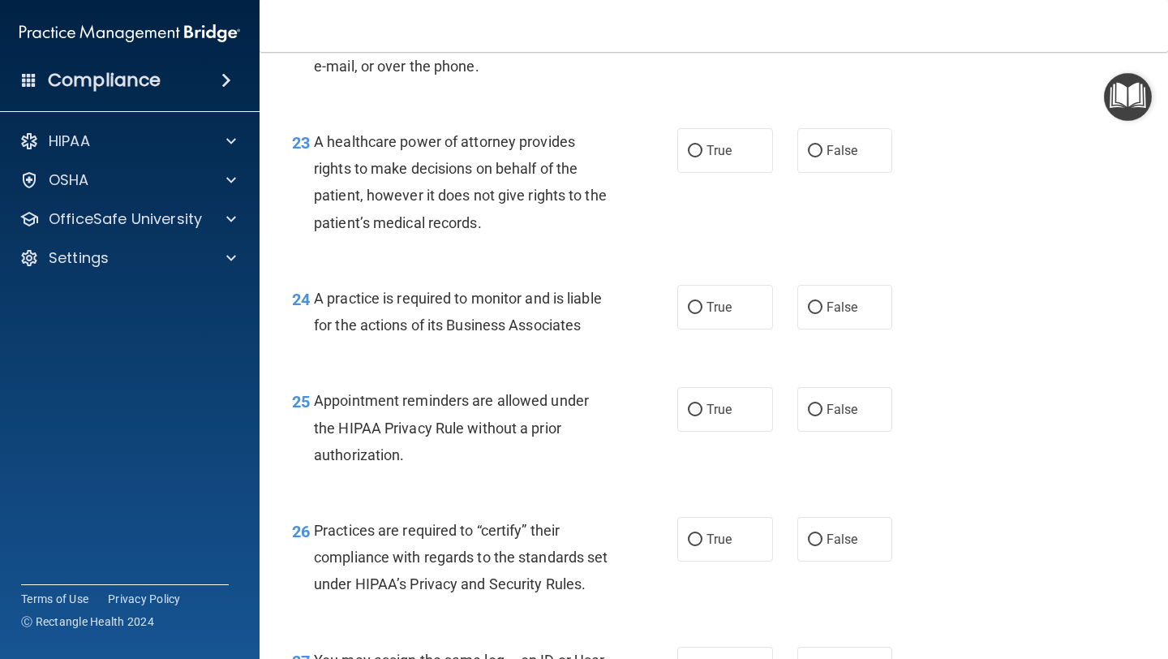
scroll to position [3361, 0]
click at [706, 157] on span "True" at bounding box center [718, 149] width 25 height 15
click at [702, 157] on input "True" at bounding box center [695, 150] width 15 height 12
radio input "true"
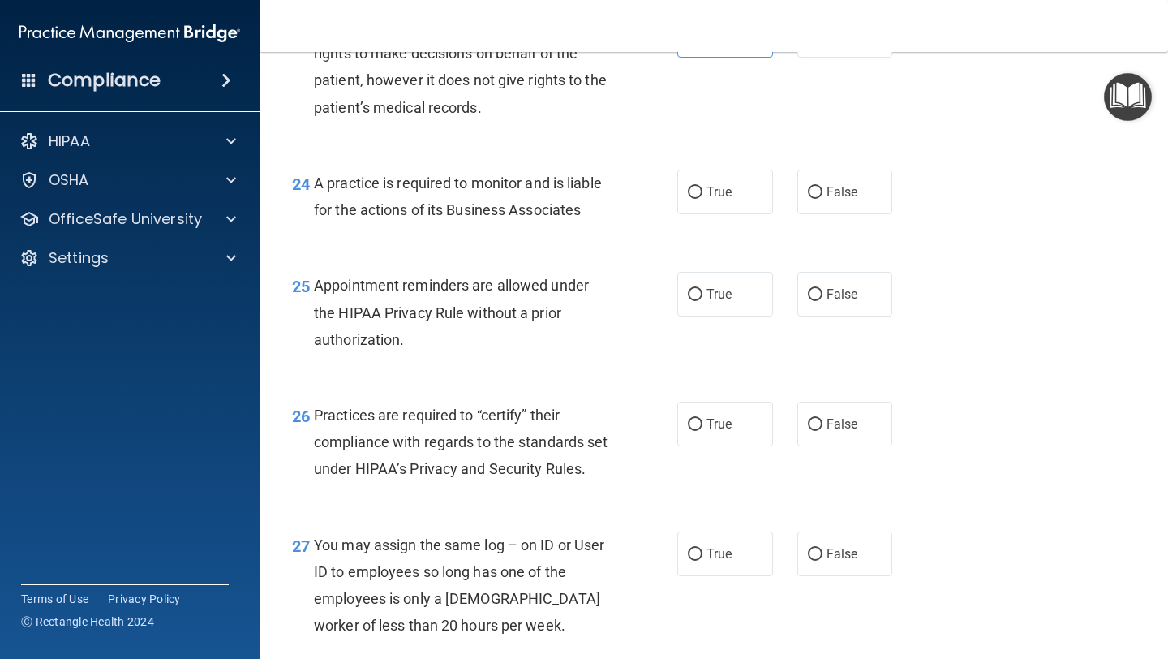
scroll to position [3482, 0]
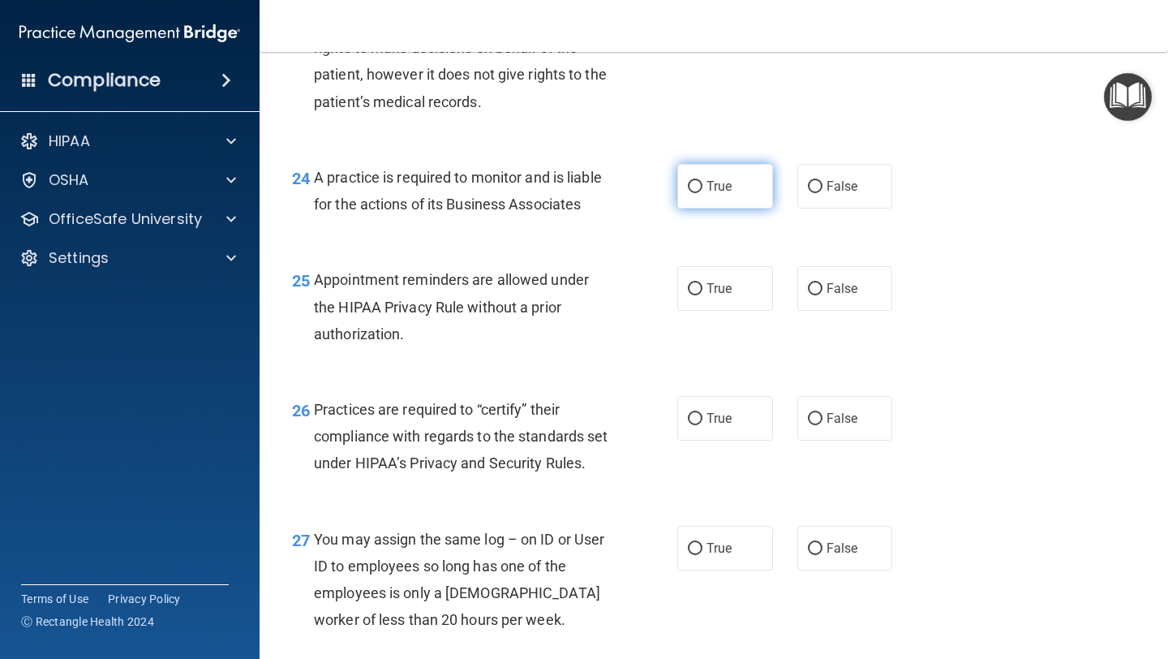
click at [720, 178] on span "True" at bounding box center [718, 185] width 25 height 15
click at [702, 181] on input "True" at bounding box center [695, 187] width 15 height 12
radio input "true"
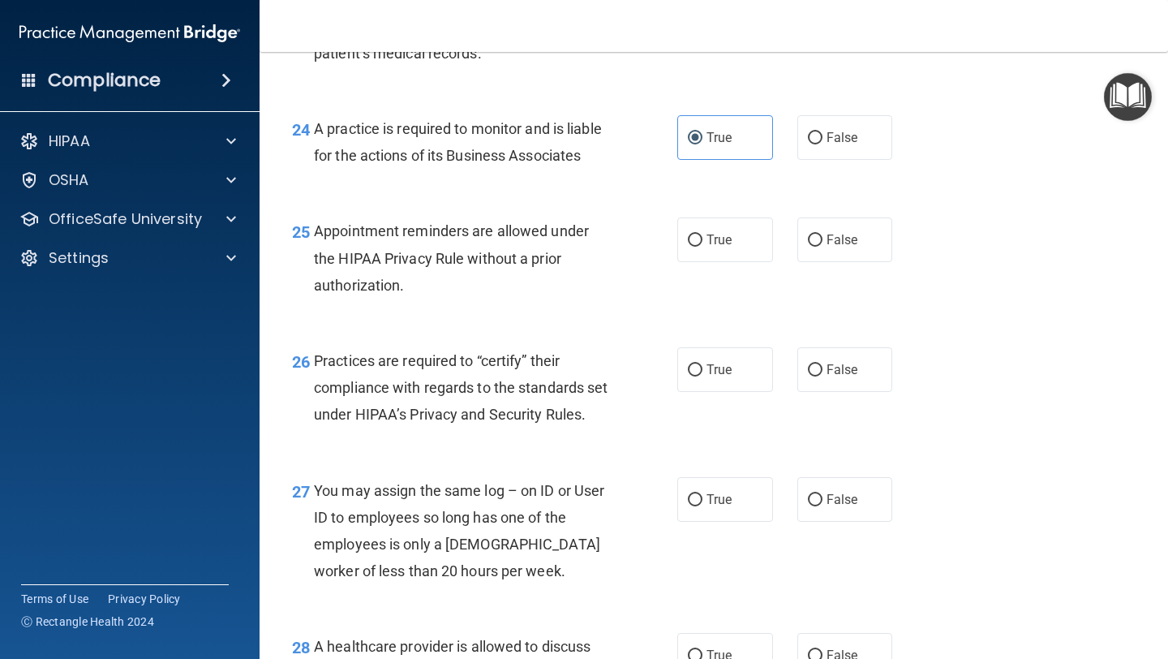
scroll to position [3536, 0]
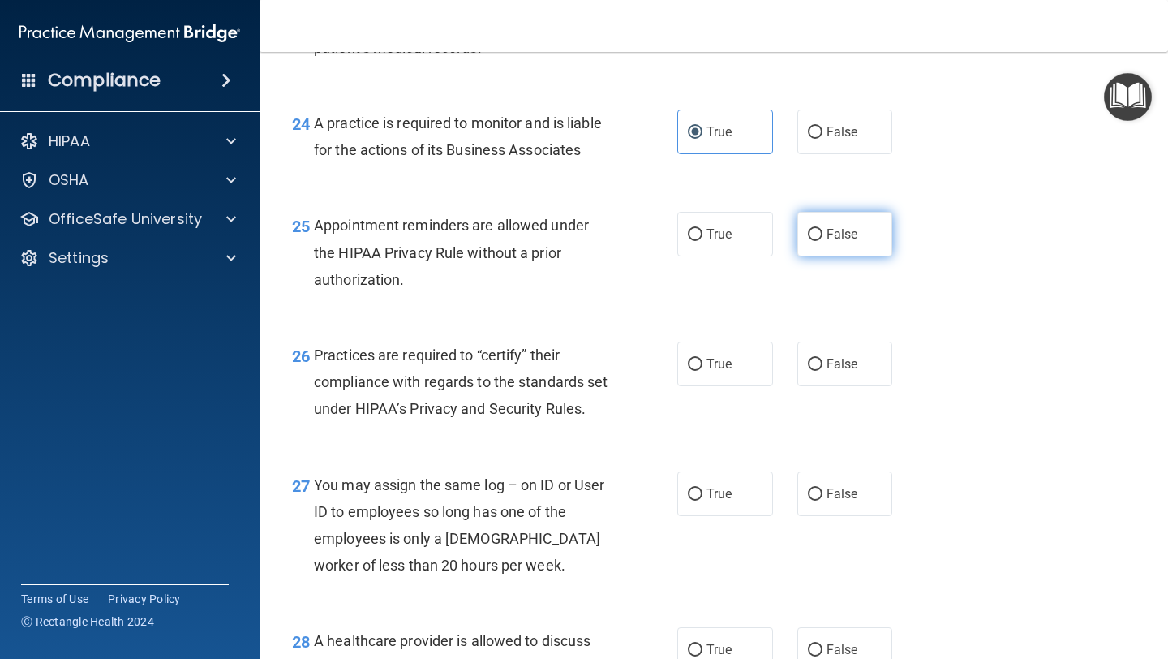
click at [841, 238] on span "False" at bounding box center [842, 233] width 32 height 15
click at [822, 238] on input "False" at bounding box center [815, 235] width 15 height 12
radio input "true"
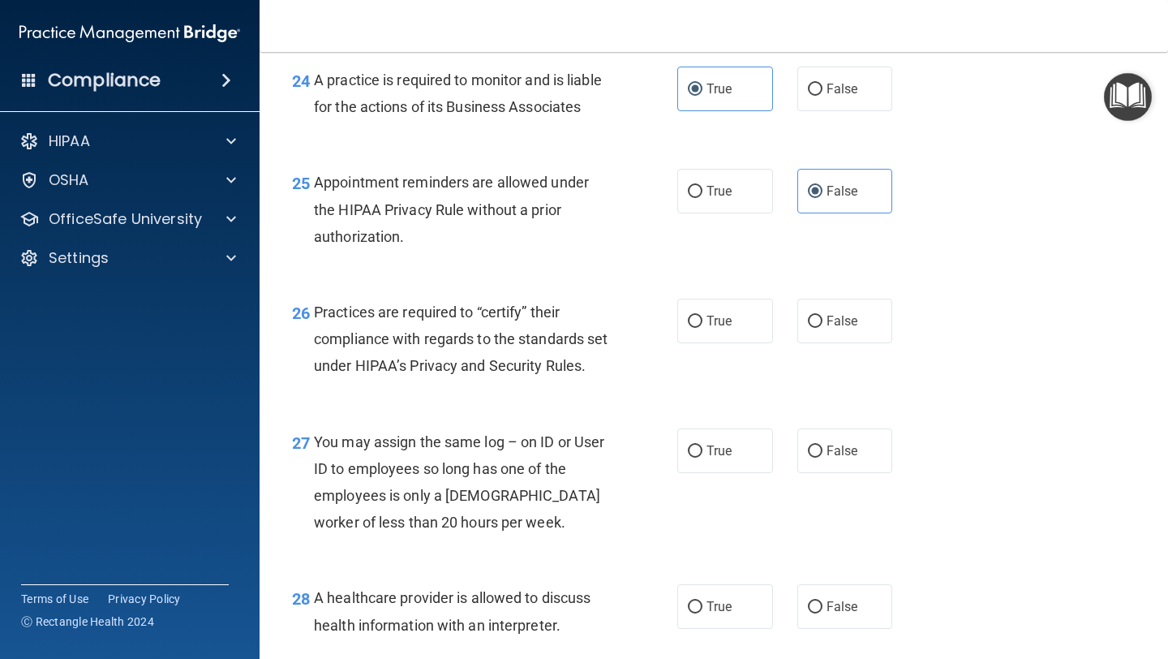
scroll to position [3580, 0]
click at [686, 332] on label "True" at bounding box center [725, 320] width 96 height 45
click at [688, 327] on input "True" at bounding box center [695, 321] width 15 height 12
radio input "true"
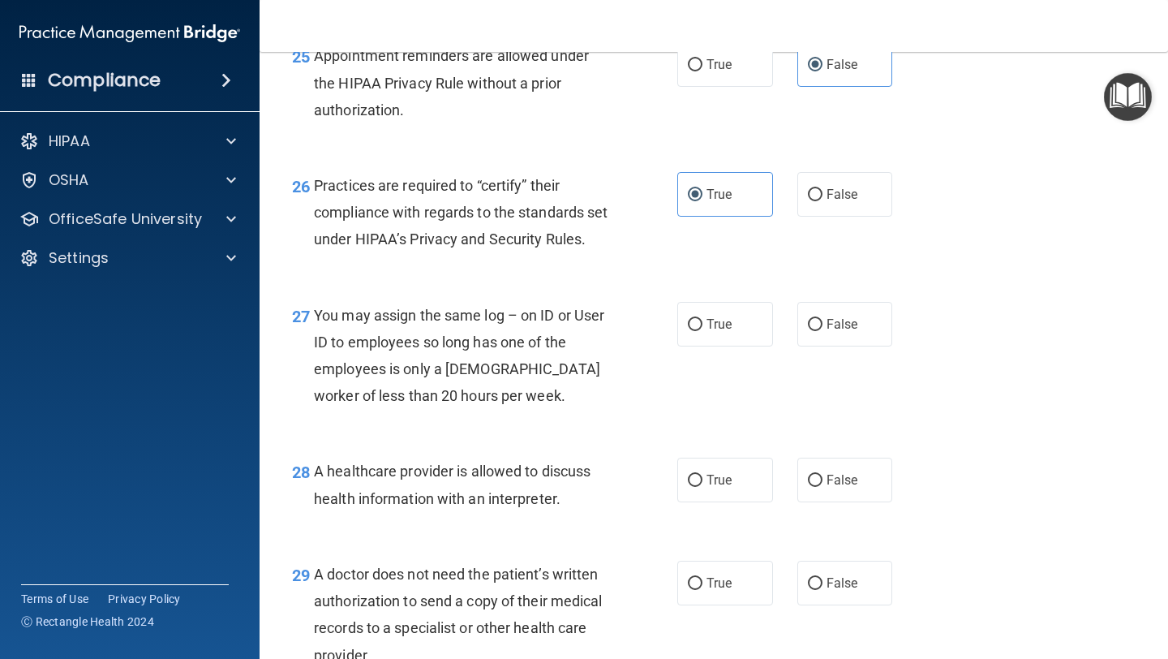
scroll to position [3709, 0]
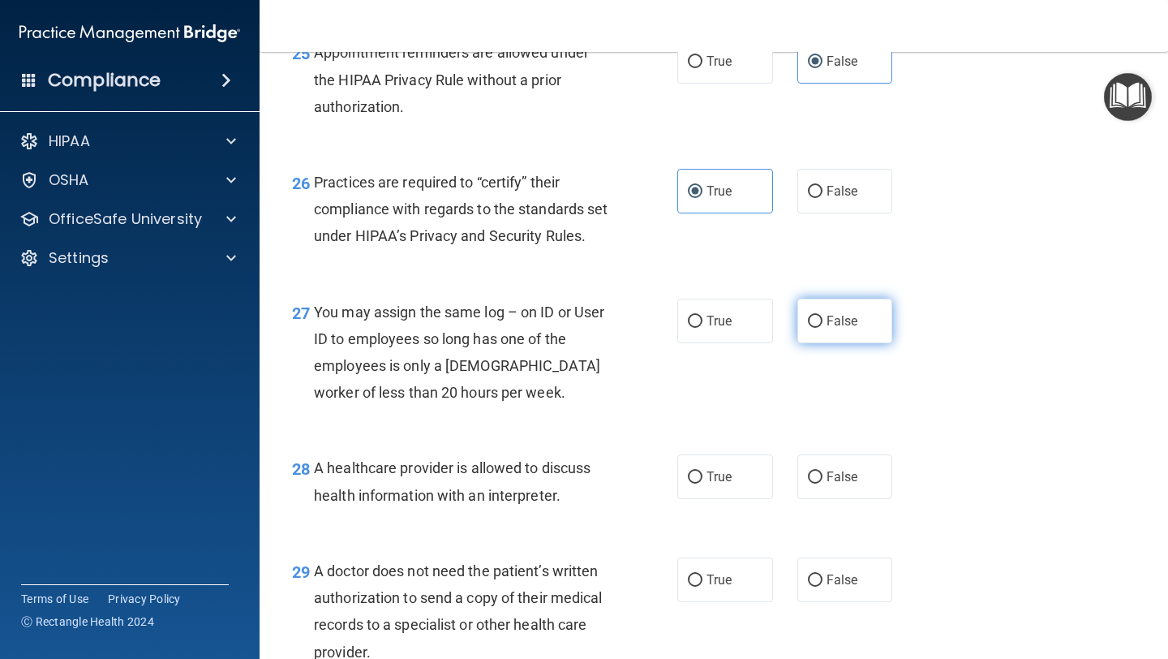
click at [856, 328] on span "False" at bounding box center [842, 320] width 32 height 15
click at [822, 328] on input "False" at bounding box center [815, 321] width 15 height 12
radio input "true"
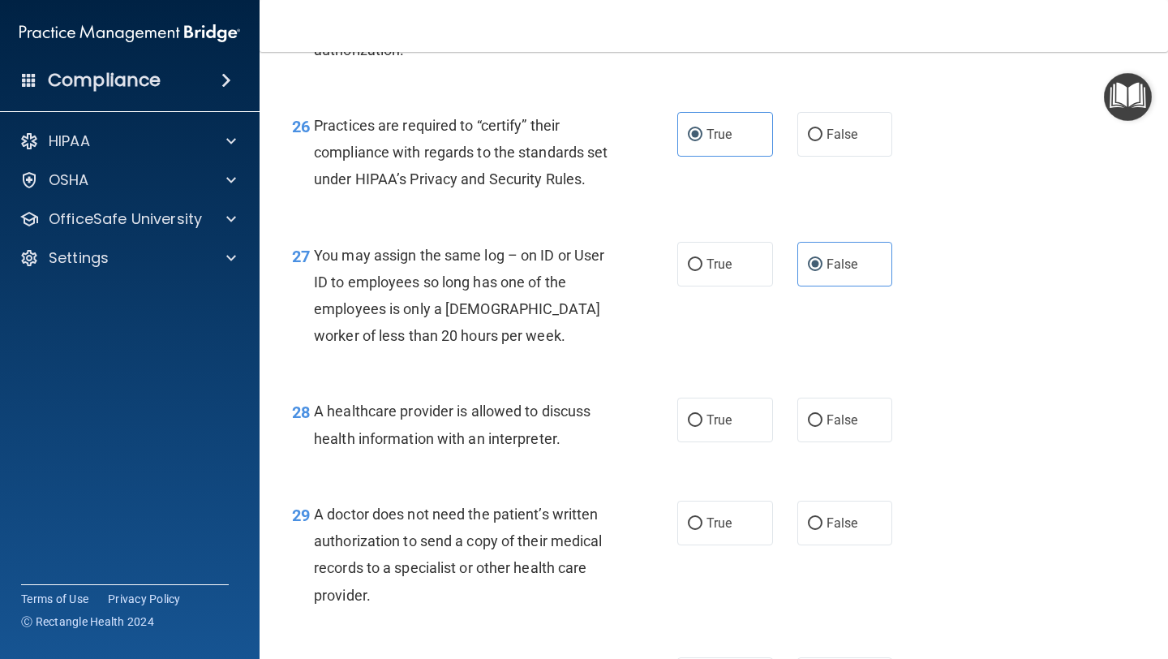
scroll to position [3783, 0]
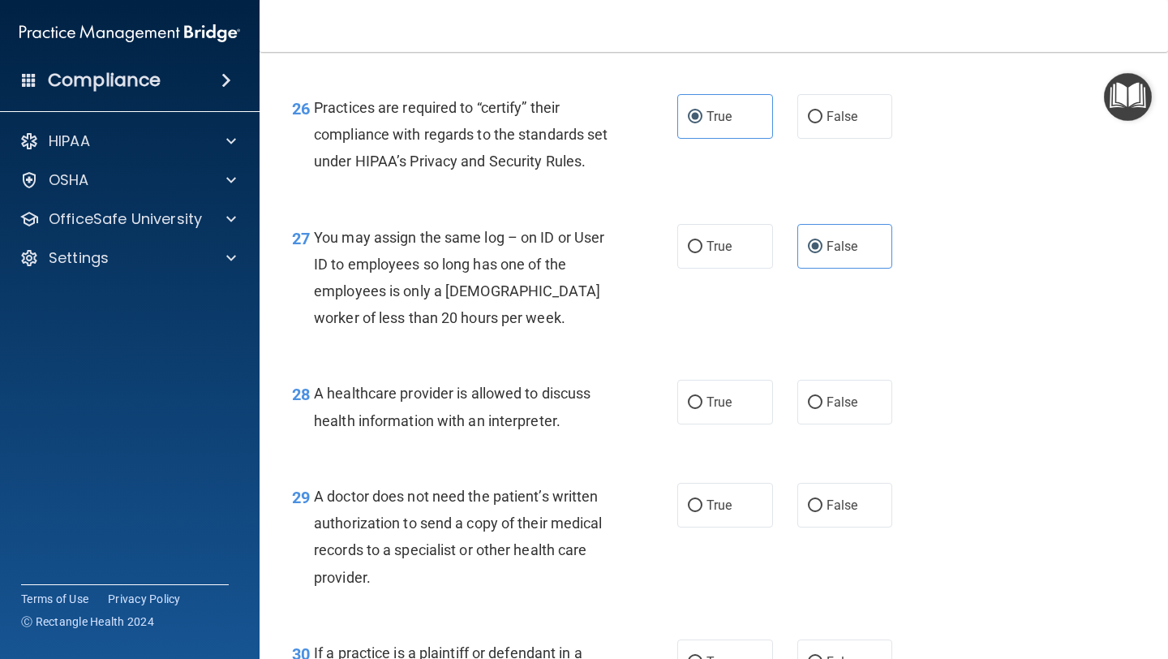
click at [574, 433] on div "A healthcare provider is allowed to discuss health information with an interpre…" at bounding box center [467, 407] width 307 height 54
click at [500, 433] on div "A healthcare provider is allowed to discuss health information with an interpre…" at bounding box center [467, 407] width 307 height 54
drag, startPoint x: 554, startPoint y: 440, endPoint x: 638, endPoint y: 442, distance: 84.4
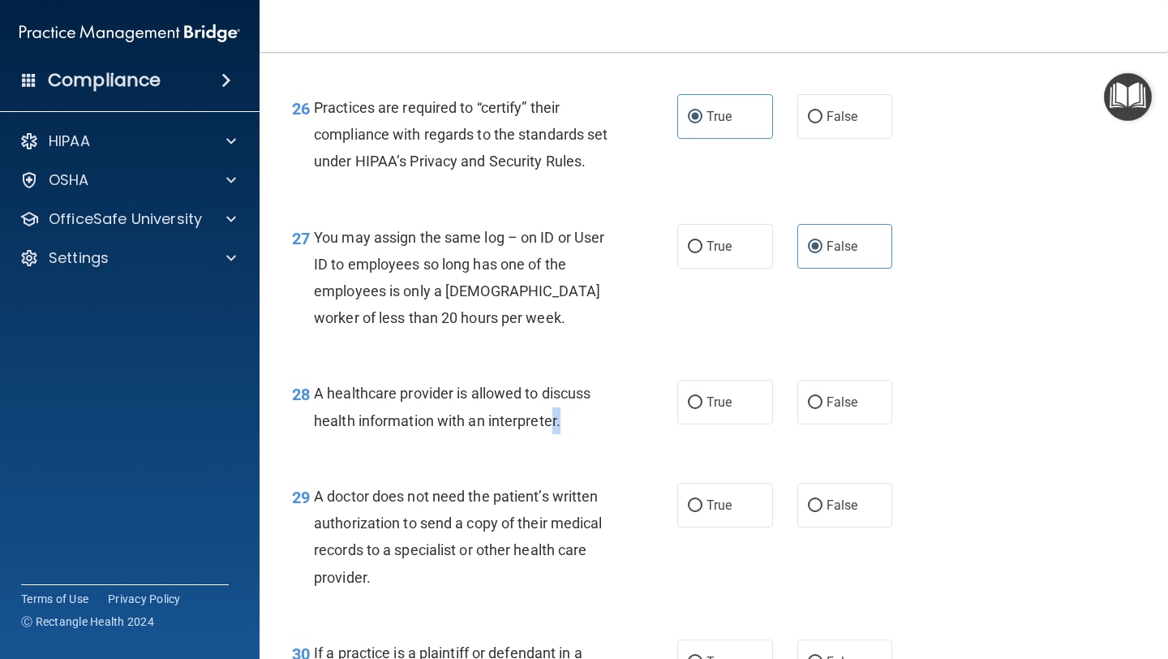
click at [638, 441] on div "28 A healthcare provider is allowed to discuss health information with an inter…" at bounding box center [485, 411] width 434 height 62
drag, startPoint x: 638, startPoint y: 442, endPoint x: 685, endPoint y: 442, distance: 47.0
click at [907, 380] on ng-form "28 A healthcare provider is allowed to discuss health information with an inter…" at bounding box center [907, 380] width 0 height 0
click at [685, 424] on label "True" at bounding box center [725, 402] width 96 height 45
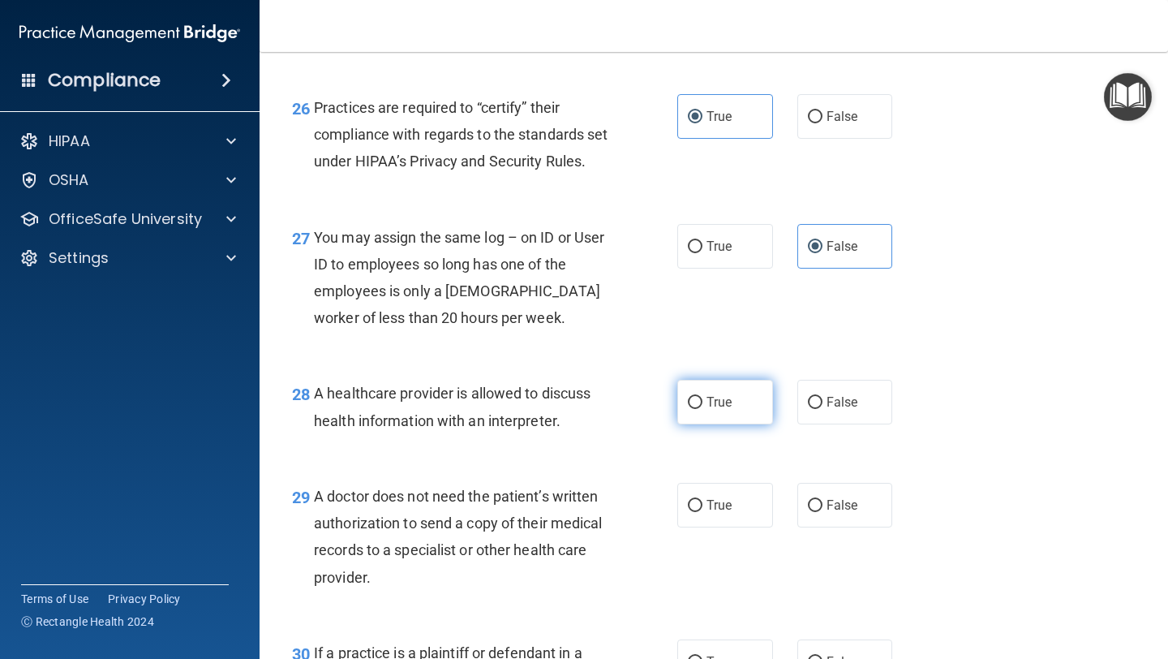
click at [688, 409] on input "True" at bounding box center [695, 403] width 15 height 12
radio input "true"
click at [685, 424] on label "True" at bounding box center [725, 402] width 96 height 45
click at [688, 409] on input "True" at bounding box center [695, 403] width 15 height 12
click at [685, 424] on label "True" at bounding box center [725, 402] width 96 height 45
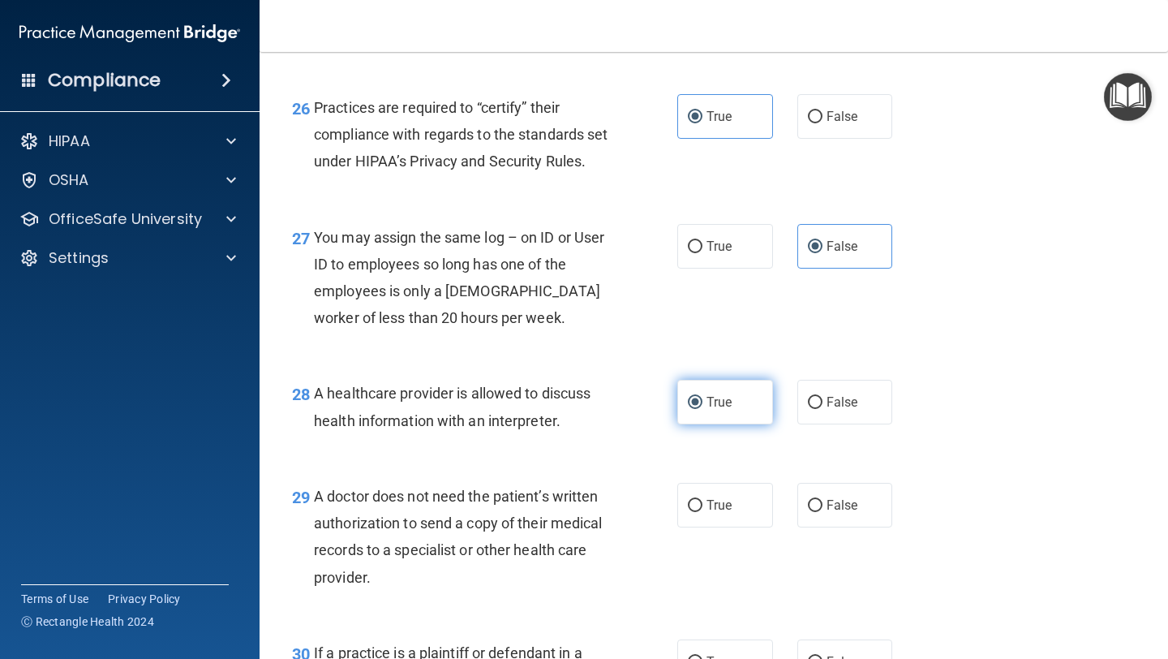
click at [688, 409] on input "True" at bounding box center [695, 403] width 15 height 12
click at [657, 396] on div "28 A healthcare provider is allowed to discuss health information with an inter…" at bounding box center [714, 410] width 868 height 102
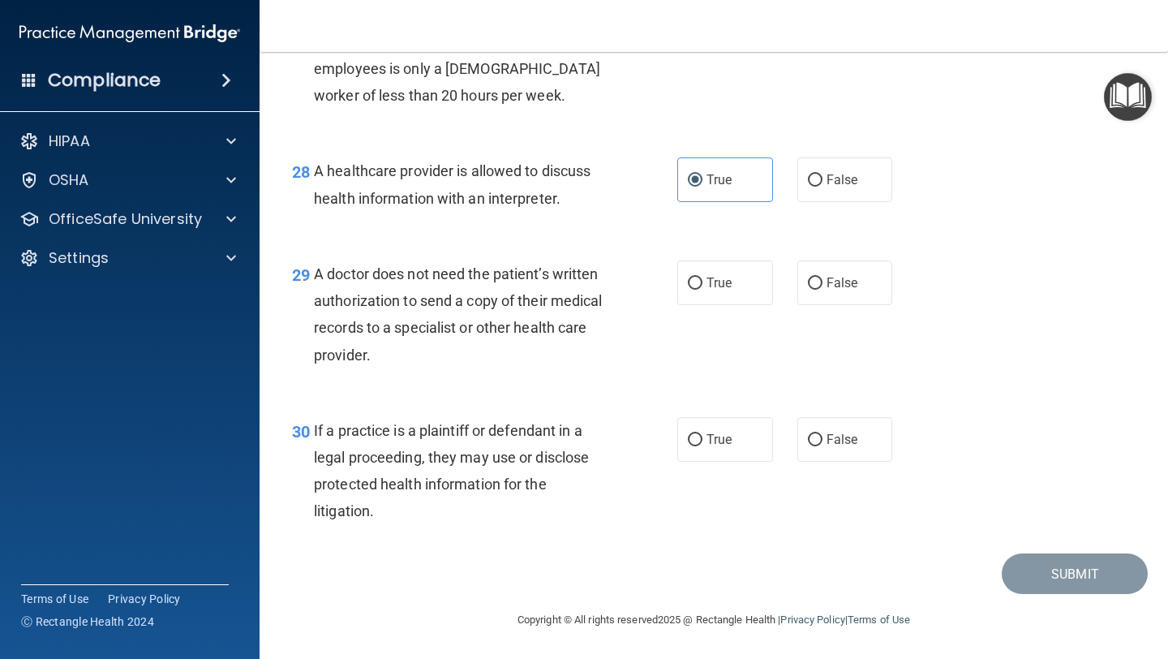
scroll to position [4024, 0]
click at [828, 290] on span "False" at bounding box center [842, 282] width 32 height 15
click at [822, 290] on input "False" at bounding box center [815, 283] width 15 height 12
radio input "true"
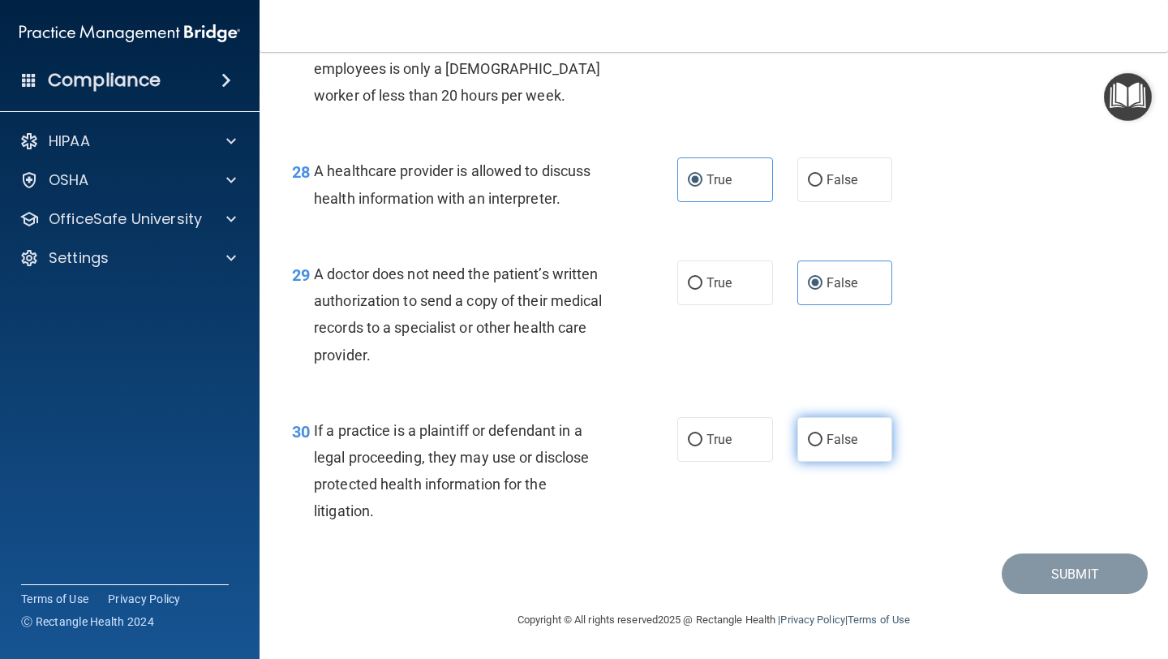
click at [834, 447] on label "False" at bounding box center [845, 439] width 96 height 45
click at [822, 446] on input "False" at bounding box center [815, 440] width 15 height 12
radio input "true"
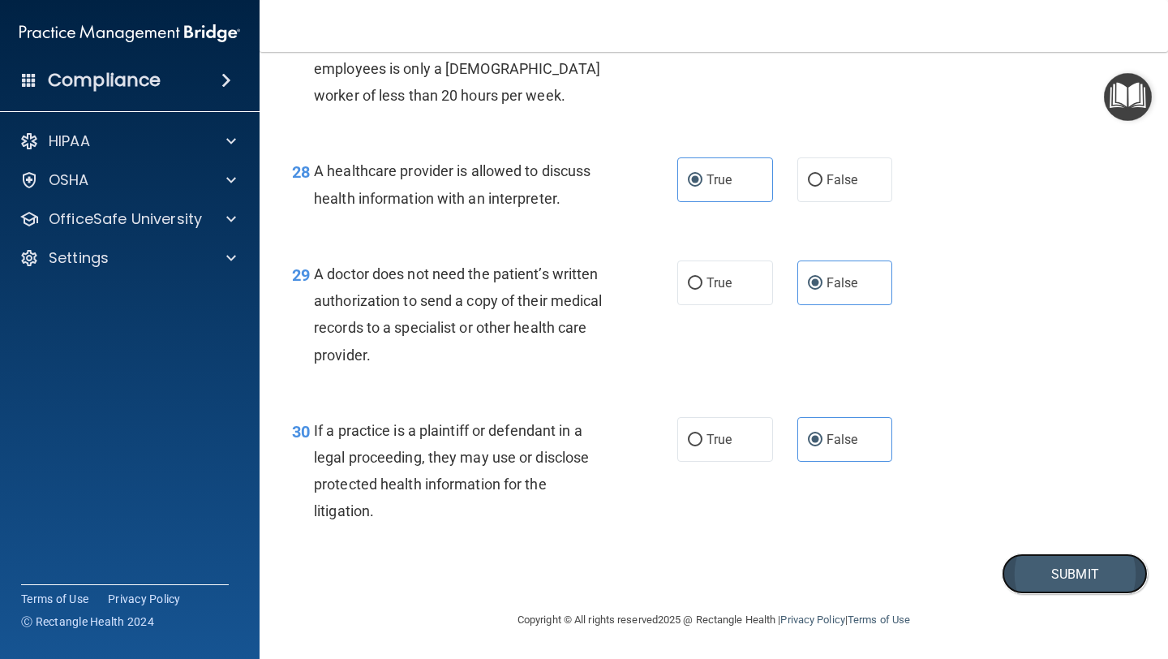
click at [1046, 579] on button "Submit" at bounding box center [1075, 573] width 146 height 41
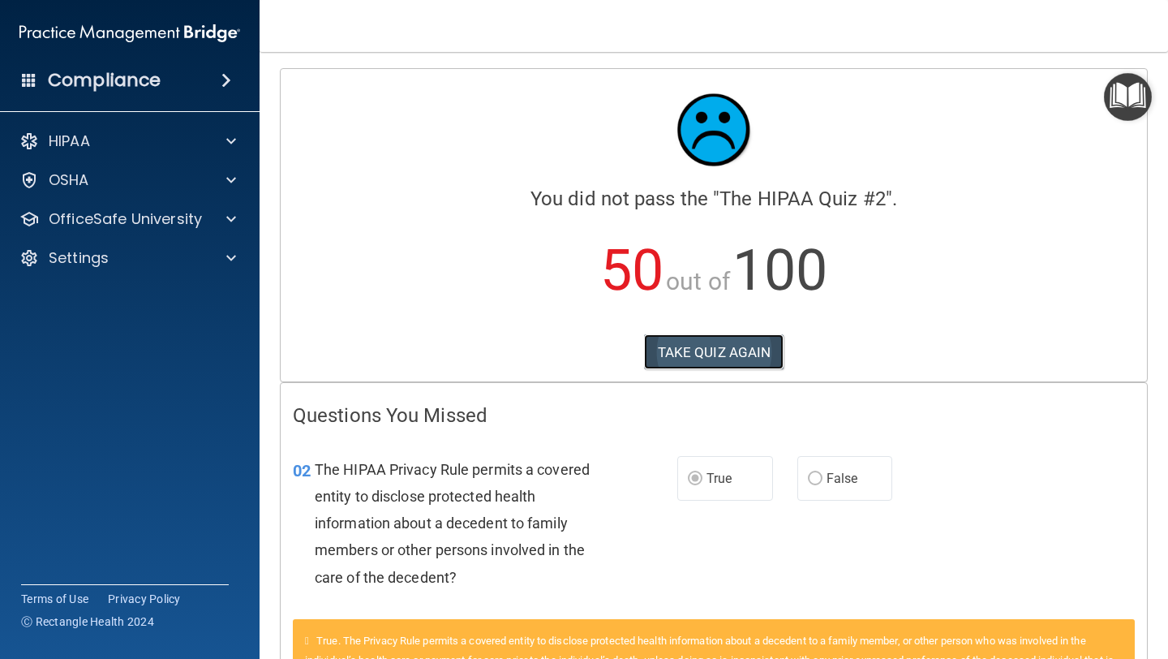
click at [734, 355] on button "TAKE QUIZ AGAIN" at bounding box center [714, 352] width 140 height 36
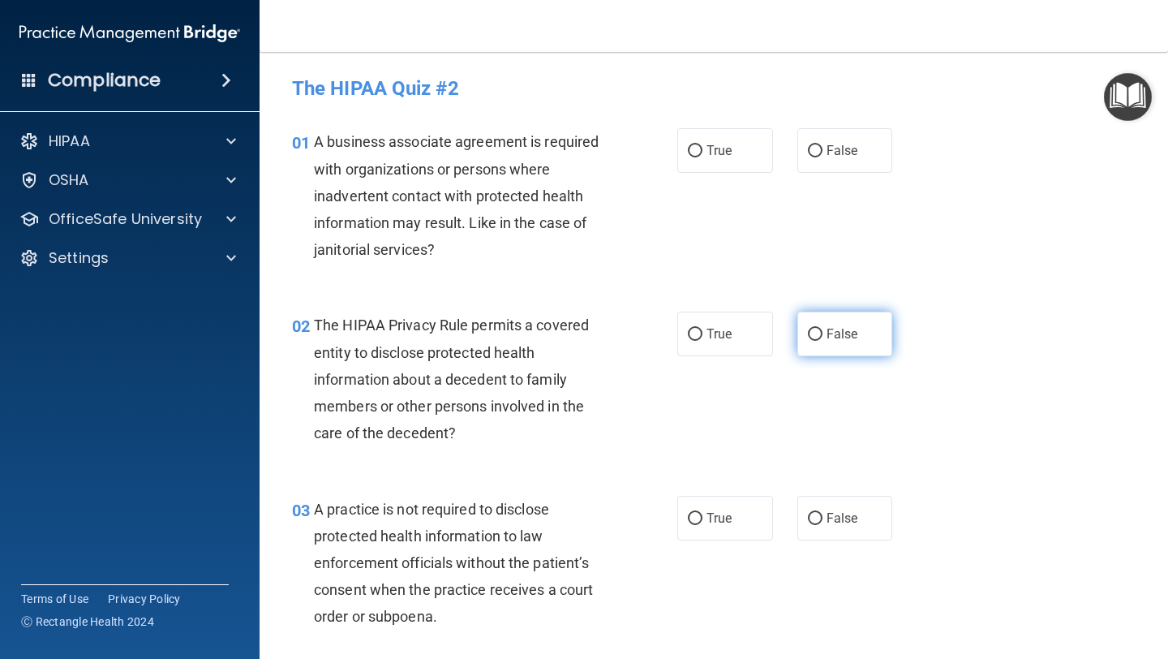
click at [840, 345] on label "False" at bounding box center [845, 333] width 96 height 45
click at [822, 341] on input "False" at bounding box center [815, 334] width 15 height 12
radio input "true"
click at [856, 149] on span "False" at bounding box center [842, 150] width 32 height 15
click at [822, 149] on input "False" at bounding box center [815, 151] width 15 height 12
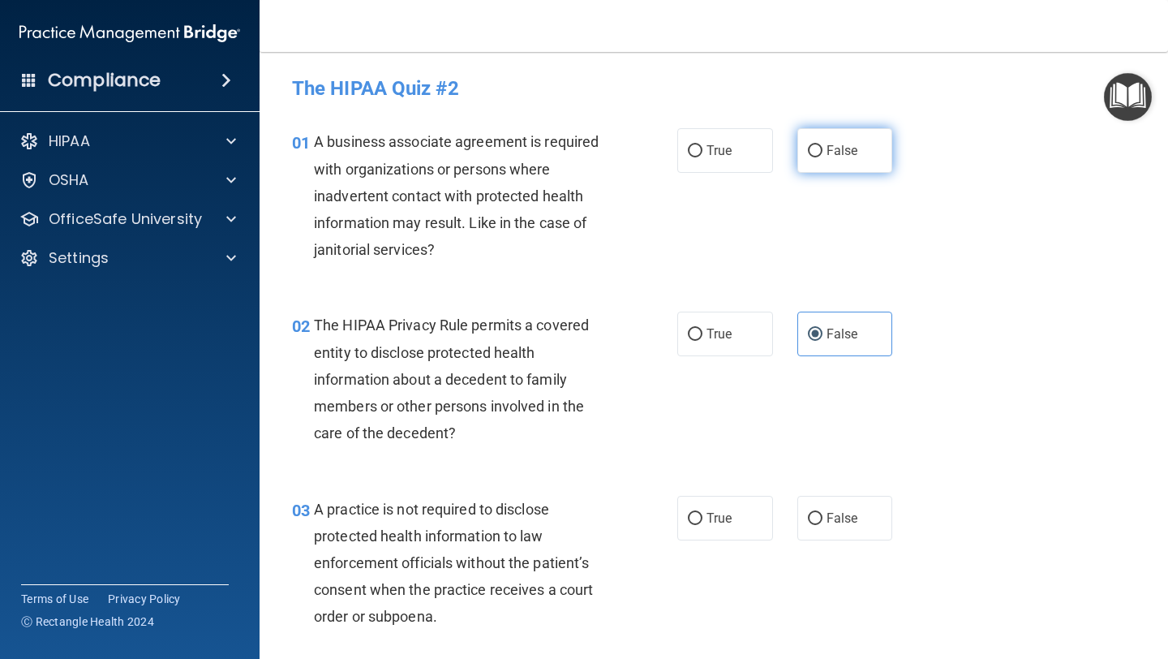
radio input "true"
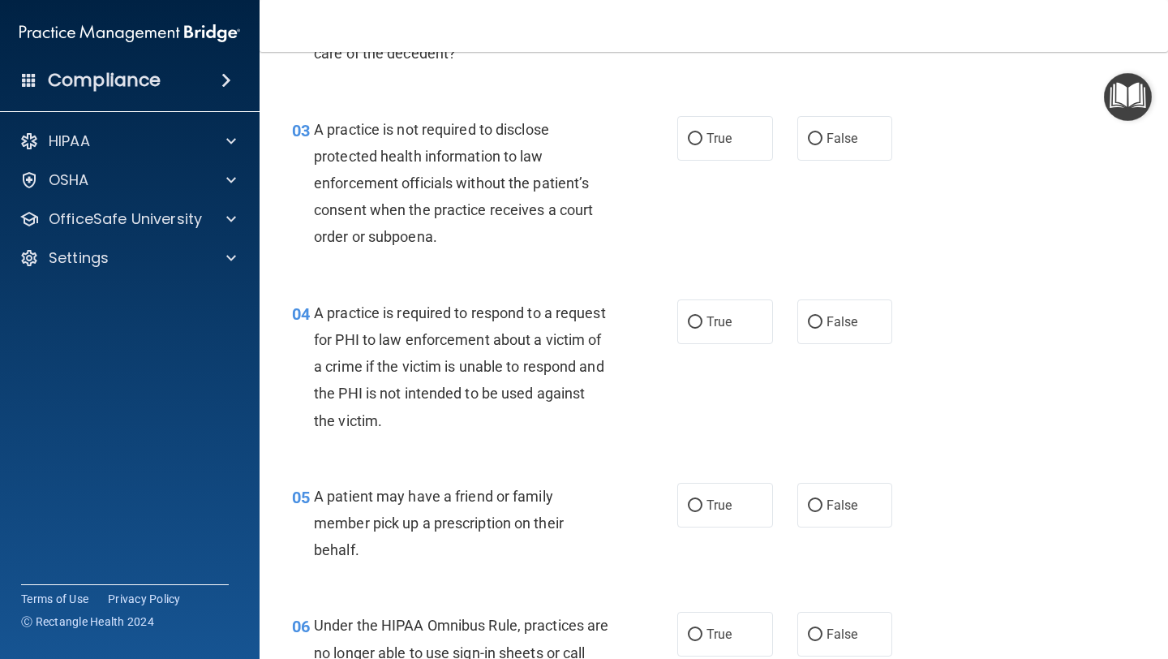
scroll to position [398, 0]
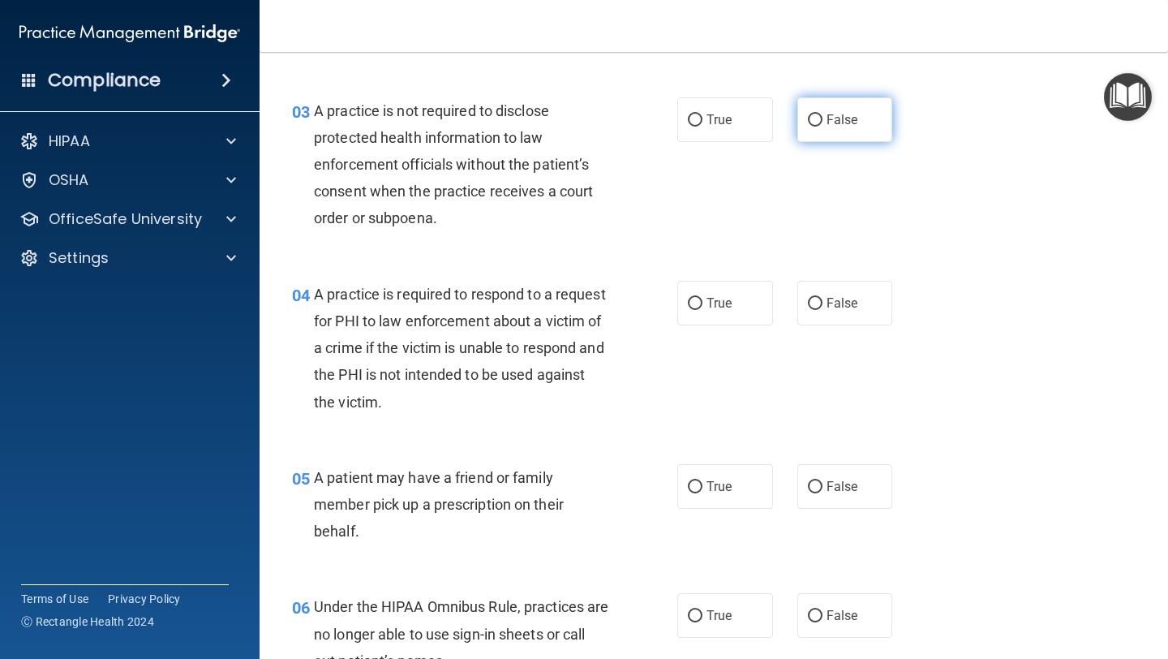
click at [840, 136] on label "False" at bounding box center [845, 119] width 96 height 45
click at [822, 127] on input "False" at bounding box center [815, 120] width 15 height 12
radio input "true"
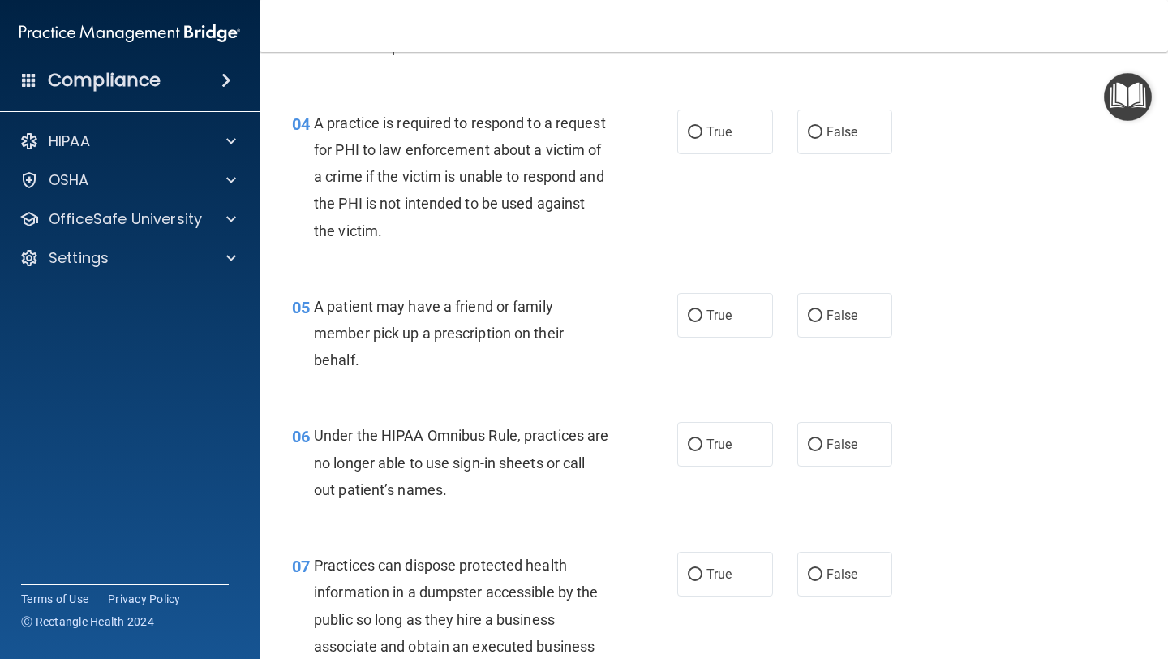
scroll to position [577, 0]
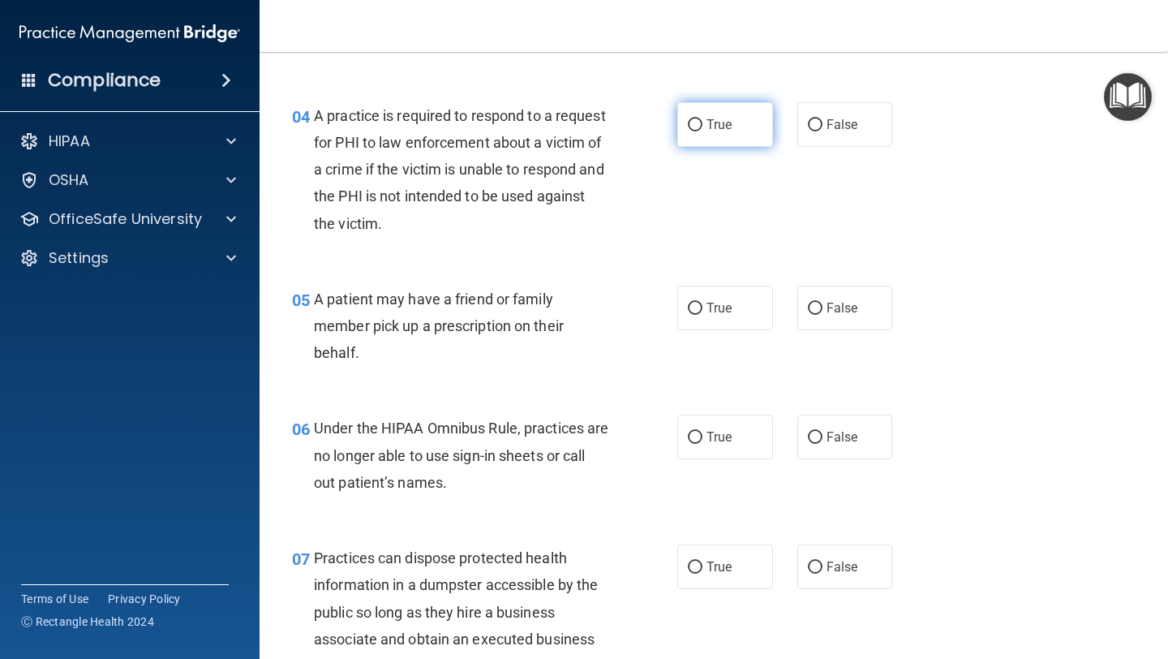
click at [724, 123] on span "True" at bounding box center [718, 124] width 25 height 15
click at [702, 123] on input "True" at bounding box center [695, 125] width 15 height 12
radio input "true"
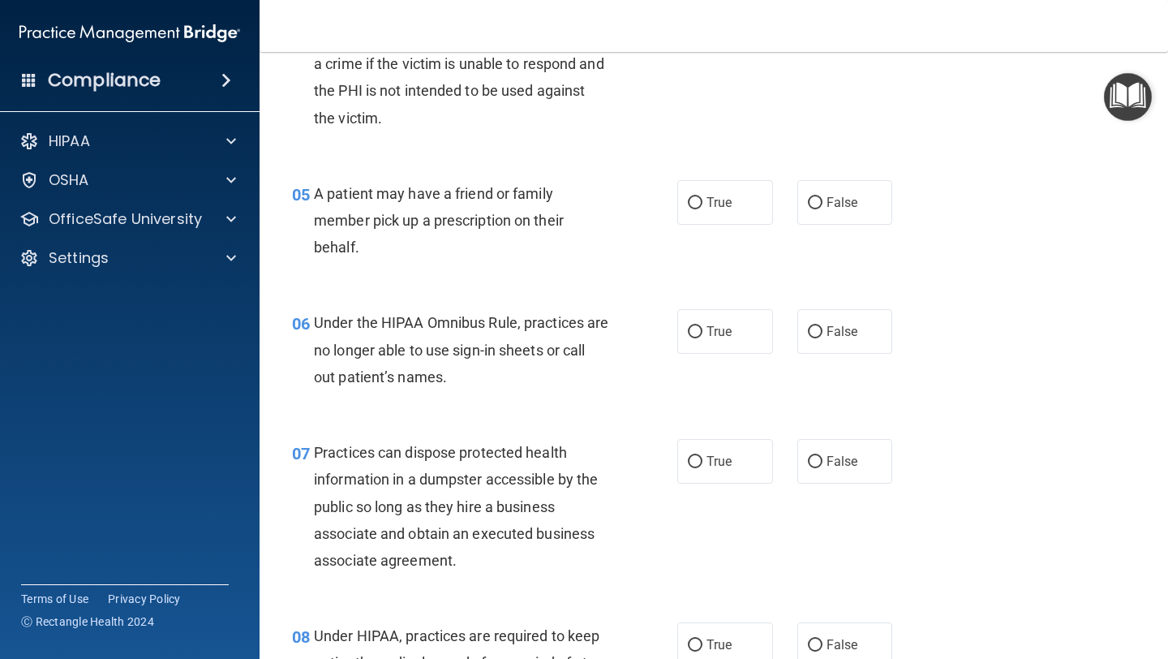
scroll to position [725, 0]
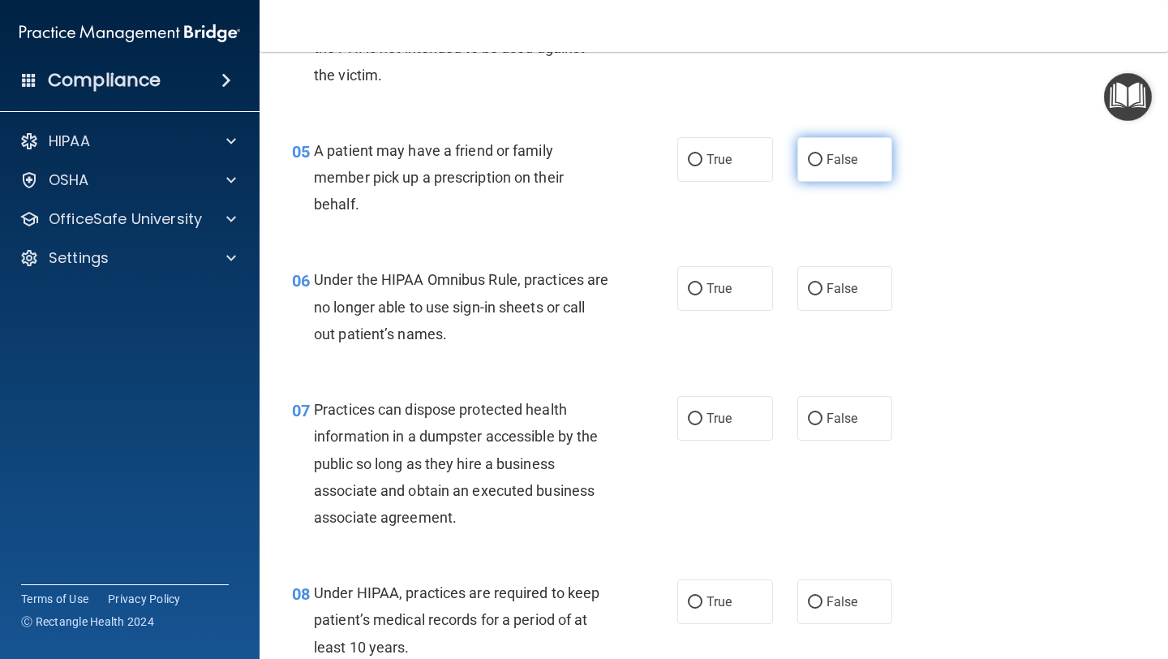
click at [880, 157] on label "False" at bounding box center [845, 159] width 96 height 45
click at [822, 157] on input "False" at bounding box center [815, 160] width 15 height 12
radio input "true"
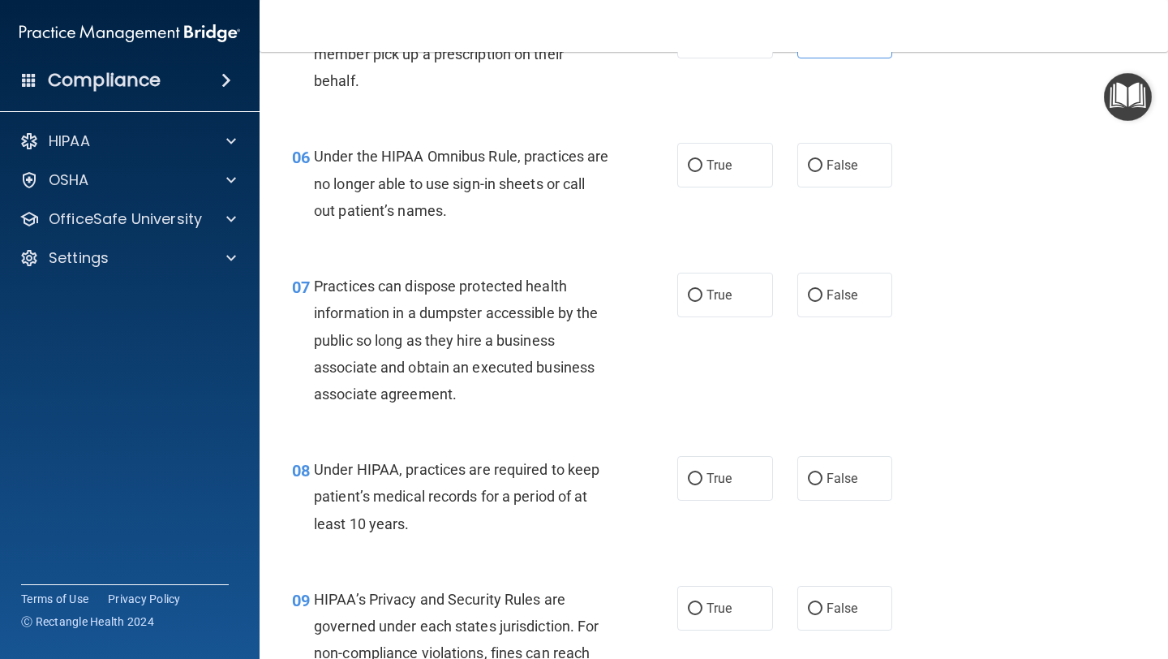
scroll to position [855, 0]
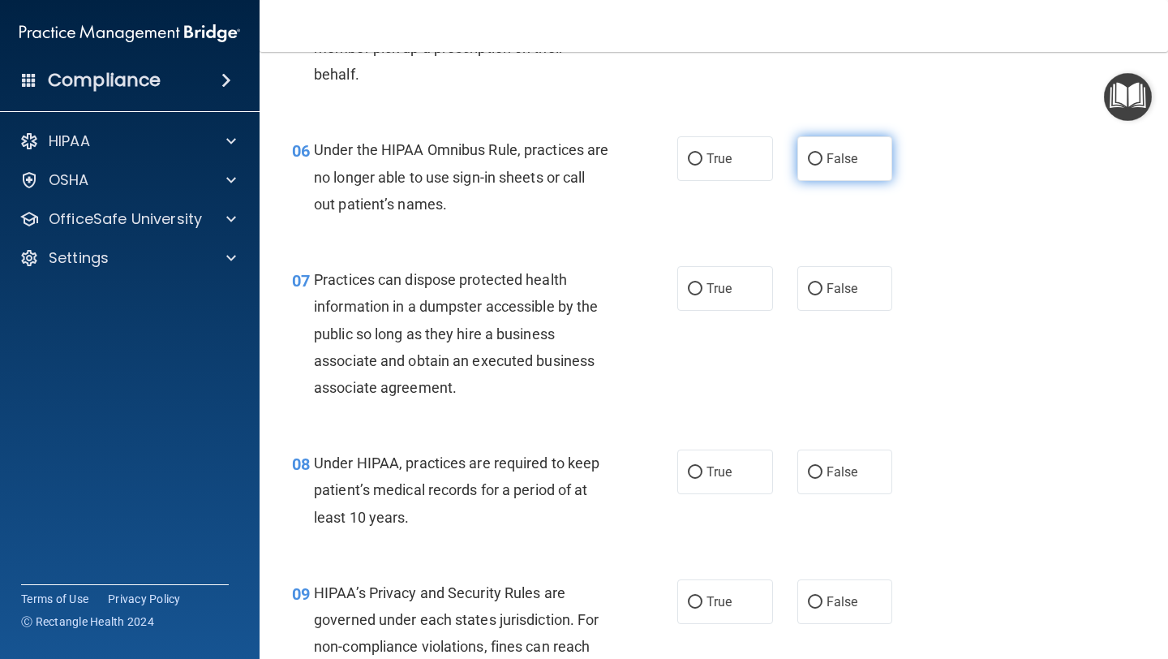
click at [843, 169] on label "False" at bounding box center [845, 158] width 96 height 45
click at [822, 165] on input "False" at bounding box center [815, 159] width 15 height 12
radio input "true"
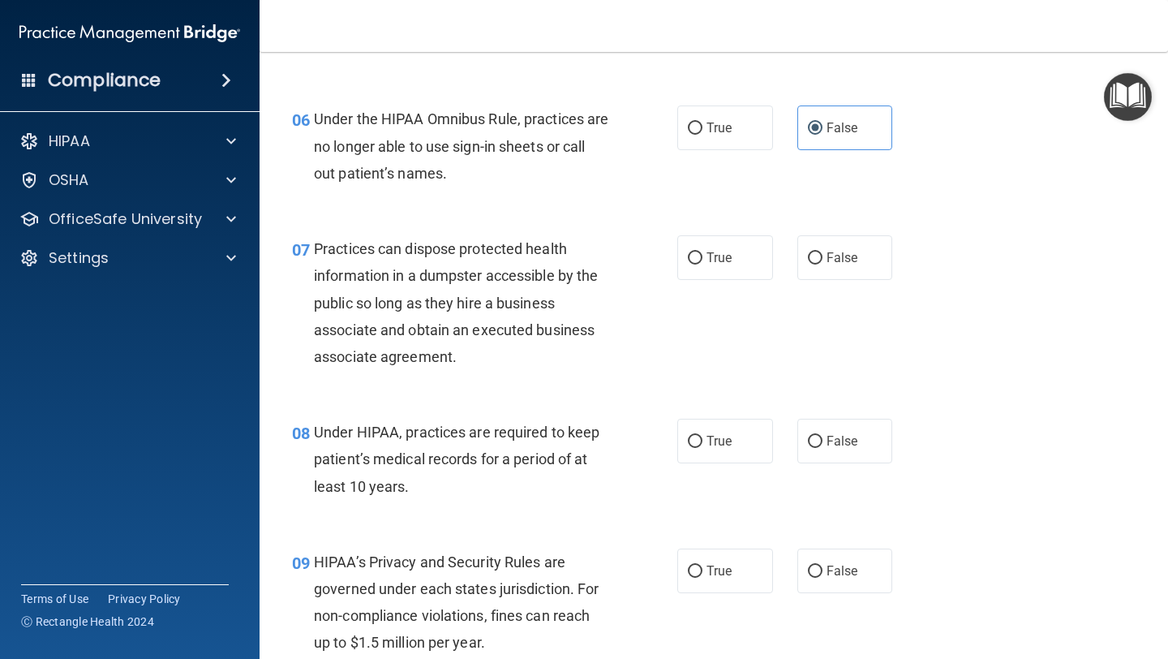
scroll to position [907, 0]
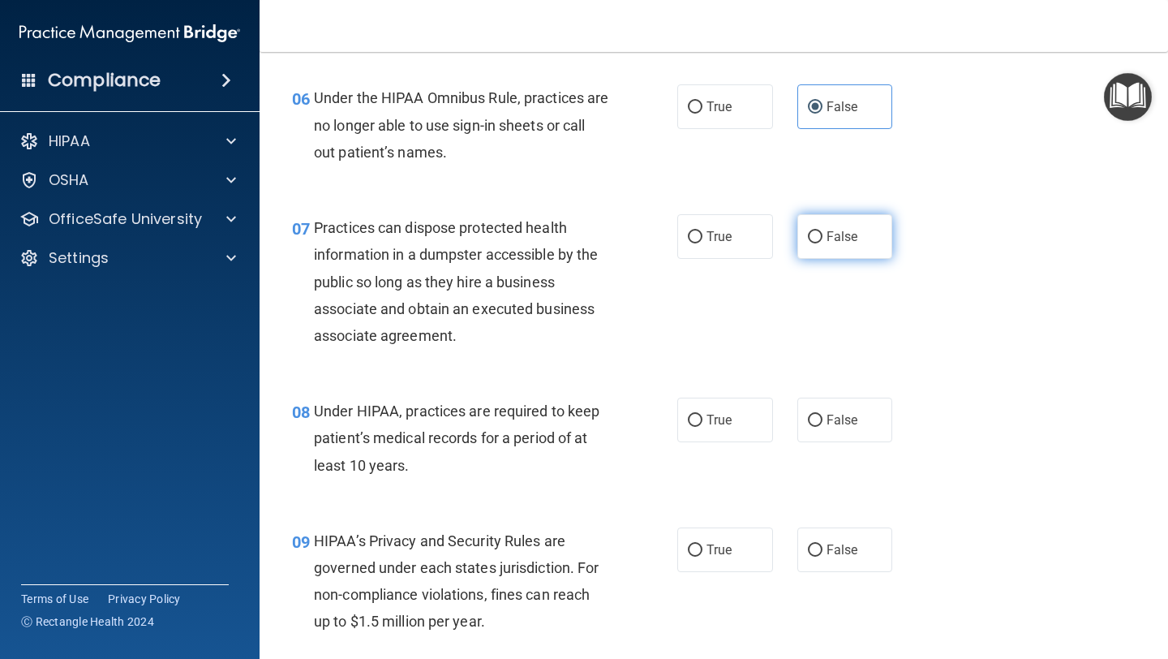
click at [847, 244] on span "False" at bounding box center [842, 236] width 32 height 15
click at [822, 243] on input "False" at bounding box center [815, 237] width 15 height 12
radio input "true"
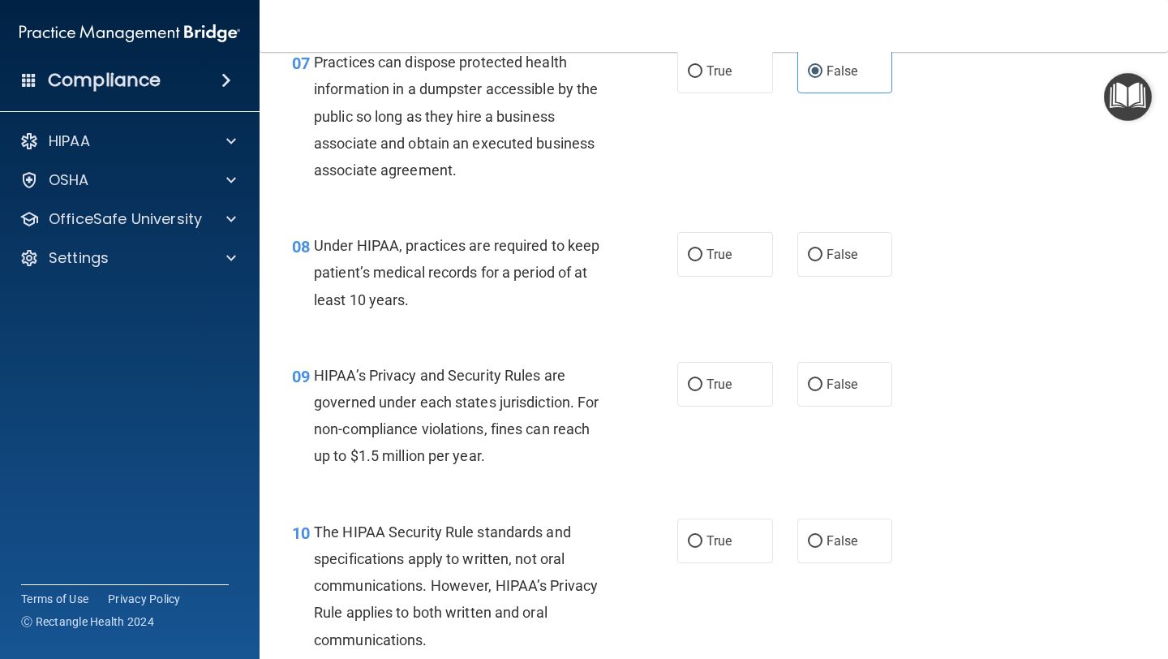
scroll to position [1075, 0]
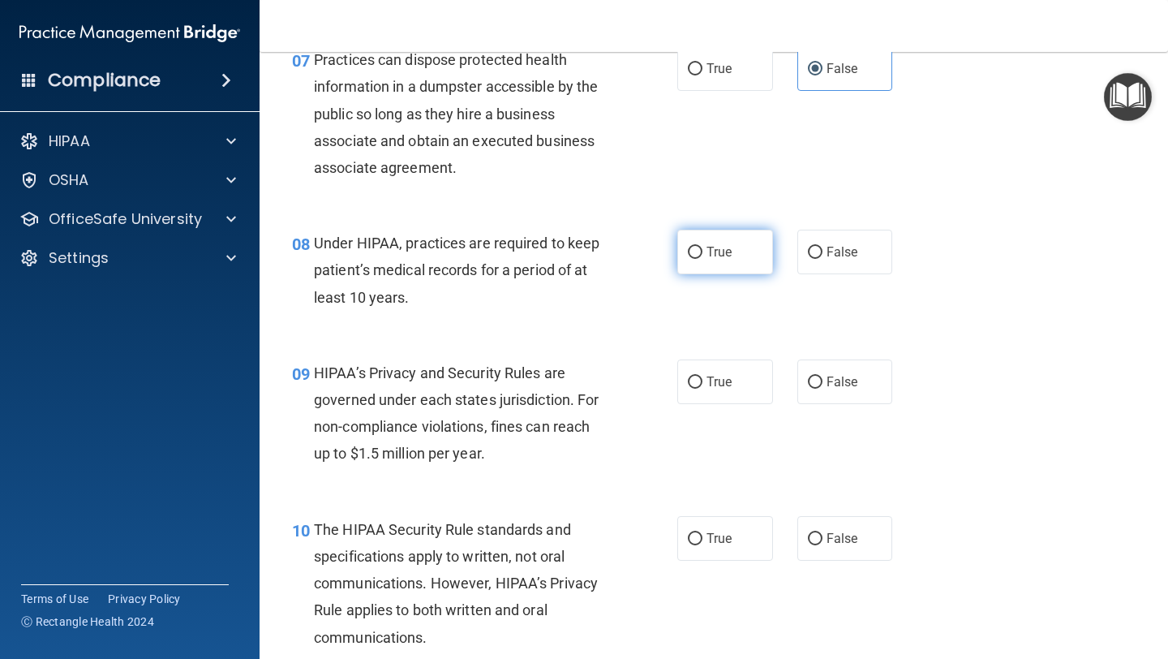
click at [708, 268] on label "True" at bounding box center [725, 252] width 96 height 45
click at [702, 259] on input "True" at bounding box center [695, 253] width 15 height 12
radio input "true"
click at [723, 390] on label "True" at bounding box center [725, 381] width 96 height 45
click at [702, 388] on input "True" at bounding box center [695, 382] width 15 height 12
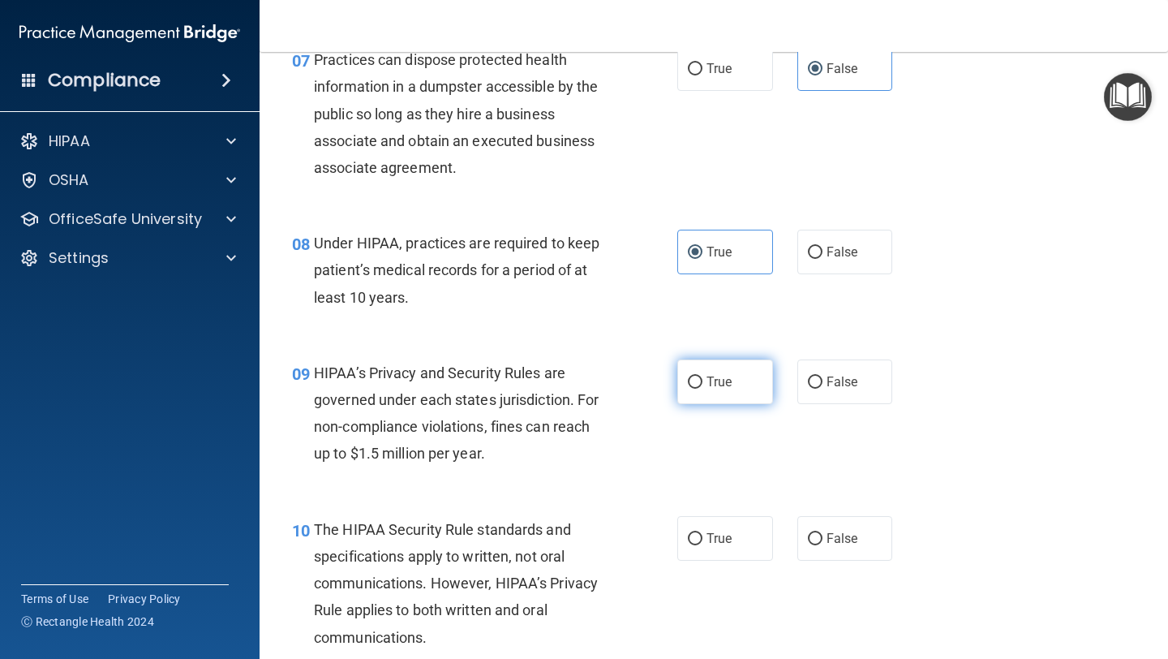
radio input "true"
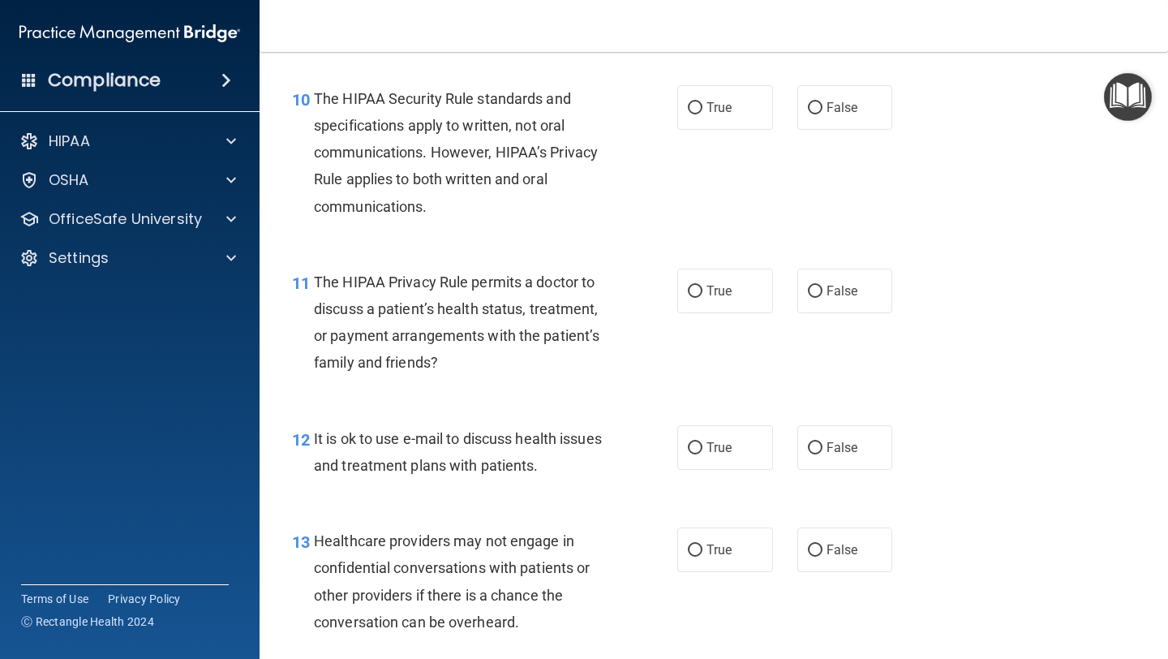
scroll to position [1512, 0]
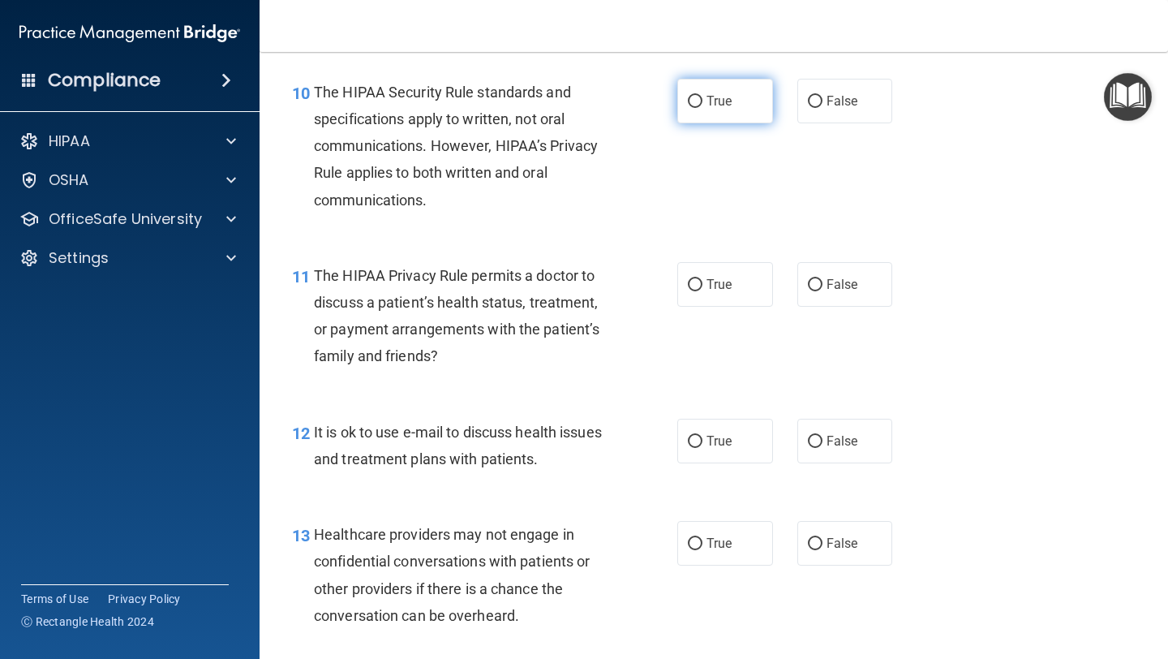
click at [708, 99] on span "True" at bounding box center [718, 100] width 25 height 15
click at [702, 99] on input "True" at bounding box center [695, 102] width 15 height 12
radio input "true"
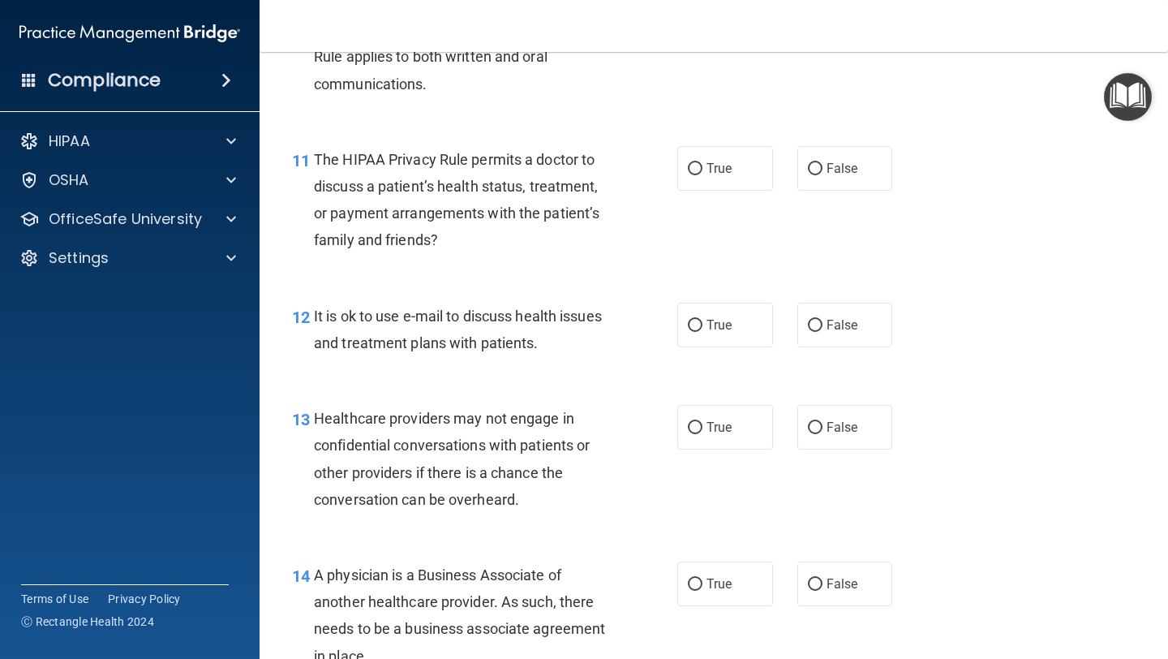
scroll to position [1632, 0]
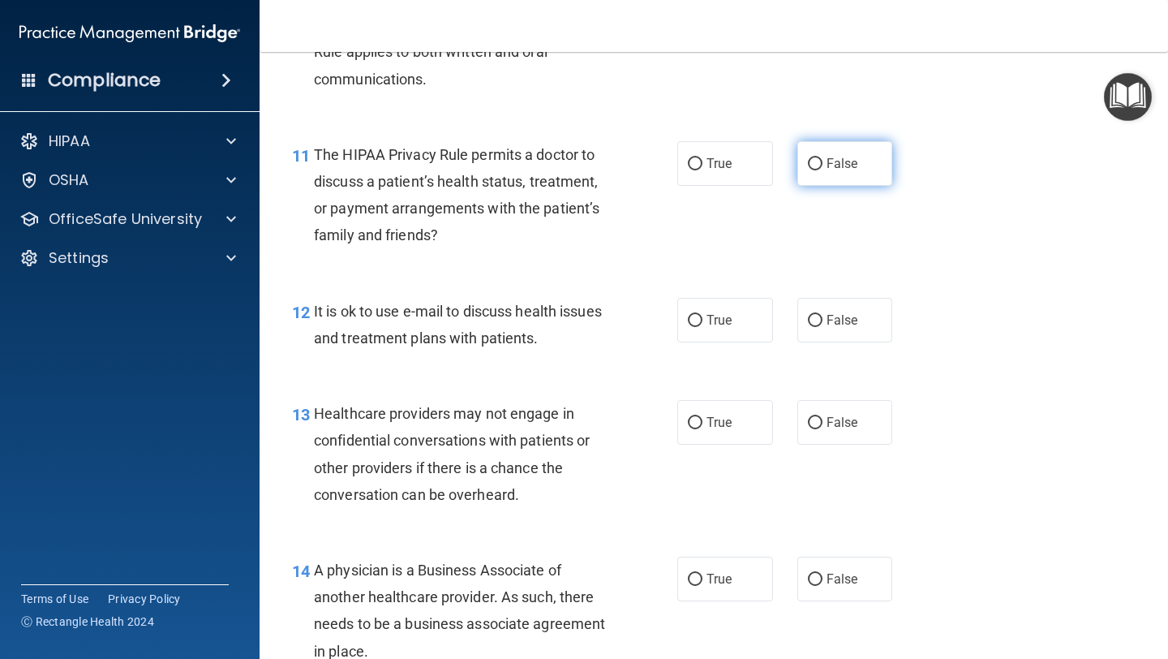
click at [831, 158] on span "False" at bounding box center [842, 163] width 32 height 15
click at [822, 158] on input "False" at bounding box center [815, 164] width 15 height 12
radio input "true"
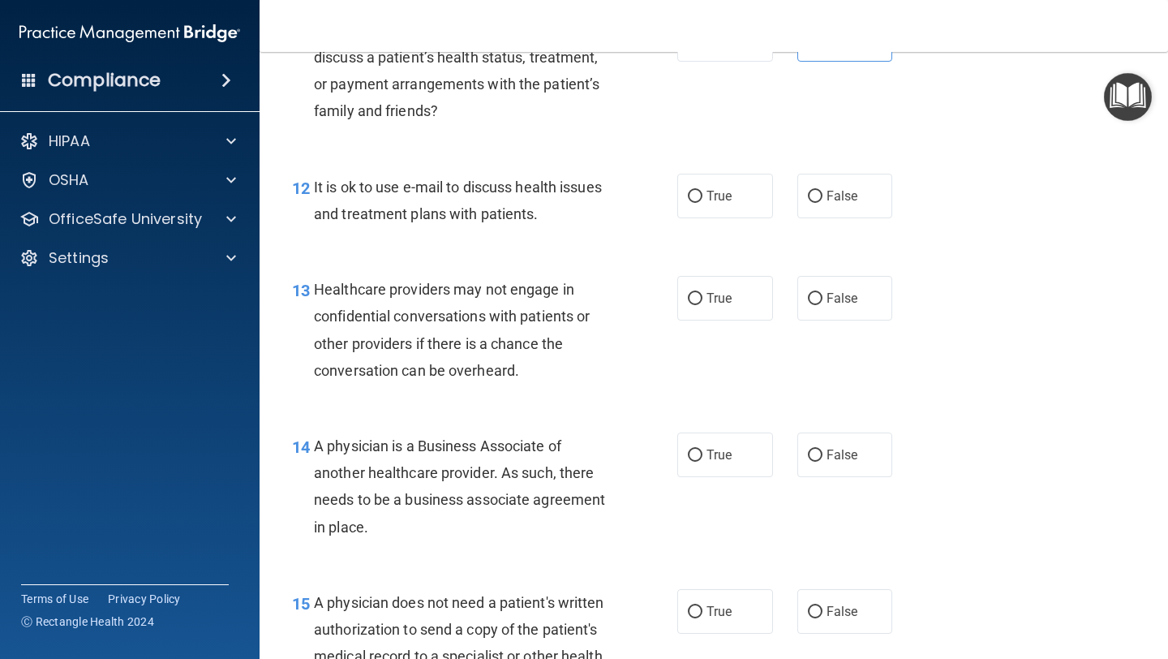
scroll to position [1765, 0]
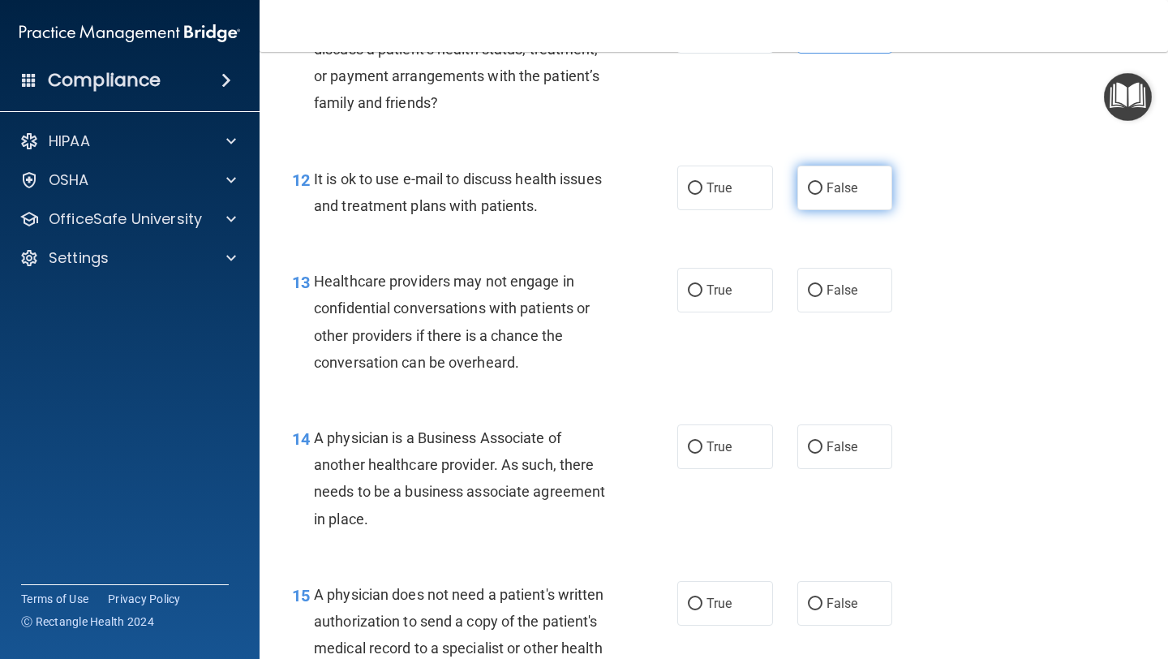
click at [860, 190] on label "False" at bounding box center [845, 187] width 96 height 45
click at [822, 190] on input "False" at bounding box center [815, 188] width 15 height 12
radio input "true"
click at [730, 304] on label "True" at bounding box center [725, 290] width 96 height 45
click at [702, 297] on input "True" at bounding box center [695, 291] width 15 height 12
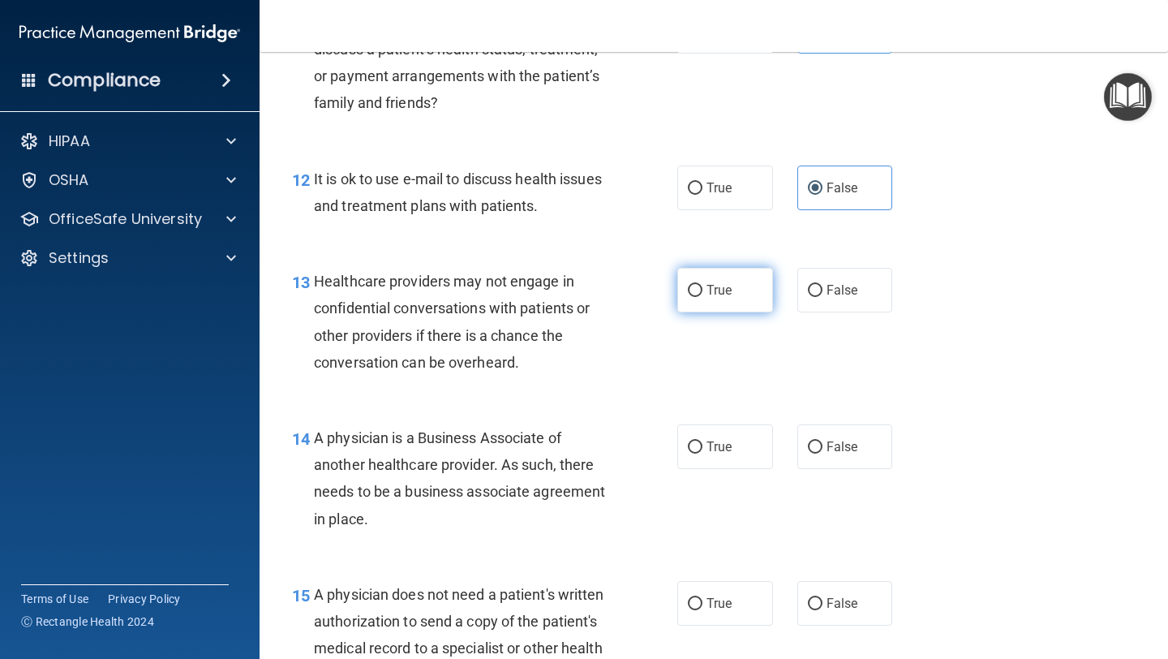
radio input "true"
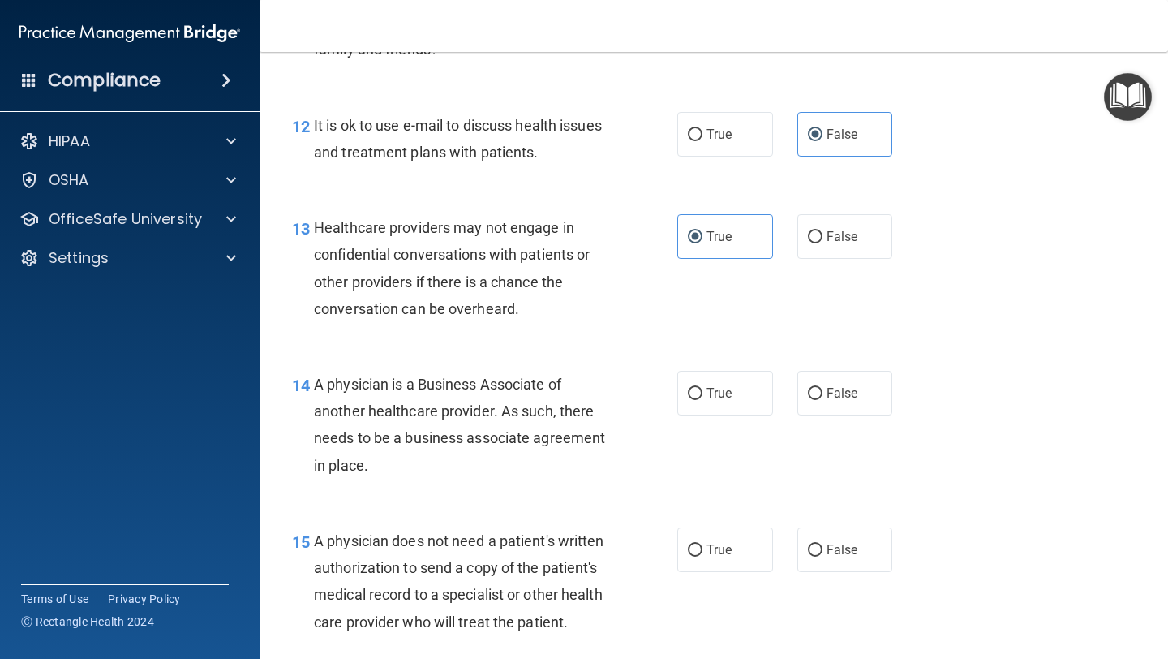
scroll to position [1825, 0]
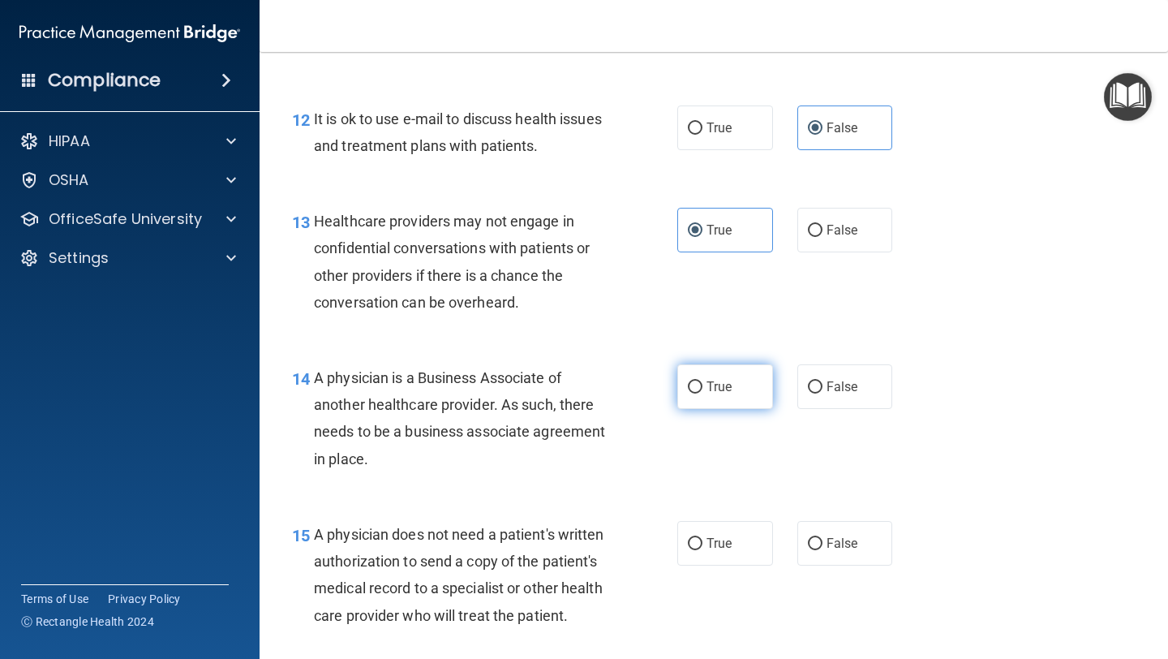
click at [765, 399] on label "True" at bounding box center [725, 386] width 96 height 45
click at [702, 393] on input "True" at bounding box center [695, 387] width 15 height 12
radio input "true"
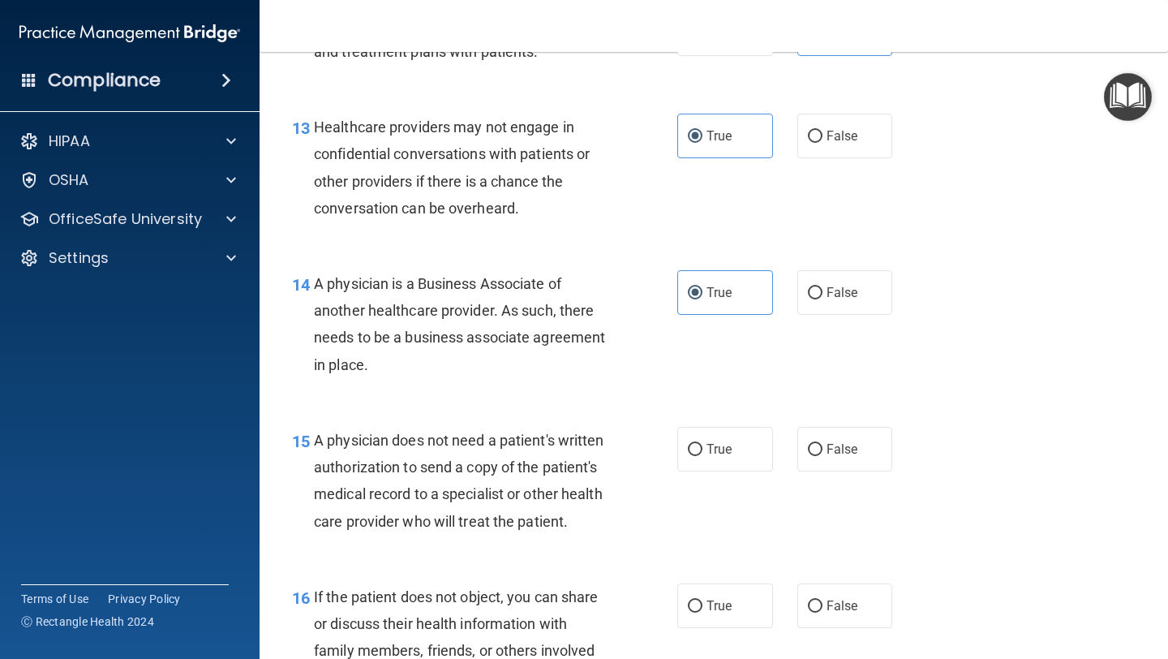
scroll to position [1927, 0]
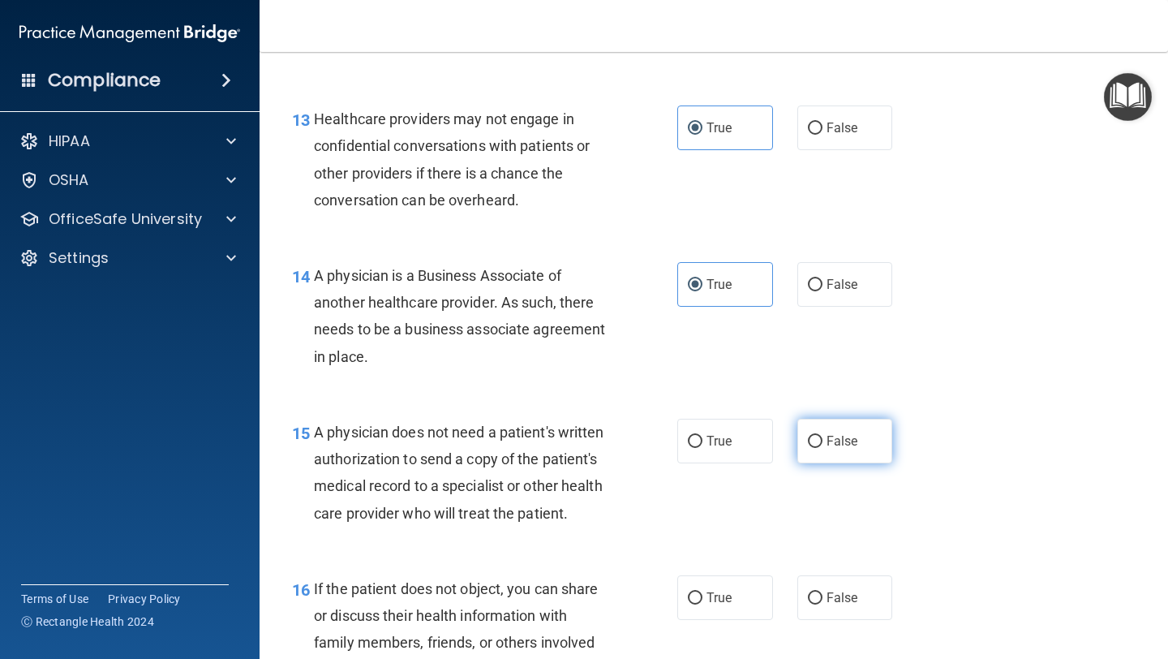
click at [839, 455] on label "False" at bounding box center [845, 440] width 96 height 45
click at [822, 448] on input "False" at bounding box center [815, 441] width 15 height 12
radio input "true"
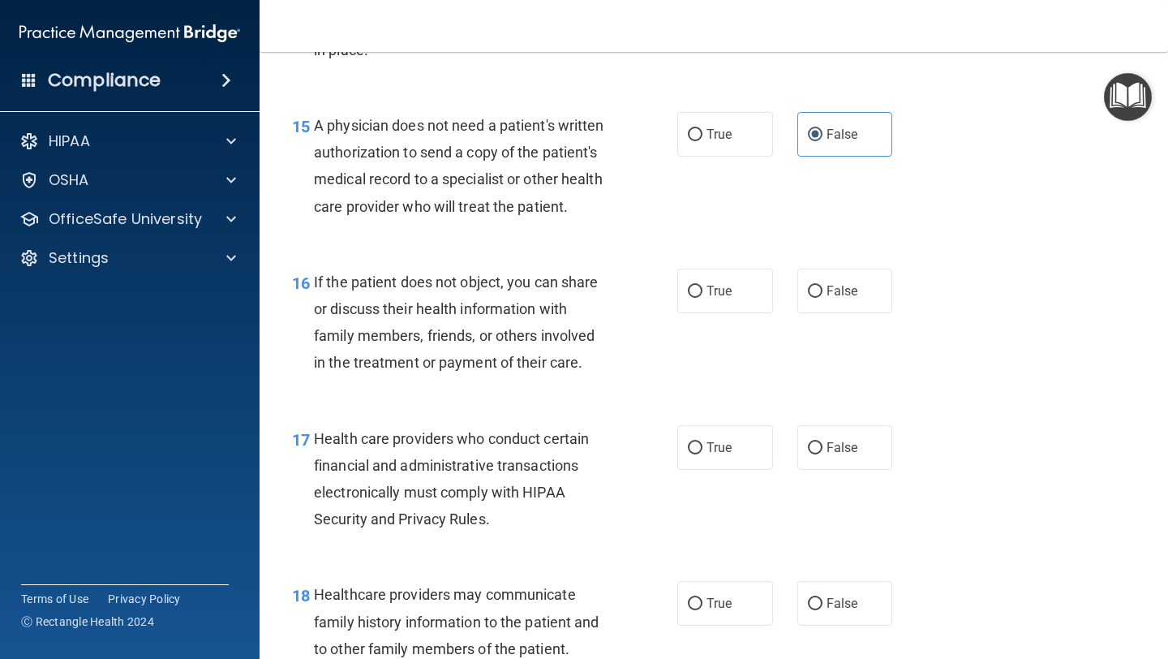
scroll to position [2234, 0]
click at [714, 293] on span "True" at bounding box center [718, 289] width 25 height 15
click at [702, 293] on input "True" at bounding box center [695, 291] width 15 height 12
radio input "true"
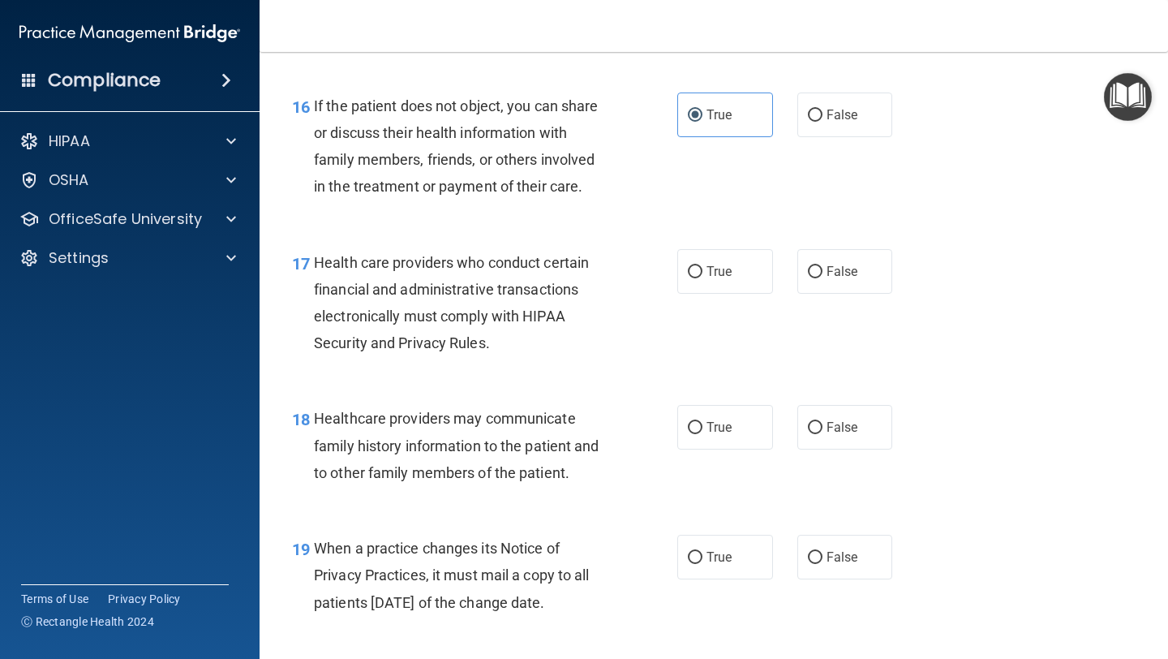
scroll to position [2411, 0]
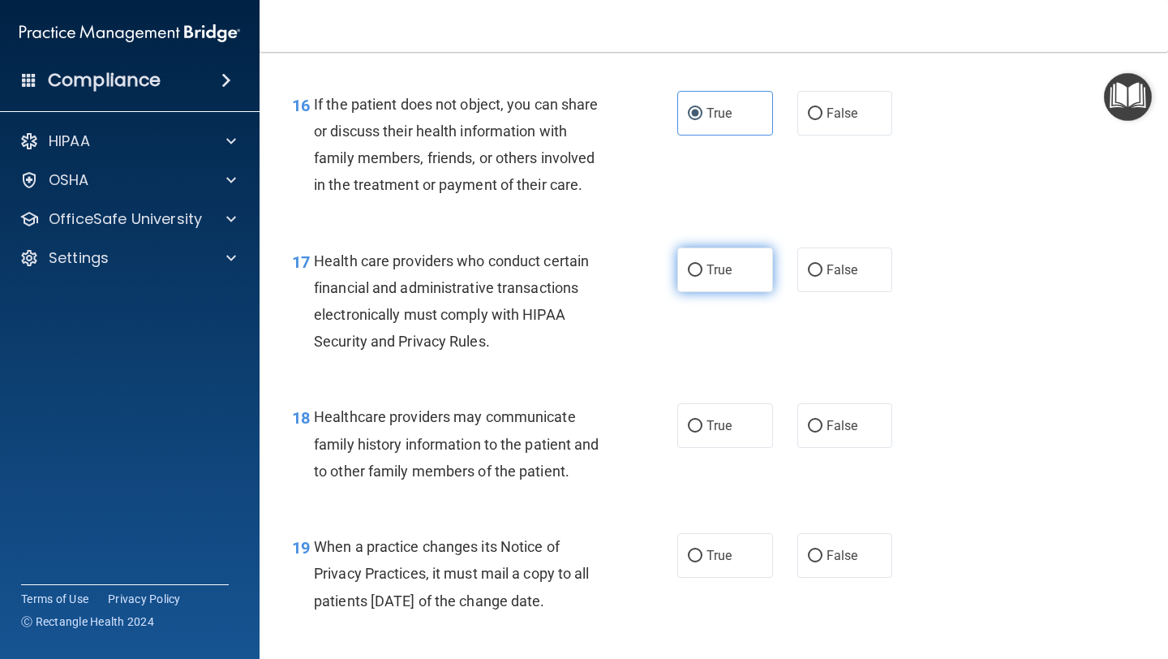
click at [690, 278] on label "True" at bounding box center [725, 269] width 96 height 45
click at [690, 277] on input "True" at bounding box center [695, 270] width 15 height 12
radio input "true"
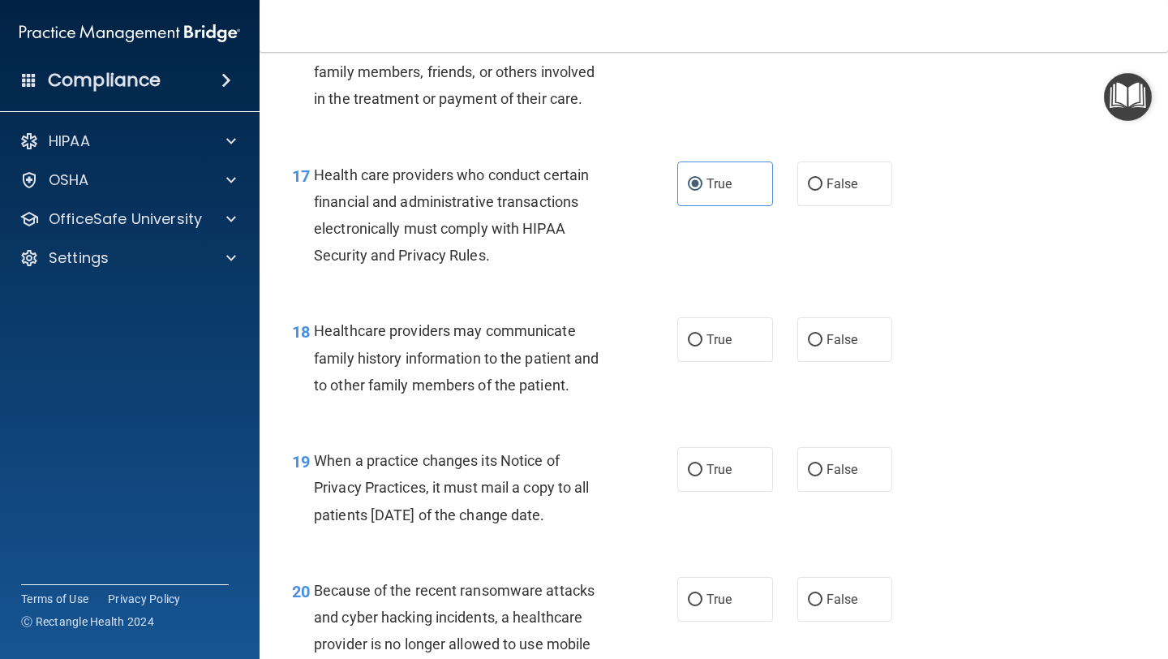
scroll to position [2502, 0]
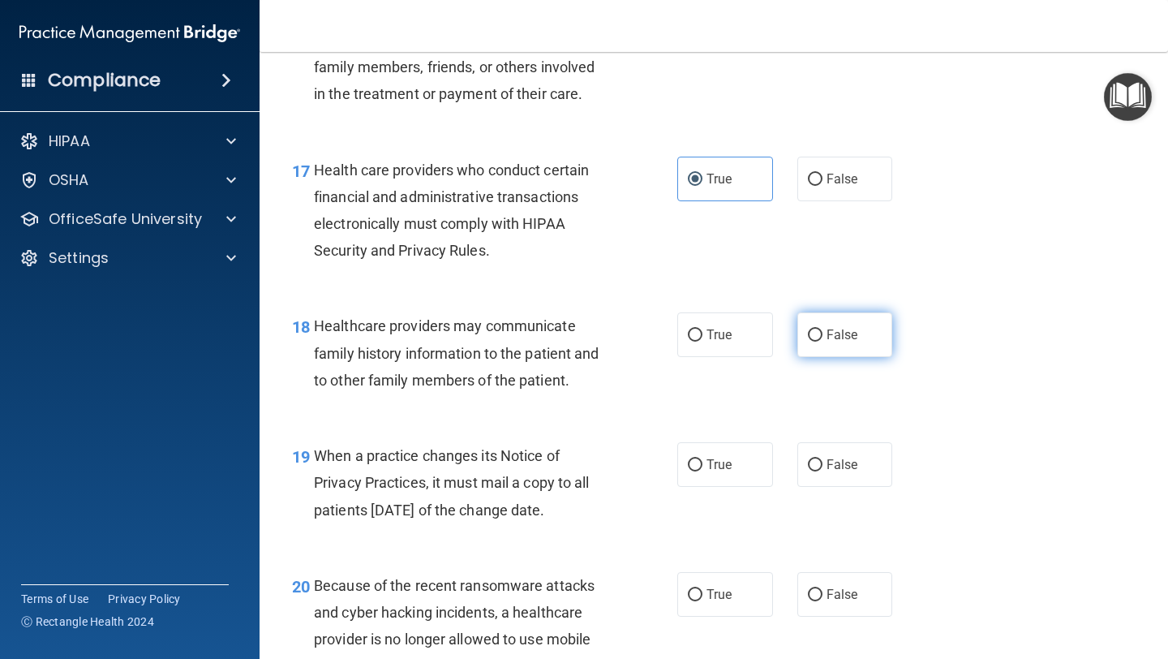
click at [834, 333] on span "False" at bounding box center [842, 334] width 32 height 15
click at [822, 333] on input "False" at bounding box center [815, 335] width 15 height 12
radio input "true"
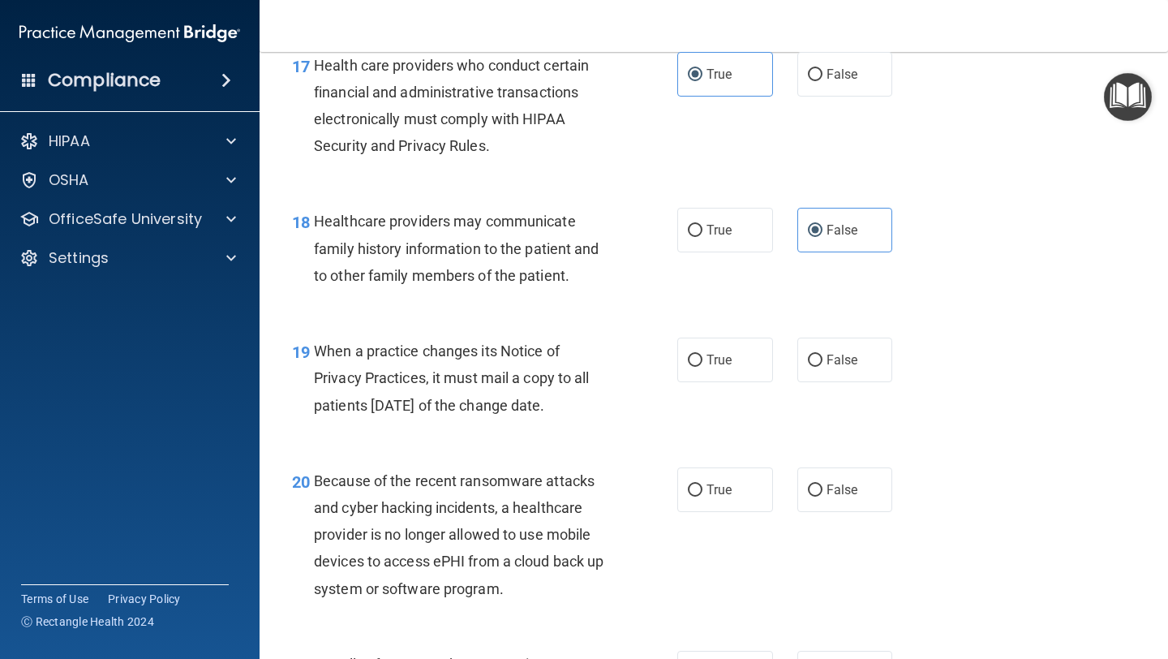
scroll to position [2607, 0]
click at [729, 350] on label "True" at bounding box center [725, 359] width 96 height 45
click at [702, 354] on input "True" at bounding box center [695, 360] width 15 height 12
radio input "true"
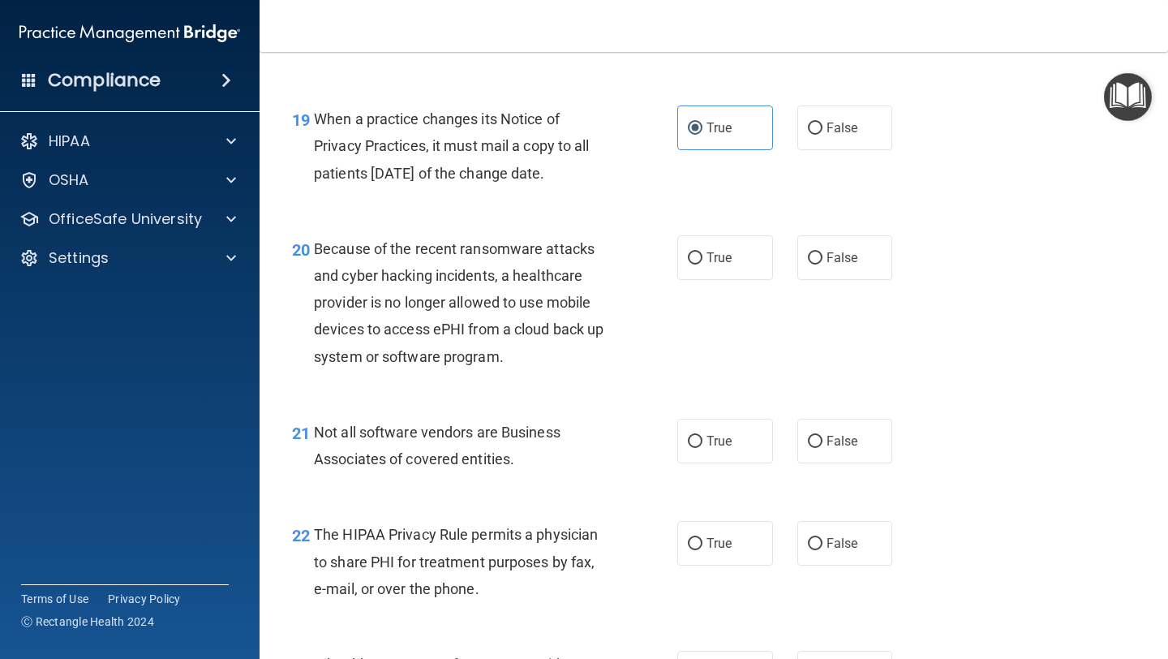
scroll to position [2850, 0]
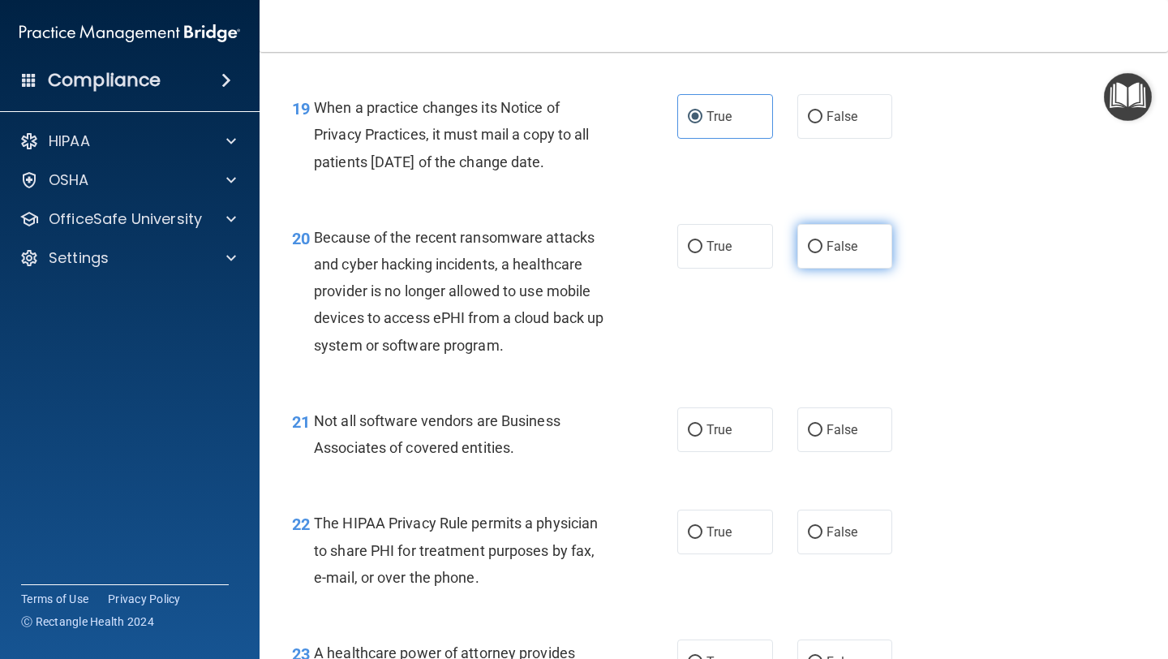
click at [857, 260] on label "False" at bounding box center [845, 246] width 96 height 45
click at [822, 253] on input "False" at bounding box center [815, 247] width 15 height 12
radio input "true"
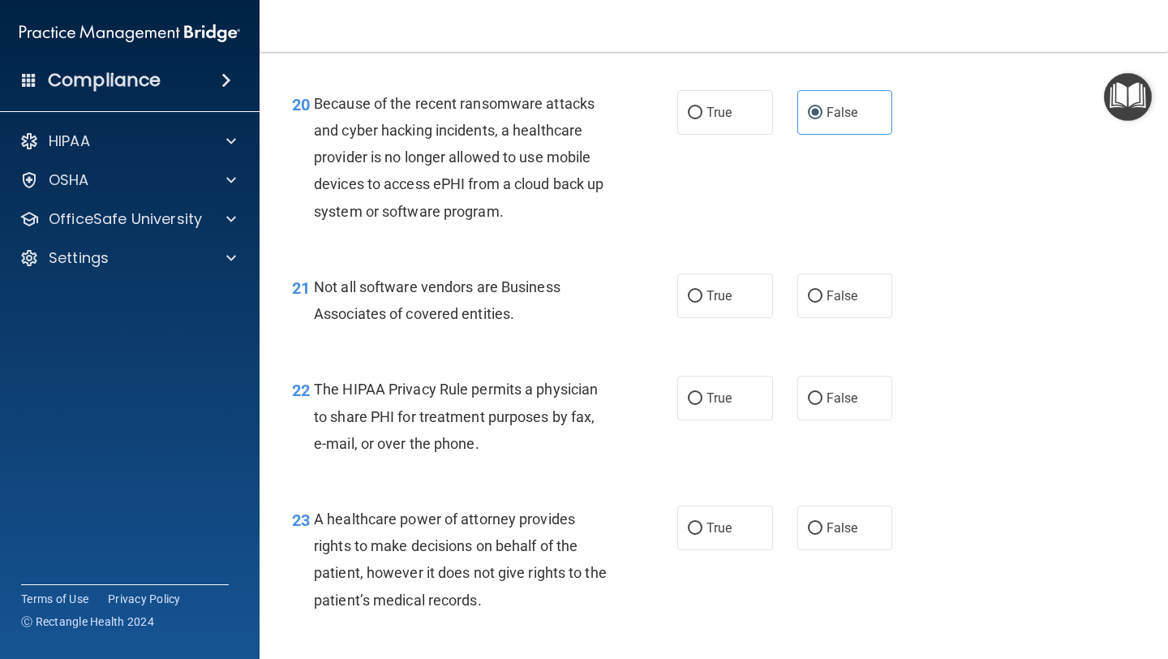
scroll to position [3003, 0]
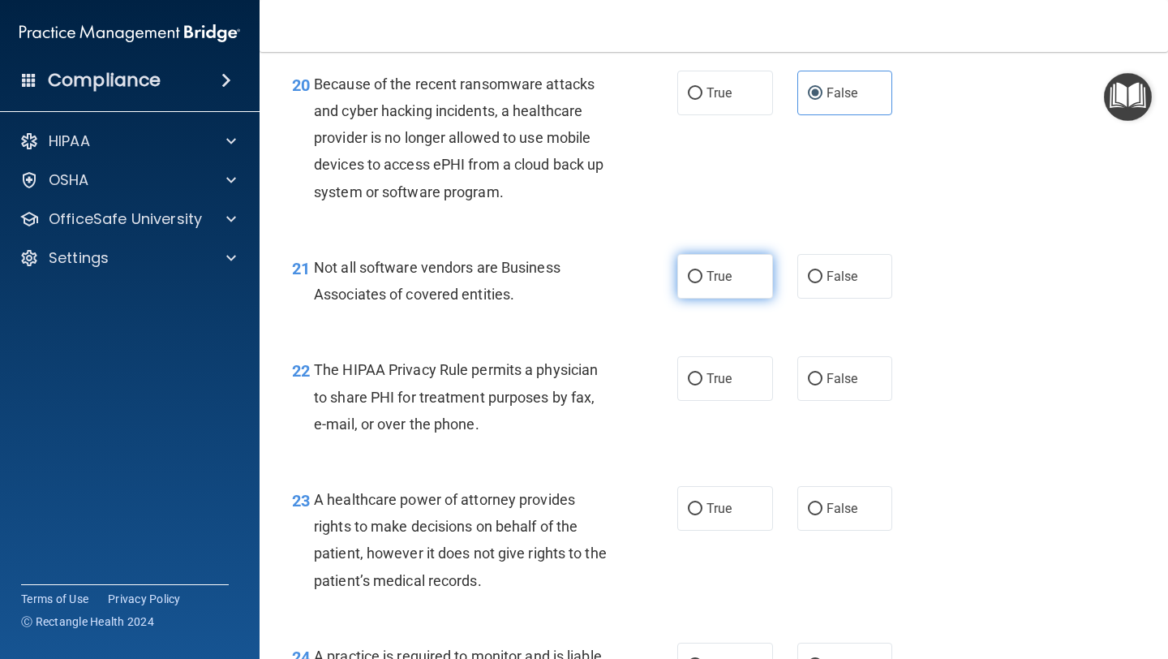
click at [730, 295] on label "True" at bounding box center [725, 276] width 96 height 45
click at [702, 283] on input "True" at bounding box center [695, 277] width 15 height 12
radio input "true"
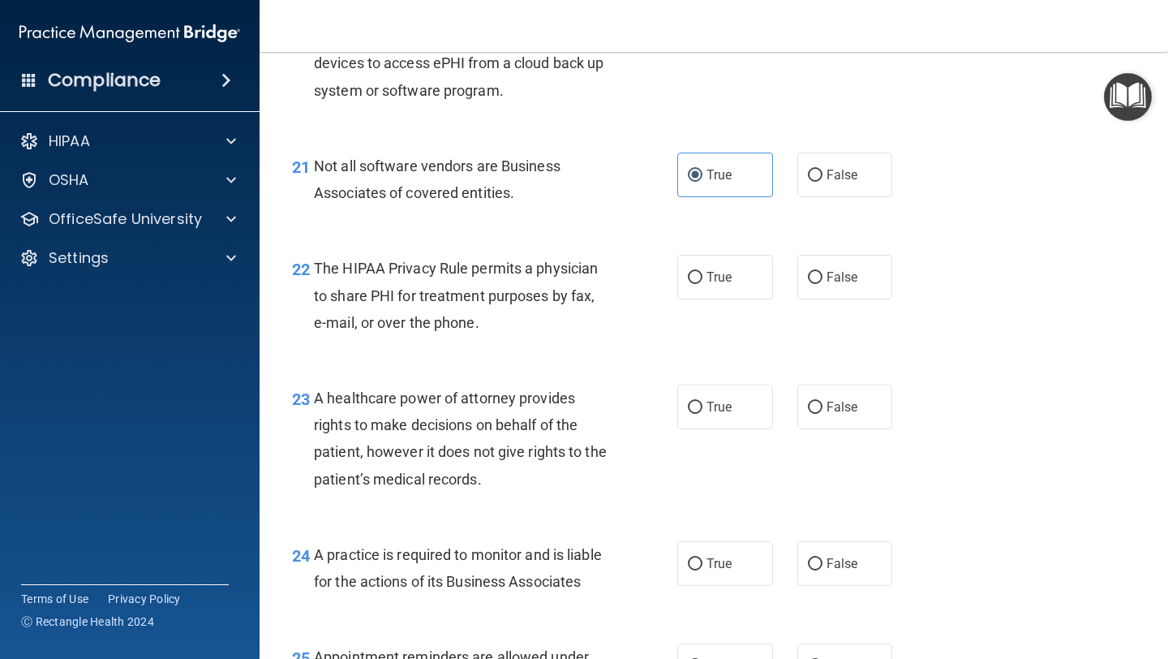
scroll to position [3117, 0]
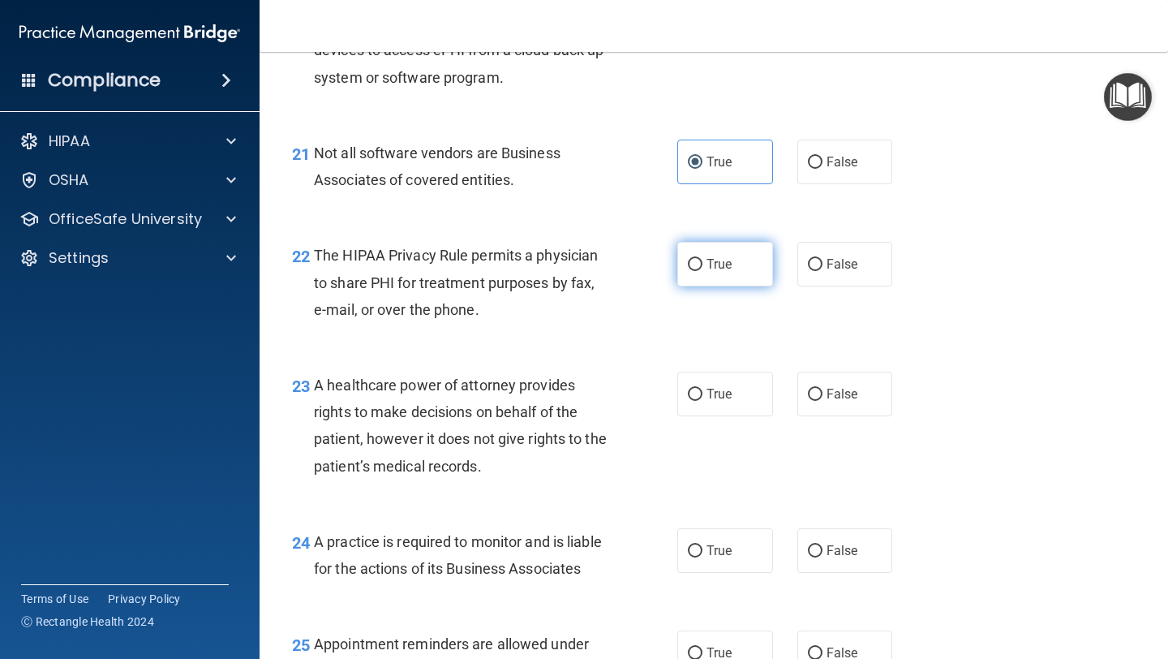
click at [701, 272] on label "True" at bounding box center [725, 264] width 96 height 45
click at [701, 271] on input "True" at bounding box center [695, 265] width 15 height 12
radio input "true"
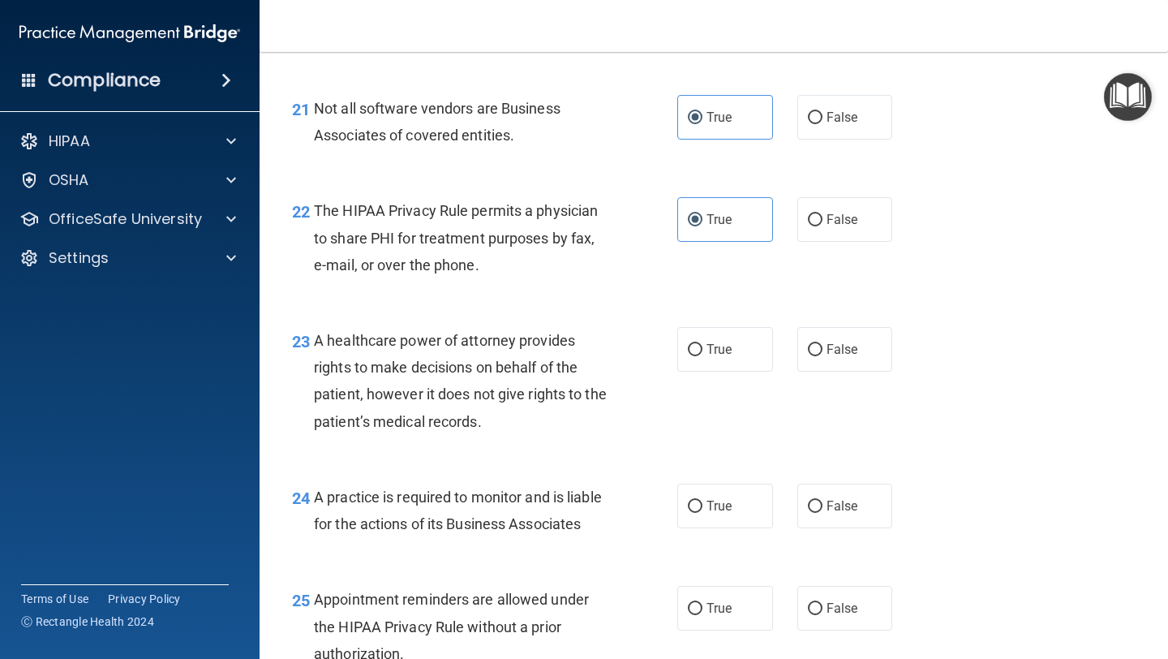
scroll to position [3164, 0]
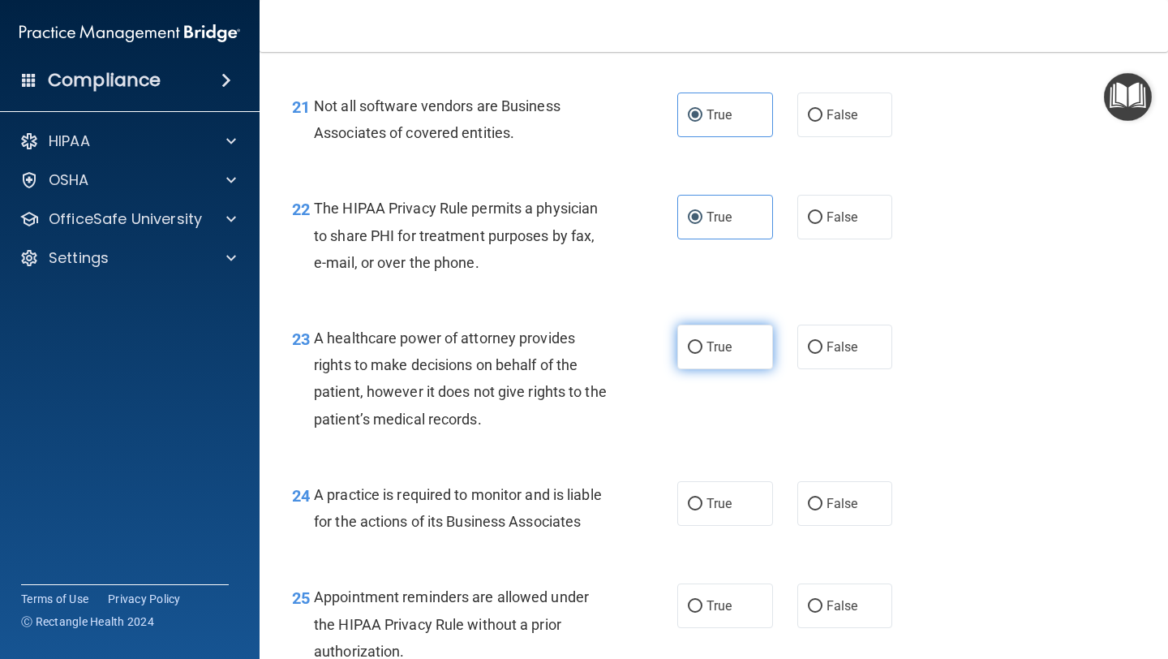
click at [703, 359] on label "True" at bounding box center [725, 346] width 96 height 45
click at [702, 354] on input "True" at bounding box center [695, 347] width 15 height 12
radio input "true"
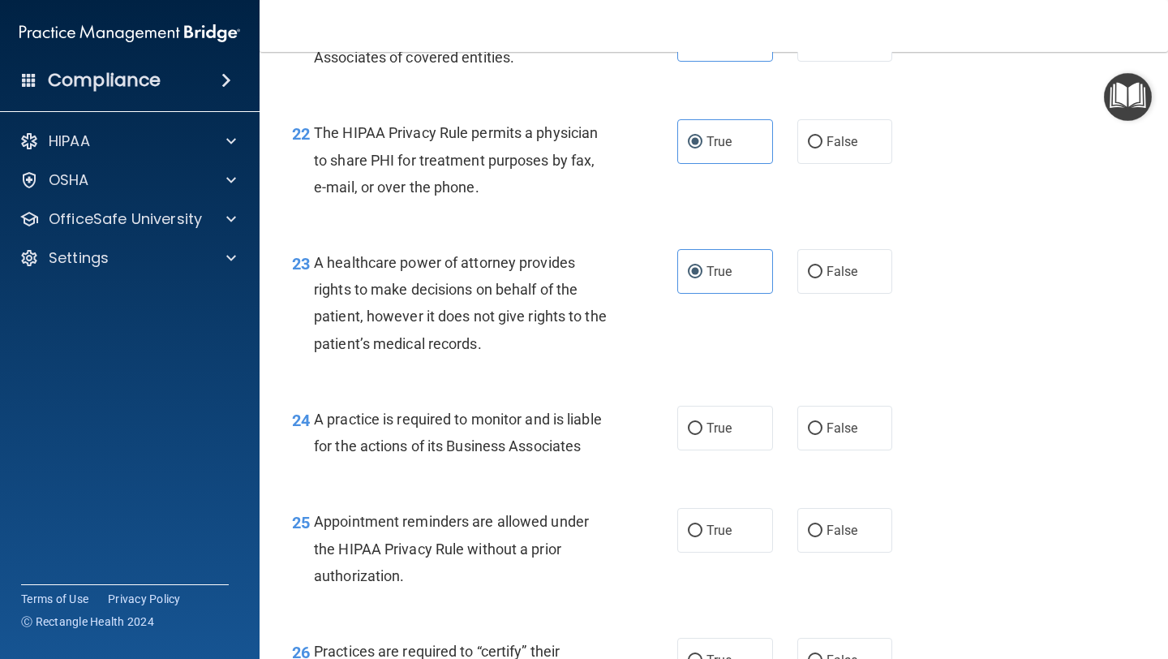
scroll to position [3241, 0]
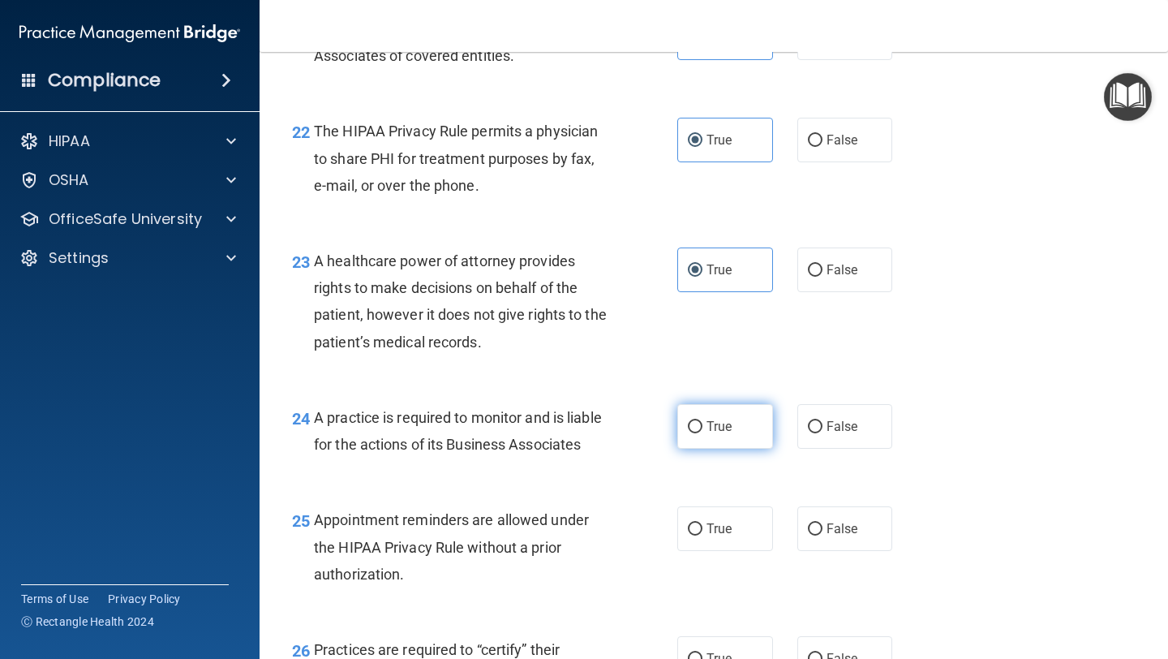
click at [694, 413] on label "True" at bounding box center [725, 426] width 96 height 45
click at [694, 421] on input "True" at bounding box center [695, 427] width 15 height 12
radio input "true"
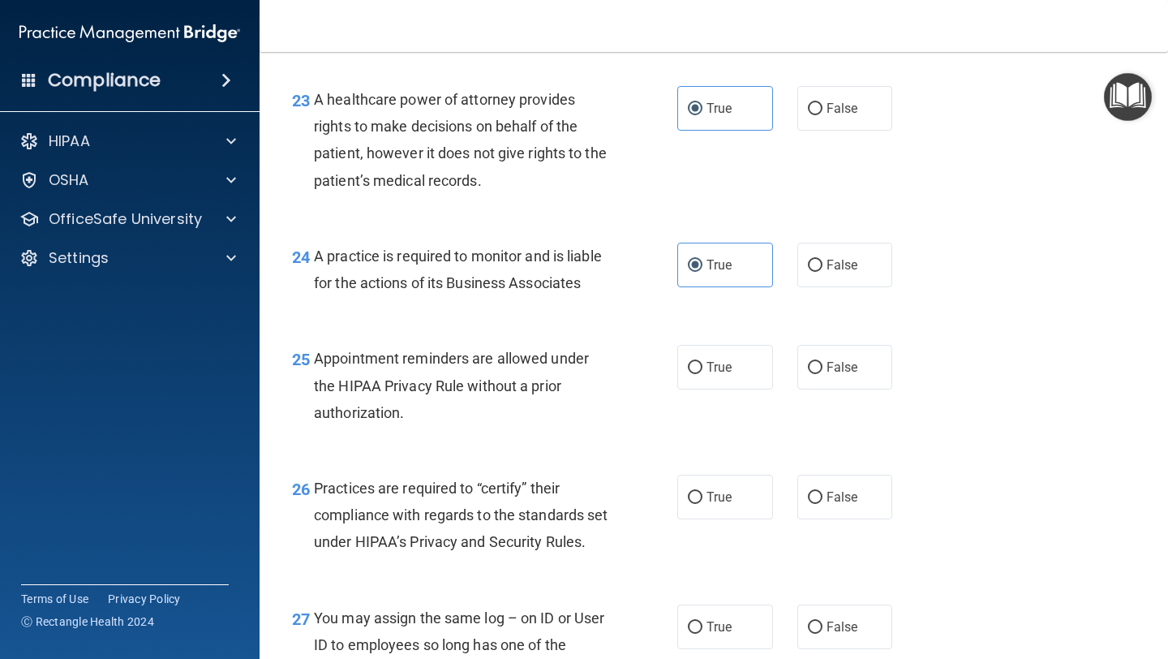
scroll to position [3404, 0]
click at [834, 370] on span "False" at bounding box center [842, 365] width 32 height 15
click at [822, 370] on input "False" at bounding box center [815, 367] width 15 height 12
radio input "true"
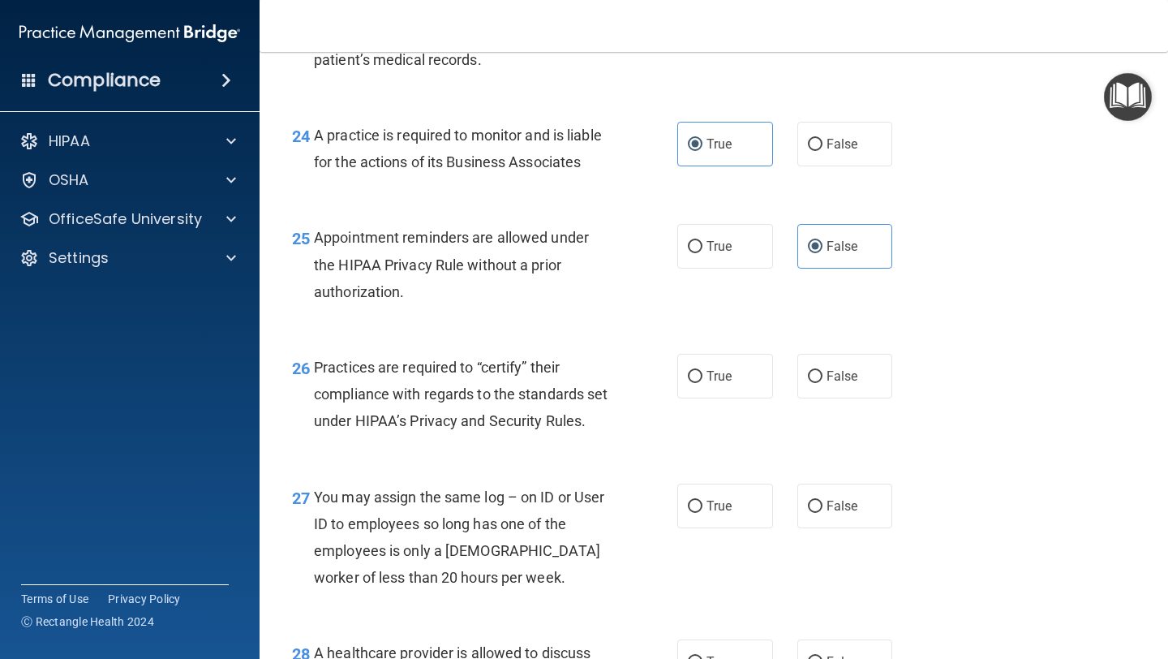
scroll to position [3546, 0]
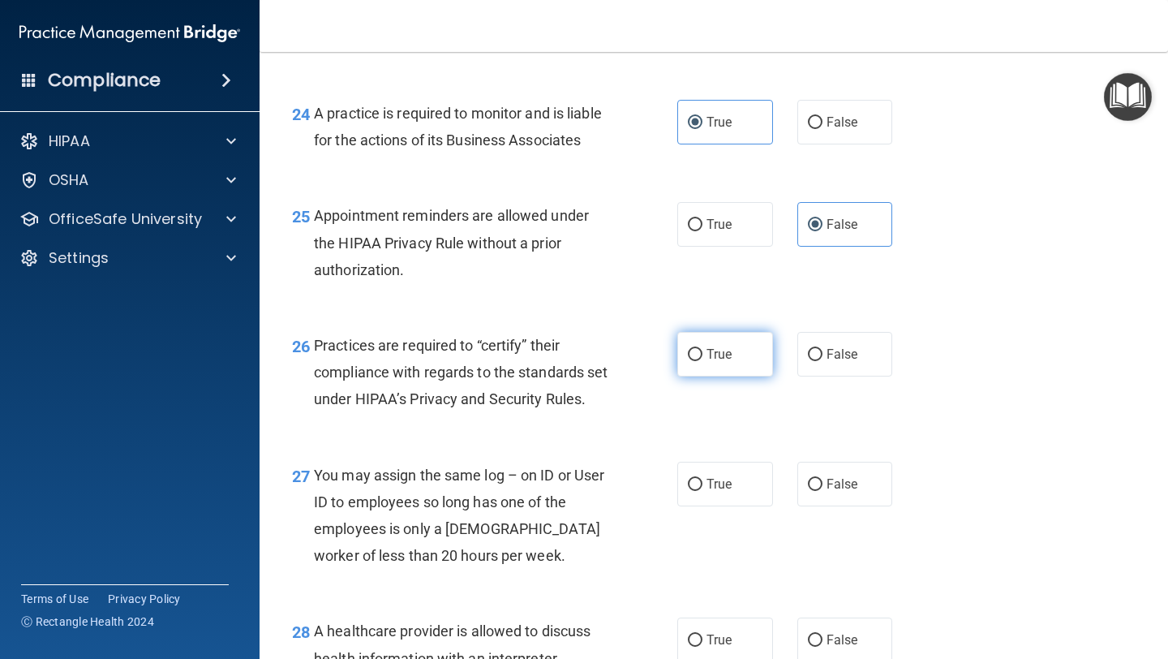
click at [744, 363] on label "True" at bounding box center [725, 354] width 96 height 45
click at [702, 361] on input "True" at bounding box center [695, 355] width 15 height 12
radio input "true"
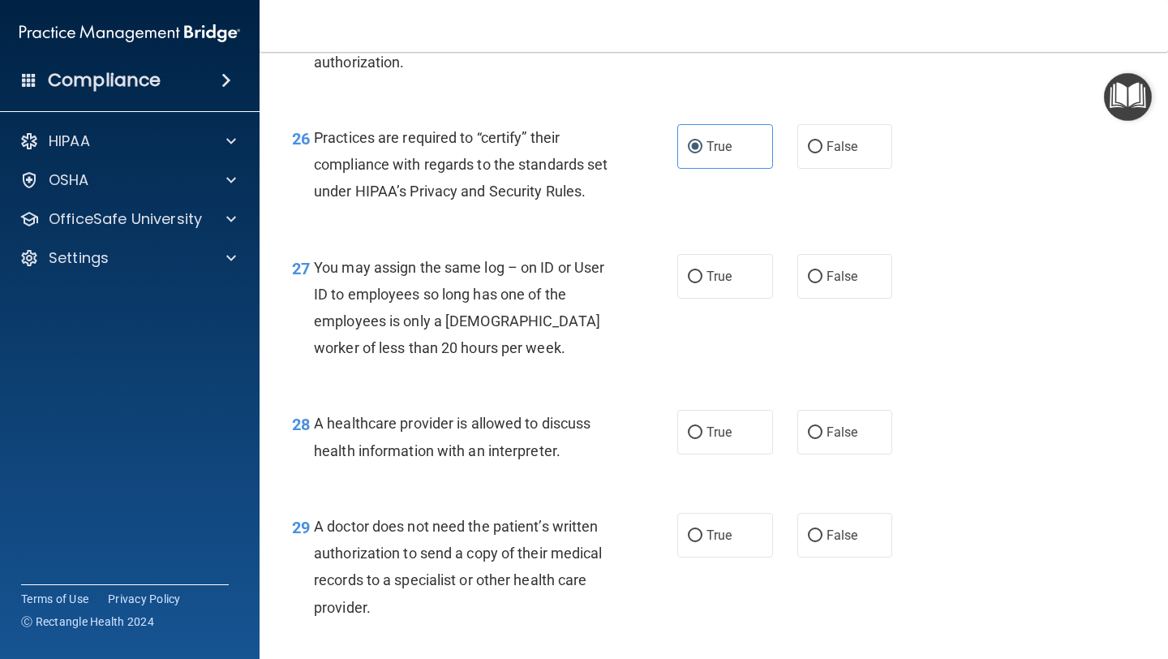
scroll to position [3788, 0]
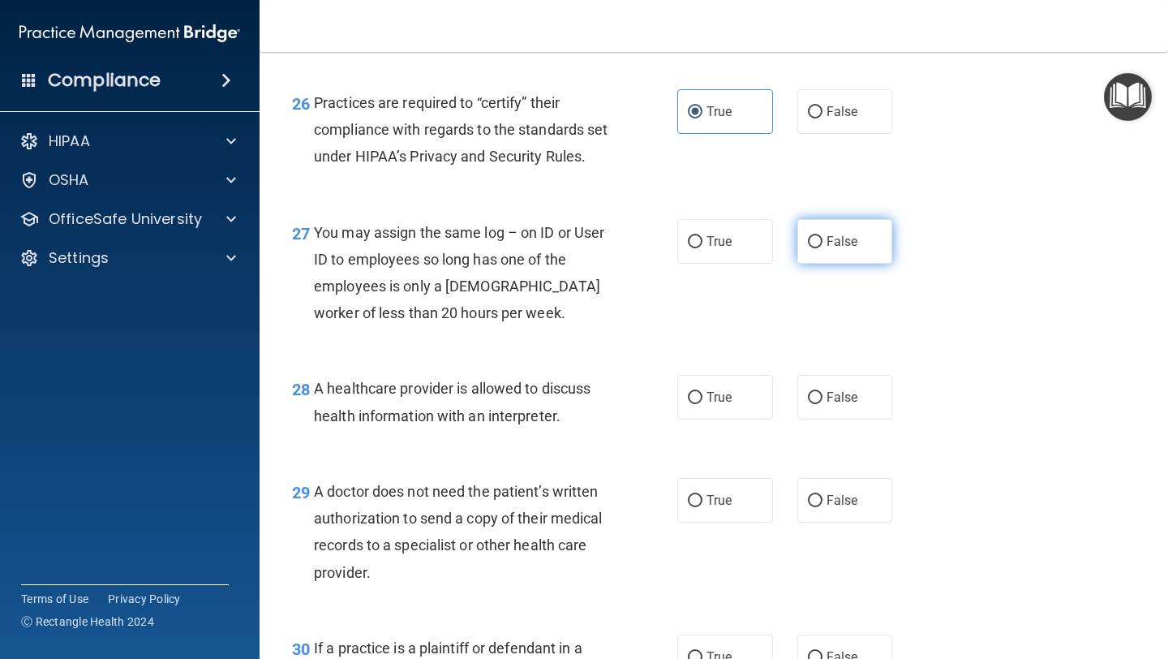
click at [818, 264] on label "False" at bounding box center [845, 241] width 96 height 45
click at [818, 248] on input "False" at bounding box center [815, 242] width 15 height 12
radio input "true"
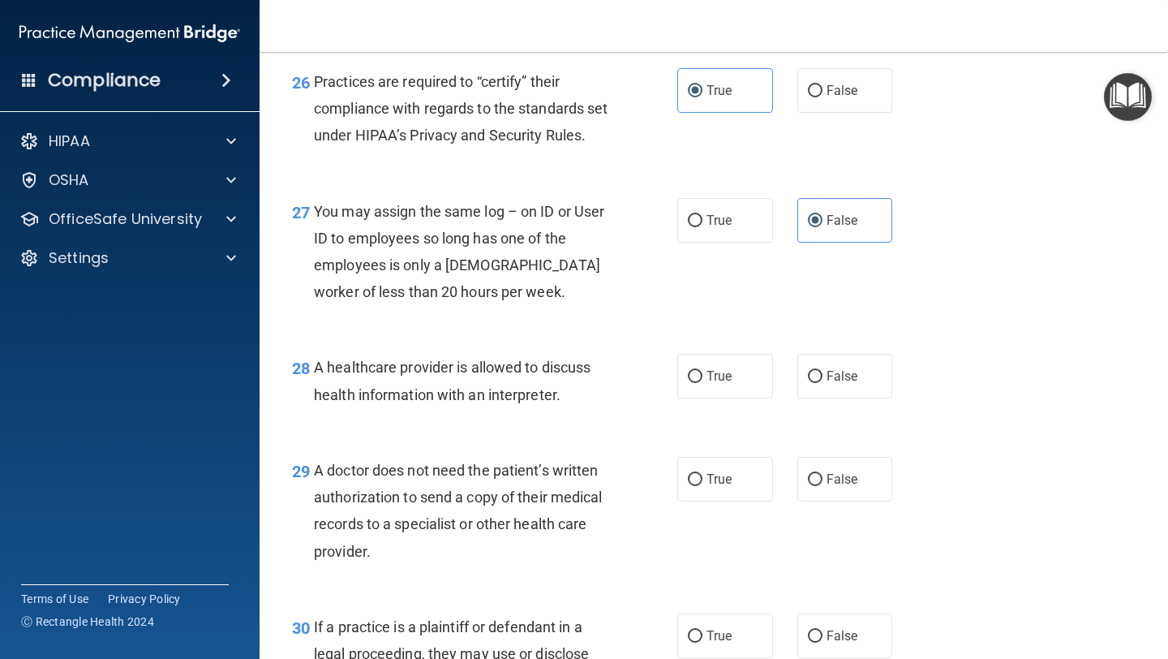
scroll to position [3820, 0]
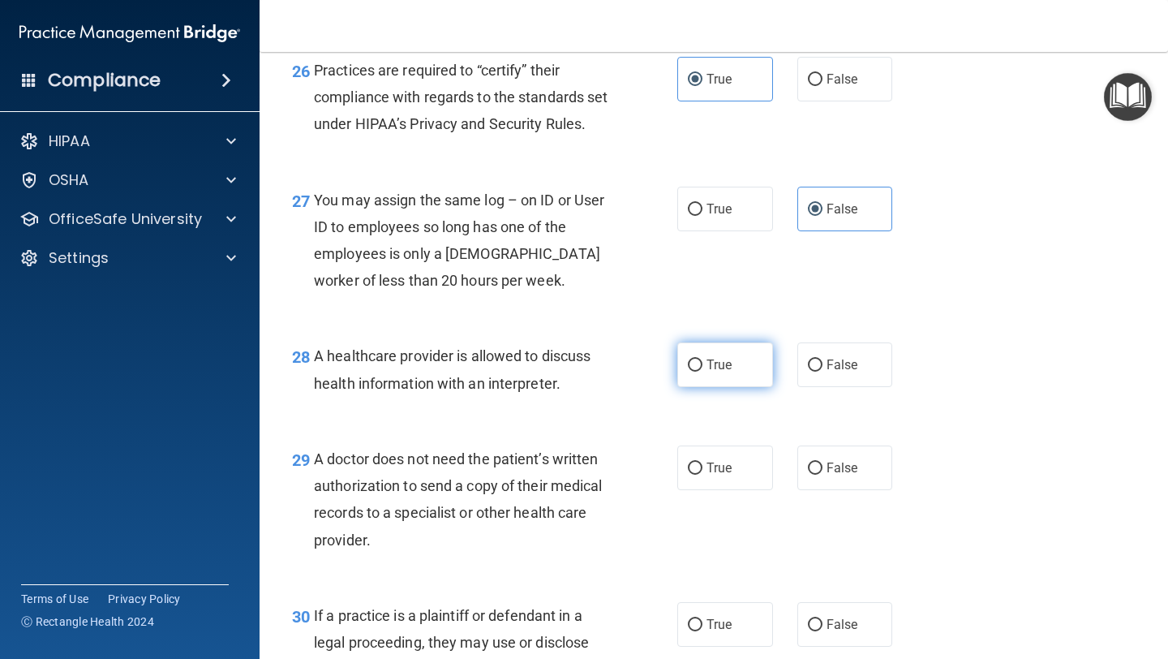
click at [752, 375] on label "True" at bounding box center [725, 364] width 96 height 45
click at [702, 371] on input "True" at bounding box center [695, 365] width 15 height 12
radio input "true"
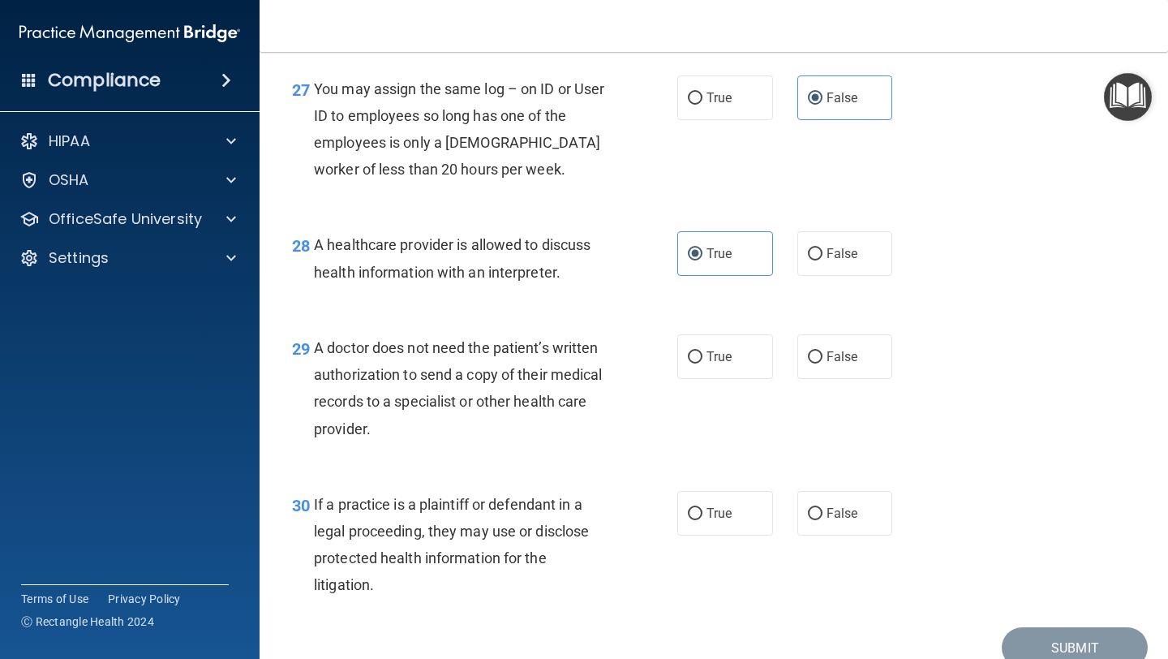
scroll to position [3938, 0]
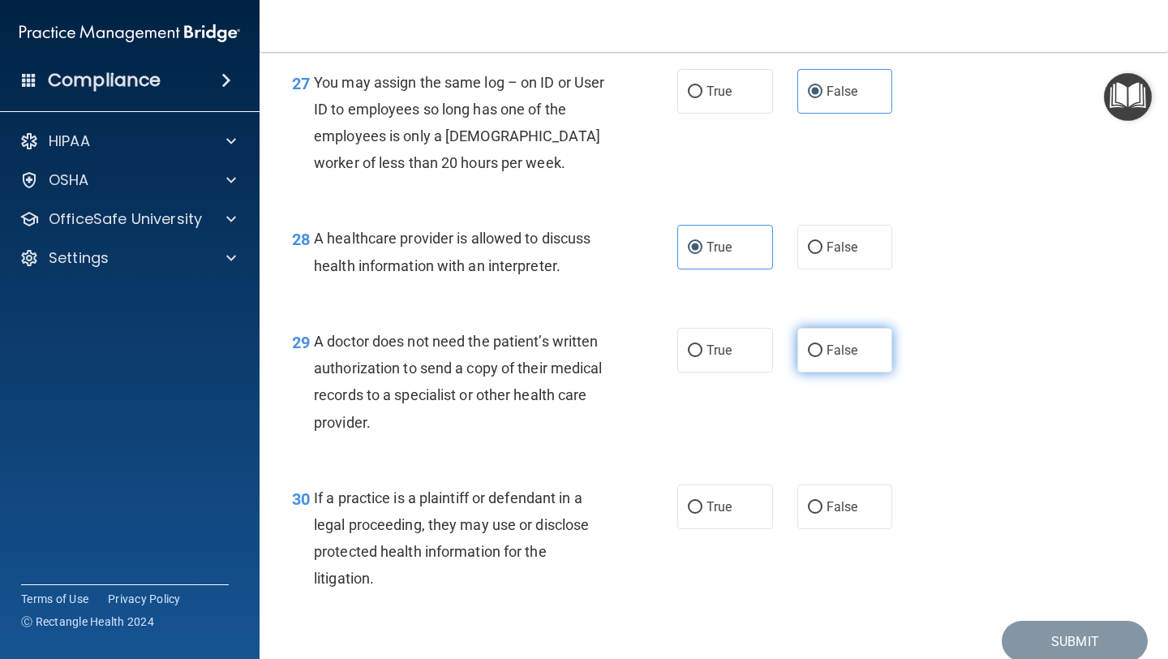
click at [843, 372] on label "False" at bounding box center [845, 350] width 96 height 45
click at [822, 357] on input "False" at bounding box center [815, 351] width 15 height 12
radio input "true"
click at [847, 514] on span "False" at bounding box center [842, 506] width 32 height 15
click at [822, 513] on input "False" at bounding box center [815, 507] width 15 height 12
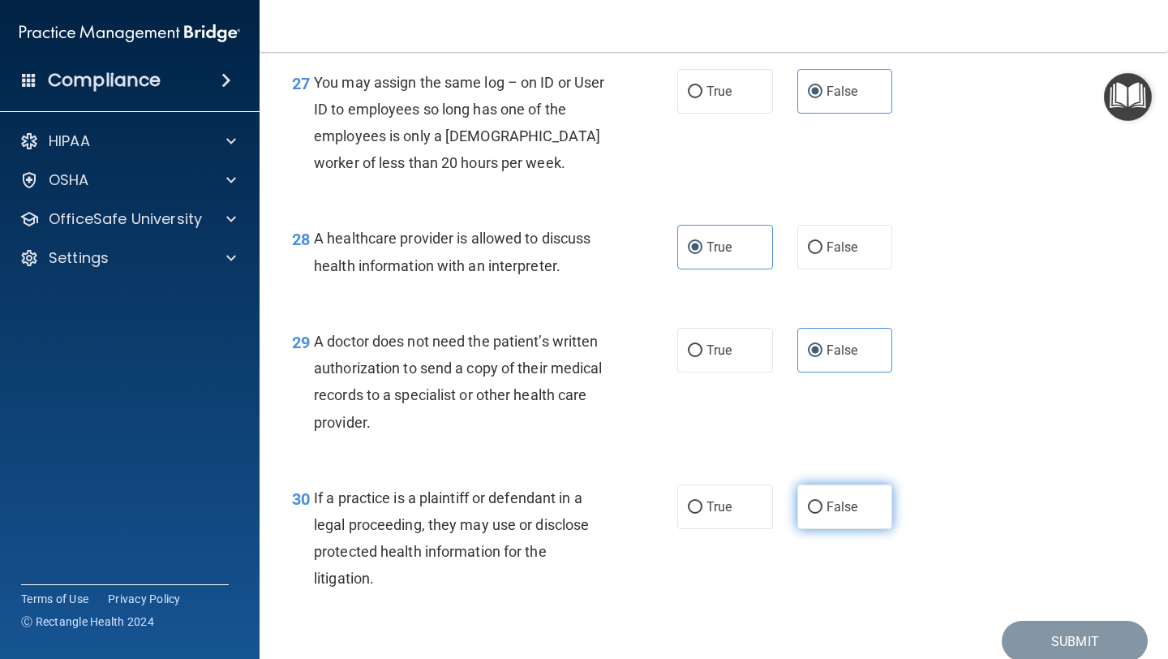
radio input "true"
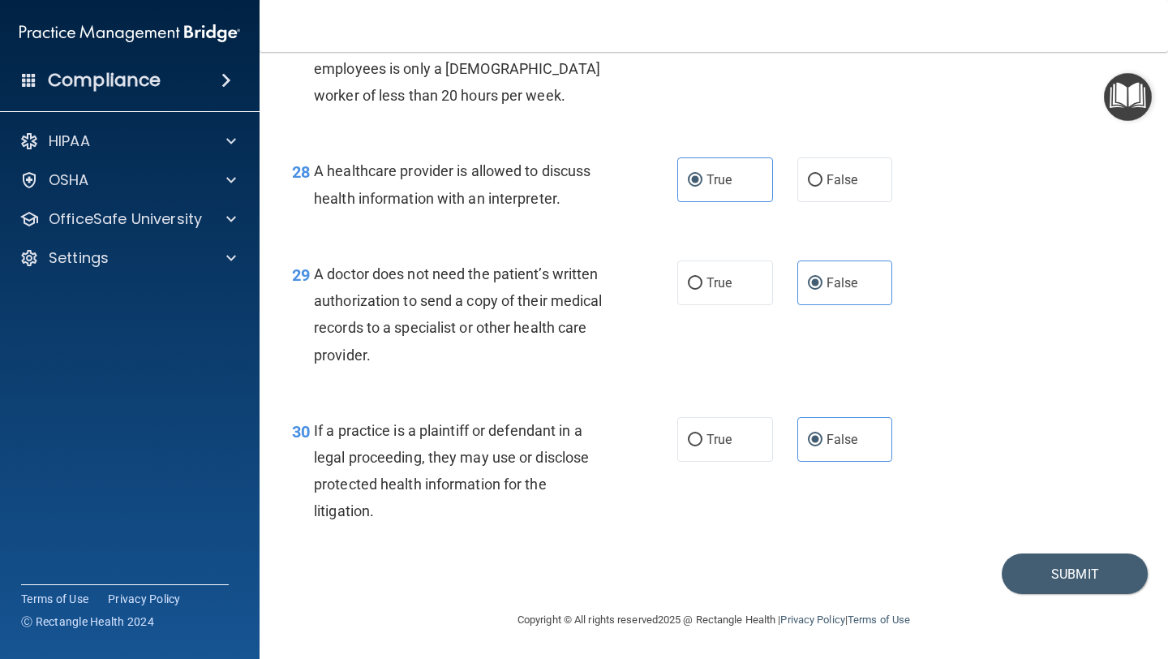
scroll to position [4033, 0]
click at [1088, 571] on button "Submit" at bounding box center [1075, 573] width 146 height 41
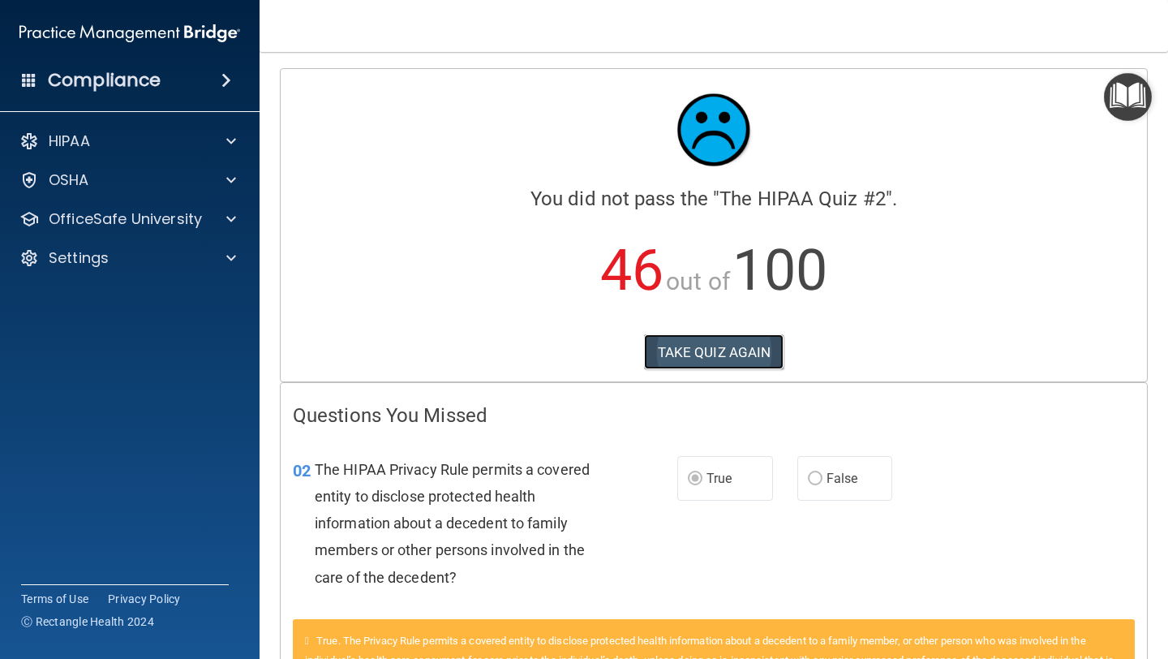
click at [752, 361] on button "TAKE QUIZ AGAIN" at bounding box center [714, 352] width 140 height 36
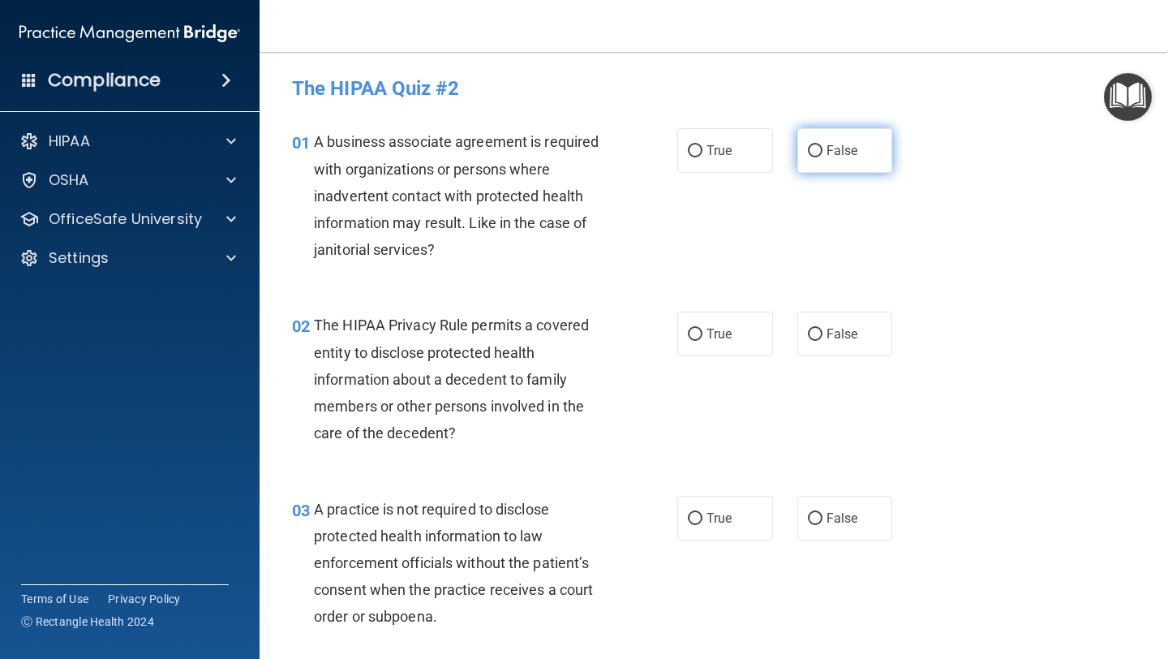
click at [833, 153] on span "False" at bounding box center [842, 150] width 32 height 15
click at [822, 153] on input "False" at bounding box center [815, 151] width 15 height 12
radio input "true"
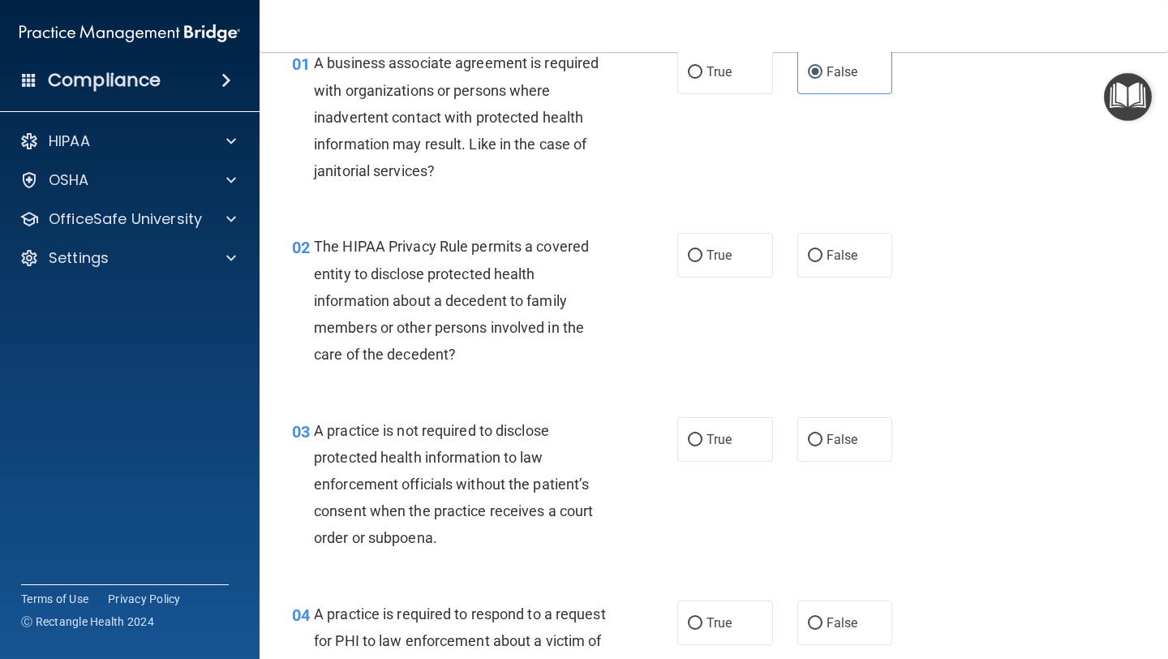
scroll to position [96, 0]
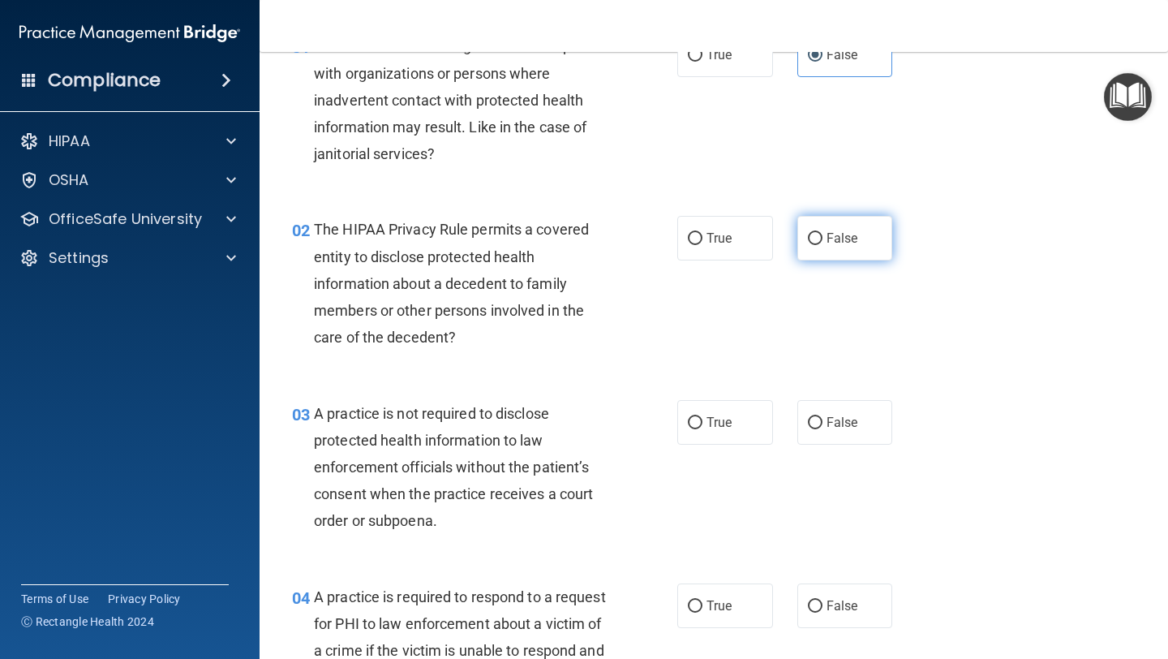
click at [817, 230] on label "False" at bounding box center [845, 238] width 96 height 45
click at [817, 233] on input "False" at bounding box center [815, 239] width 15 height 12
radio input "true"
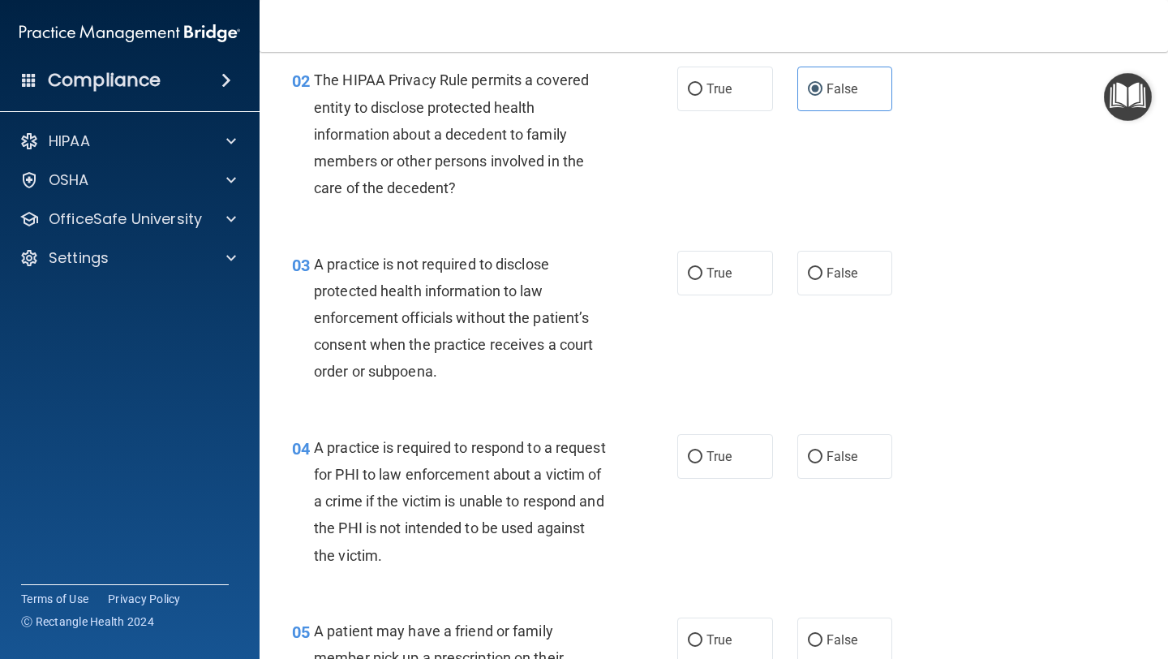
scroll to position [246, 0]
click at [847, 262] on label "False" at bounding box center [845, 272] width 96 height 45
click at [822, 267] on input "False" at bounding box center [815, 273] width 15 height 12
radio input "true"
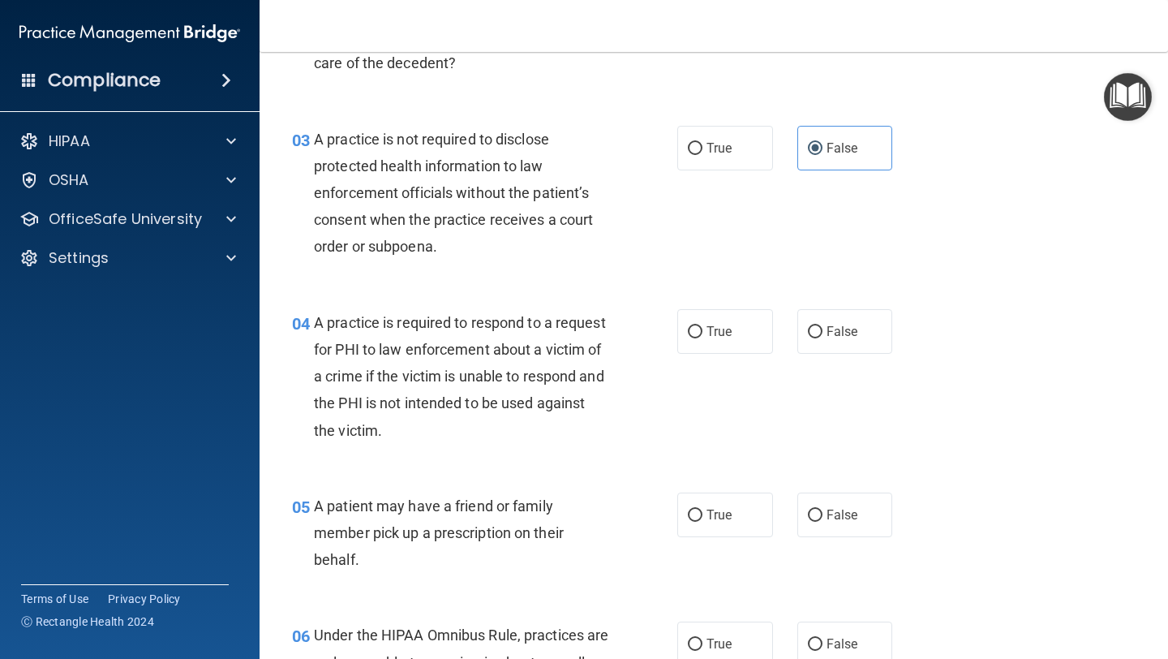
scroll to position [410, 0]
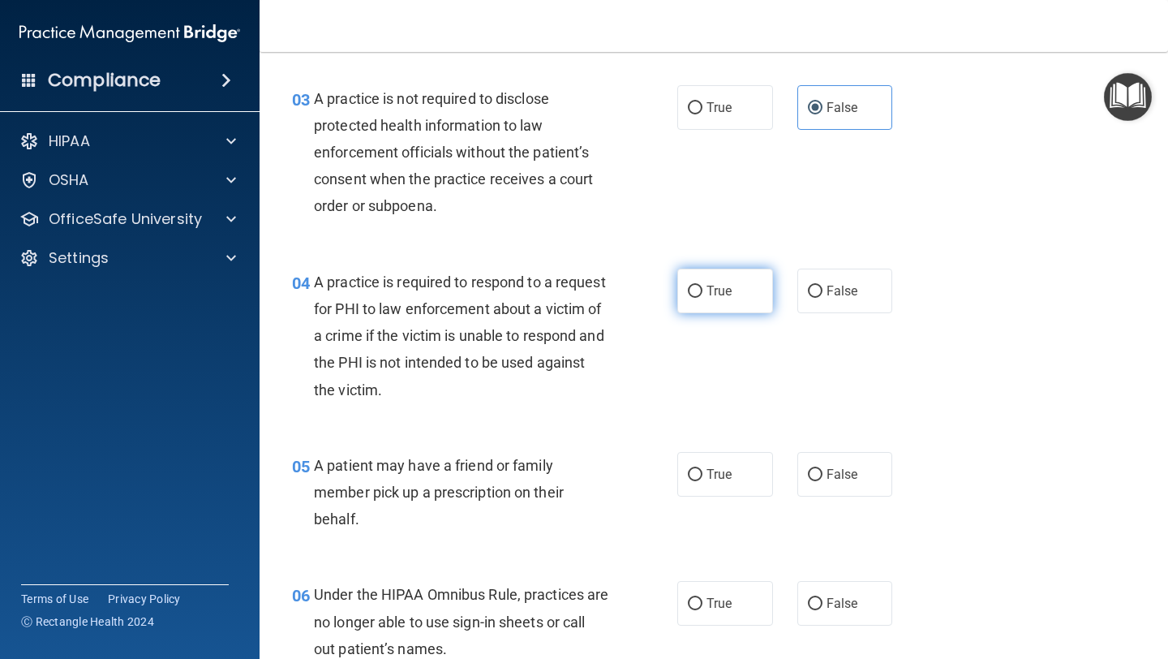
click at [715, 290] on span "True" at bounding box center [718, 290] width 25 height 15
click at [702, 290] on input "True" at bounding box center [695, 291] width 15 height 12
radio input "true"
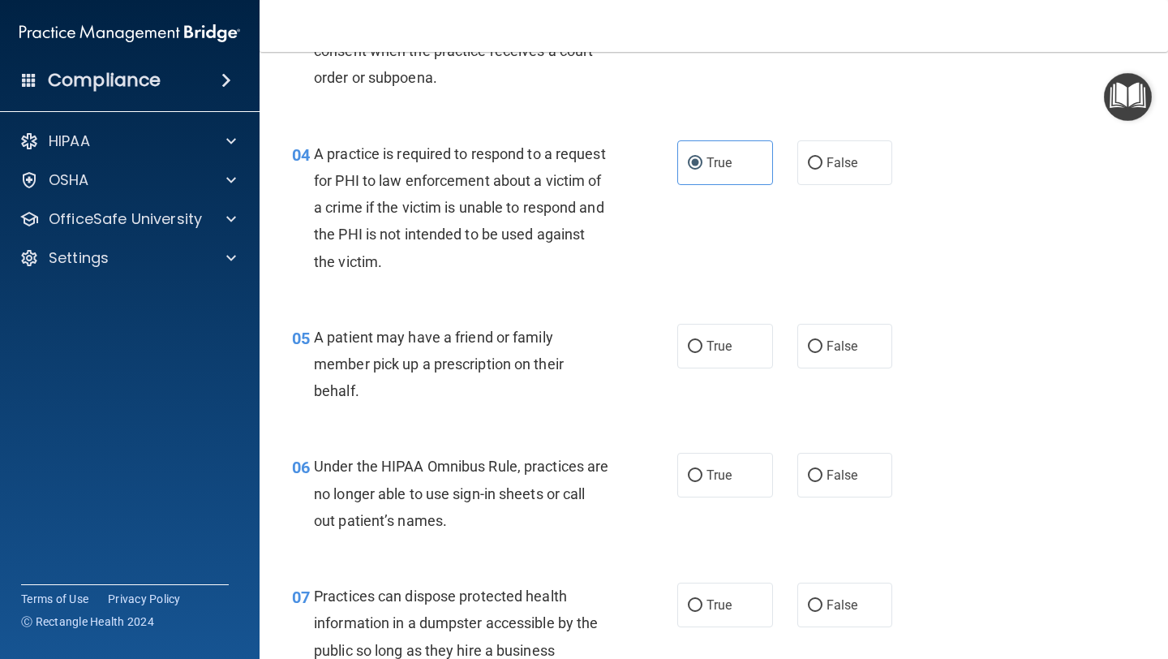
scroll to position [540, 0]
click at [843, 351] on span "False" at bounding box center [842, 344] width 32 height 15
click at [822, 351] on input "False" at bounding box center [815, 345] width 15 height 12
radio input "true"
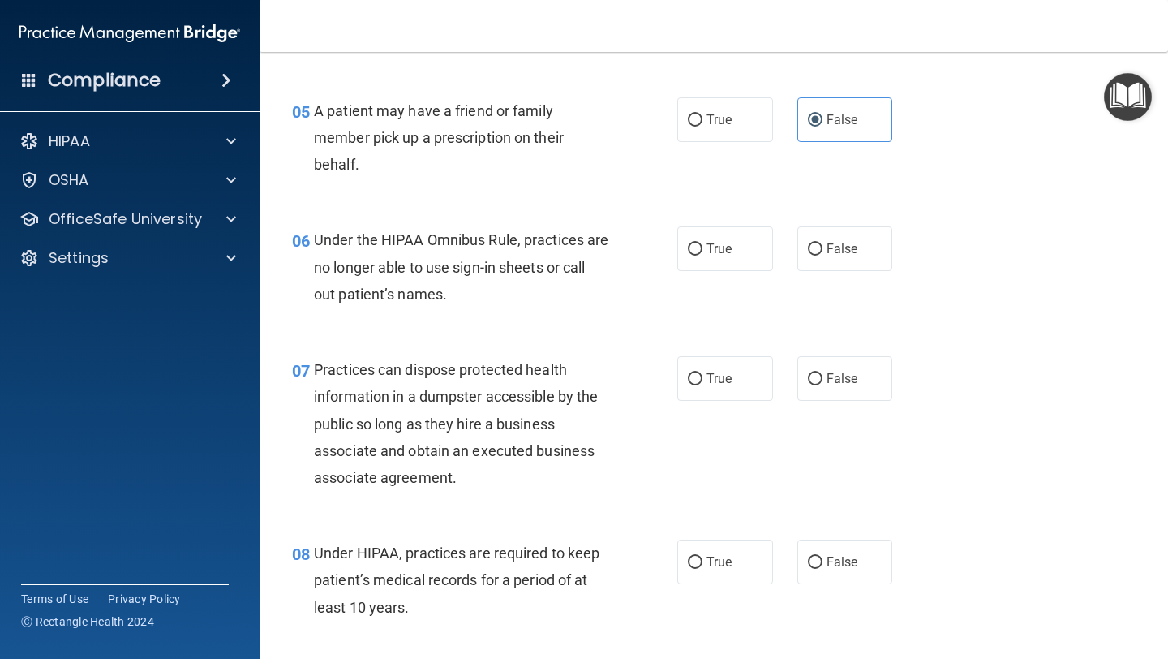
scroll to position [777, 0]
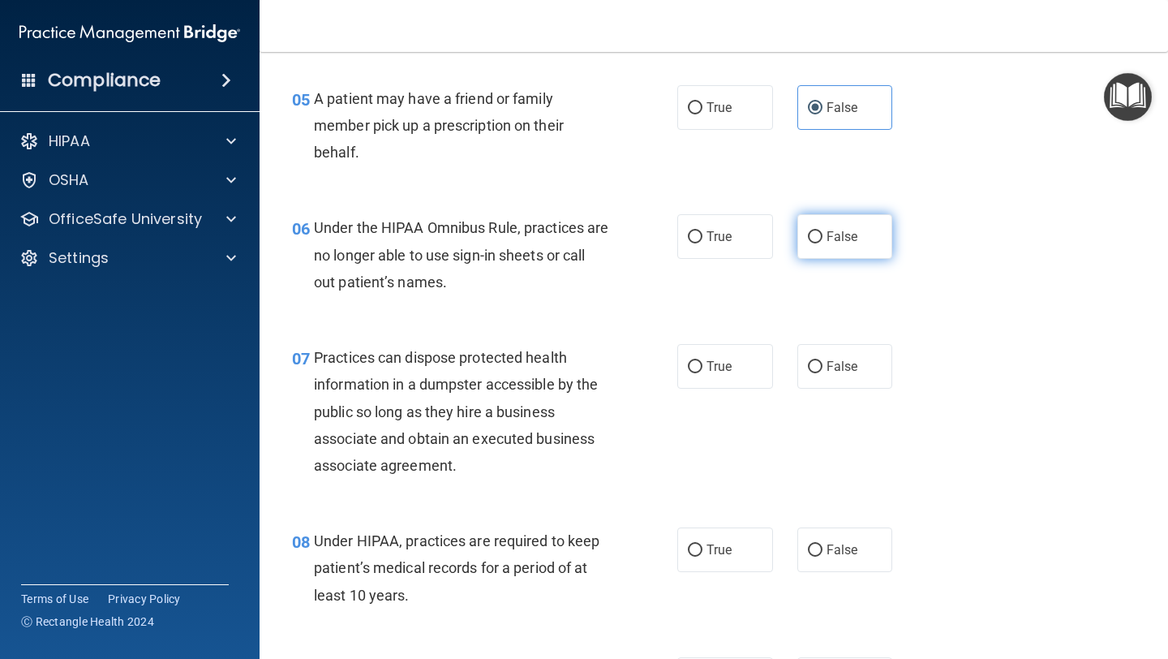
click at [840, 248] on label "False" at bounding box center [845, 236] width 96 height 45
click at [822, 243] on input "False" at bounding box center [815, 237] width 15 height 12
radio input "true"
click at [824, 353] on label "False" at bounding box center [845, 366] width 96 height 45
click at [822, 361] on input "False" at bounding box center [815, 367] width 15 height 12
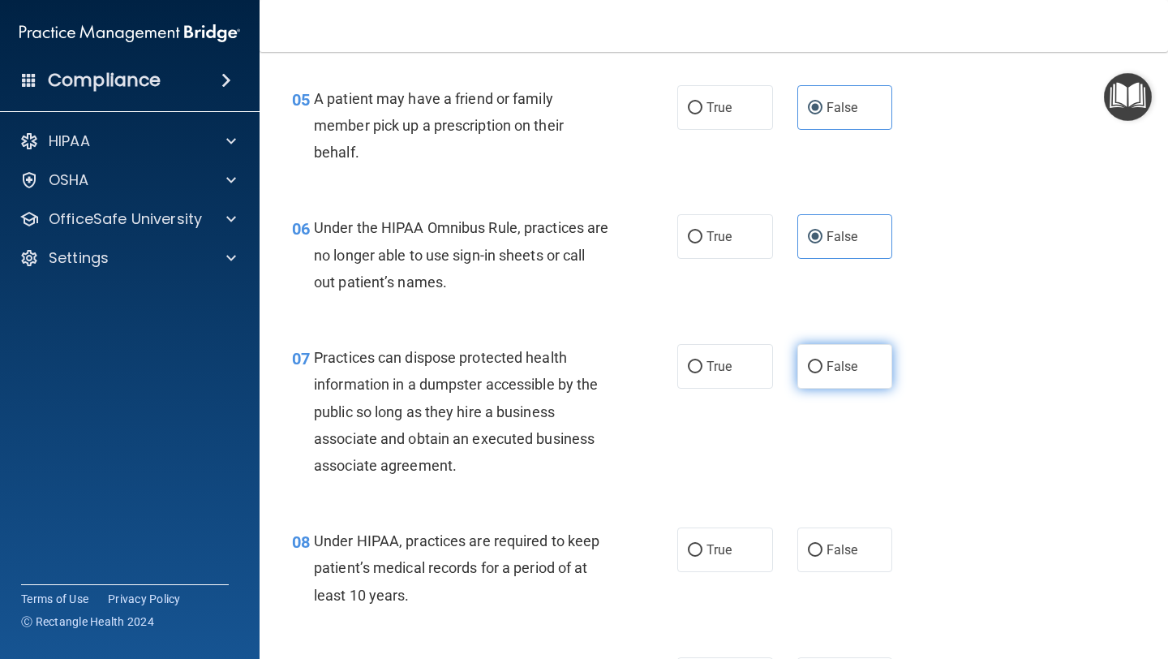
radio input "true"
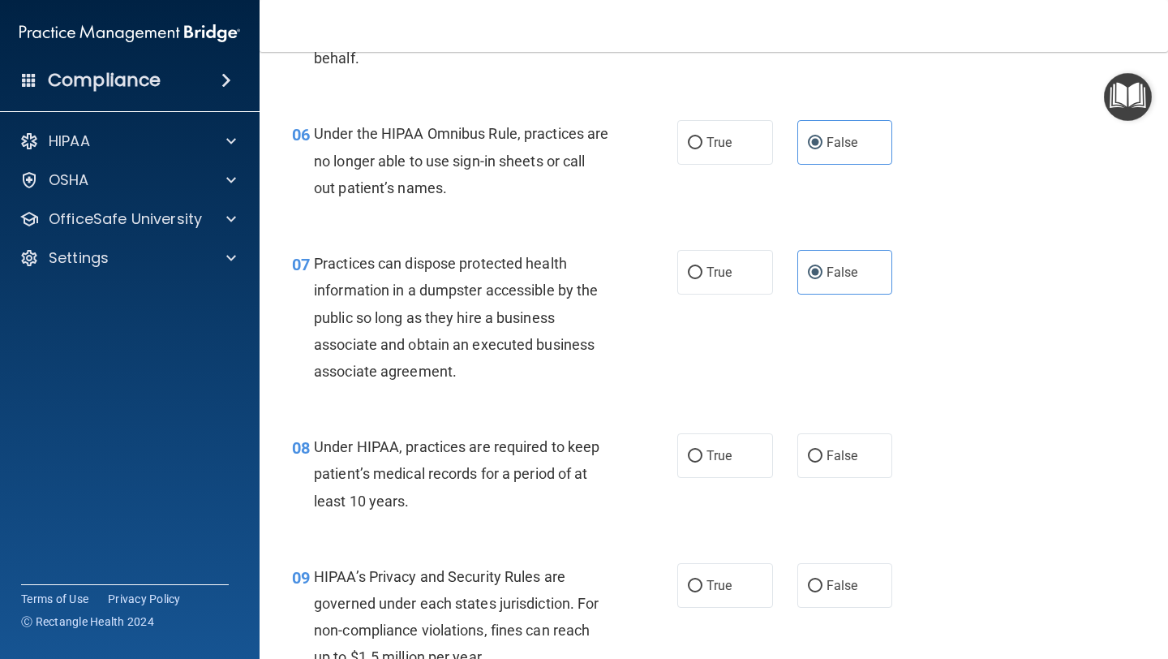
scroll to position [872, 0]
click at [754, 464] on label "True" at bounding box center [725, 454] width 96 height 45
click at [702, 461] on input "True" at bounding box center [695, 455] width 15 height 12
radio input "true"
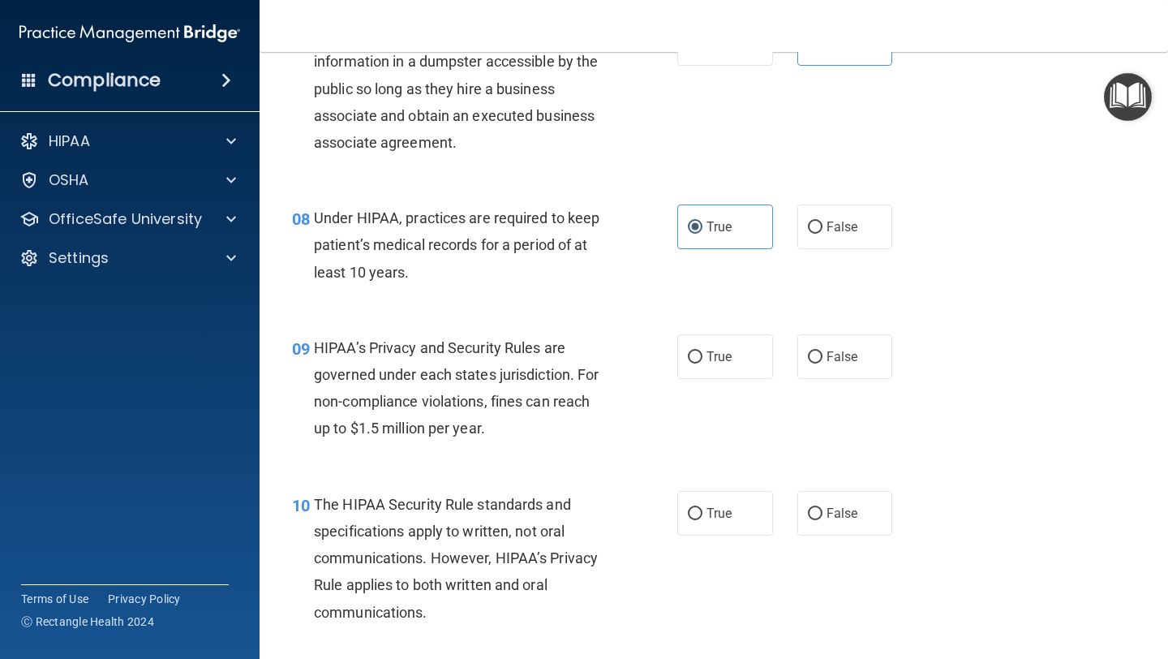
scroll to position [1109, 0]
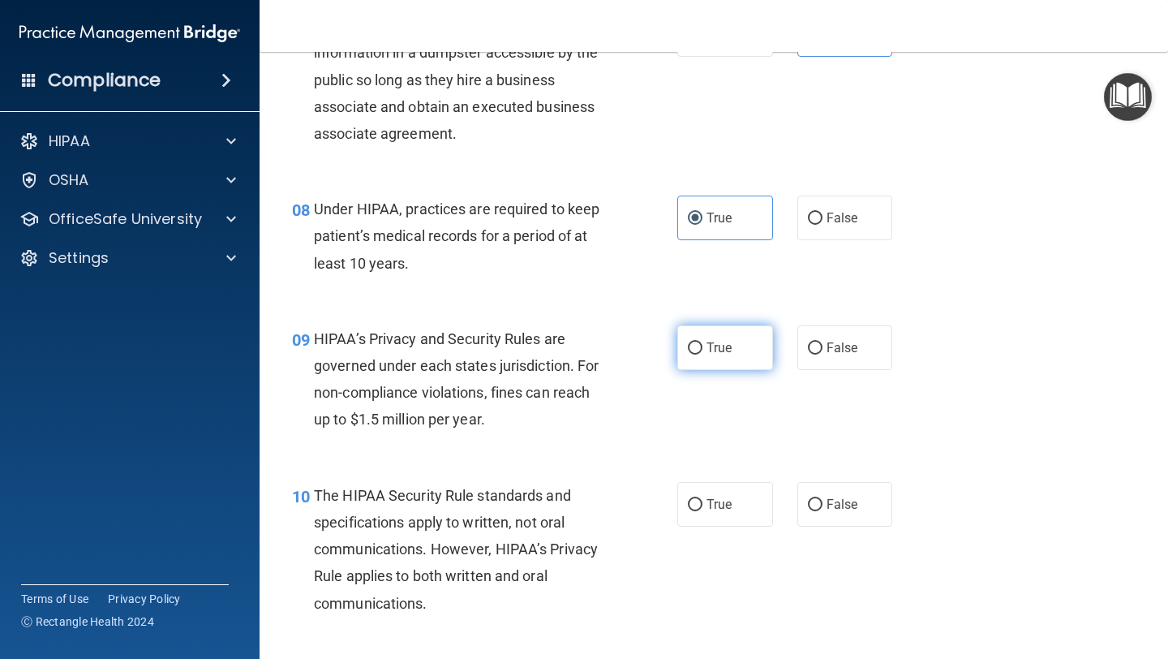
click at [702, 332] on label "True" at bounding box center [725, 347] width 96 height 45
click at [702, 342] on input "True" at bounding box center [695, 348] width 15 height 12
radio input "true"
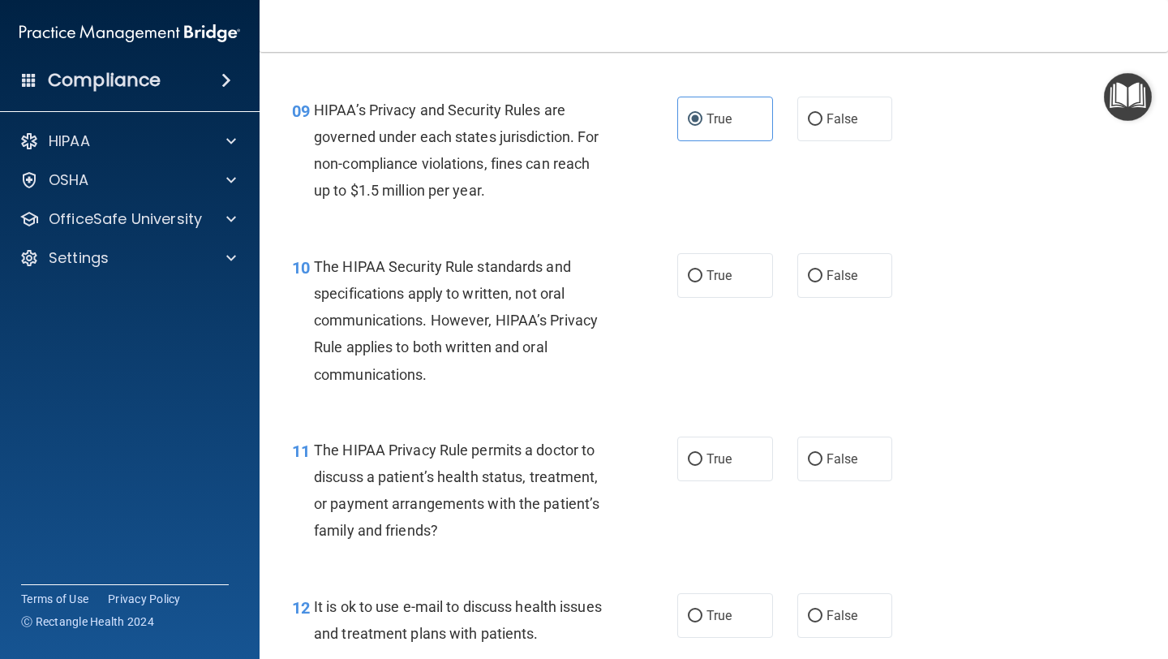
scroll to position [1345, 0]
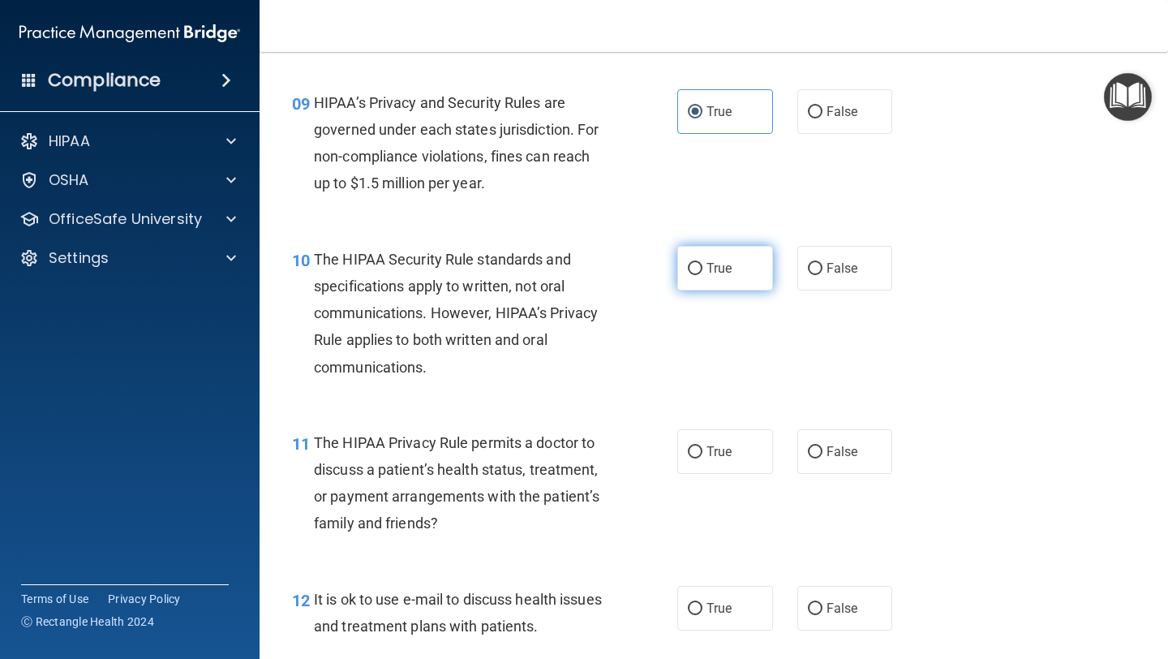
click at [706, 251] on label "True" at bounding box center [725, 268] width 96 height 45
click at [702, 263] on input "True" at bounding box center [695, 269] width 15 height 12
radio input "true"
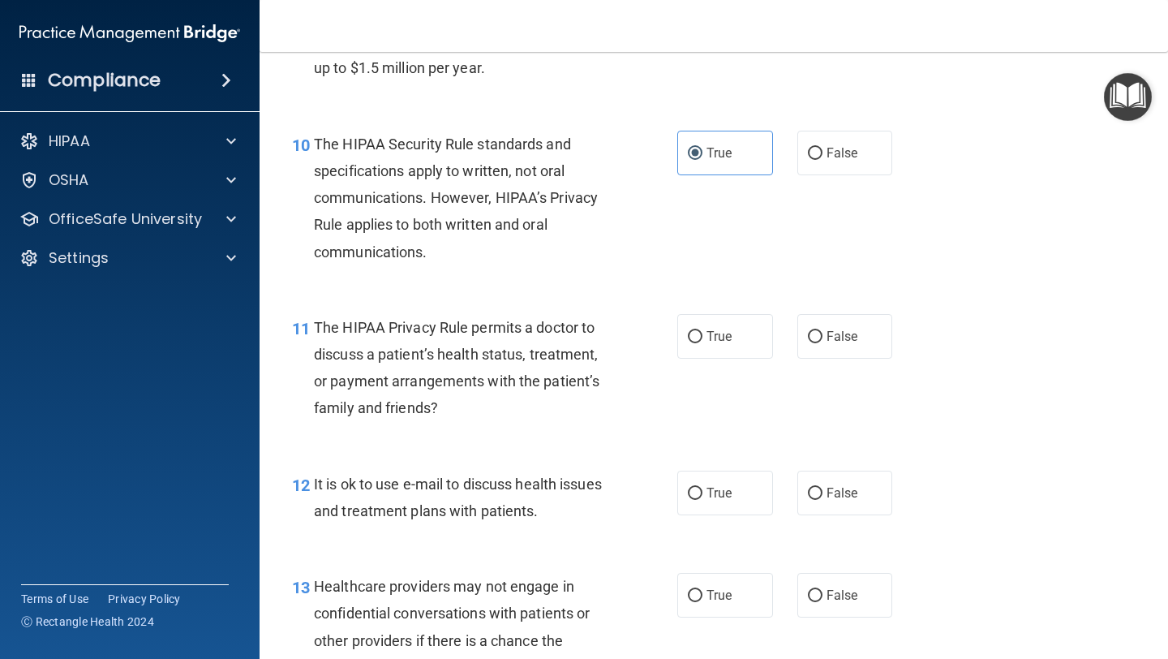
scroll to position [1461, 0]
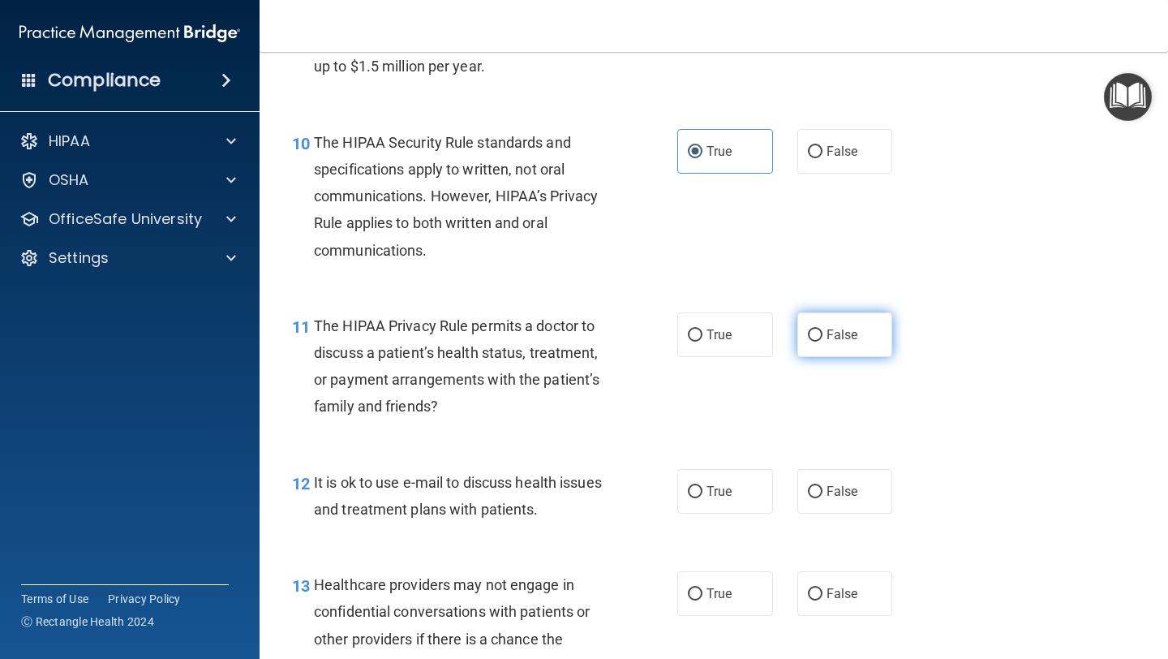
click at [826, 339] on span "False" at bounding box center [842, 334] width 32 height 15
click at [822, 339] on input "False" at bounding box center [815, 335] width 15 height 12
radio input "true"
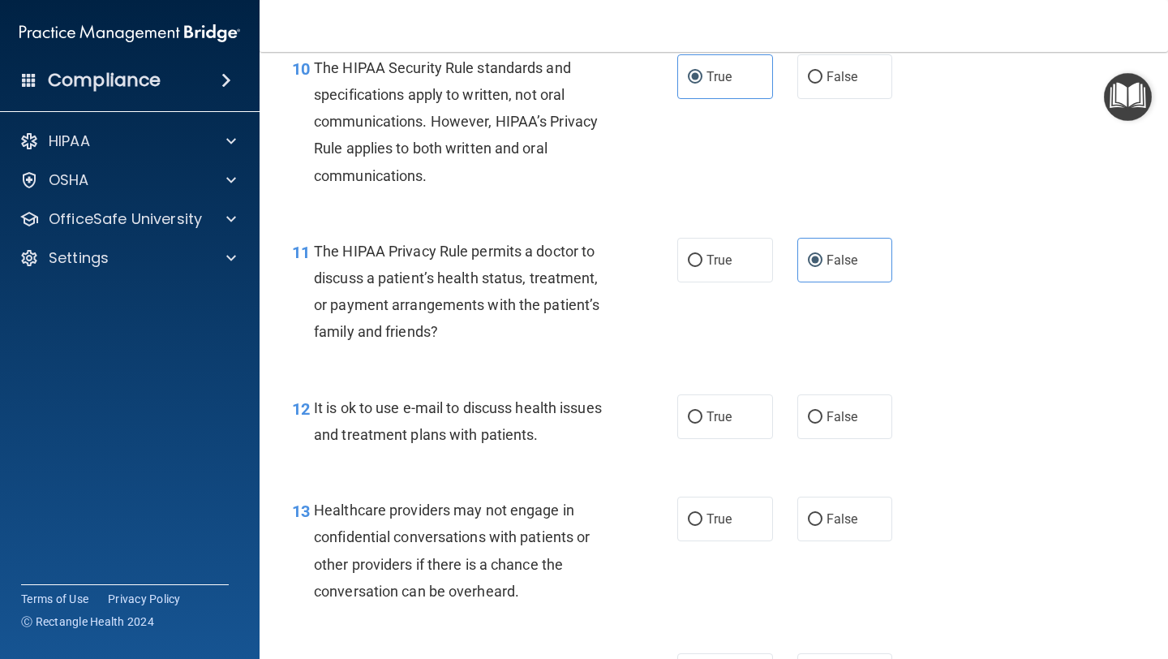
scroll to position [1548, 0]
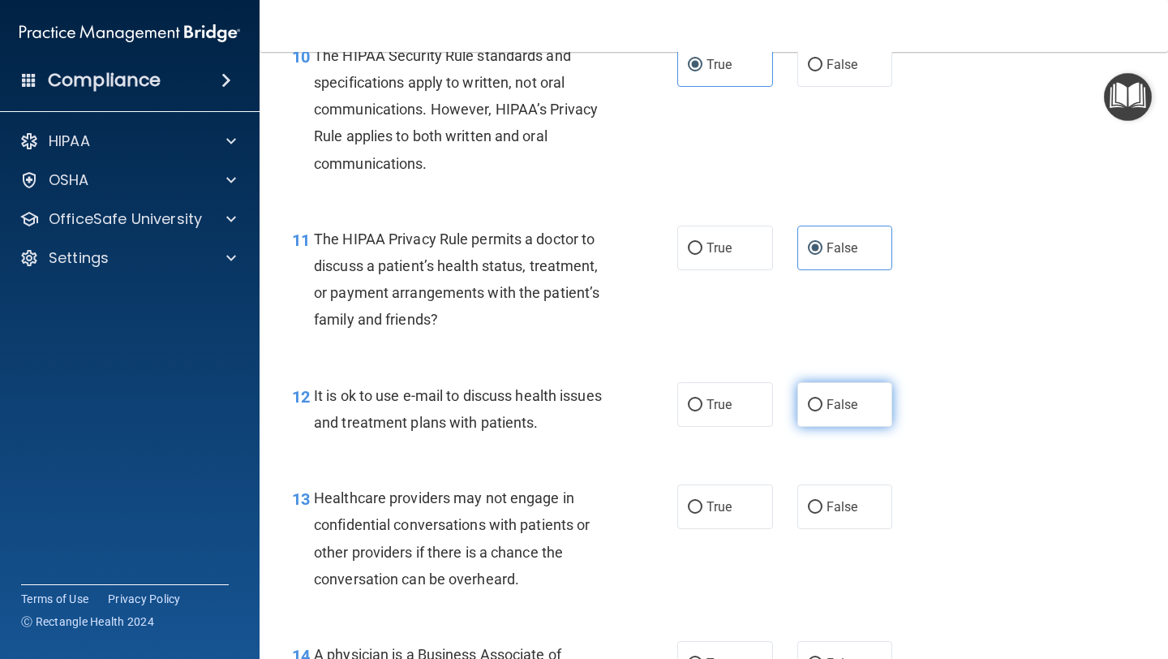
click at [856, 405] on span "False" at bounding box center [842, 404] width 32 height 15
click at [822, 405] on input "False" at bounding box center [815, 405] width 15 height 12
radio input "true"
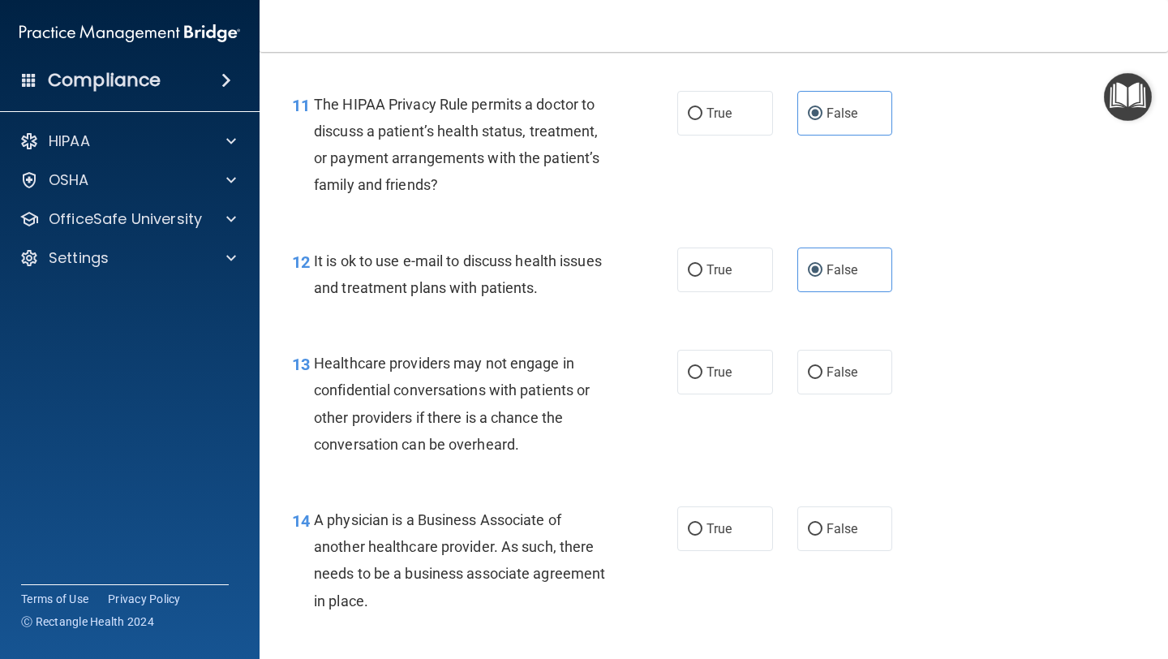
scroll to position [1685, 0]
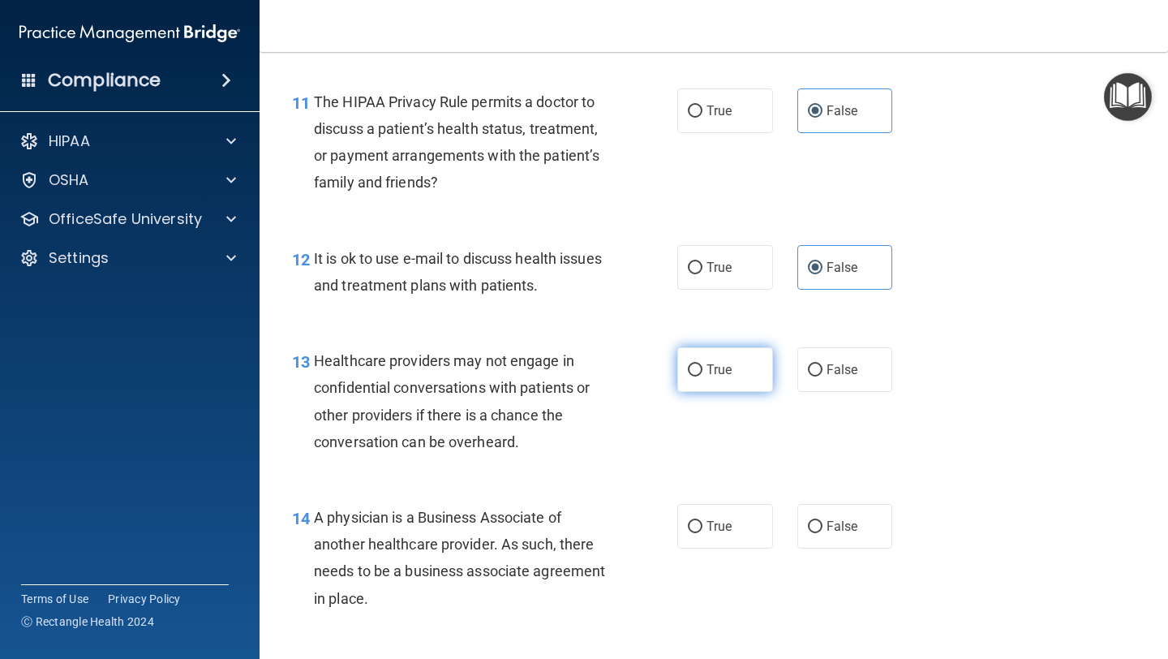
click at [718, 367] on span "True" at bounding box center [718, 369] width 25 height 15
click at [702, 367] on input "True" at bounding box center [695, 370] width 15 height 12
radio input "true"
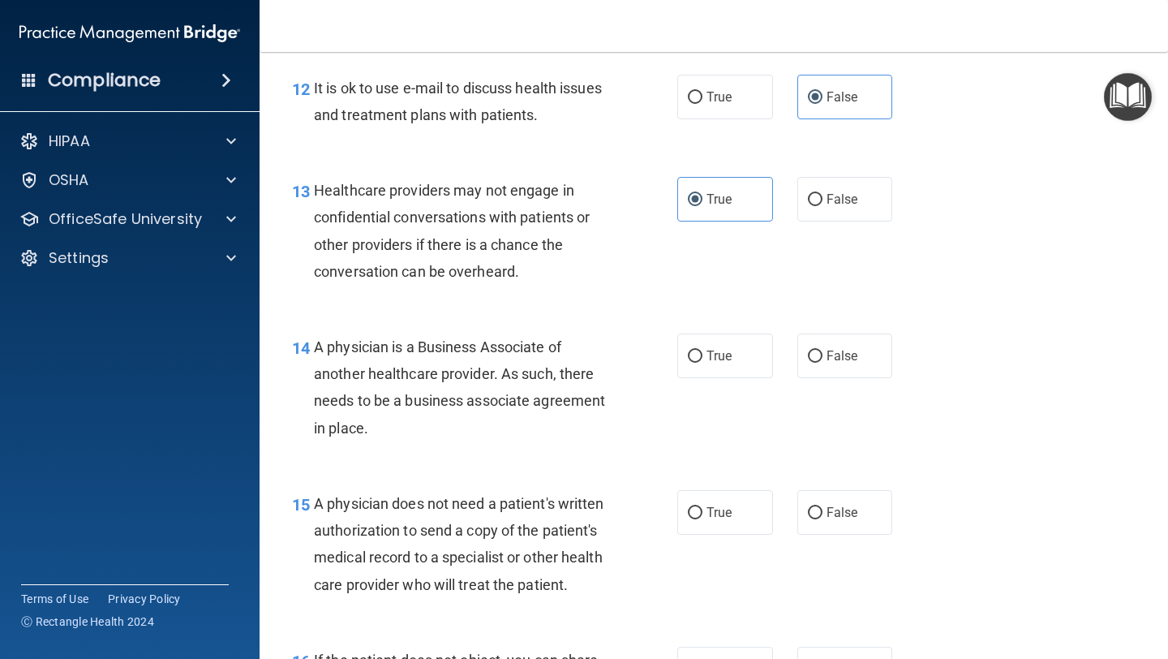
scroll to position [1860, 0]
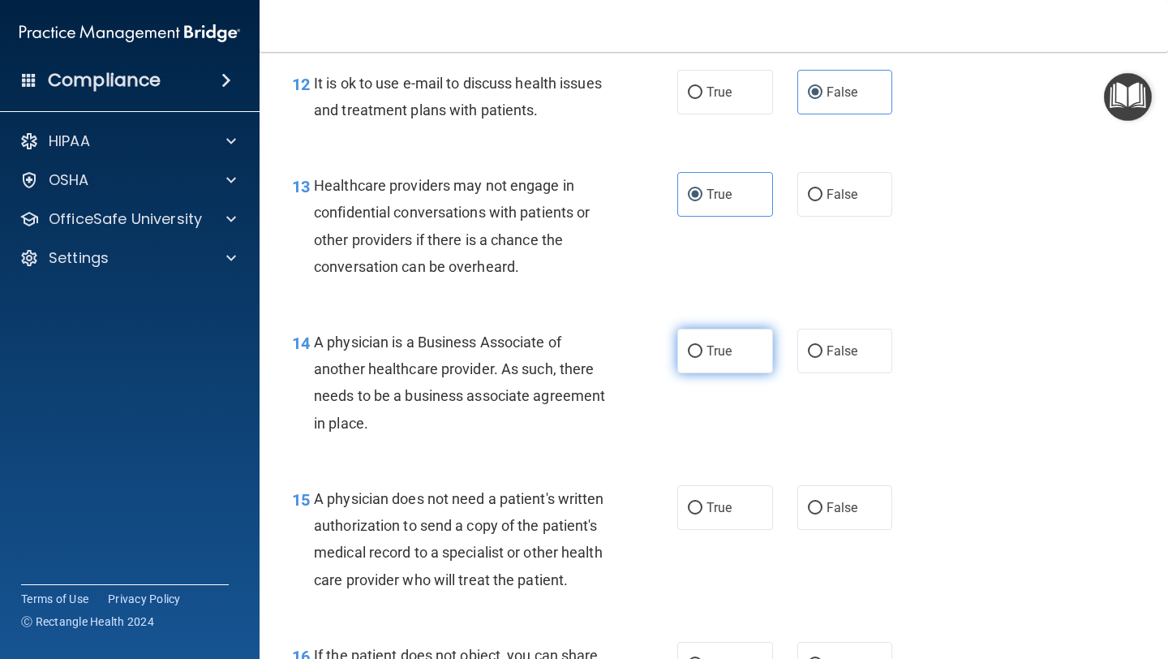
click at [731, 360] on label "True" at bounding box center [725, 350] width 96 height 45
click at [702, 358] on input "True" at bounding box center [695, 351] width 15 height 12
radio input "true"
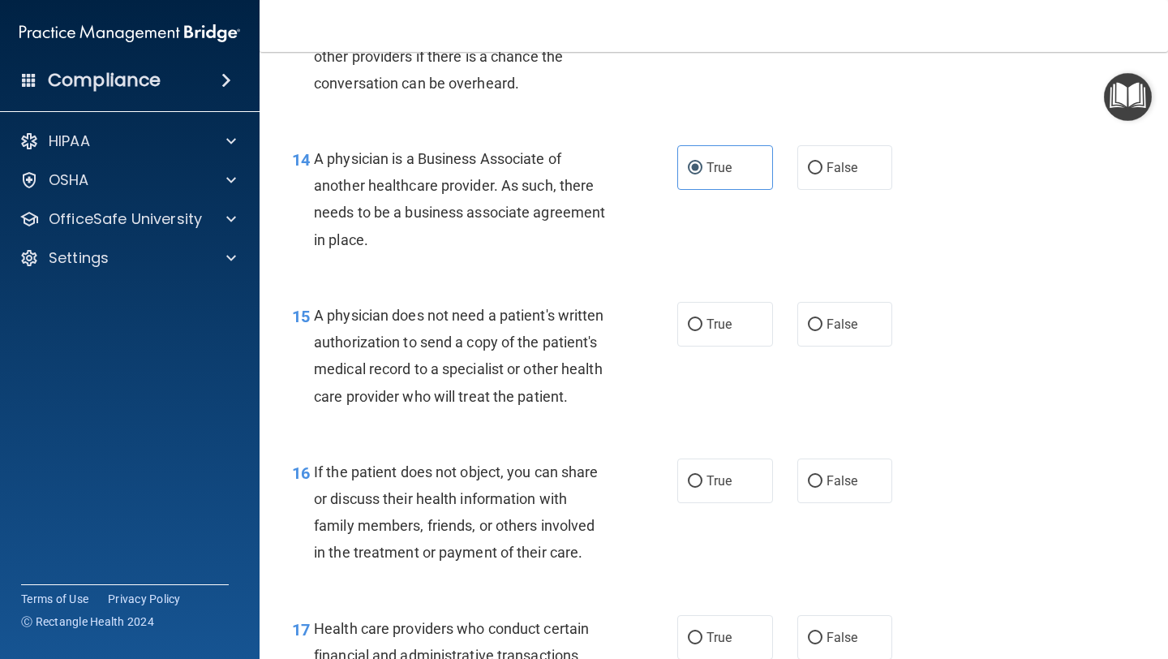
scroll to position [2047, 0]
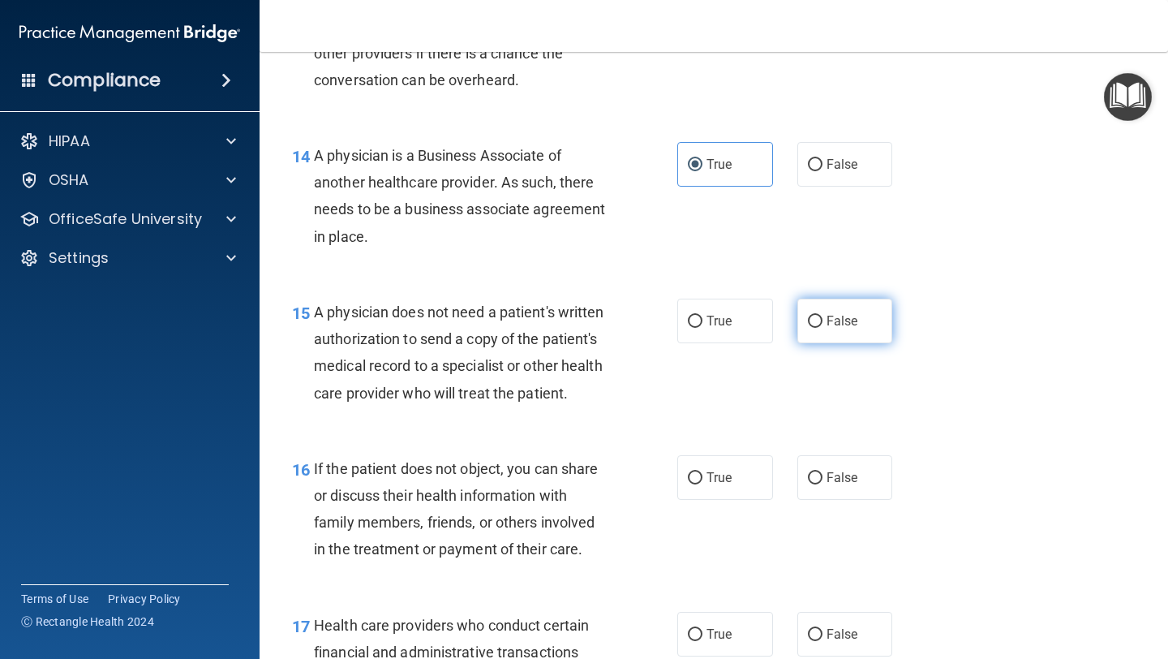
click at [847, 322] on span "False" at bounding box center [842, 320] width 32 height 15
click at [822, 322] on input "False" at bounding box center [815, 321] width 15 height 12
radio input "true"
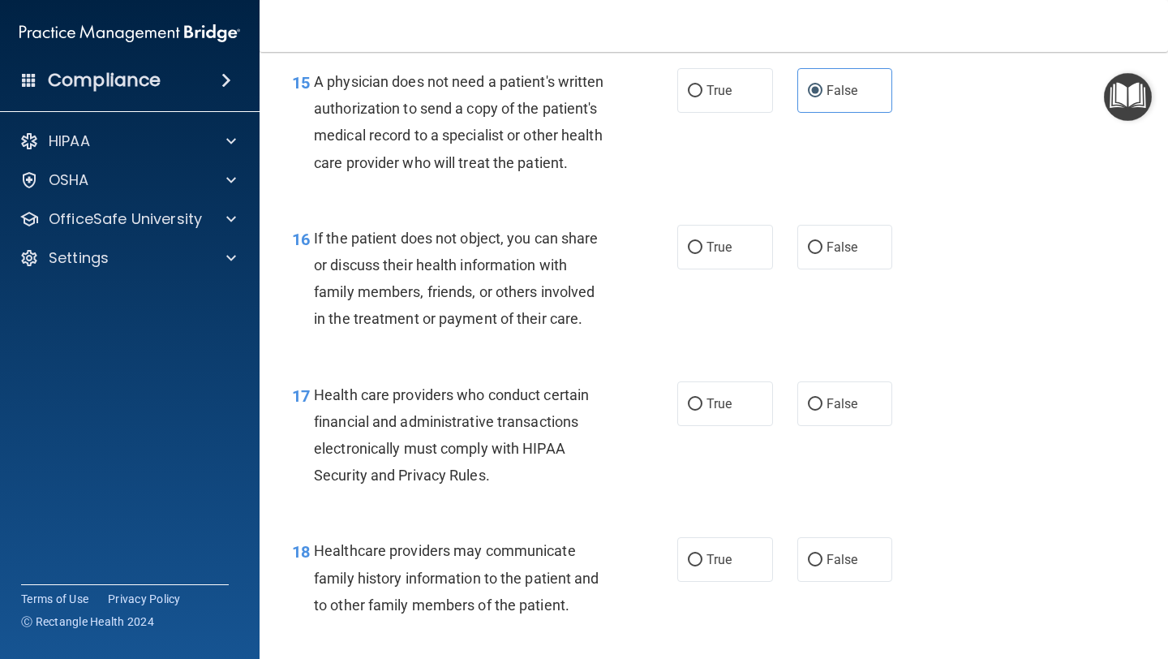
scroll to position [2279, 0]
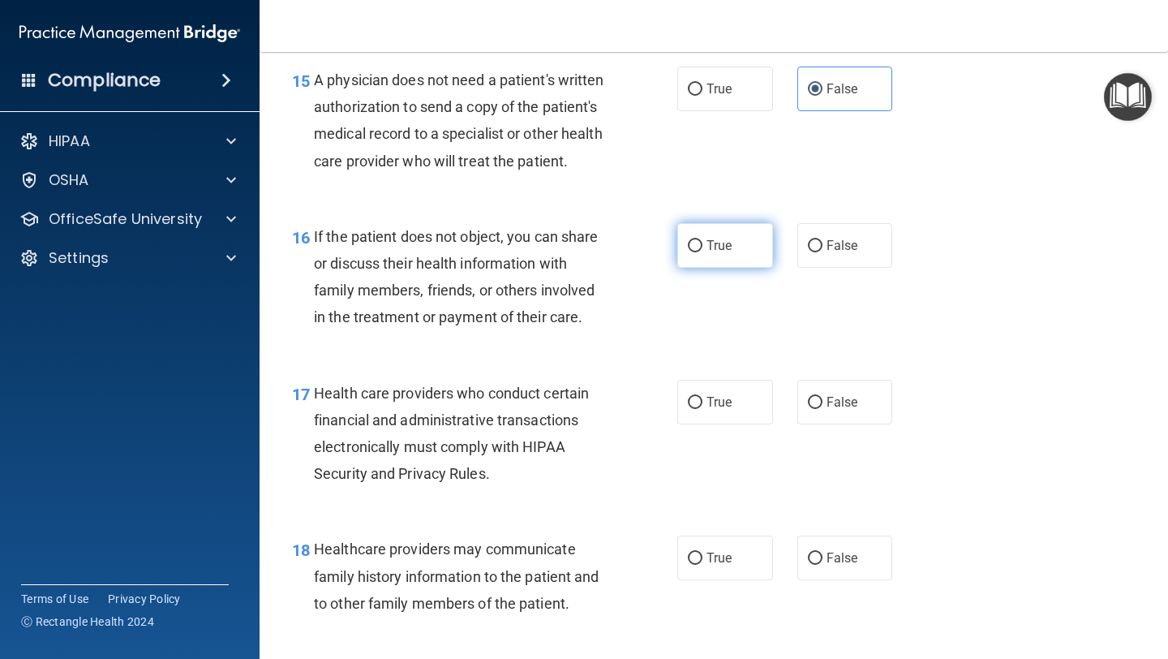
click at [719, 242] on span "True" at bounding box center [718, 245] width 25 height 15
click at [702, 242] on input "True" at bounding box center [695, 246] width 15 height 12
radio input "true"
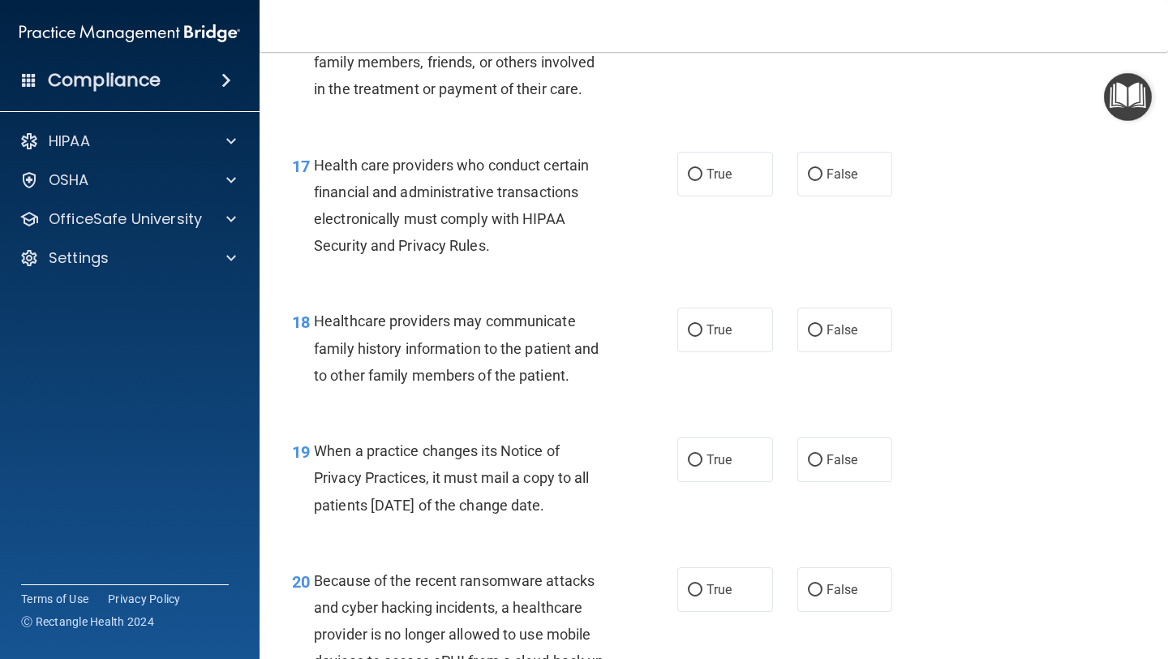
scroll to position [2516, 0]
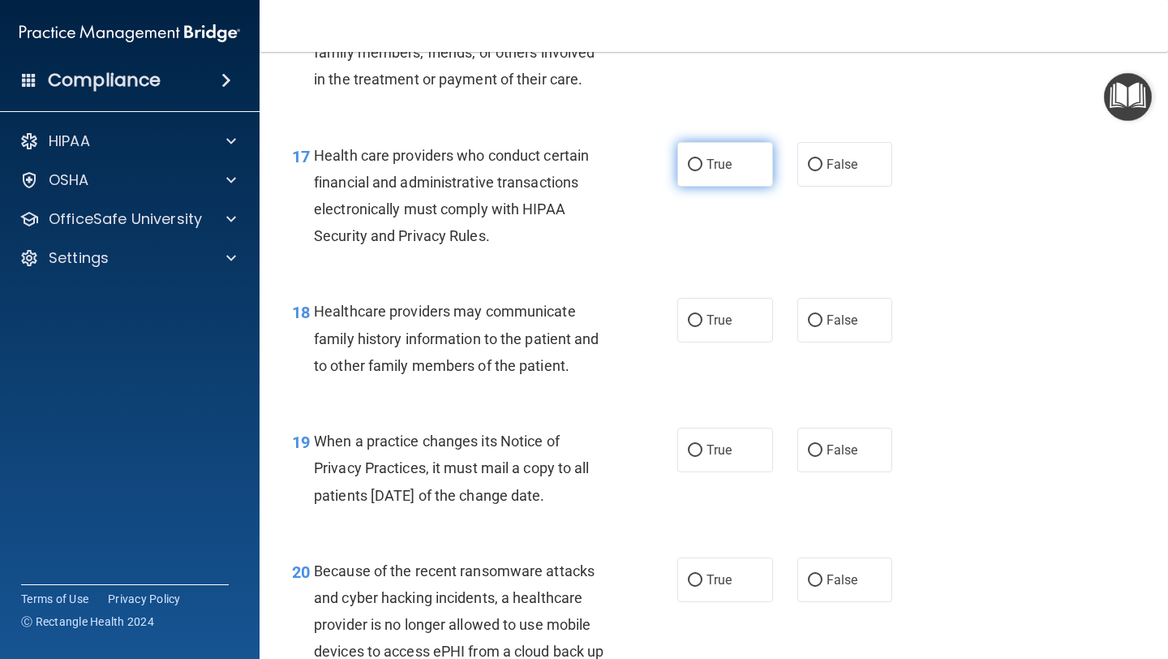
click at [711, 165] on span "True" at bounding box center [718, 164] width 25 height 15
click at [702, 165] on input "True" at bounding box center [695, 165] width 15 height 12
radio input "true"
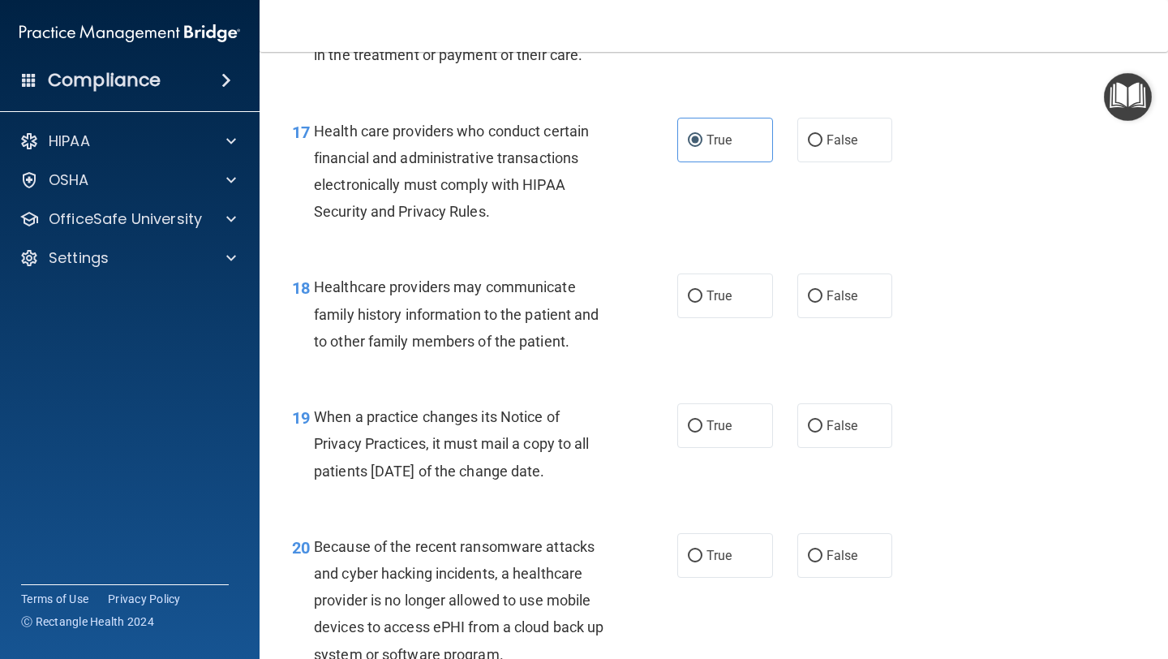
scroll to position [2545, 0]
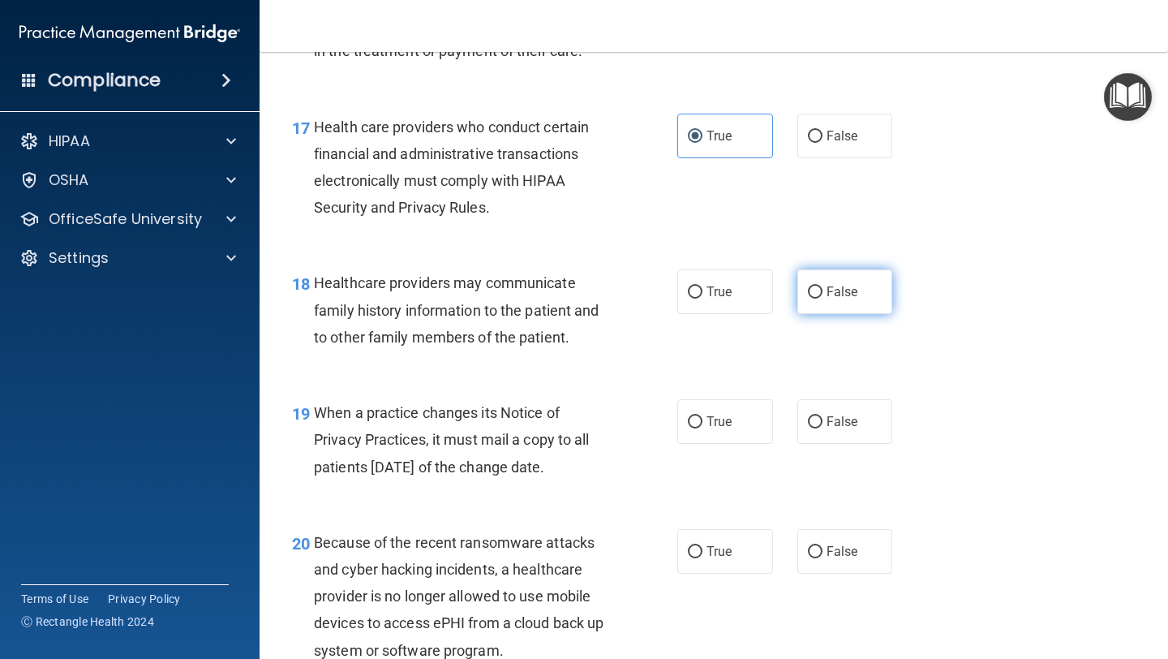
click at [843, 287] on span "False" at bounding box center [842, 291] width 32 height 15
click at [822, 287] on input "False" at bounding box center [815, 292] width 15 height 12
radio input "true"
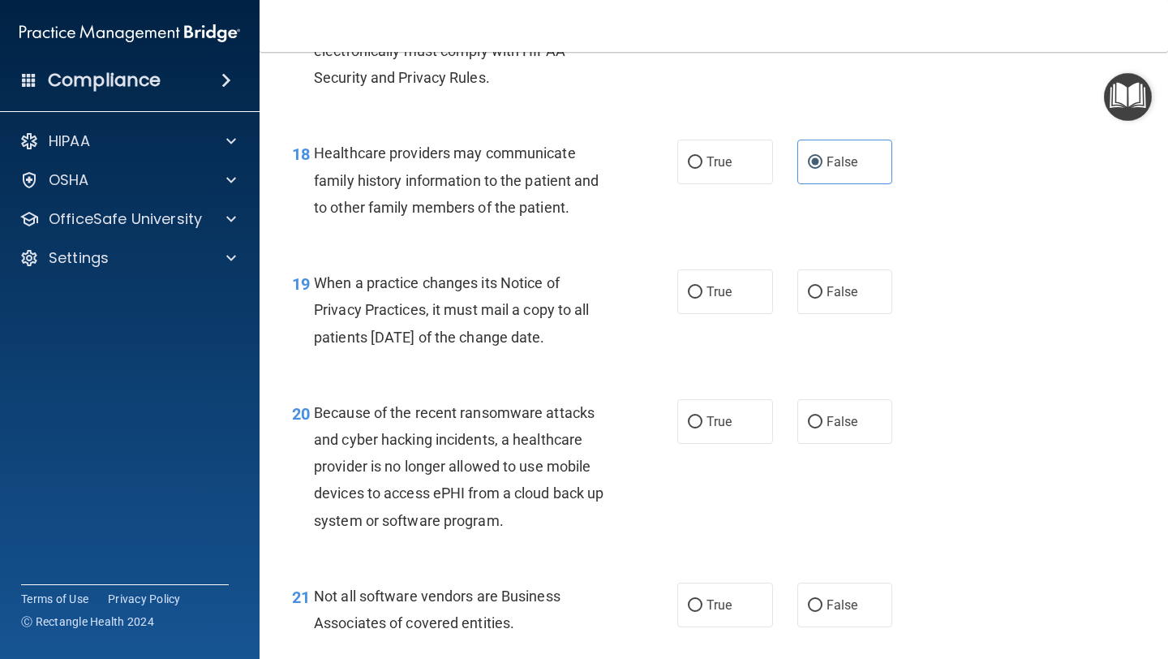
scroll to position [2680, 0]
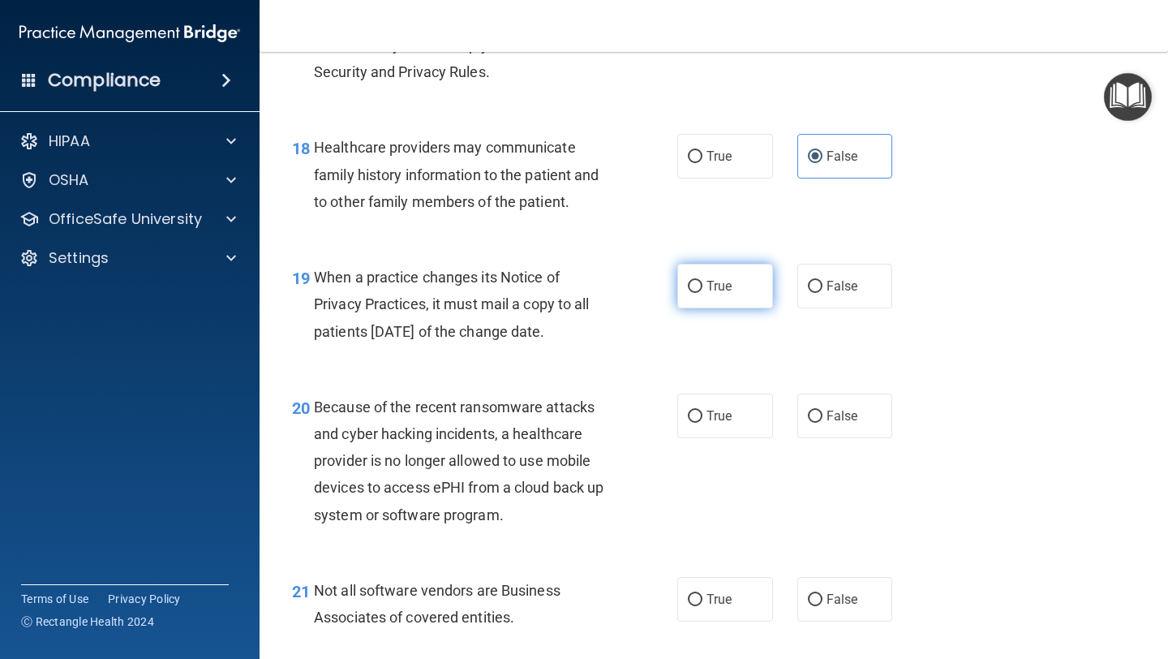
click at [725, 285] on span "True" at bounding box center [718, 285] width 25 height 15
click at [702, 285] on input "True" at bounding box center [695, 287] width 15 height 12
radio input "true"
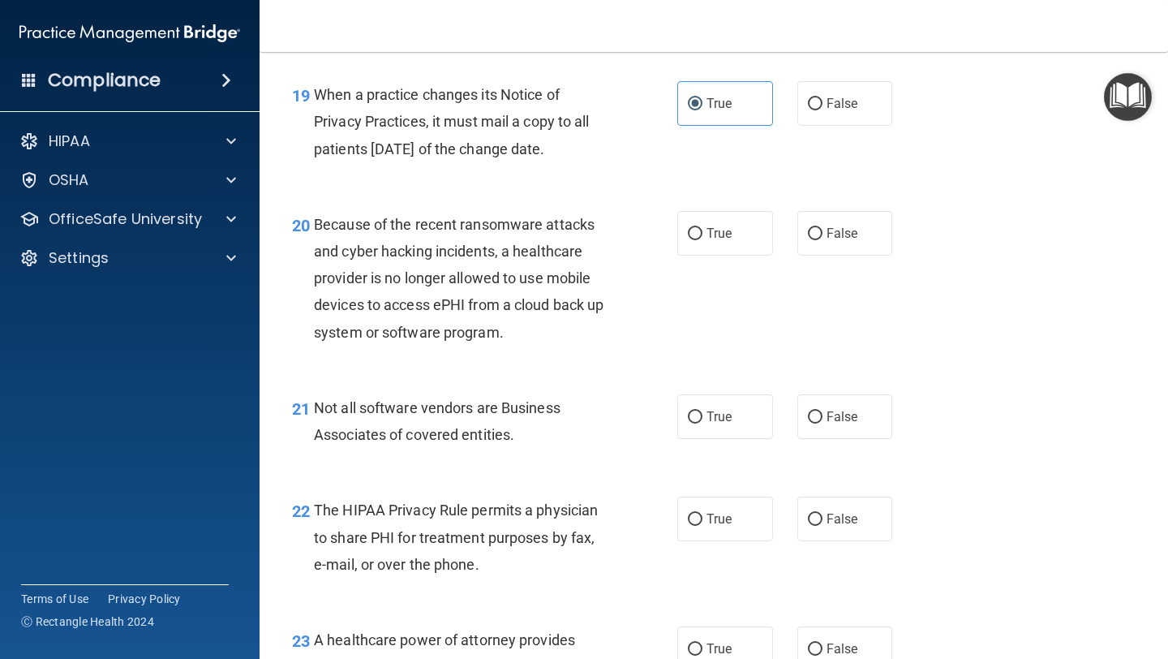
scroll to position [2874, 0]
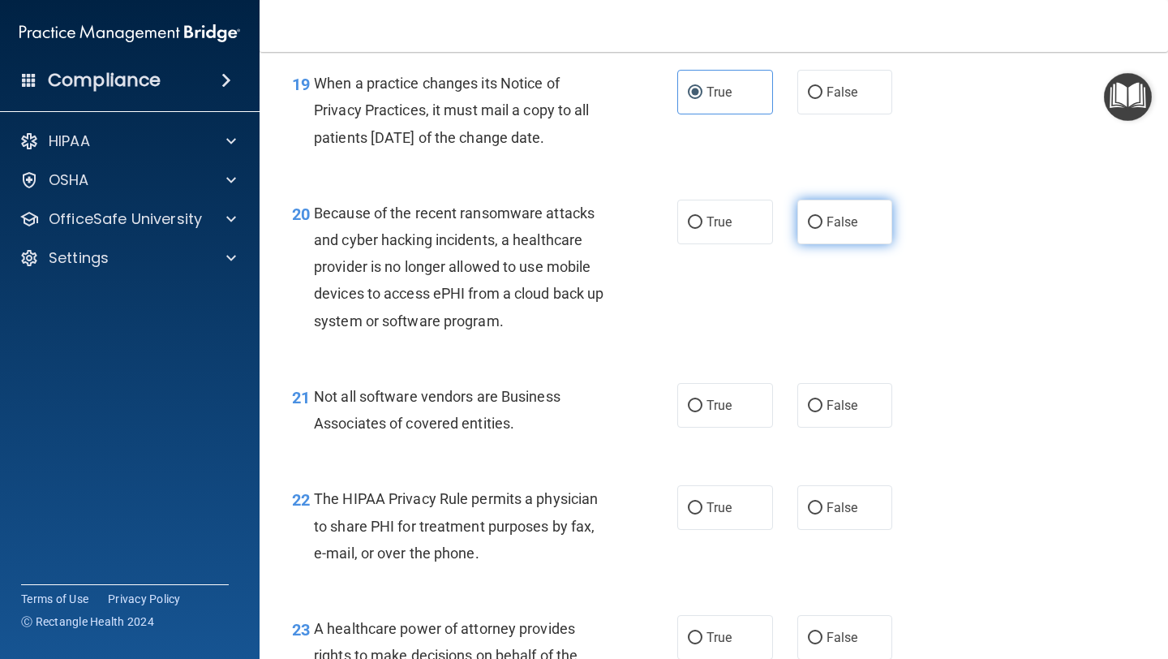
click at [830, 204] on label "False" at bounding box center [845, 221] width 96 height 45
click at [822, 217] on input "False" at bounding box center [815, 223] width 15 height 12
radio input "true"
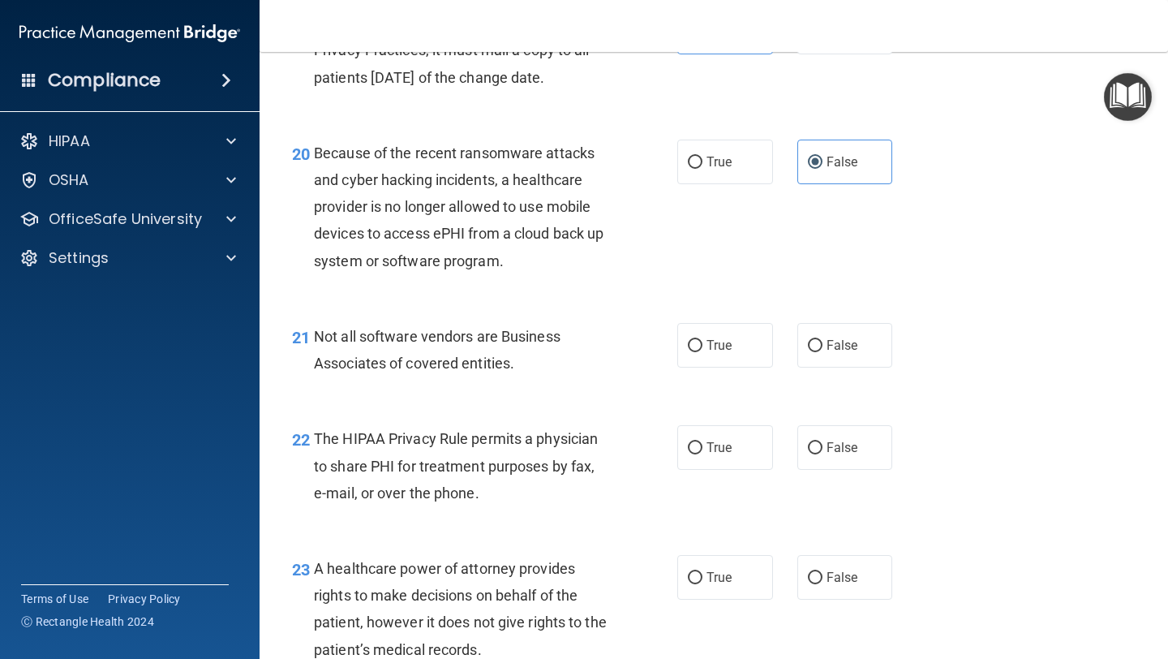
scroll to position [2961, 0]
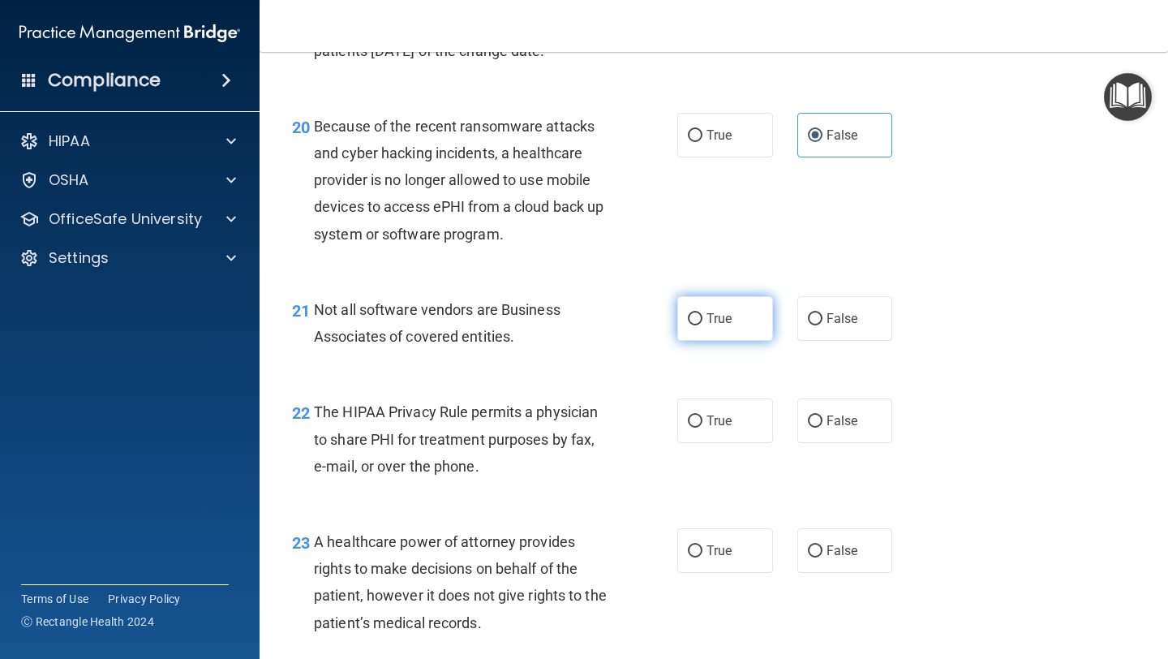
click at [718, 320] on span "True" at bounding box center [718, 318] width 25 height 15
click at [702, 320] on input "True" at bounding box center [695, 319] width 15 height 12
radio input "true"
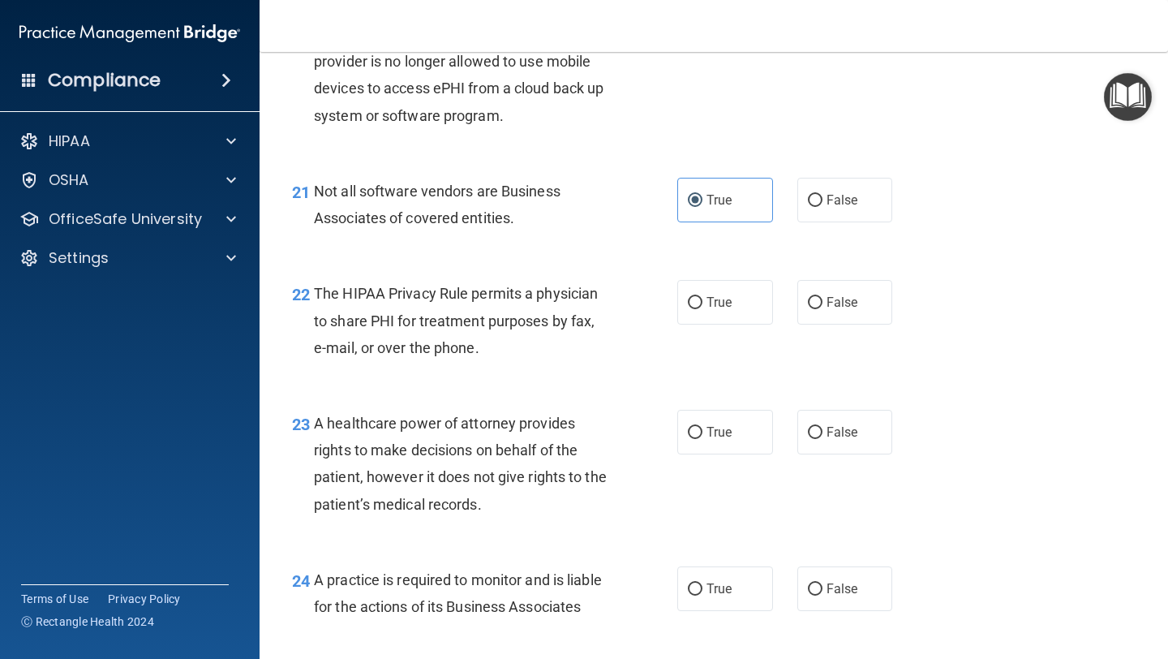
scroll to position [3108, 0]
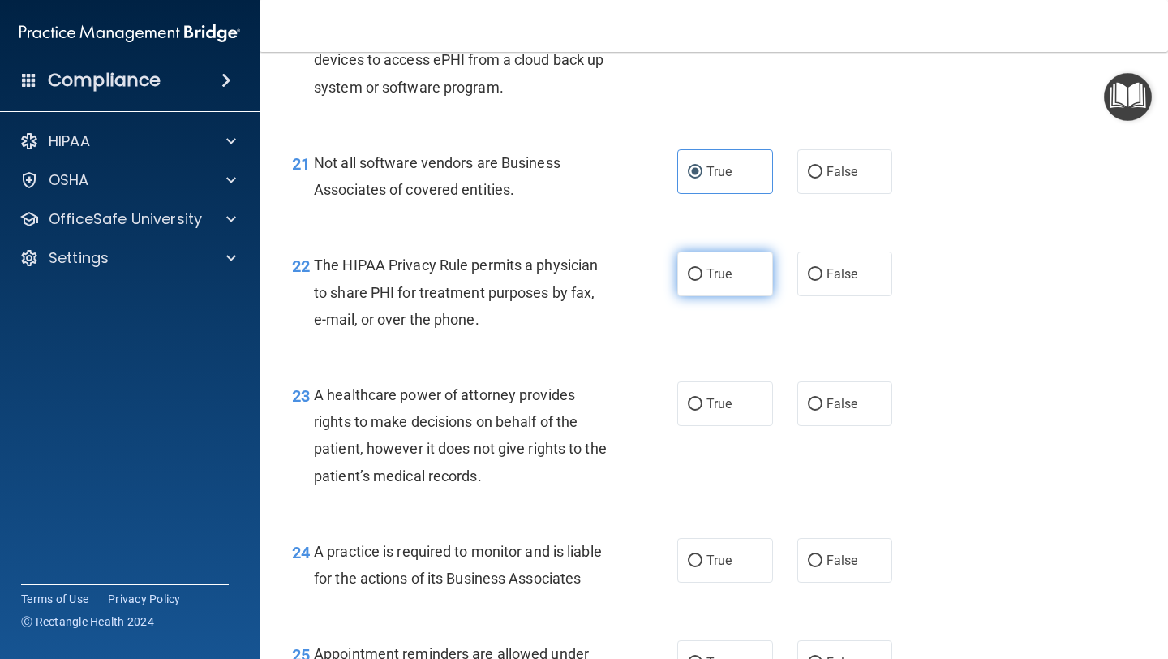
click at [723, 276] on span "True" at bounding box center [718, 273] width 25 height 15
click at [702, 276] on input "True" at bounding box center [695, 274] width 15 height 12
radio input "true"
click at [864, 286] on label "False" at bounding box center [845, 273] width 96 height 45
click at [822, 281] on input "False" at bounding box center [815, 274] width 15 height 12
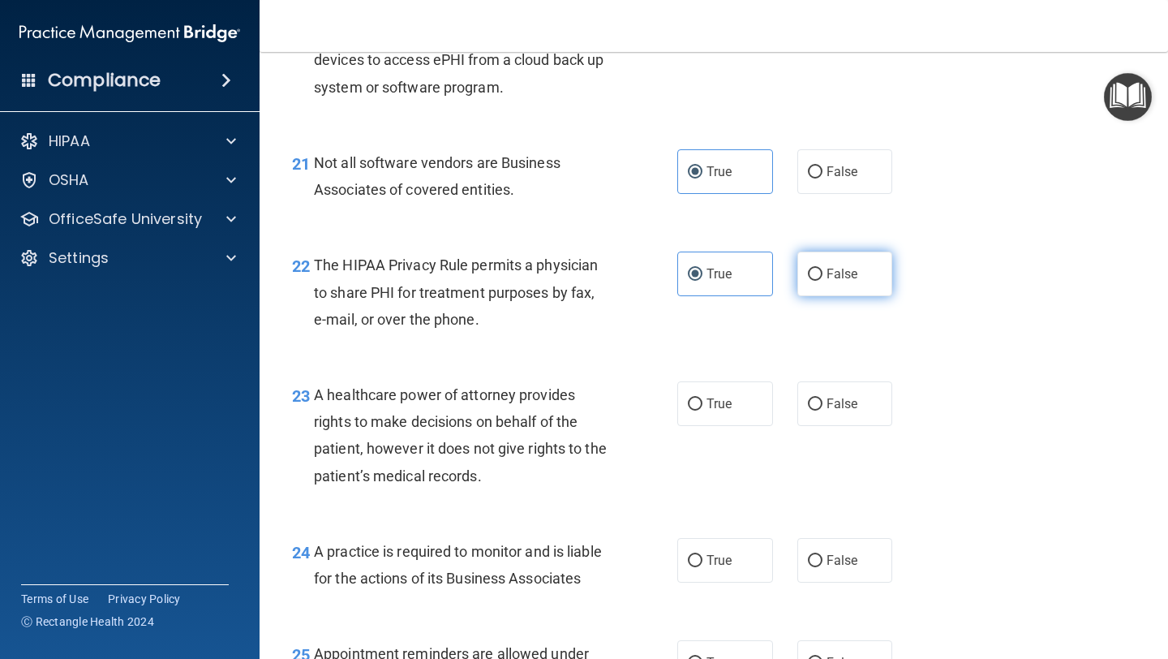
radio input "true"
radio input "false"
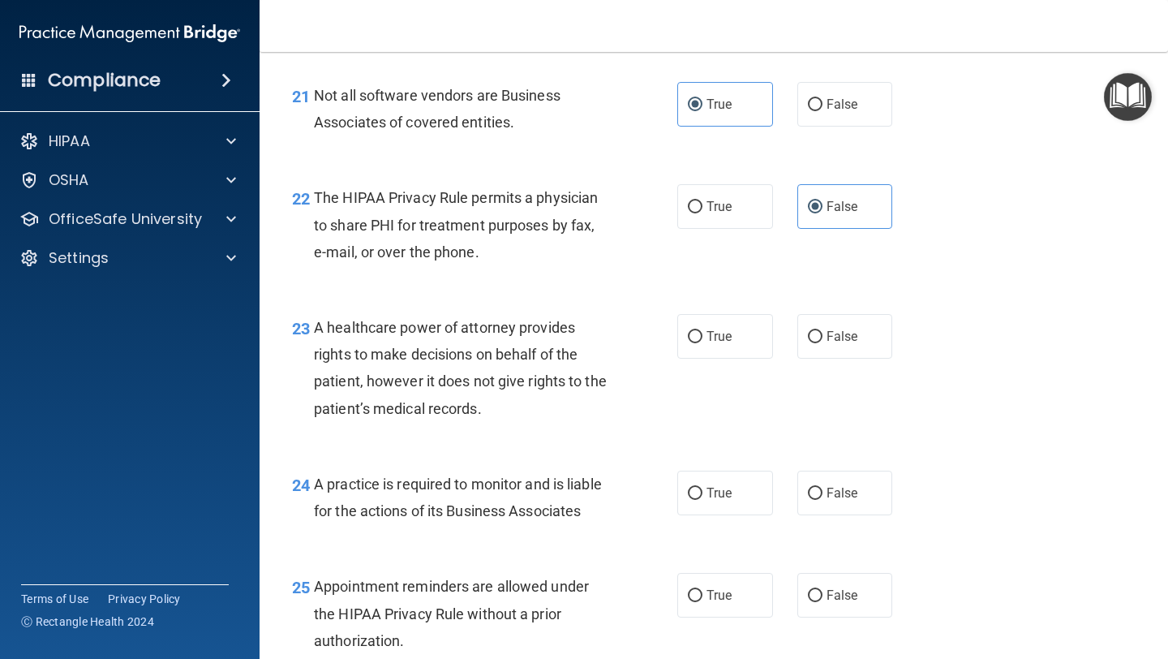
scroll to position [3178, 0]
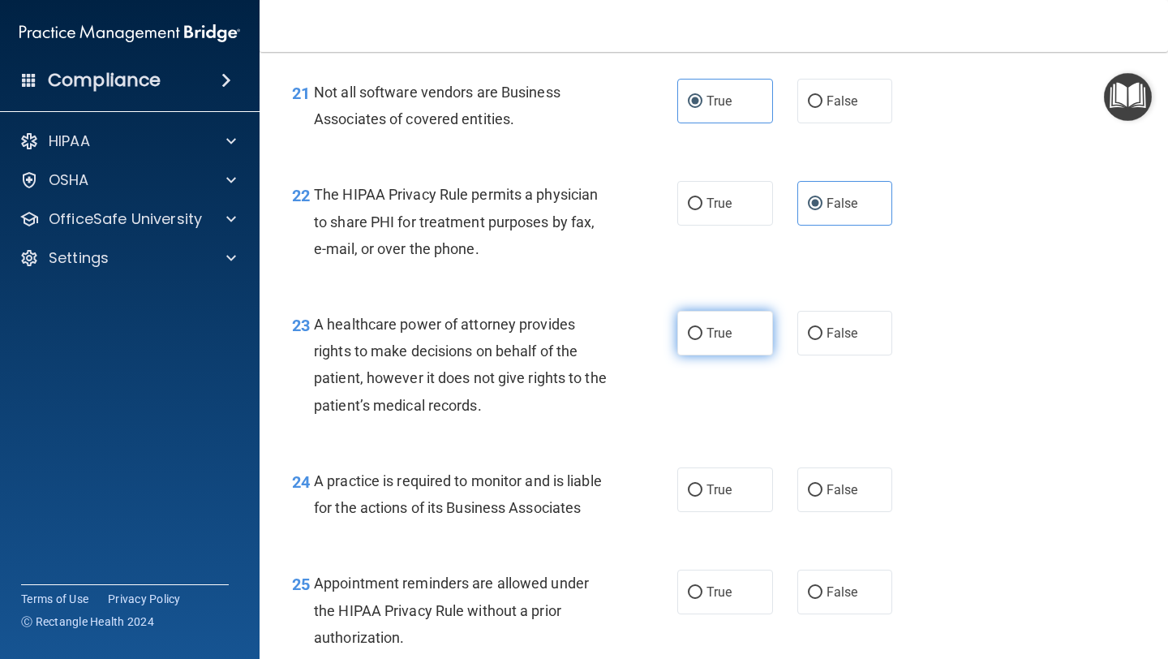
click at [713, 337] on span "True" at bounding box center [718, 332] width 25 height 15
click at [702, 337] on input "True" at bounding box center [695, 334] width 15 height 12
radio input "true"
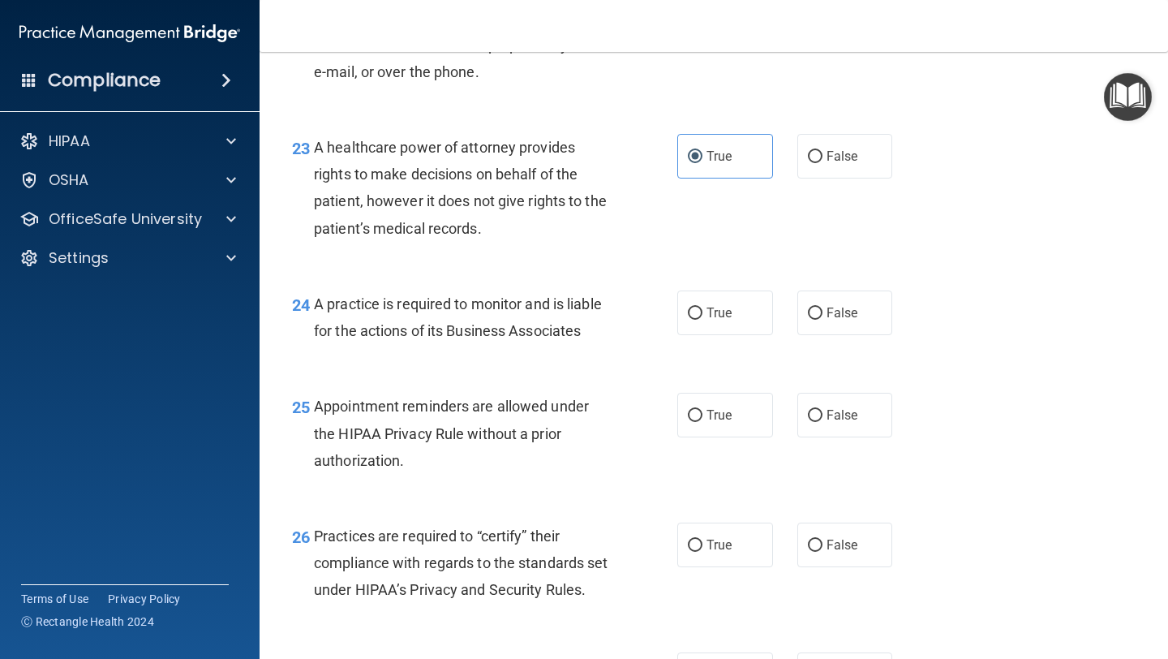
scroll to position [3357, 0]
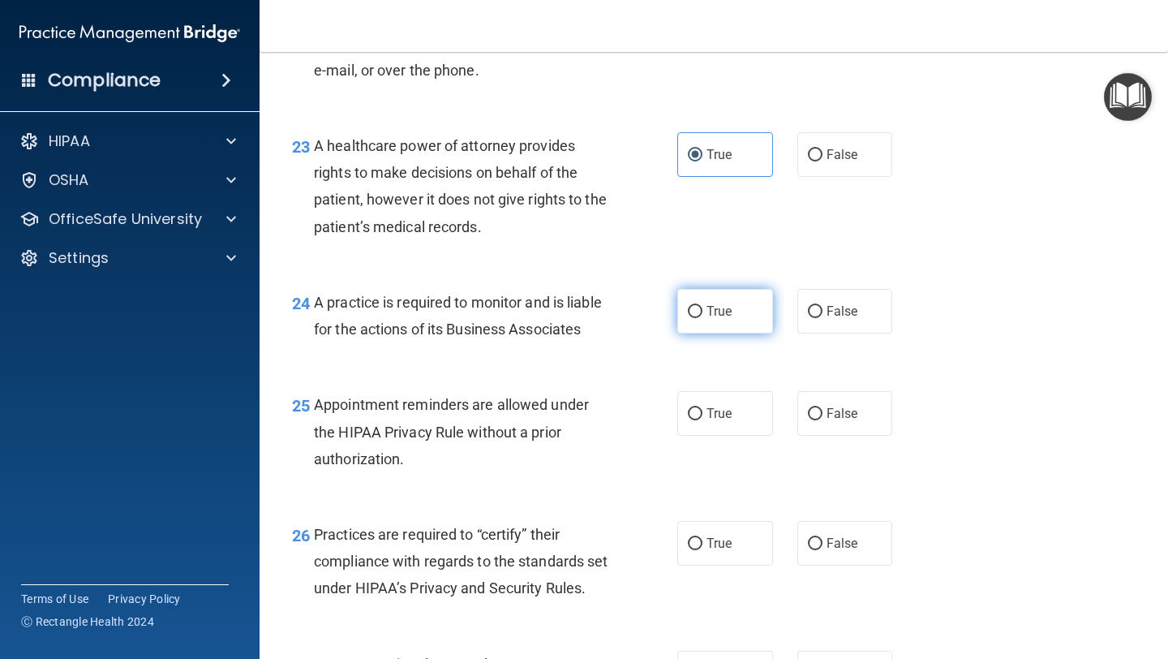
click at [715, 318] on span "True" at bounding box center [718, 310] width 25 height 15
click at [702, 318] on input "True" at bounding box center [695, 312] width 15 height 12
radio input "true"
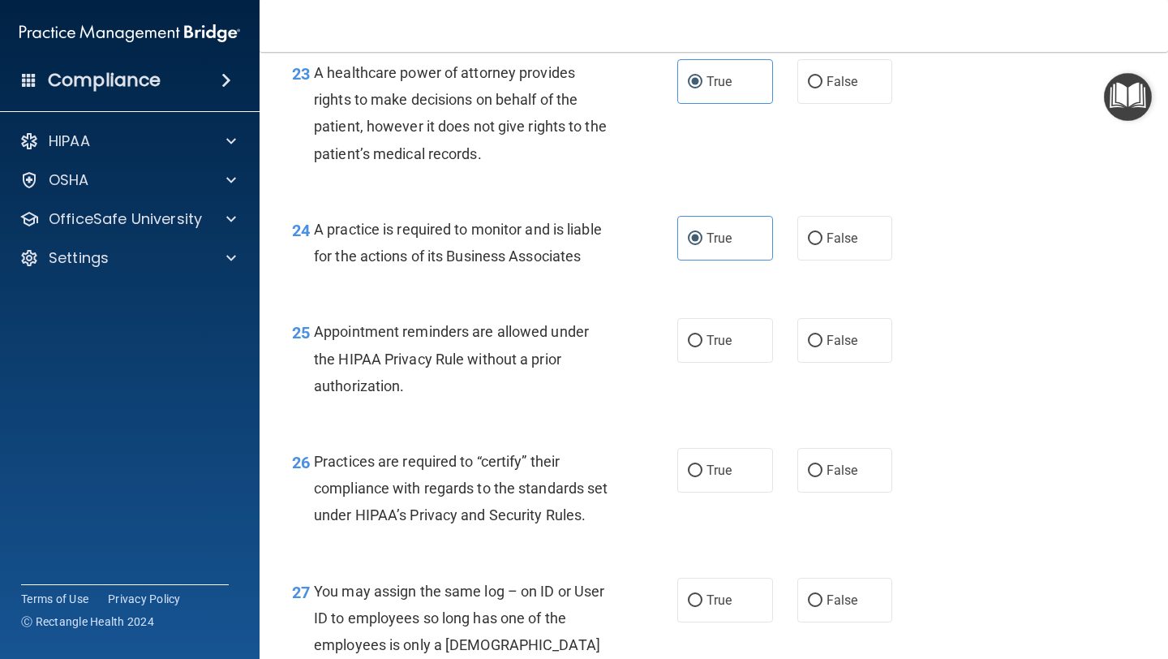
scroll to position [3430, 0]
click at [826, 344] on span "False" at bounding box center [842, 339] width 32 height 15
click at [822, 344] on input "False" at bounding box center [815, 340] width 15 height 12
radio input "true"
click at [710, 480] on label "True" at bounding box center [725, 469] width 96 height 45
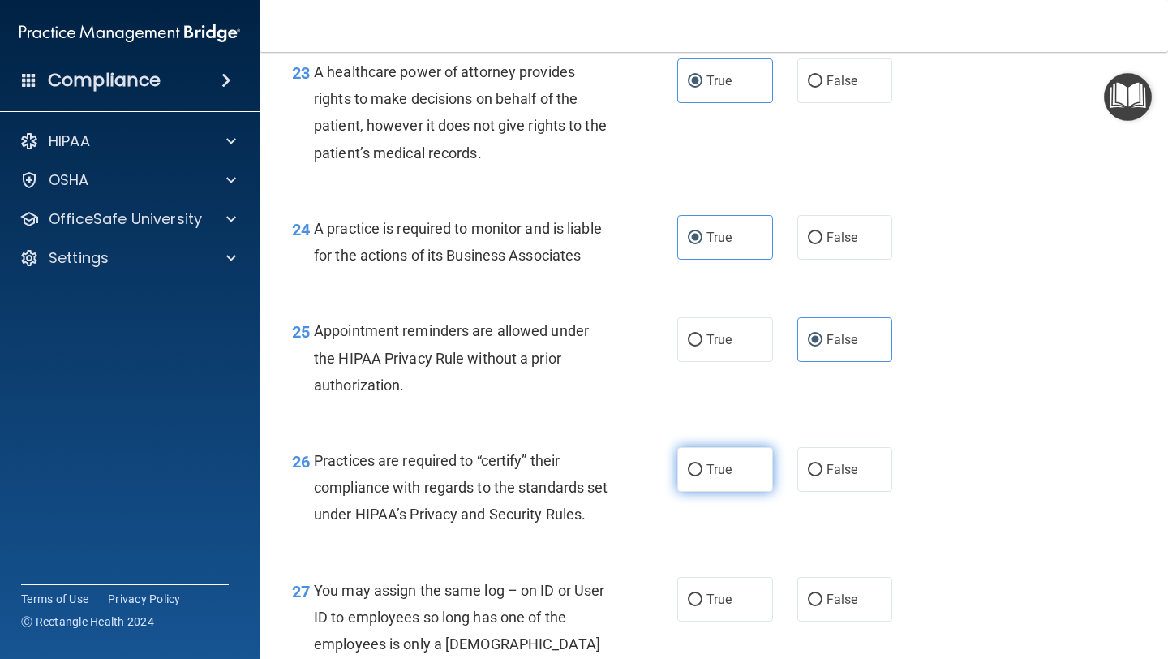
click at [702, 476] on input "True" at bounding box center [695, 470] width 15 height 12
radio input "true"
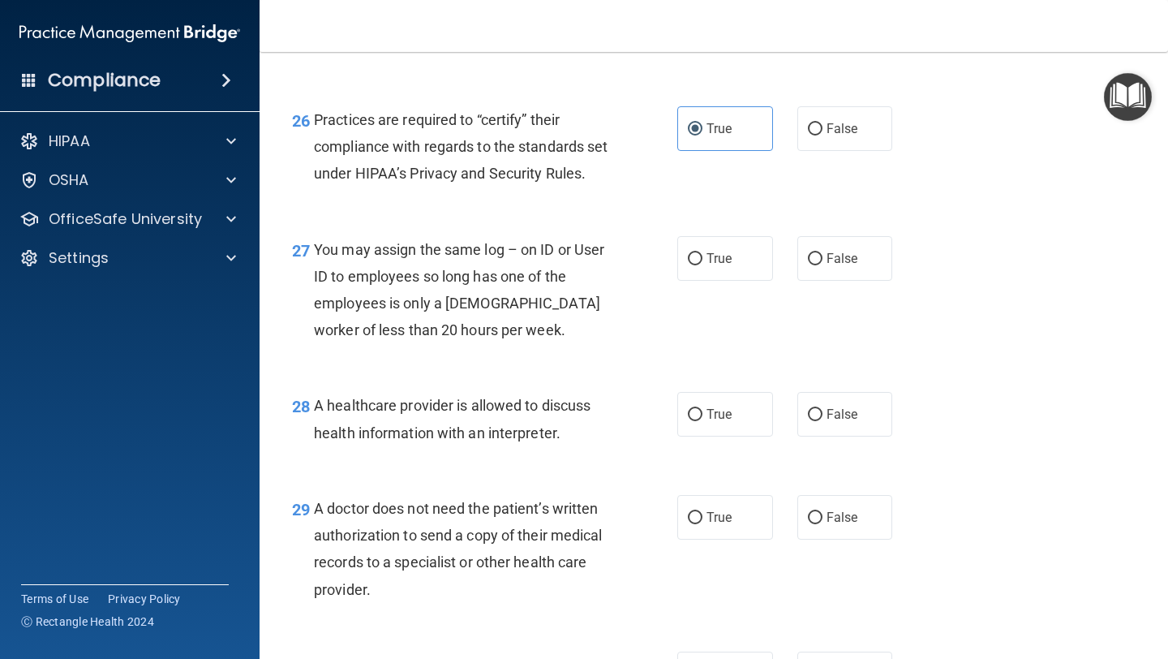
scroll to position [3782, 0]
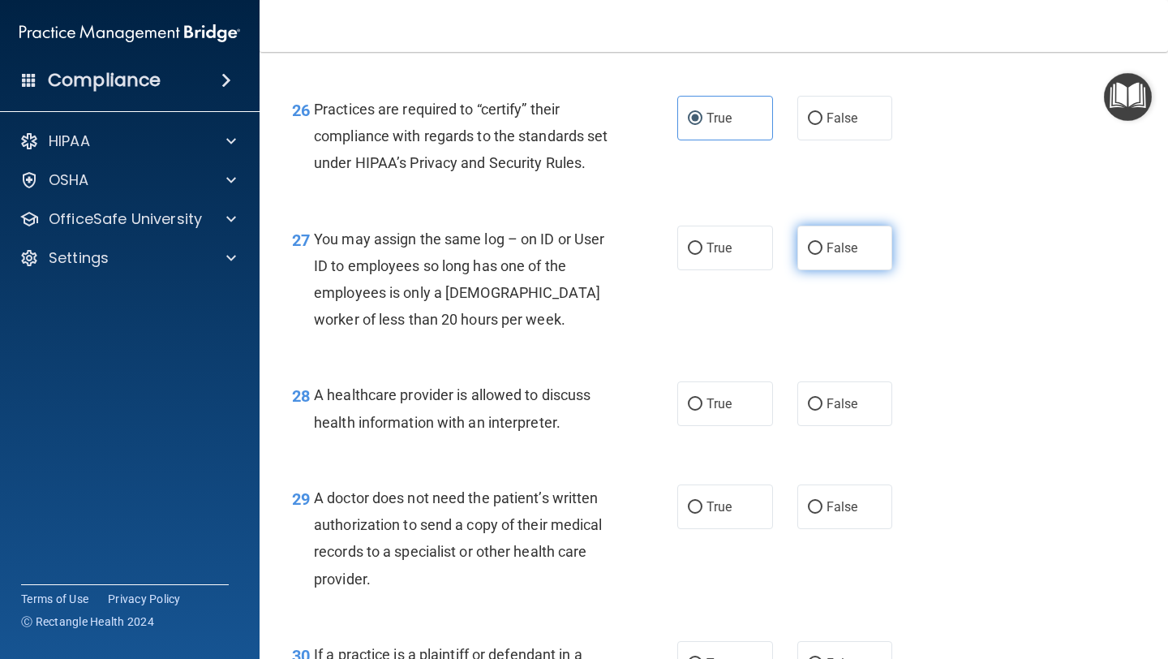
click at [838, 270] on label "False" at bounding box center [845, 247] width 96 height 45
click at [822, 255] on input "False" at bounding box center [815, 248] width 15 height 12
radio input "true"
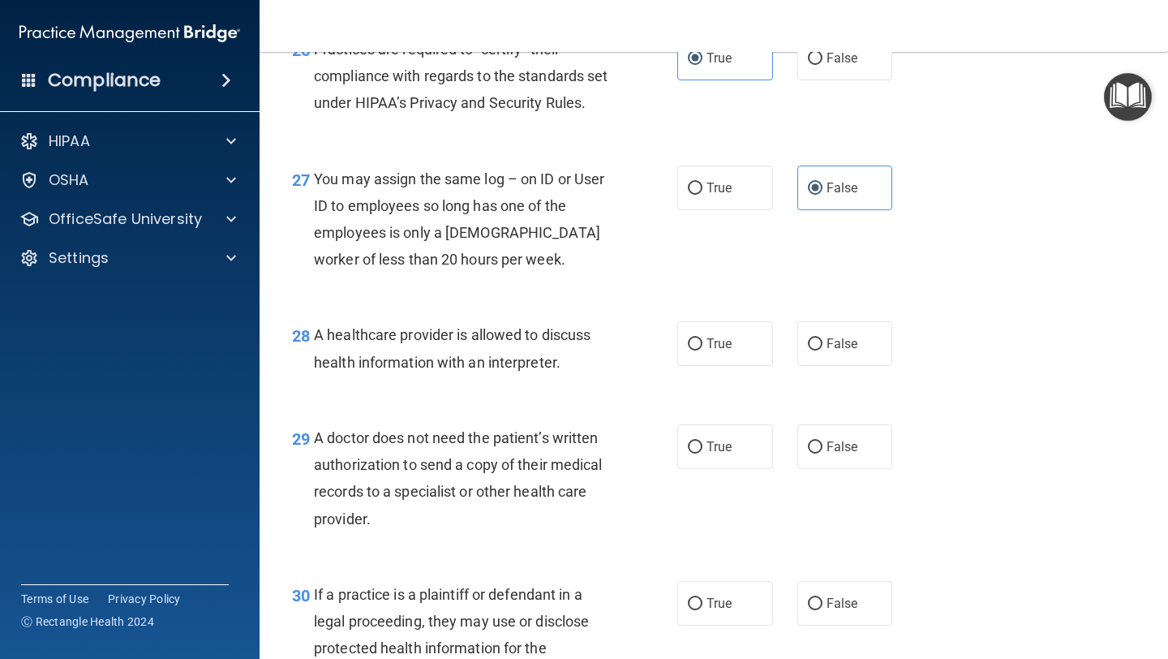
scroll to position [3845, 0]
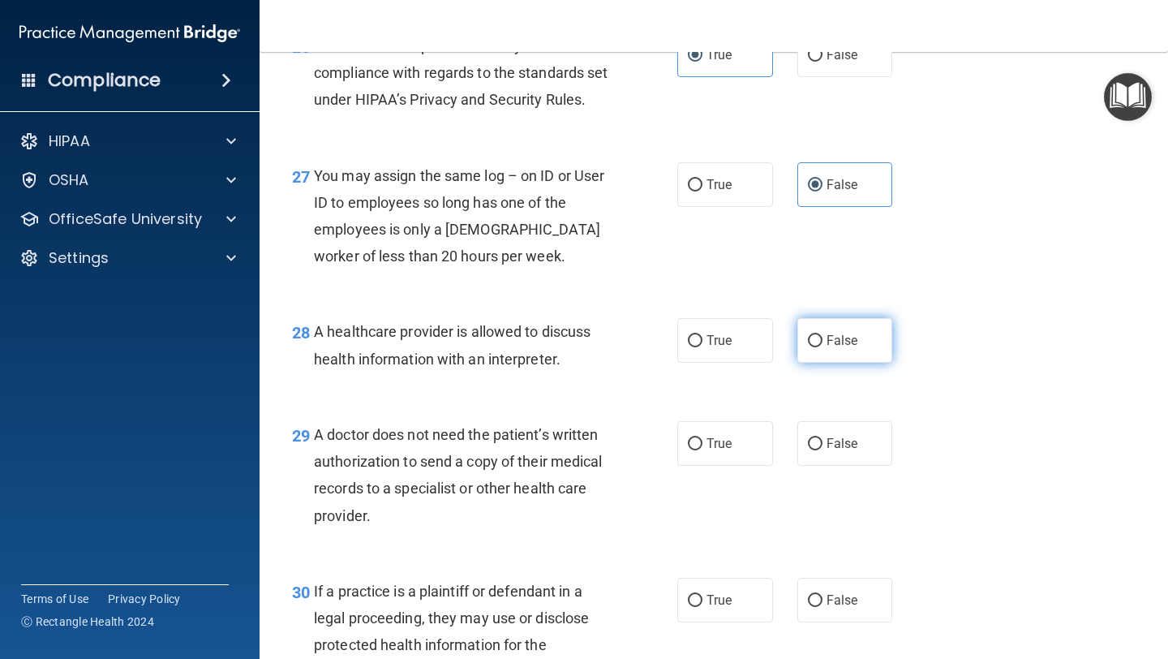
click at [870, 363] on label "False" at bounding box center [845, 340] width 96 height 45
click at [822, 347] on input "False" at bounding box center [815, 341] width 15 height 12
radio input "true"
click at [768, 363] on label "True" at bounding box center [725, 340] width 96 height 45
click at [702, 347] on input "True" at bounding box center [695, 341] width 15 height 12
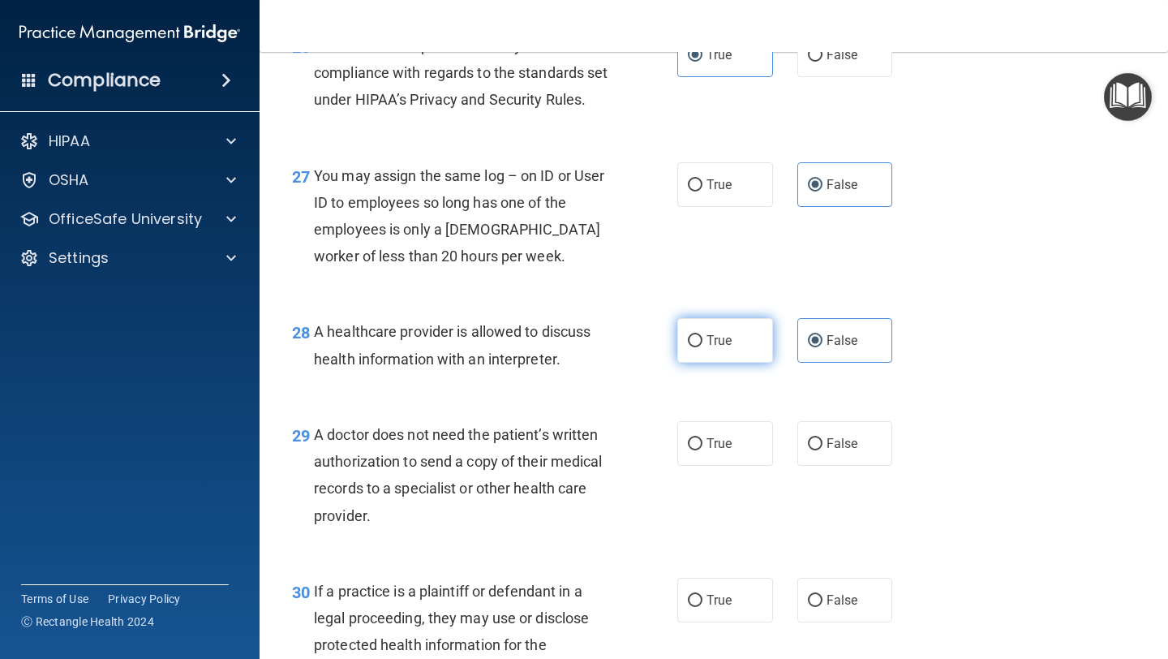
radio input "true"
radio input "false"
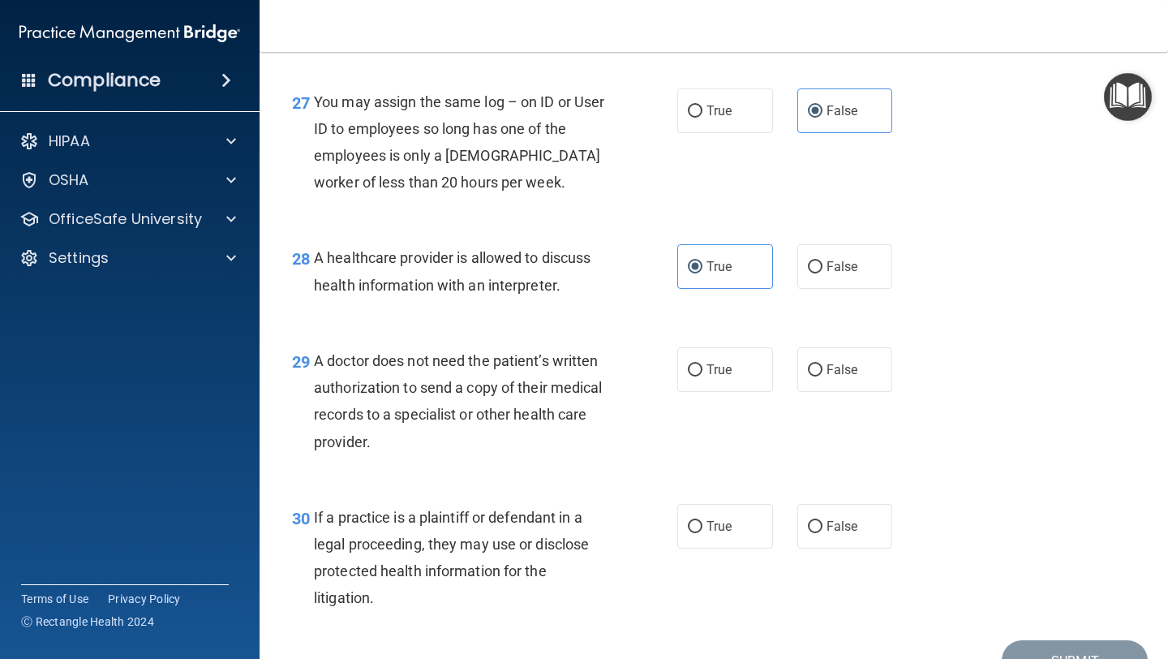
scroll to position [3924, 0]
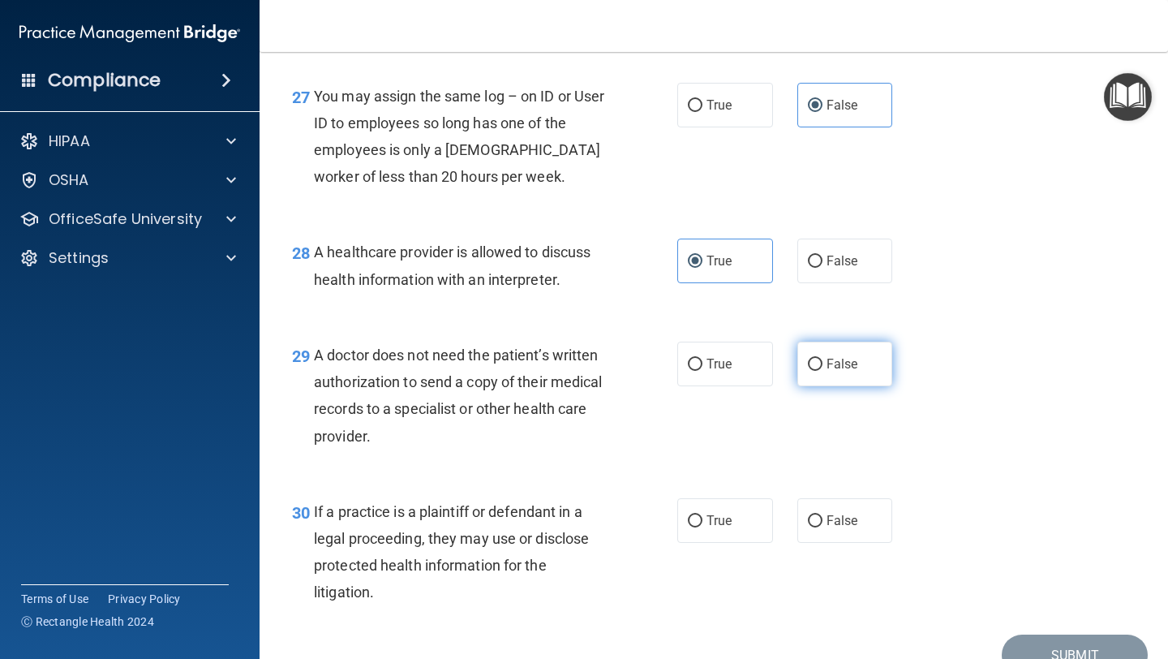
click at [882, 386] on label "False" at bounding box center [845, 363] width 96 height 45
click at [822, 371] on input "False" at bounding box center [815, 364] width 15 height 12
radio input "true"
click at [823, 543] on label "False" at bounding box center [845, 520] width 96 height 45
click at [822, 527] on input "False" at bounding box center [815, 521] width 15 height 12
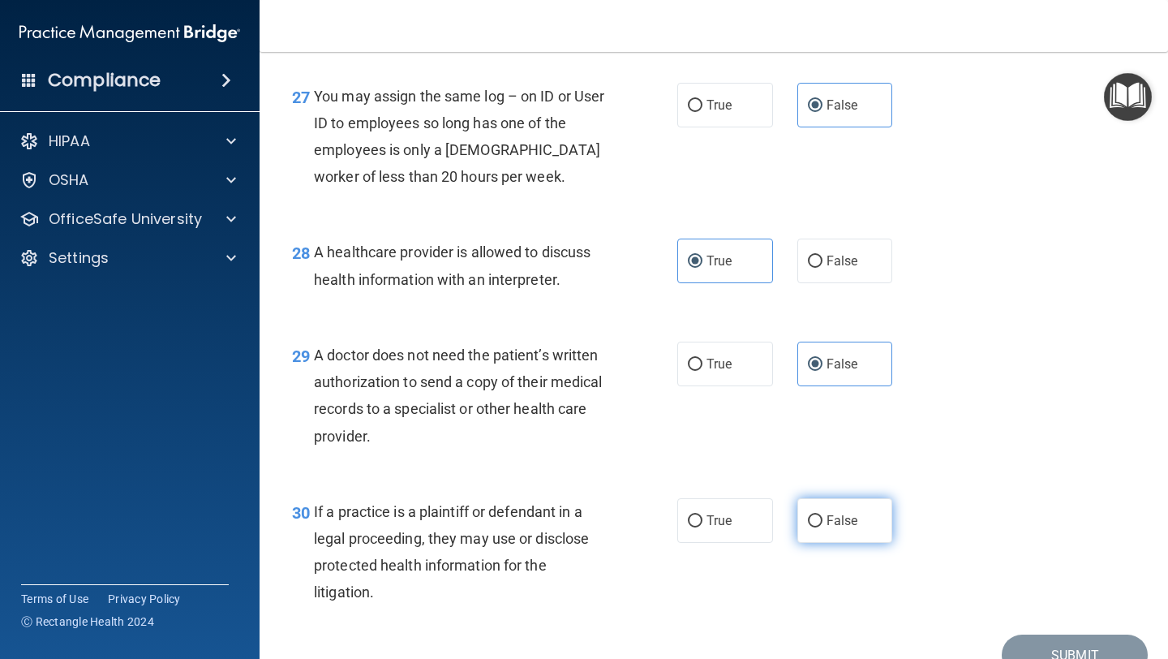
radio input "true"
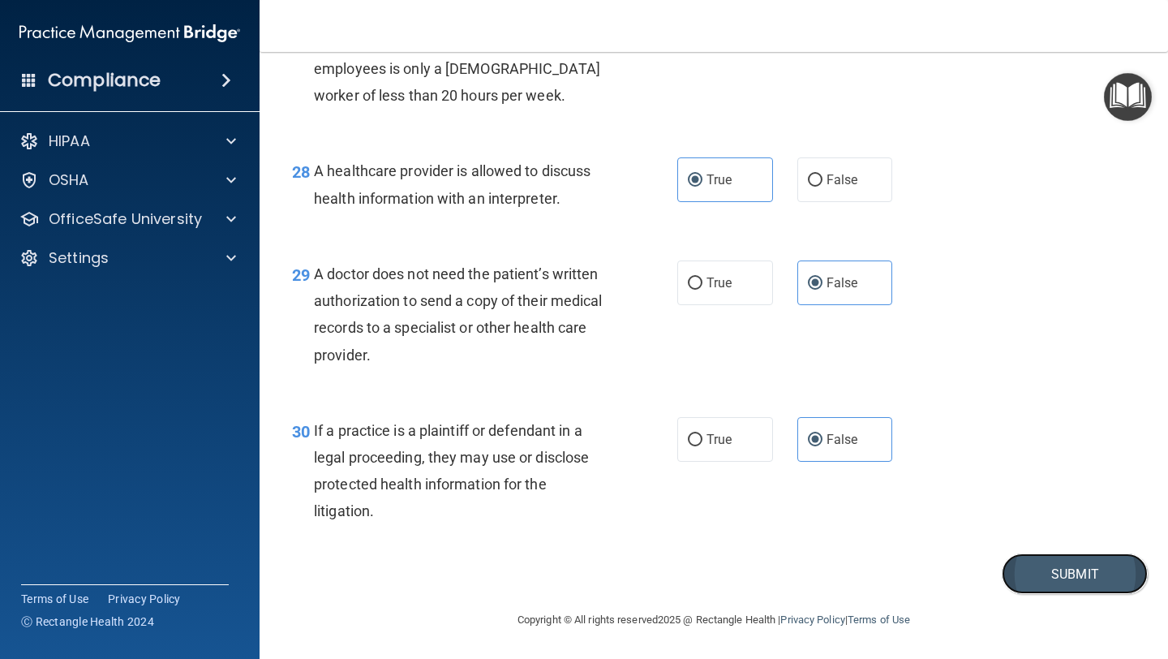
click at [1059, 582] on button "Submit" at bounding box center [1075, 573] width 146 height 41
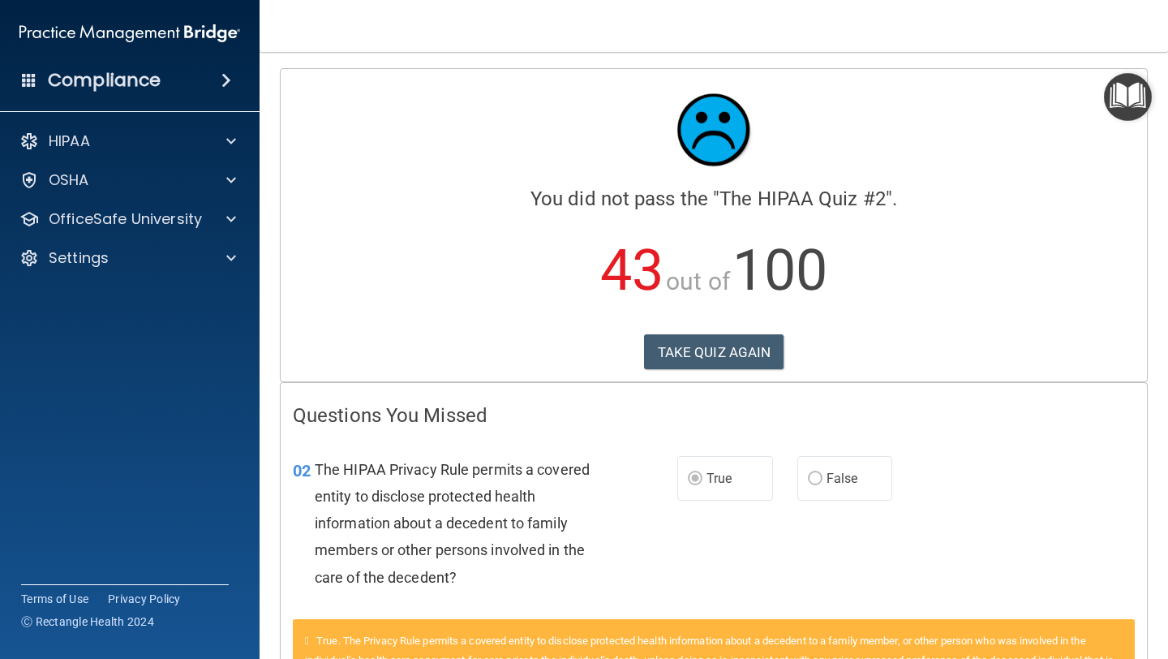
drag, startPoint x: 834, startPoint y: 484, endPoint x: 834, endPoint y: 509, distance: 25.1
click at [834, 496] on label "False" at bounding box center [845, 478] width 96 height 45
click at [834, 509] on div "02 The HIPAA Privacy Rule permits a covered entity to disclose protected health…" at bounding box center [714, 526] width 866 height 183
